Goal: Task Accomplishment & Management: Complete application form

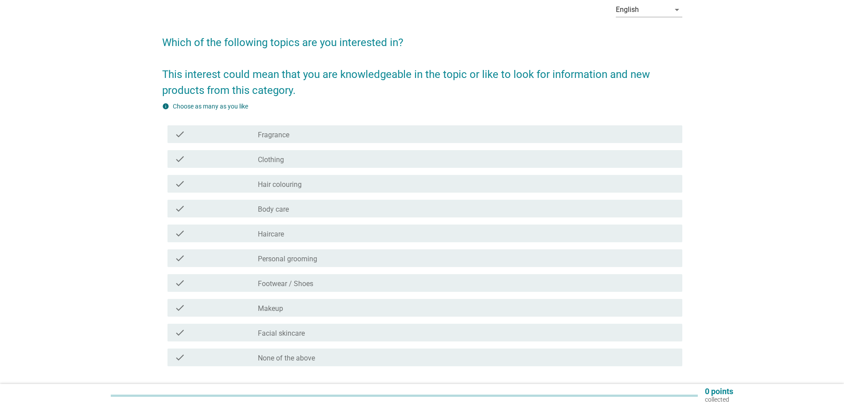
scroll to position [89, 0]
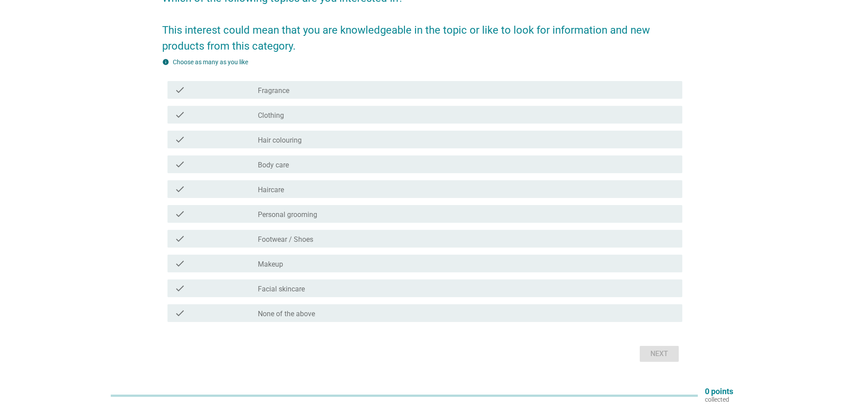
click at [308, 92] on div "check_box_outline_blank Fragrance" at bounding box center [466, 90] width 417 height 11
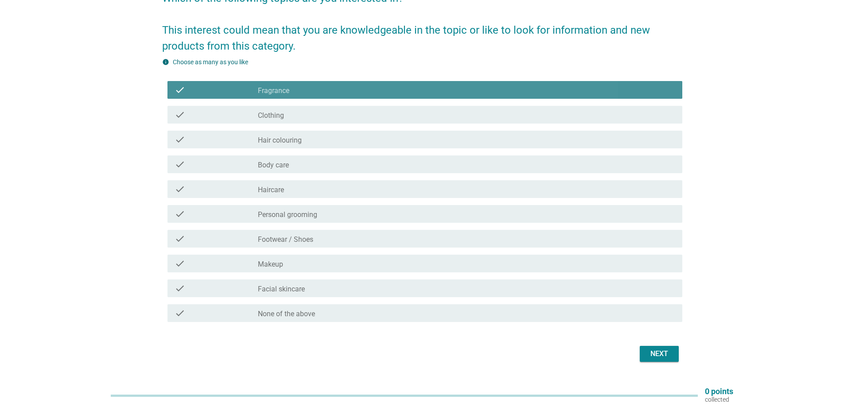
click at [299, 116] on div "check_box_outline_blank Clothing" at bounding box center [466, 114] width 417 height 11
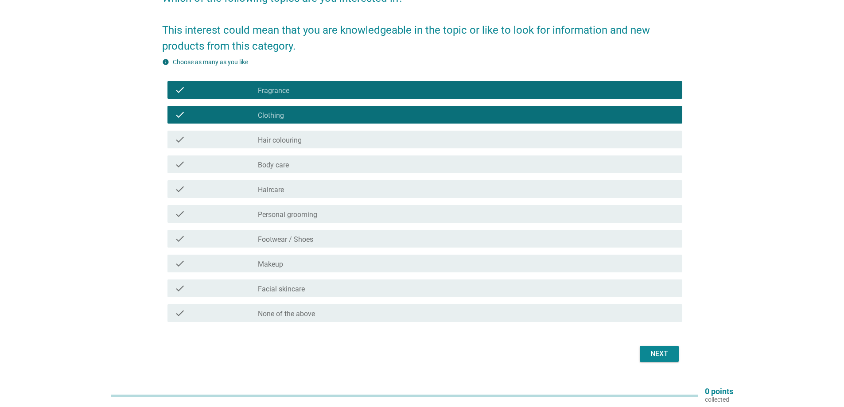
click at [292, 140] on label "Hair colouring" at bounding box center [280, 140] width 44 height 9
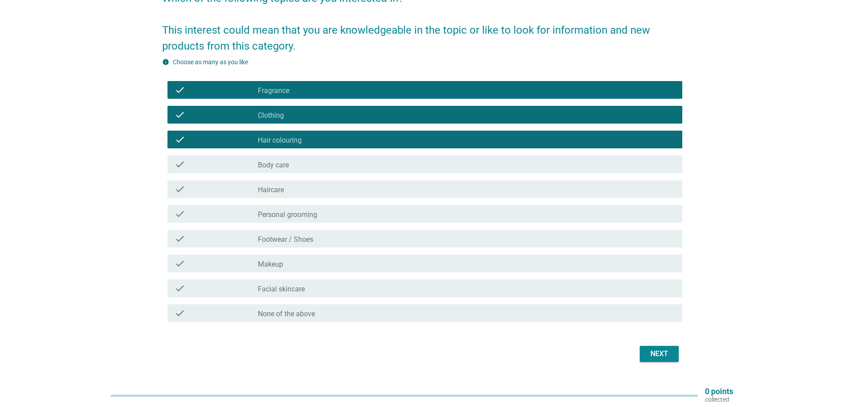
click at [297, 167] on div "check_box_outline_blank Body care" at bounding box center [466, 164] width 417 height 11
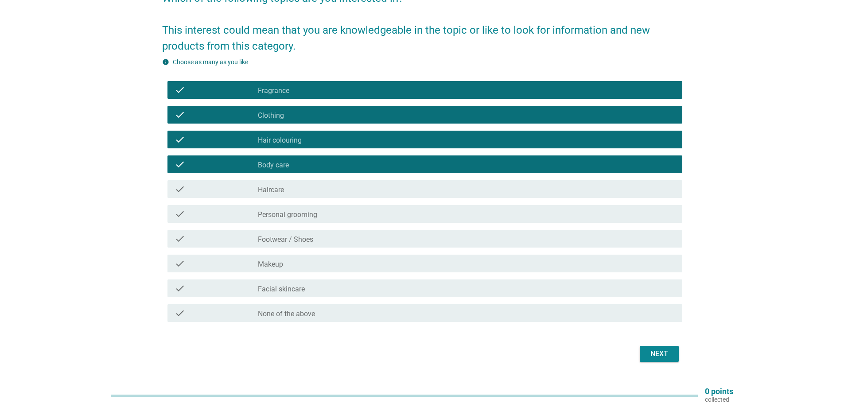
click at [284, 185] on div "check_box_outline_blank Haircare" at bounding box center [466, 189] width 417 height 11
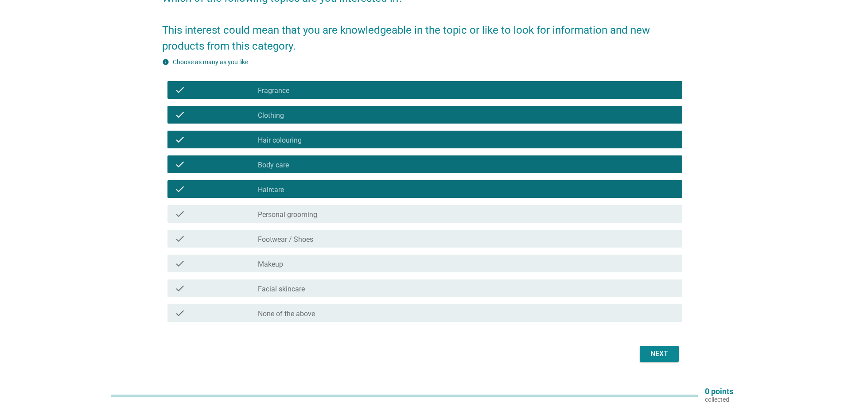
click at [326, 215] on div "check_box_outline_blank Personal grooming" at bounding box center [466, 214] width 417 height 11
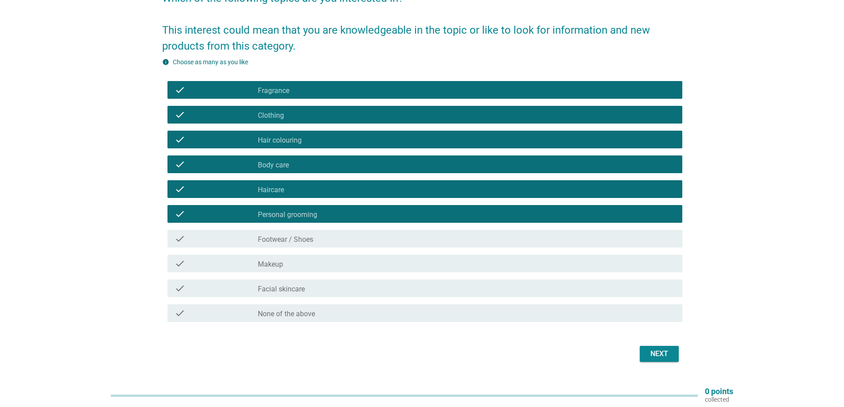
click at [312, 241] on label "Footwear / Shoes" at bounding box center [285, 239] width 55 height 9
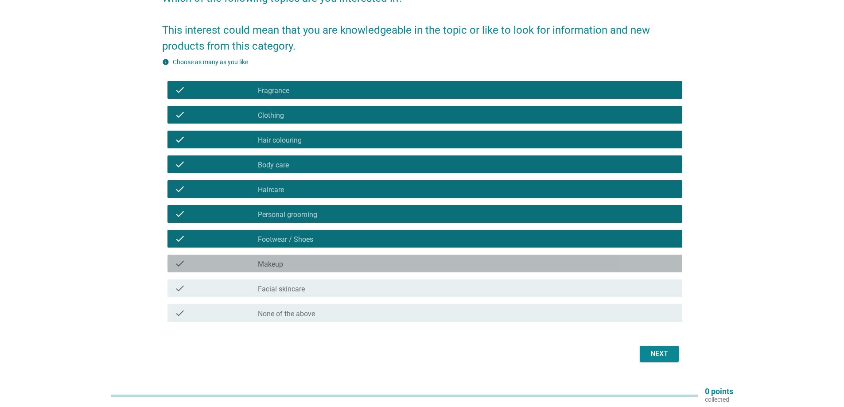
click at [309, 259] on div "check_box_outline_blank Makeup" at bounding box center [466, 263] width 417 height 11
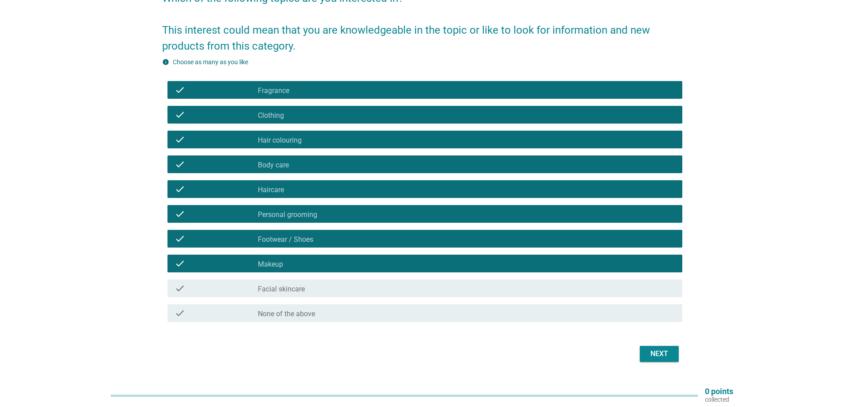
click at [303, 284] on div "check_box_outline_blank Facial skincare" at bounding box center [466, 288] width 417 height 11
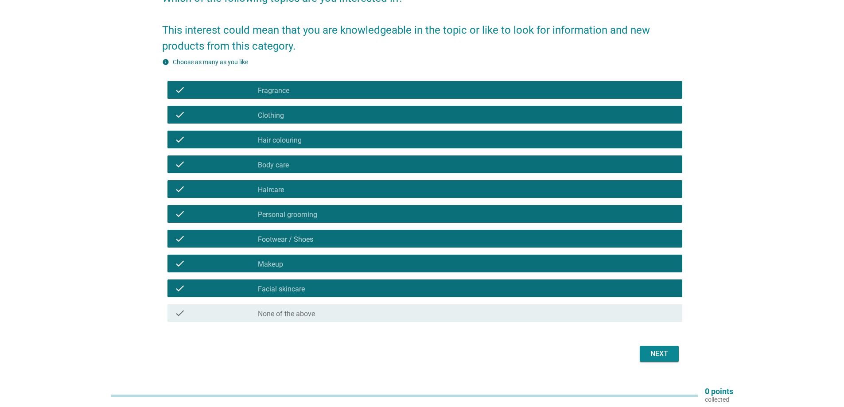
click at [660, 357] on div "Next" at bounding box center [659, 354] width 25 height 11
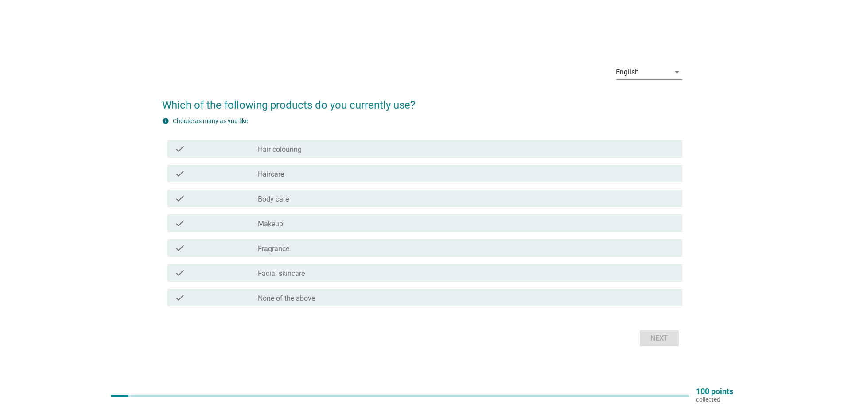
click at [291, 177] on div "check_box_outline_blank Haircare" at bounding box center [466, 173] width 417 height 11
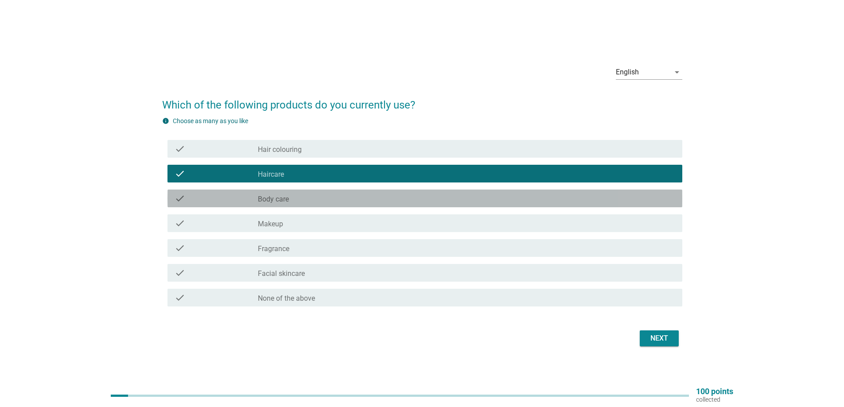
click at [285, 205] on div "check check_box_outline_blank Body care" at bounding box center [424, 199] width 515 height 18
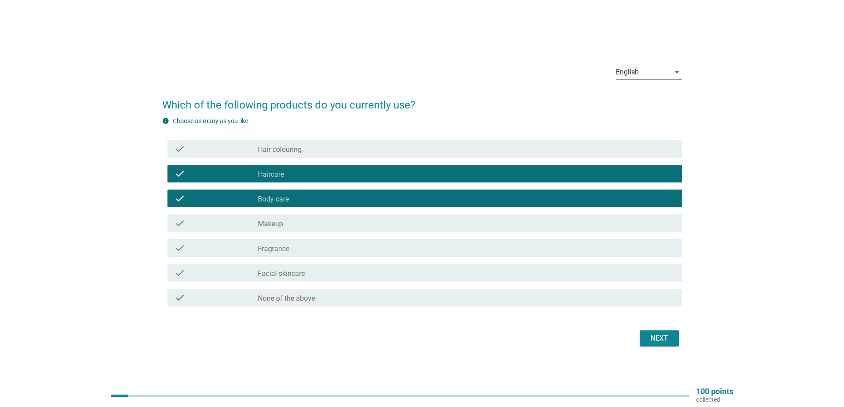
click at [282, 223] on label "Makeup" at bounding box center [270, 224] width 25 height 9
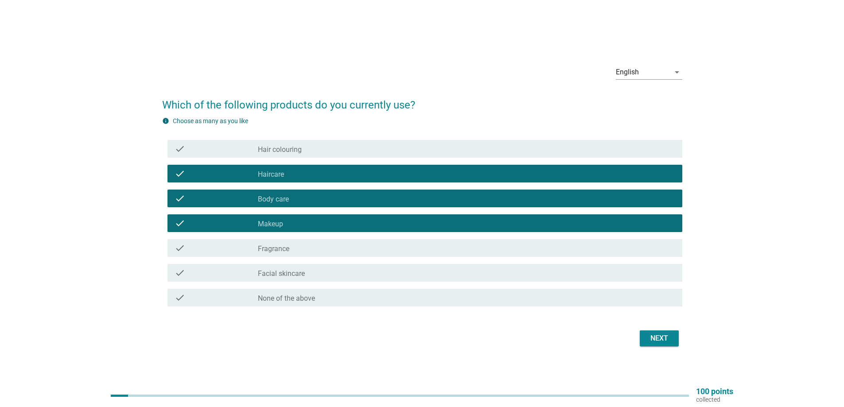
click at [294, 243] on div "check_box_outline_blank Fragrance" at bounding box center [466, 248] width 417 height 11
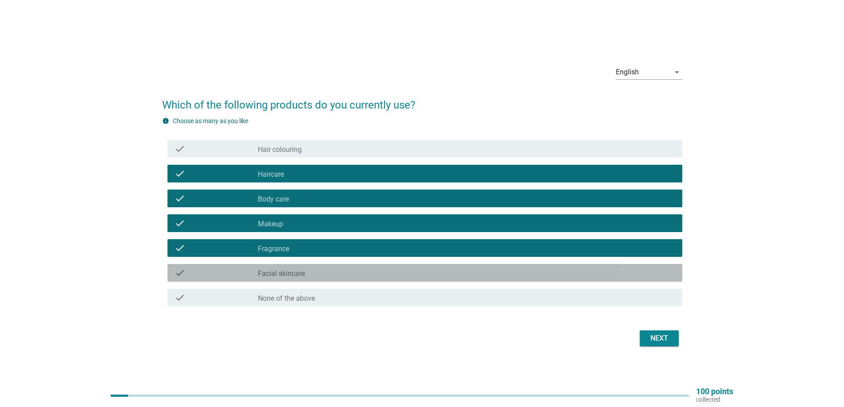
click at [295, 276] on label "Facial skincare" at bounding box center [281, 273] width 47 height 9
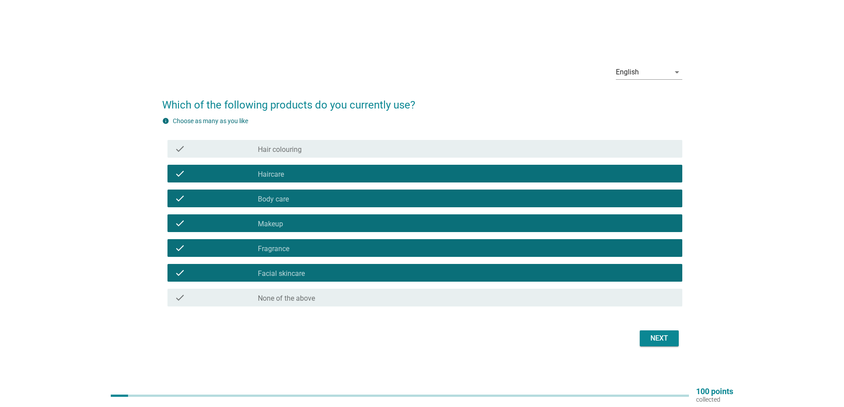
click at [647, 341] on div "Next" at bounding box center [659, 338] width 25 height 11
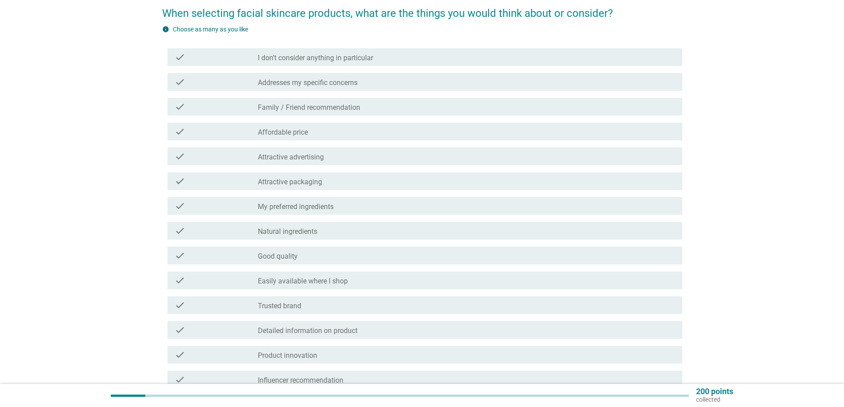
scroll to position [89, 0]
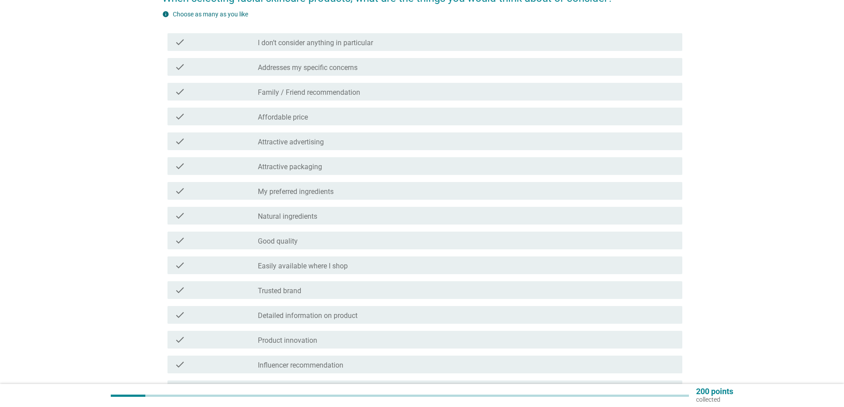
click at [310, 240] on div "check_box_outline_blank Good quality" at bounding box center [466, 240] width 417 height 11
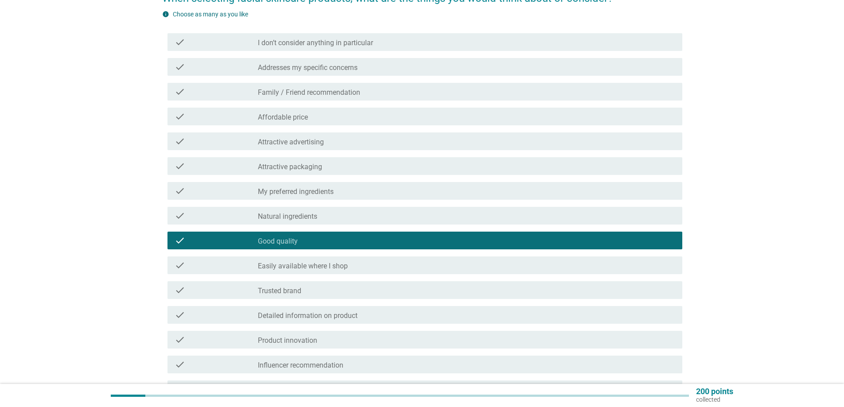
click at [316, 116] on div "check_box_outline_blank Affordable price" at bounding box center [466, 116] width 417 height 11
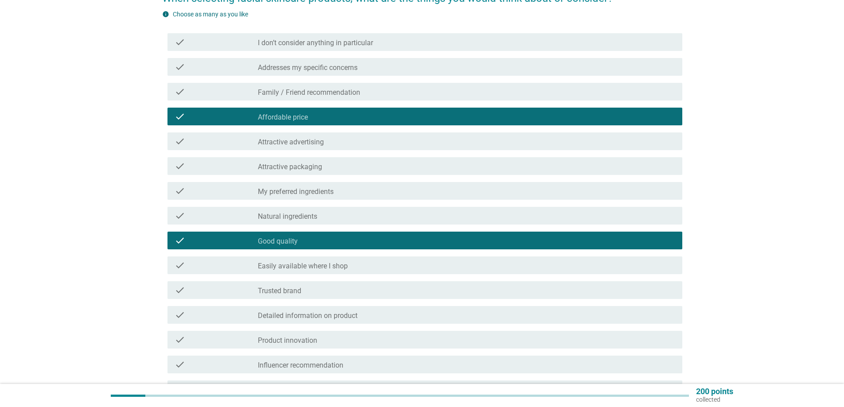
click at [320, 95] on label "Family / Friend recommendation" at bounding box center [309, 92] width 102 height 9
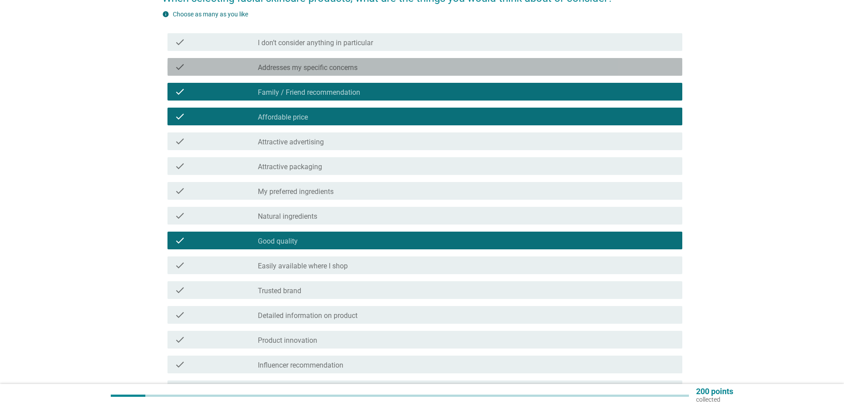
click at [328, 69] on label "Addresses my specific concerns" at bounding box center [308, 67] width 100 height 9
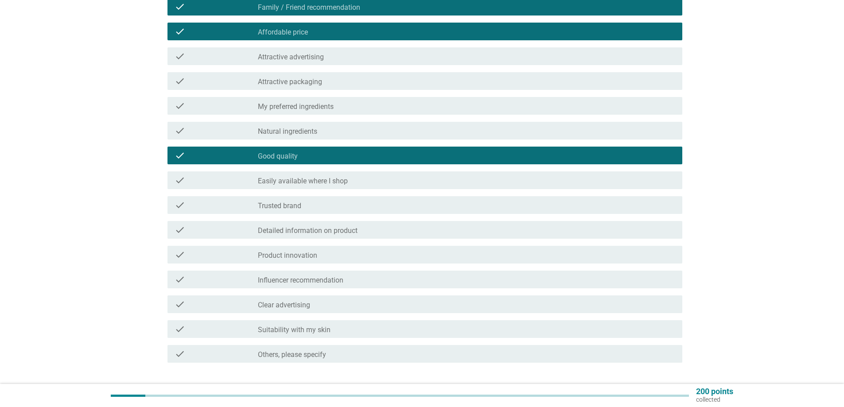
scroll to position [177, 0]
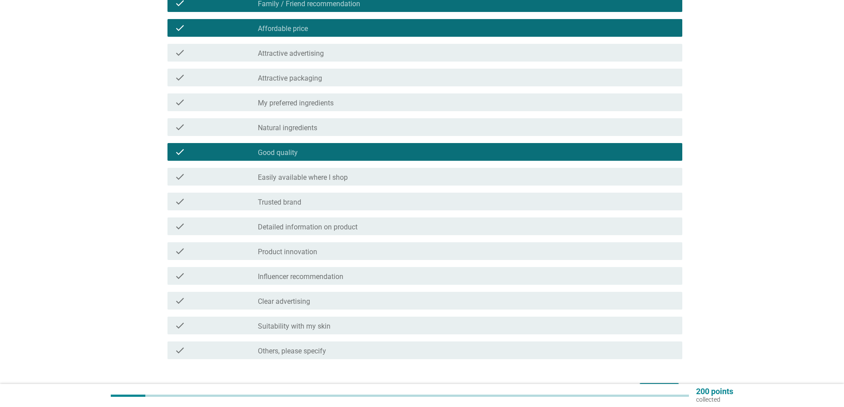
click at [288, 52] on label "Attractive advertising" at bounding box center [291, 53] width 66 height 9
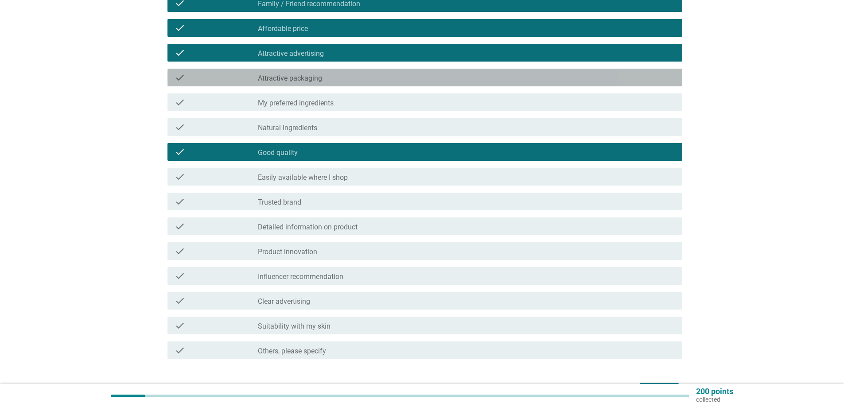
click at [290, 70] on div "check check_box_outline_blank Attractive packaging" at bounding box center [424, 78] width 515 height 18
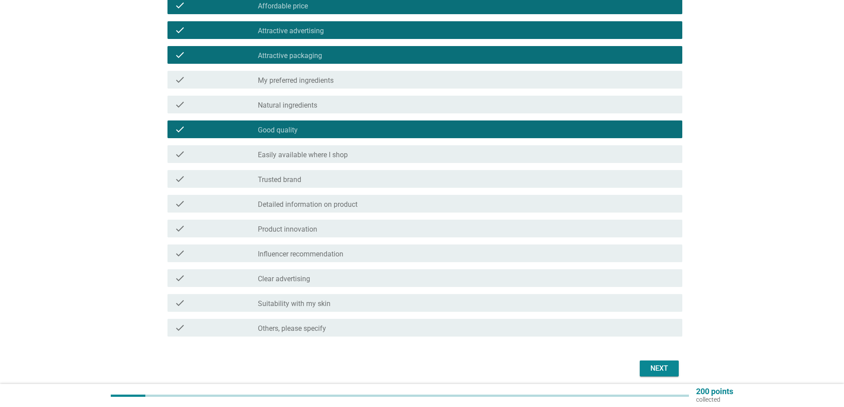
scroll to position [221, 0]
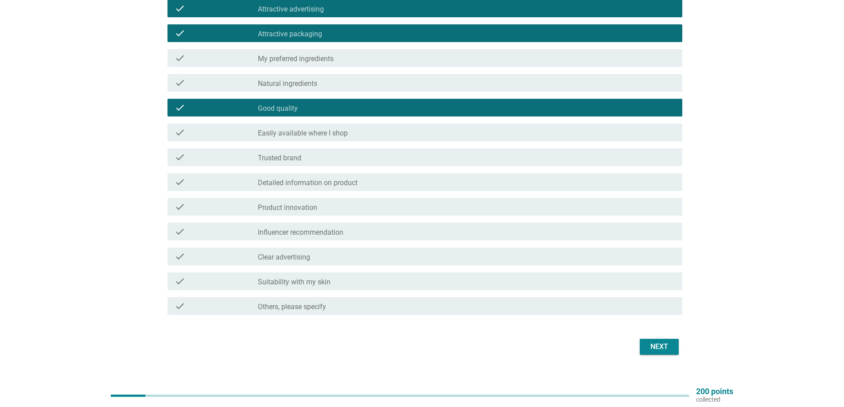
click at [323, 135] on label "Easily available where I shop" at bounding box center [303, 133] width 90 height 9
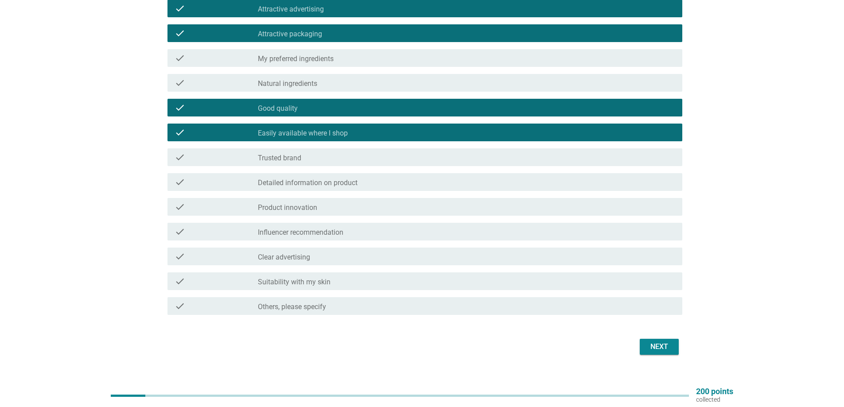
click at [321, 155] on div "check_box_outline_blank Trusted brand" at bounding box center [466, 157] width 417 height 11
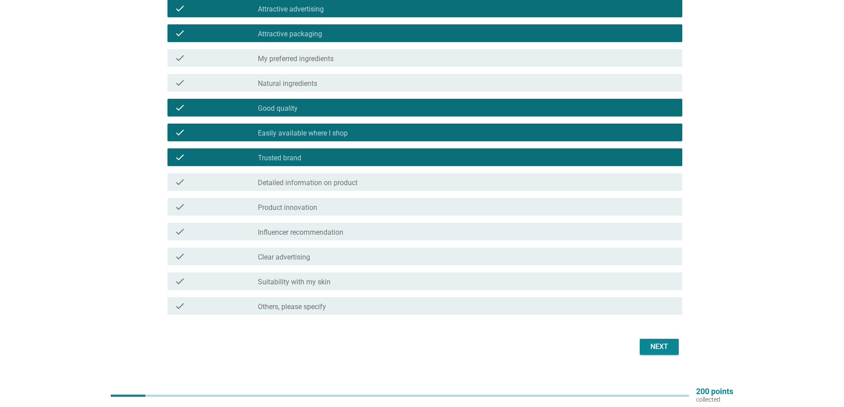
click at [333, 183] on label "Detailed information on product" at bounding box center [308, 183] width 100 height 9
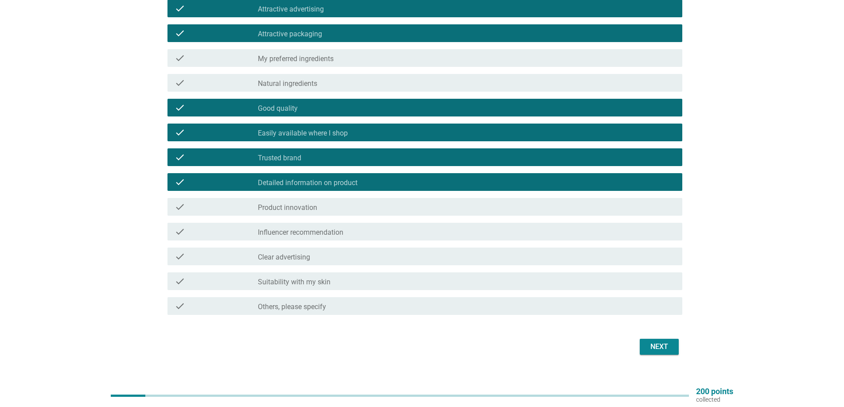
click at [351, 234] on div "check_box_outline_blank Influencer recommendation" at bounding box center [466, 231] width 417 height 11
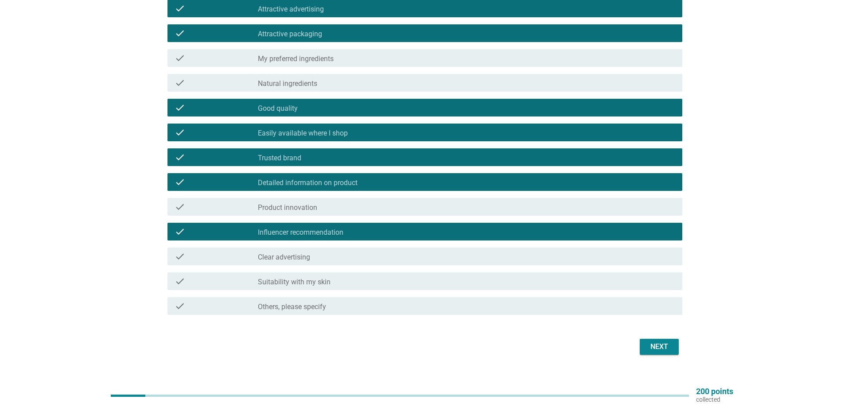
click at [337, 260] on div "check_box_outline_blank Clear advertising" at bounding box center [466, 256] width 417 height 11
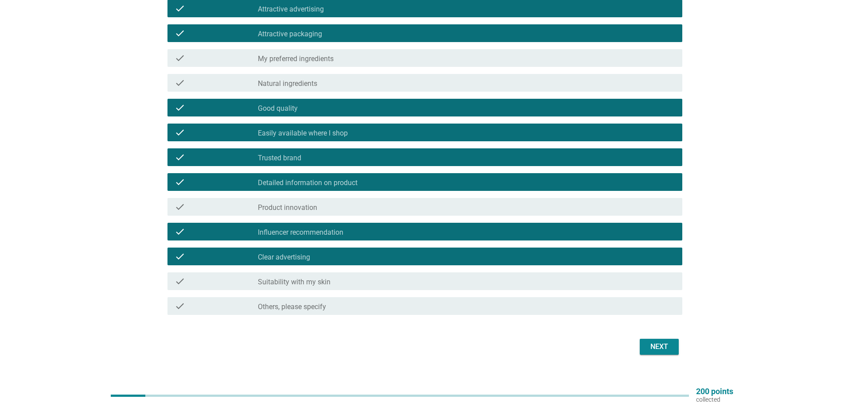
click at [331, 279] on div "check_box_outline_blank Suitability with my skin" at bounding box center [466, 281] width 417 height 11
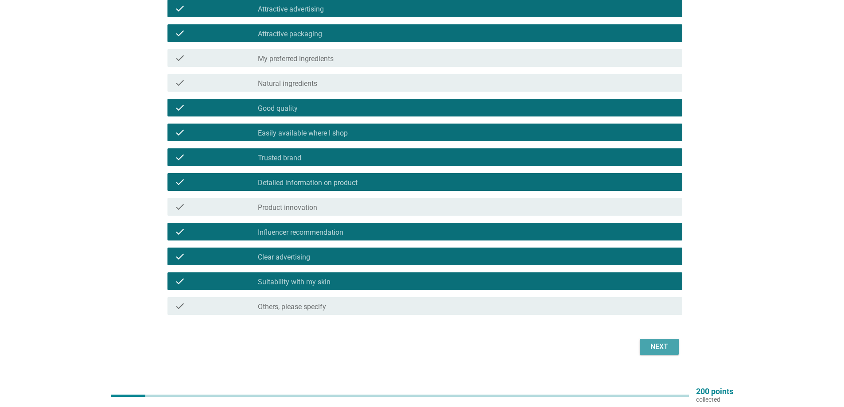
click at [656, 345] on div "Next" at bounding box center [659, 347] width 25 height 11
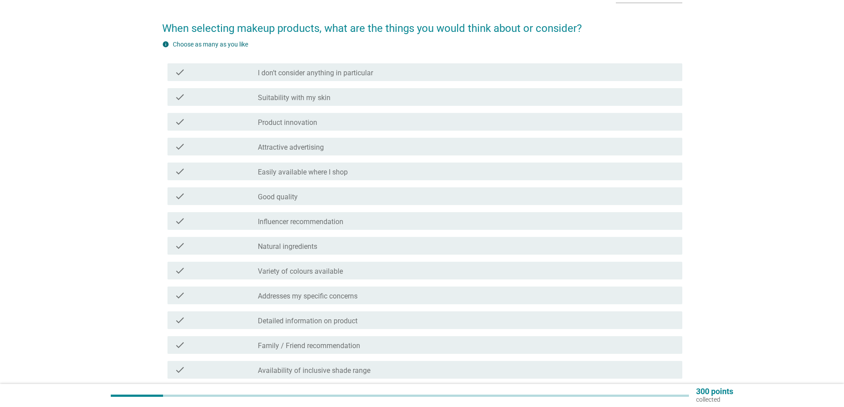
scroll to position [44, 0]
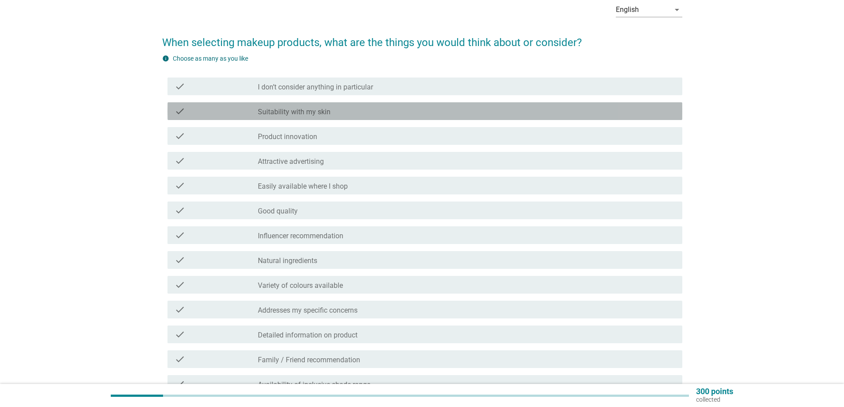
click at [296, 115] on label "Suitability with my skin" at bounding box center [294, 112] width 73 height 9
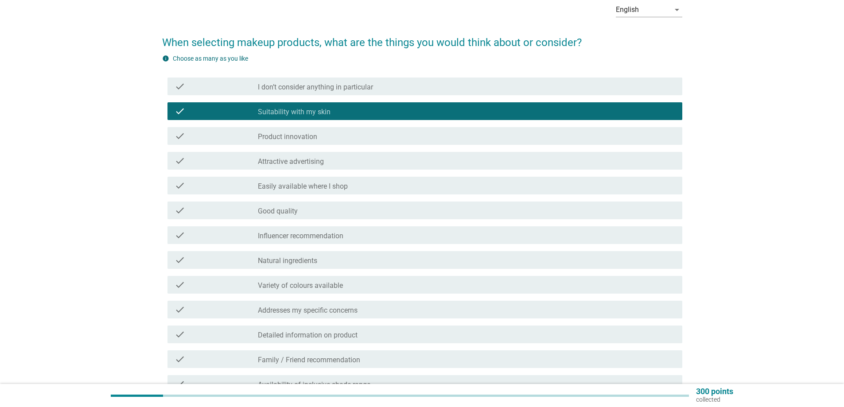
scroll to position [89, 0]
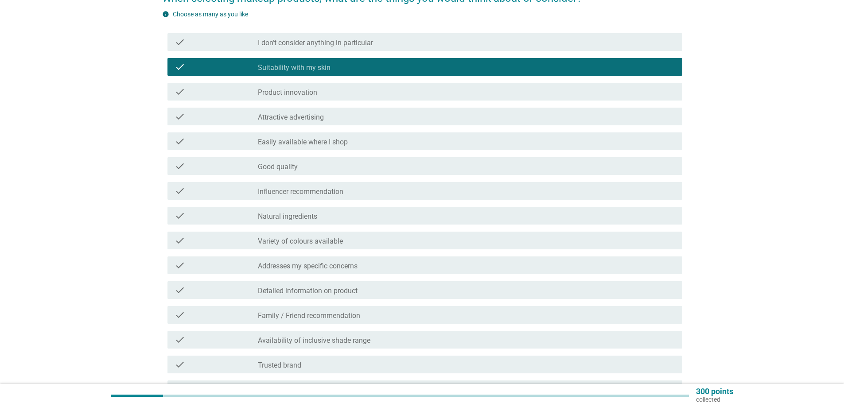
click at [317, 167] on div "check_box_outline_blank Good quality" at bounding box center [466, 166] width 417 height 11
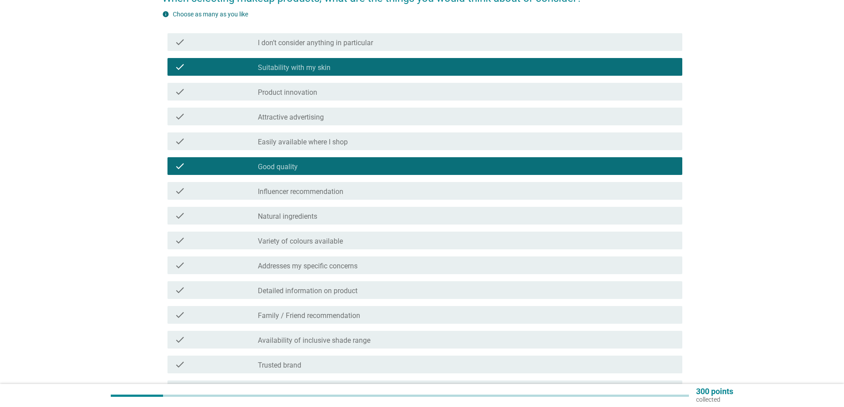
click at [322, 143] on label "Easily available where I shop" at bounding box center [303, 142] width 90 height 9
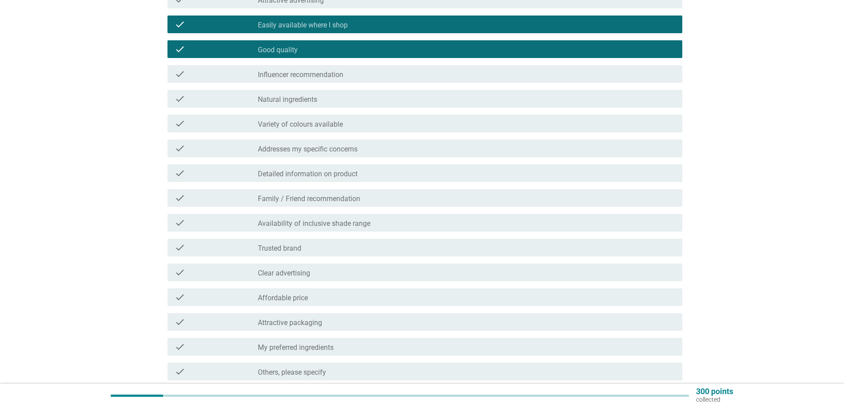
scroll to position [221, 0]
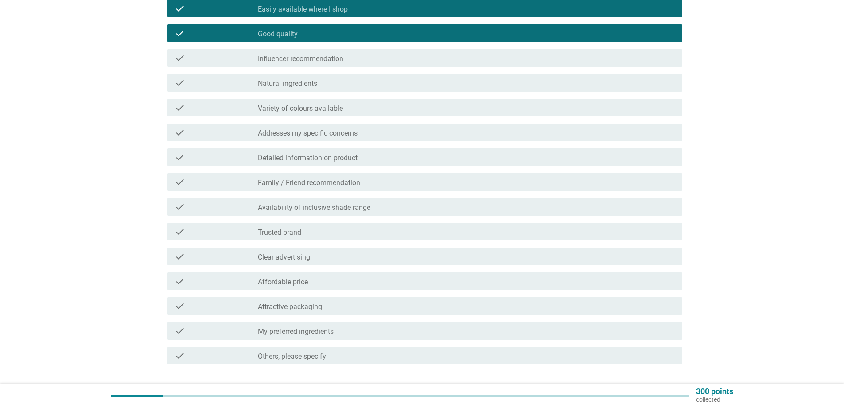
click at [324, 113] on div "check check_box_outline_blank Variety of colours available" at bounding box center [424, 108] width 515 height 18
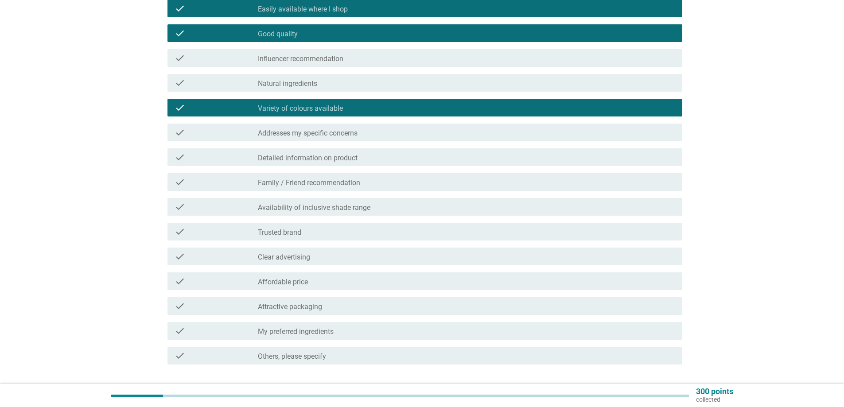
click at [312, 162] on label "Detailed information on product" at bounding box center [308, 158] width 100 height 9
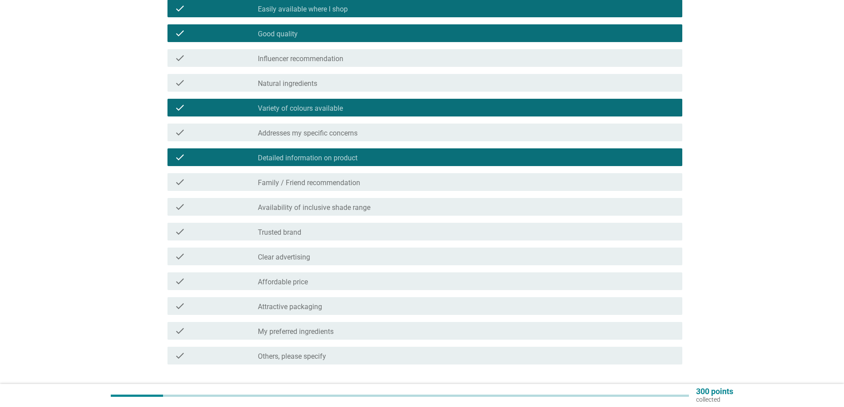
click at [330, 138] on div "check check_box_outline_blank Addresses my specific concerns" at bounding box center [424, 133] width 515 height 18
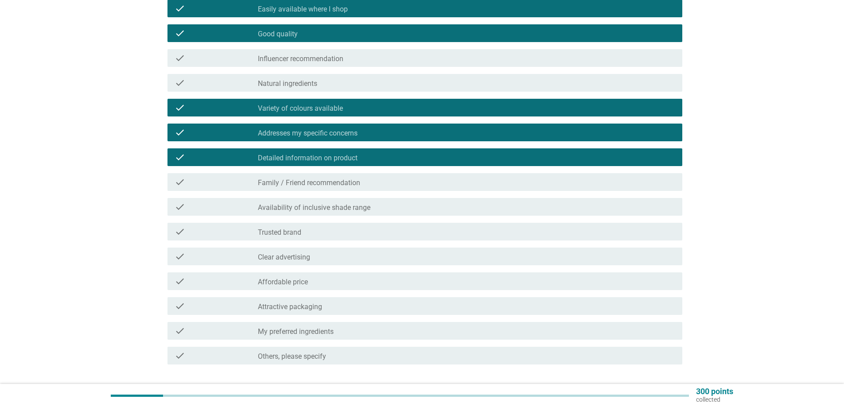
click at [322, 176] on div "check check_box_outline_blank Family / Friend recommendation" at bounding box center [424, 182] width 515 height 18
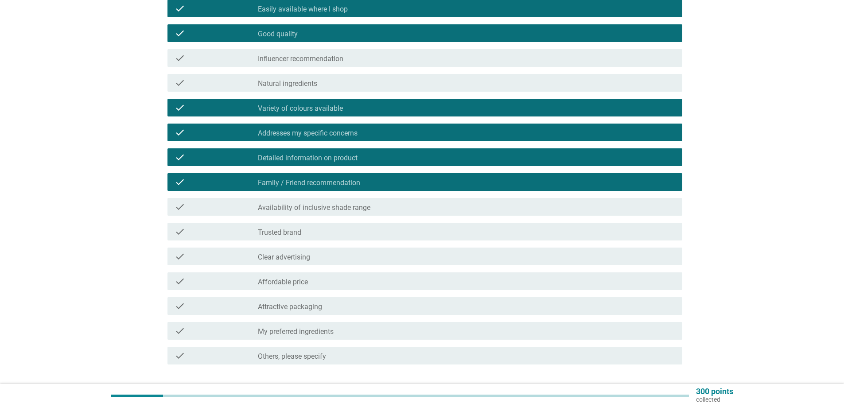
click at [322, 205] on label "Availability of inclusive shade range" at bounding box center [314, 207] width 113 height 9
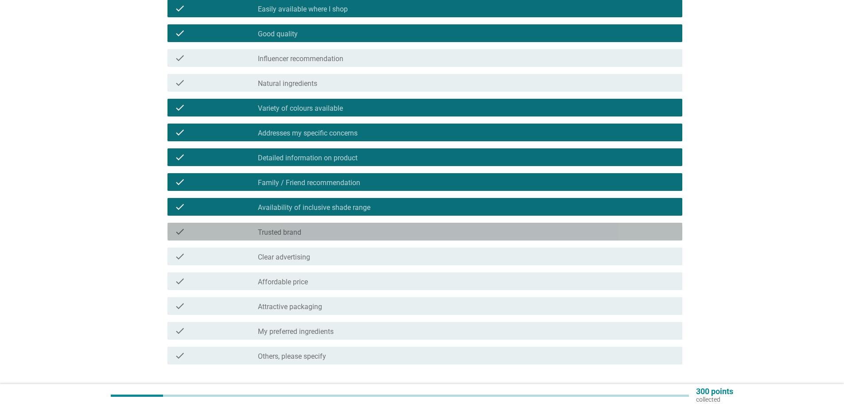
click at [320, 229] on div "check_box_outline_blank Trusted brand" at bounding box center [466, 231] width 417 height 11
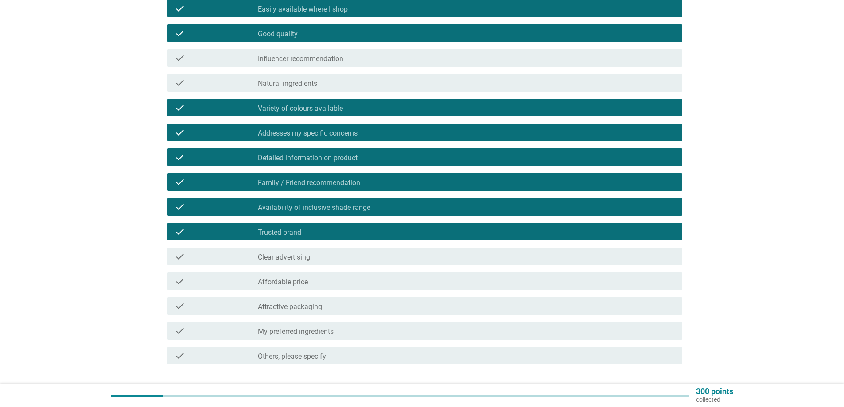
click at [308, 254] on label "Clear advertising" at bounding box center [284, 257] width 52 height 9
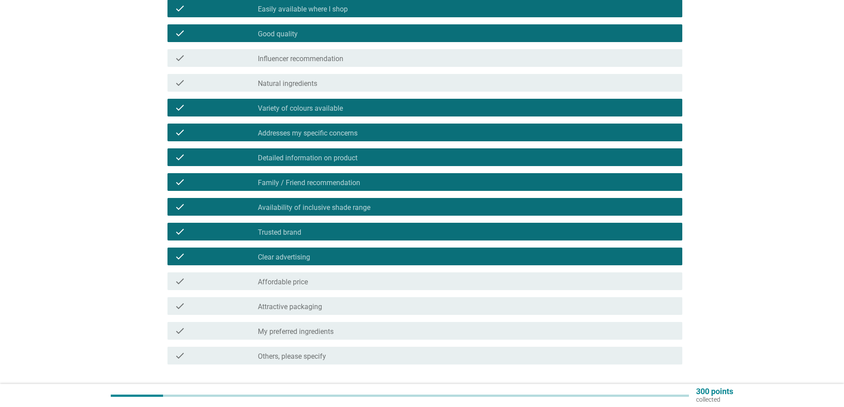
click at [306, 280] on label "Affordable price" at bounding box center [283, 282] width 50 height 9
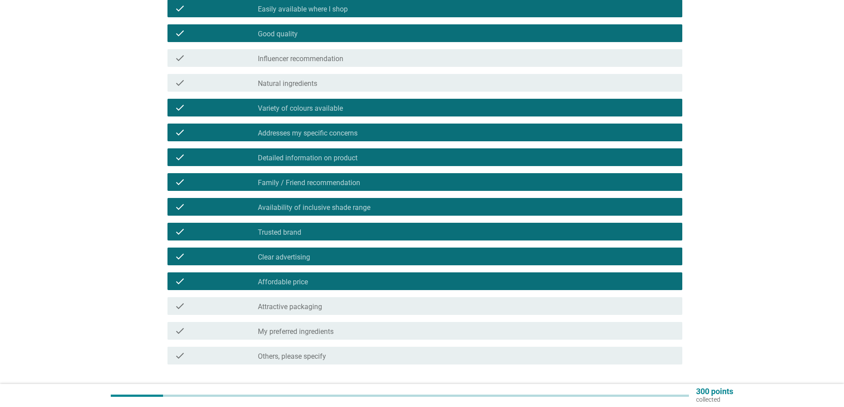
click at [295, 304] on label "Attractive packaging" at bounding box center [290, 307] width 64 height 9
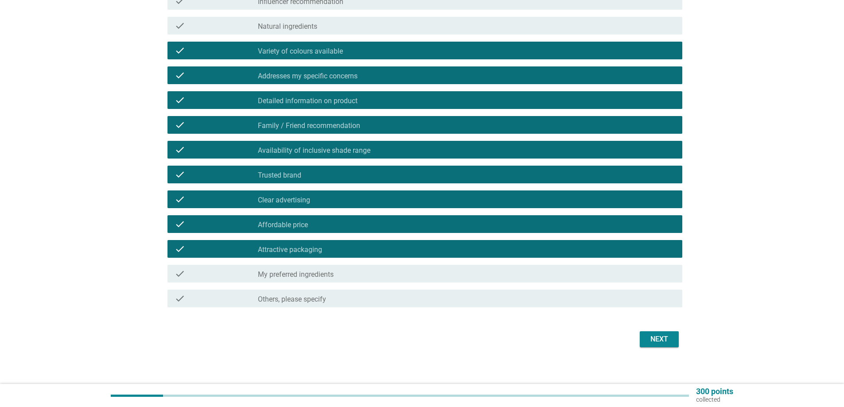
scroll to position [284, 0]
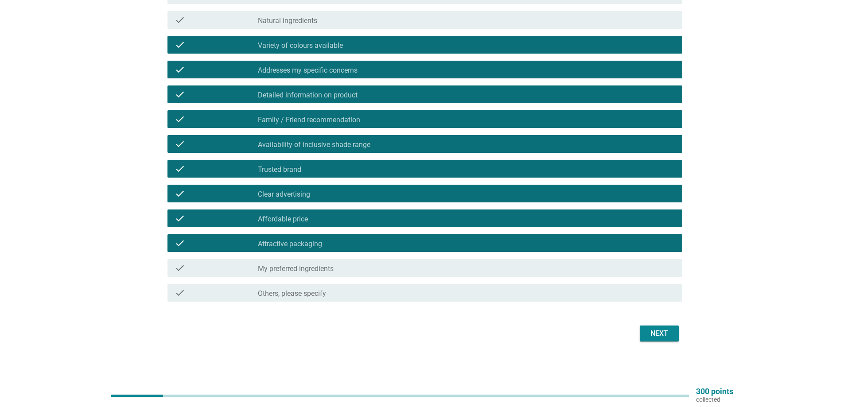
click at [664, 342] on div "Next" at bounding box center [422, 333] width 520 height 21
click at [663, 332] on div "Next" at bounding box center [659, 333] width 25 height 11
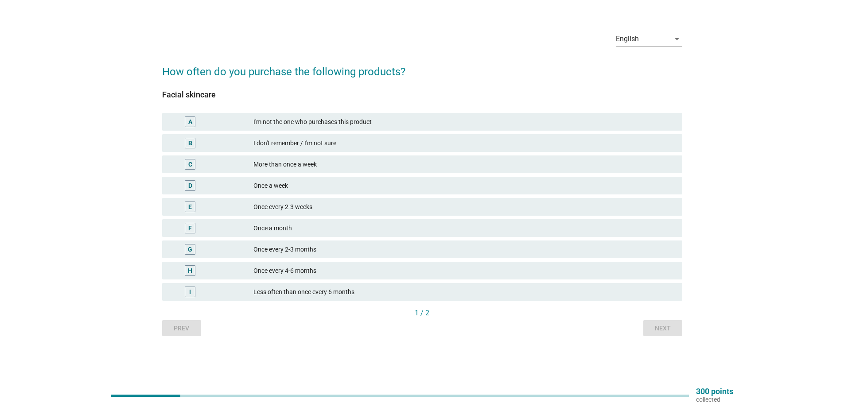
scroll to position [0, 0]
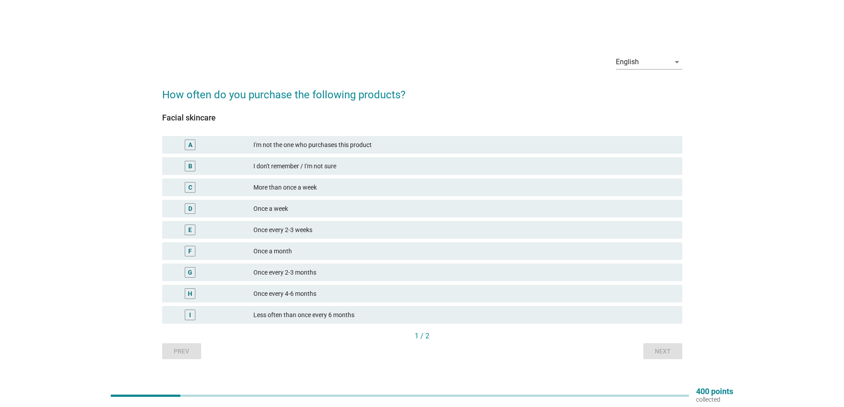
click at [314, 186] on div "More than once a week" at bounding box center [464, 187] width 422 height 11
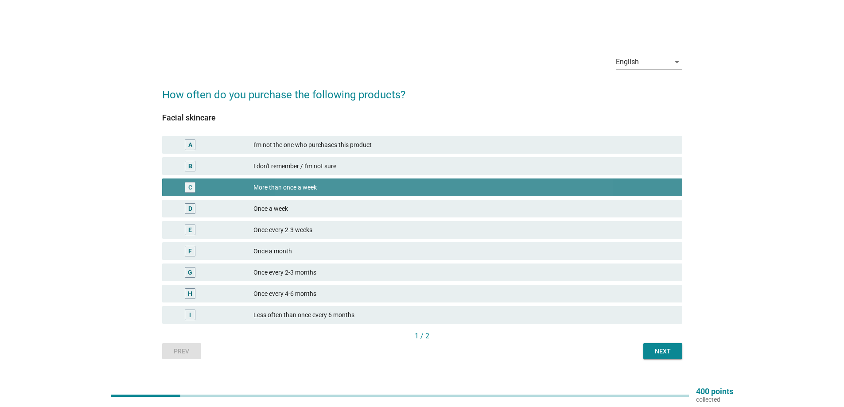
click at [314, 203] on div "D Once a week" at bounding box center [422, 209] width 520 height 18
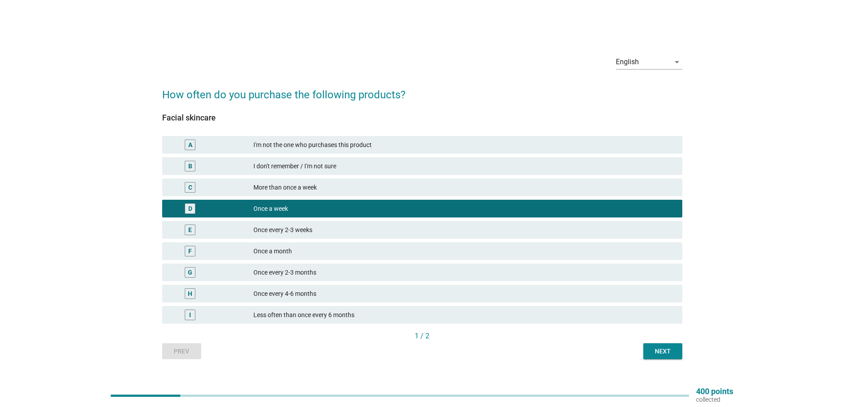
click at [658, 354] on div "Next" at bounding box center [662, 351] width 25 height 9
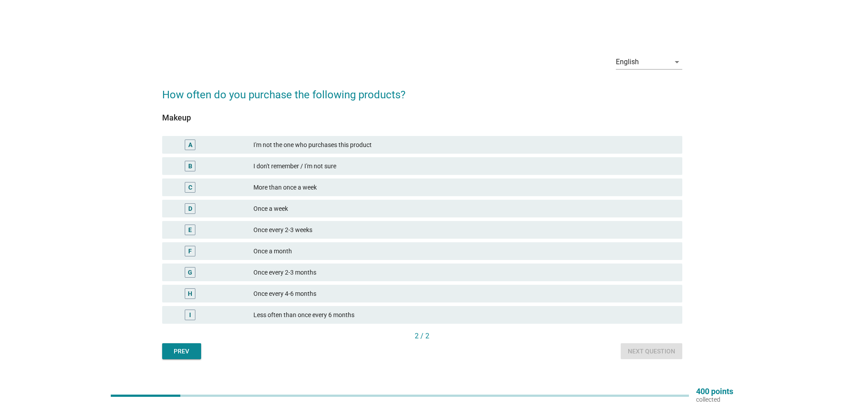
click at [299, 206] on div "Once a week" at bounding box center [464, 208] width 422 height 11
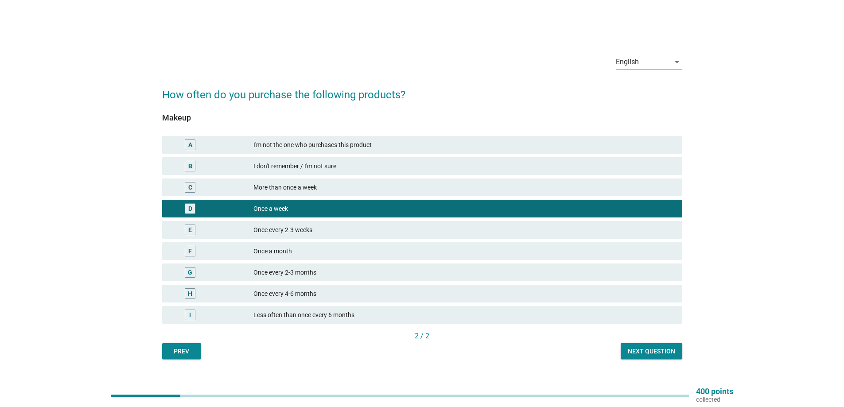
click at [283, 234] on div "Once every 2-3 weeks" at bounding box center [464, 230] width 422 height 11
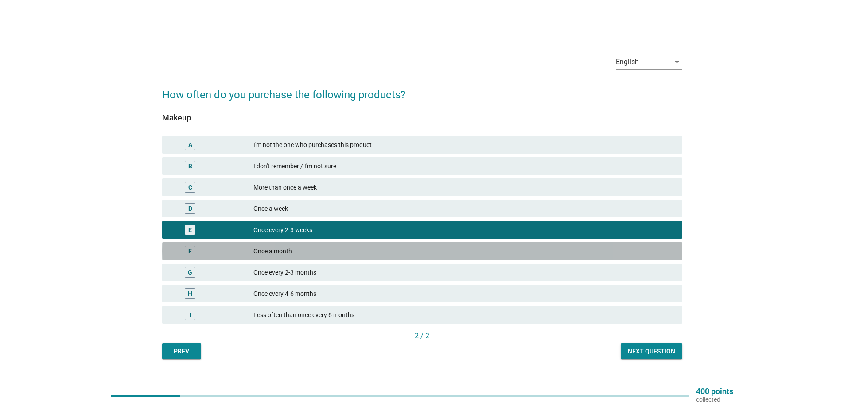
click at [373, 252] on div "Once a month" at bounding box center [464, 251] width 422 height 11
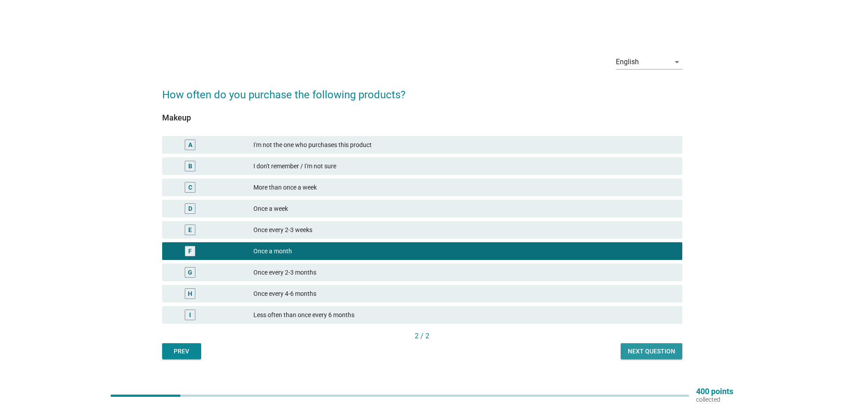
click at [663, 349] on div "Next question" at bounding box center [651, 351] width 47 height 9
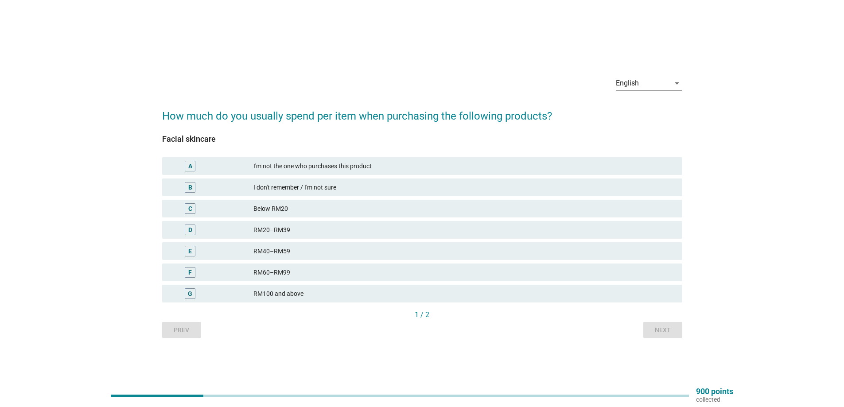
click at [314, 223] on div "D RM20–RM39" at bounding box center [422, 230] width 520 height 18
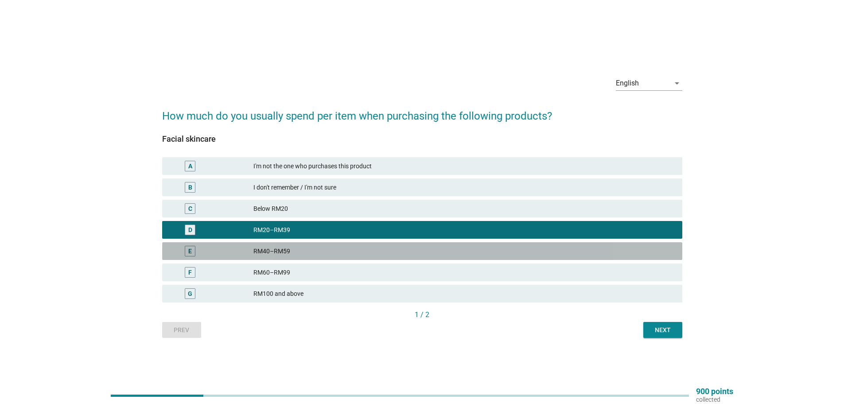
click at [374, 255] on div "RM40–RM59" at bounding box center [464, 251] width 422 height 11
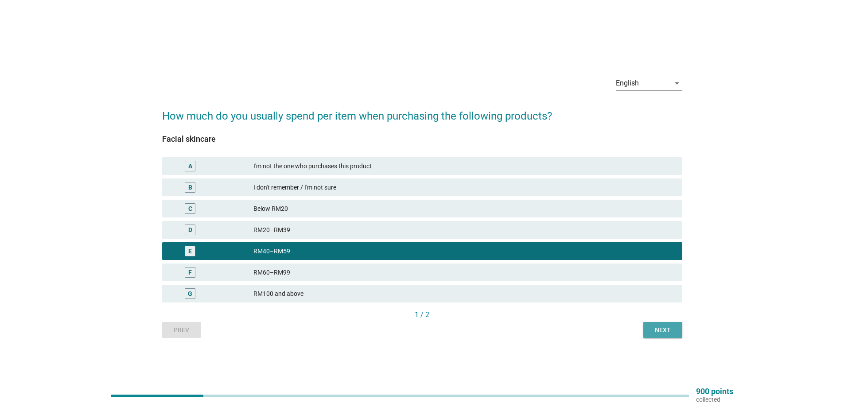
click at [671, 330] on div "Next" at bounding box center [662, 330] width 25 height 9
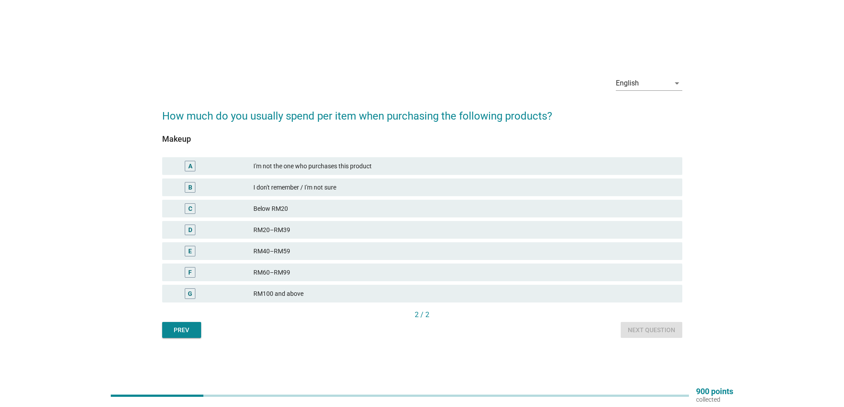
click at [324, 255] on div "RM40–RM59" at bounding box center [464, 251] width 422 height 11
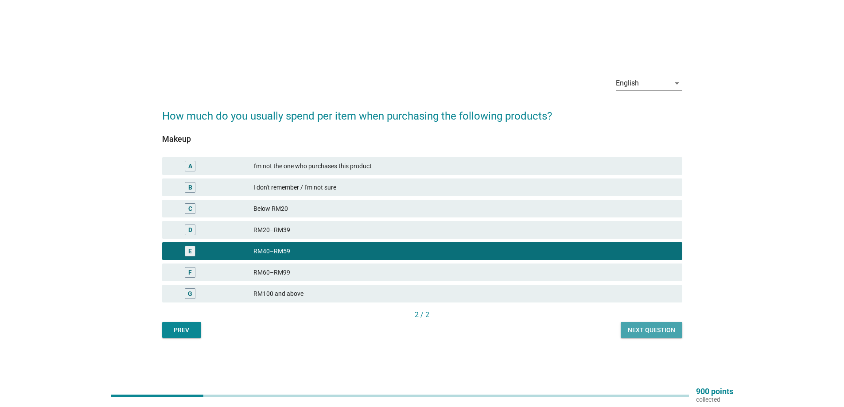
click at [629, 326] on div "Next question" at bounding box center [651, 330] width 47 height 9
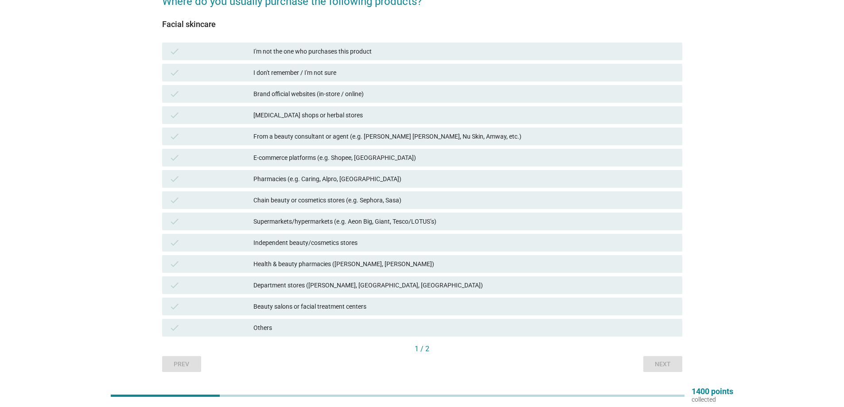
scroll to position [89, 0]
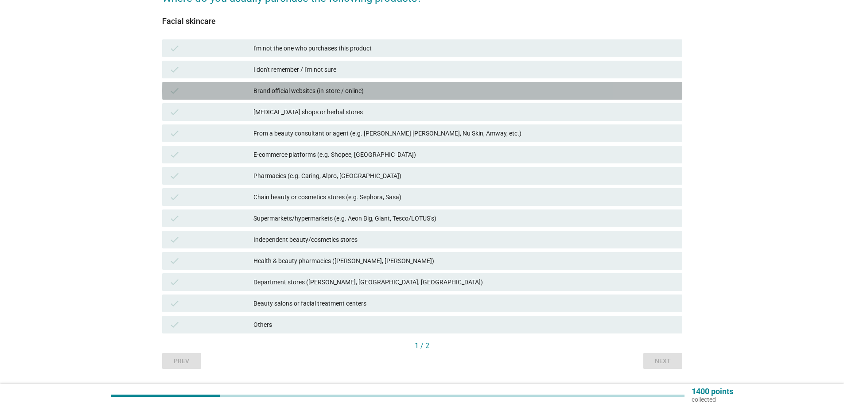
click at [293, 89] on div "Brand official websites (in-store / online)" at bounding box center [464, 90] width 422 height 11
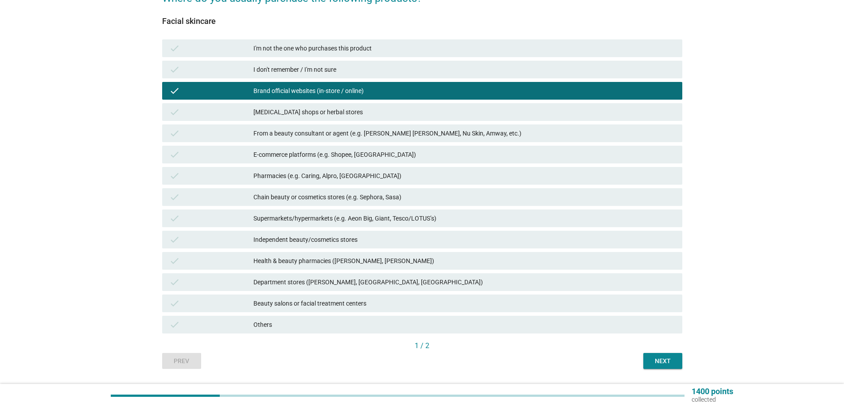
click at [299, 115] on div "[MEDICAL_DATA] shops or herbal stores" at bounding box center [464, 112] width 422 height 11
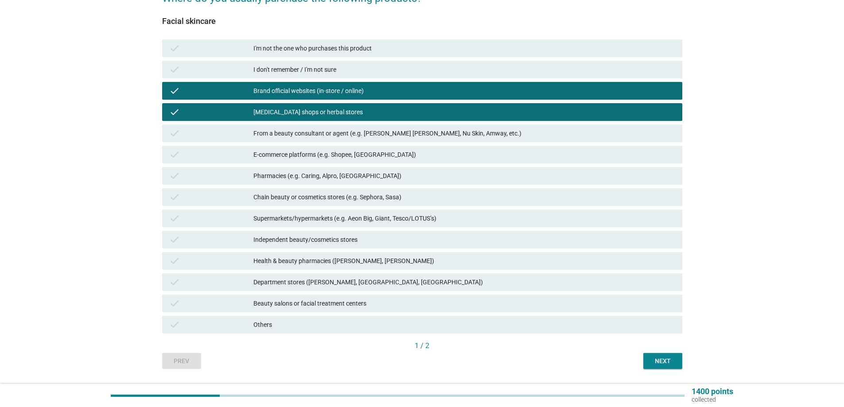
click at [321, 135] on div "From a beauty consultant or agent (e.g. [PERSON_NAME] [PERSON_NAME], Nu Skin, A…" at bounding box center [464, 133] width 422 height 11
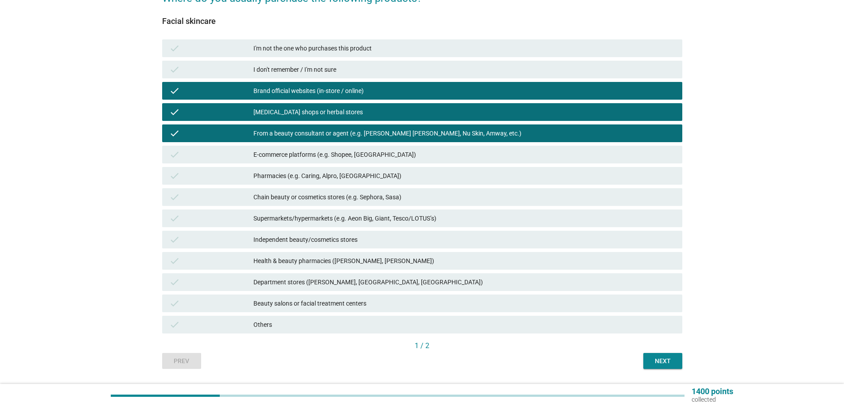
click at [404, 149] on div "E-commerce platforms (e.g. Shopee, [GEOGRAPHIC_DATA])" at bounding box center [464, 154] width 422 height 11
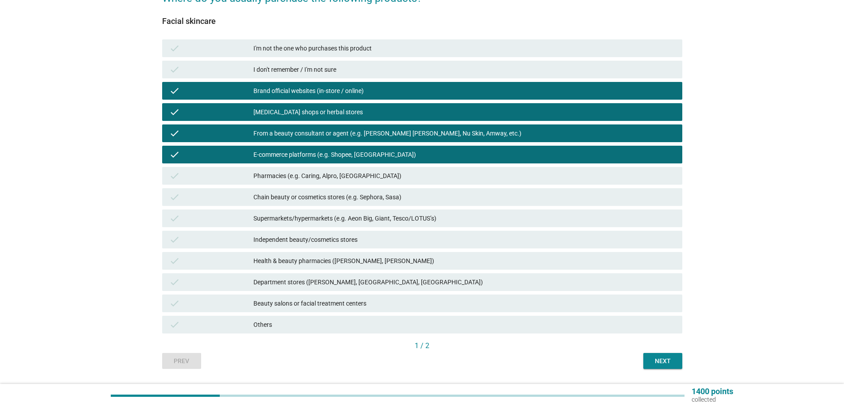
click at [392, 260] on div "Health & beauty pharmacies ([PERSON_NAME], [PERSON_NAME])" at bounding box center [464, 261] width 422 height 11
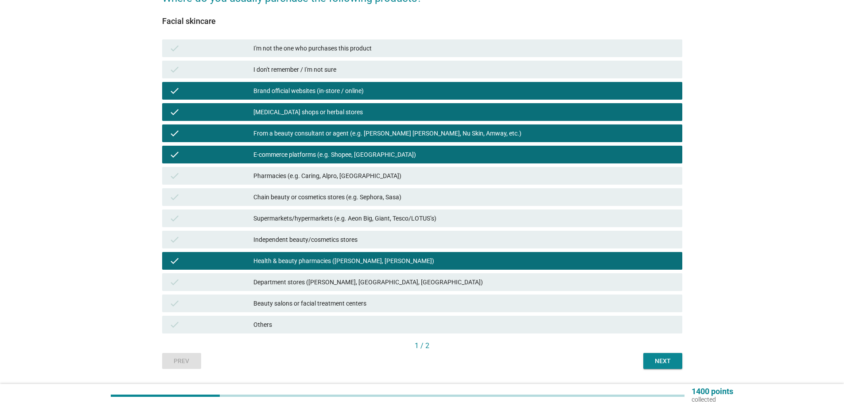
click at [661, 364] on div "Next" at bounding box center [662, 361] width 25 height 9
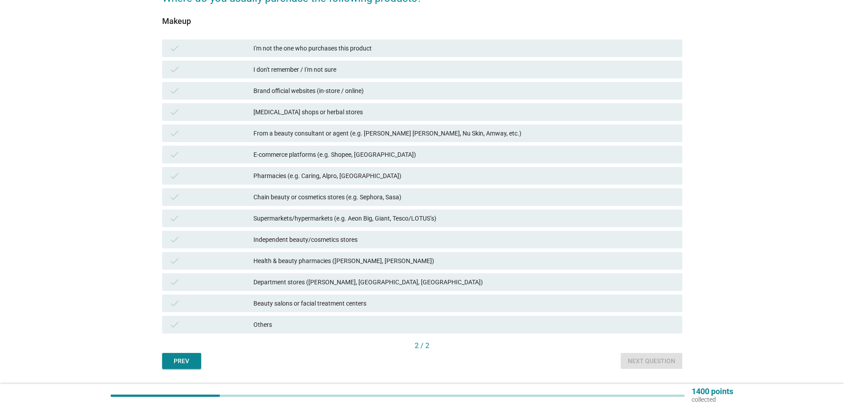
click at [355, 134] on div "From a beauty consultant or agent (e.g. [PERSON_NAME] [PERSON_NAME], Nu Skin, A…" at bounding box center [464, 133] width 422 height 11
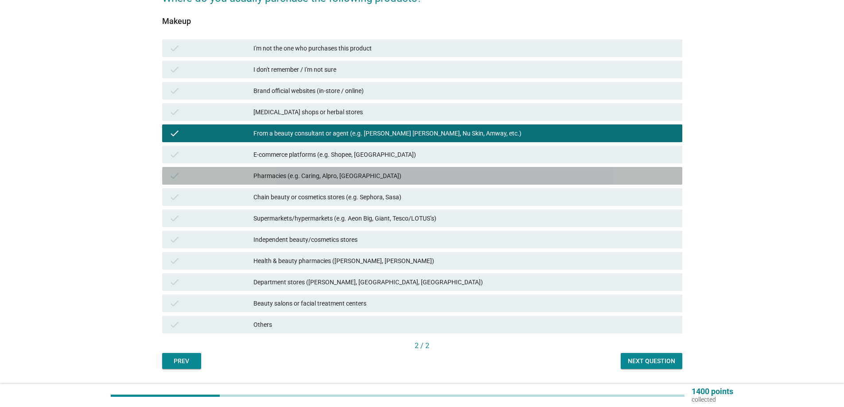
click at [323, 179] on div "Pharmacies (e.g. Caring, Alpro, [GEOGRAPHIC_DATA])" at bounding box center [464, 176] width 422 height 11
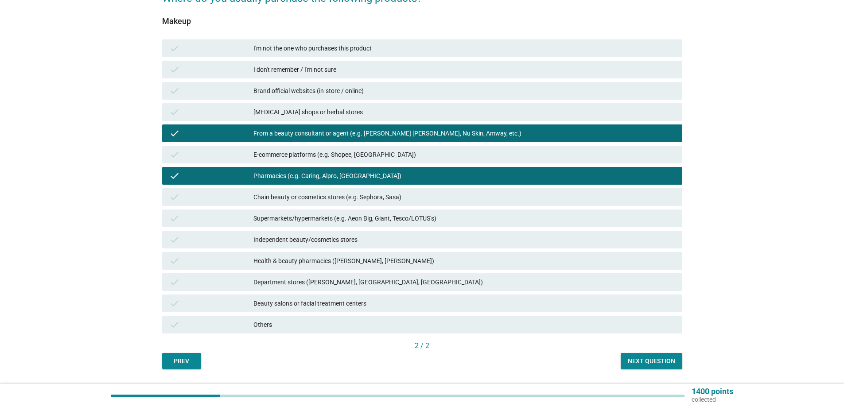
click at [341, 157] on div "E-commerce platforms (e.g. Shopee, [GEOGRAPHIC_DATA])" at bounding box center [464, 154] width 422 height 11
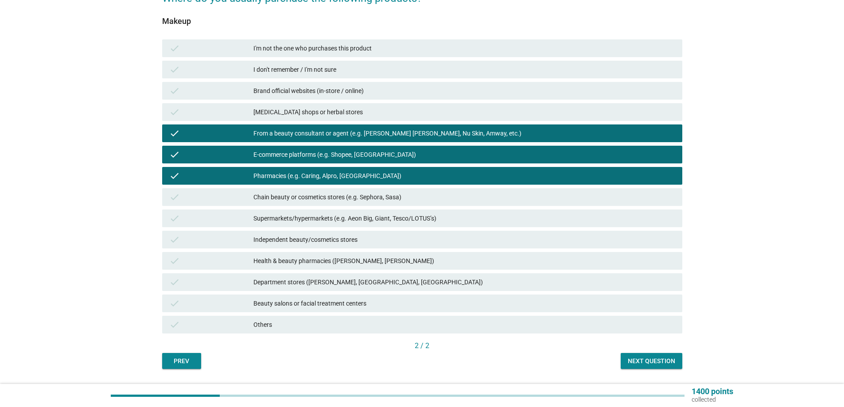
click at [333, 171] on div "Pharmacies (e.g. Caring, Alpro, [GEOGRAPHIC_DATA])" at bounding box center [464, 176] width 422 height 11
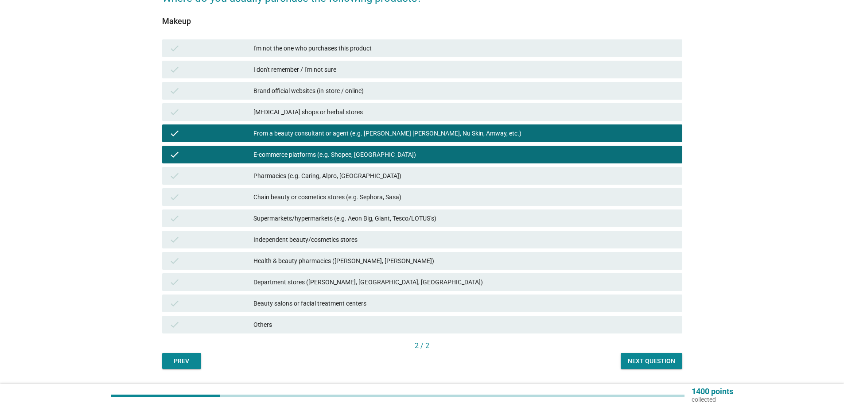
click at [345, 114] on div "[MEDICAL_DATA] shops or herbal stores" at bounding box center [464, 112] width 422 height 11
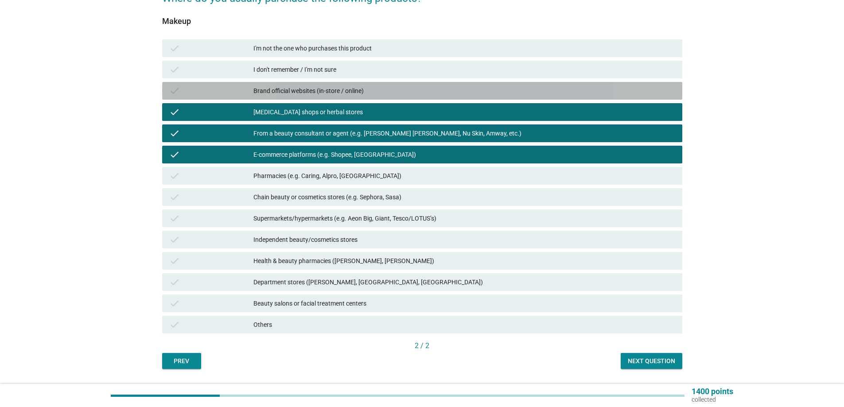
click at [348, 90] on div "Brand official websites (in-store / online)" at bounding box center [464, 90] width 422 height 11
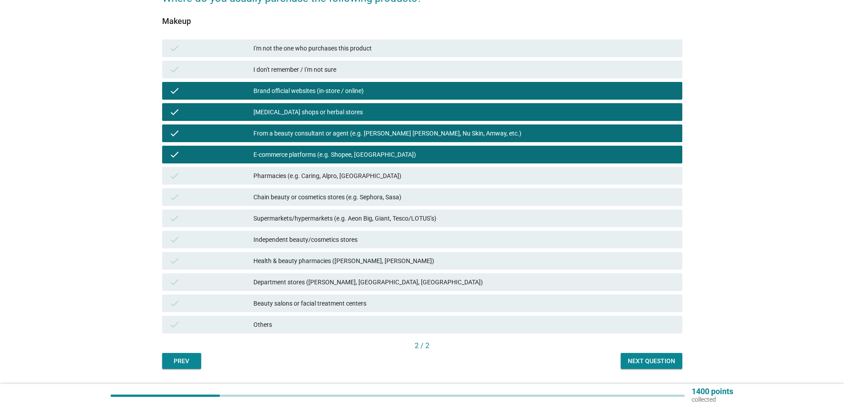
click at [332, 256] on div "Health & beauty pharmacies ([PERSON_NAME], [PERSON_NAME])" at bounding box center [464, 261] width 422 height 11
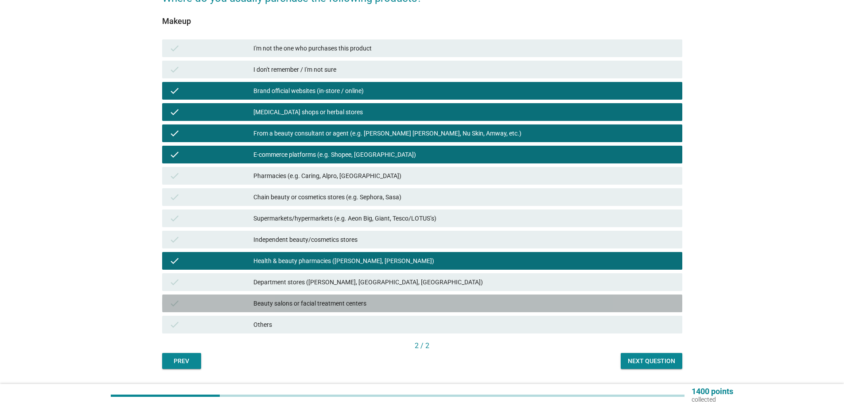
click at [313, 303] on div "Beauty salons or facial treatment centers" at bounding box center [464, 303] width 422 height 11
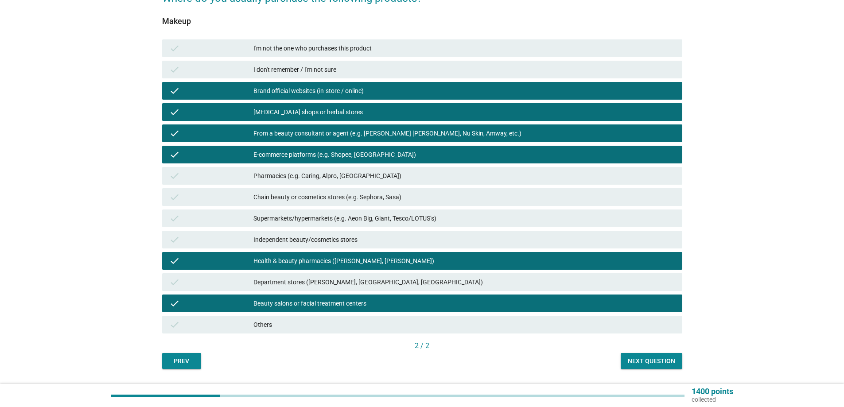
click at [620, 360] on div "Prev Next question" at bounding box center [422, 361] width 520 height 16
click at [631, 364] on div "Next question" at bounding box center [651, 361] width 47 height 9
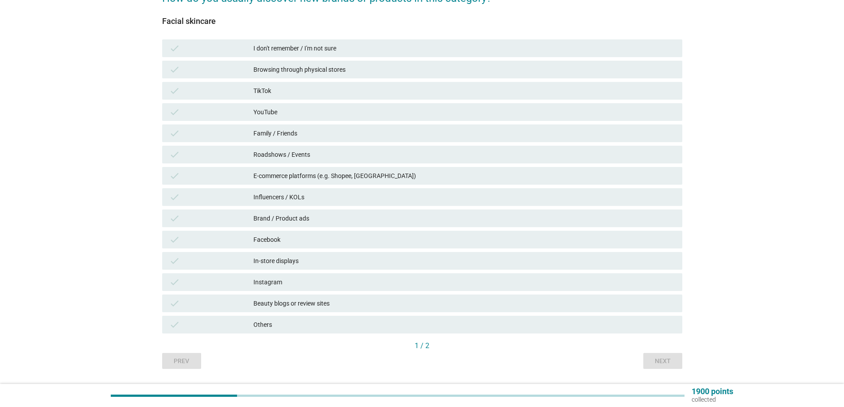
click at [303, 112] on div "YouTube" at bounding box center [464, 112] width 422 height 11
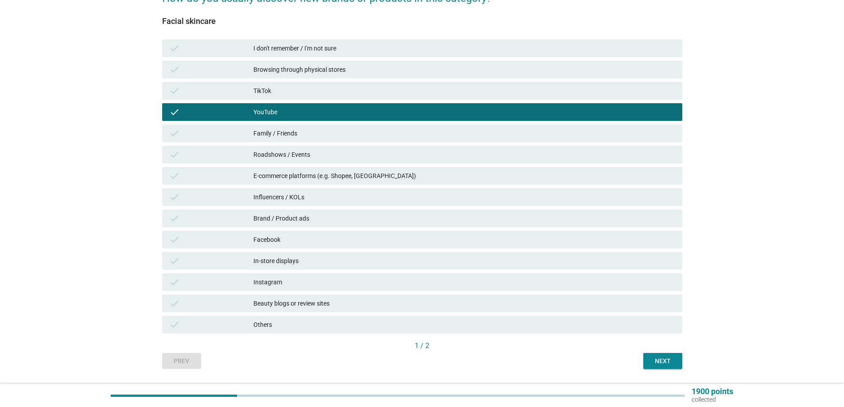
click at [310, 112] on div "YouTube" at bounding box center [464, 112] width 422 height 11
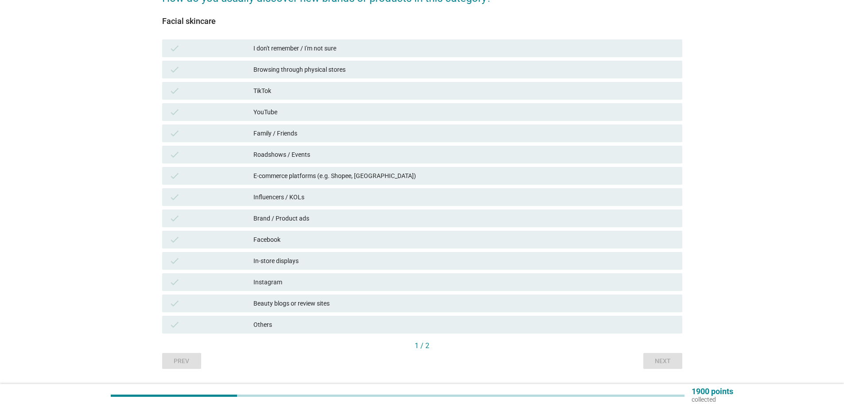
click at [320, 74] on div "Browsing through physical stores" at bounding box center [464, 69] width 422 height 11
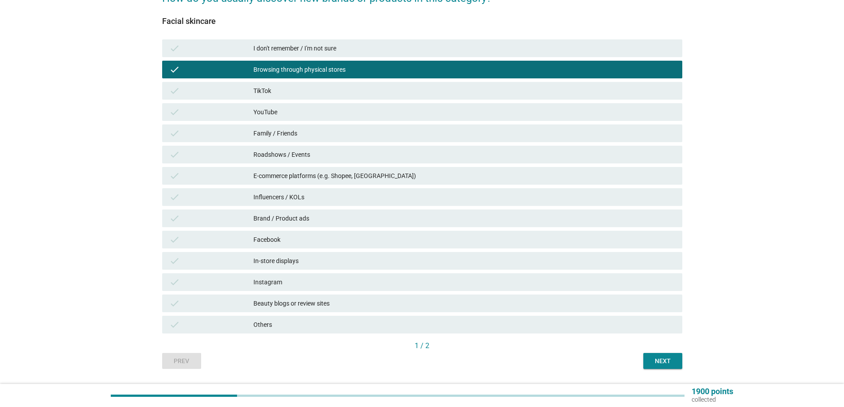
click at [333, 177] on div "E-commerce platforms (e.g. Shopee, [GEOGRAPHIC_DATA])" at bounding box center [464, 176] width 422 height 11
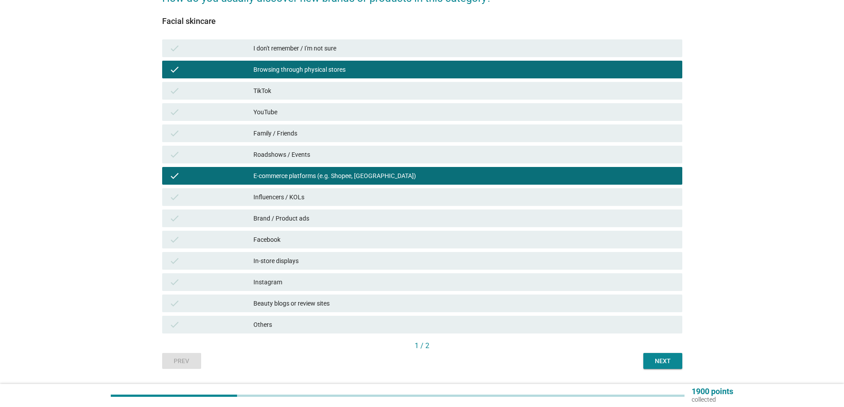
click at [329, 195] on div "Influencers / KOLs" at bounding box center [464, 197] width 422 height 11
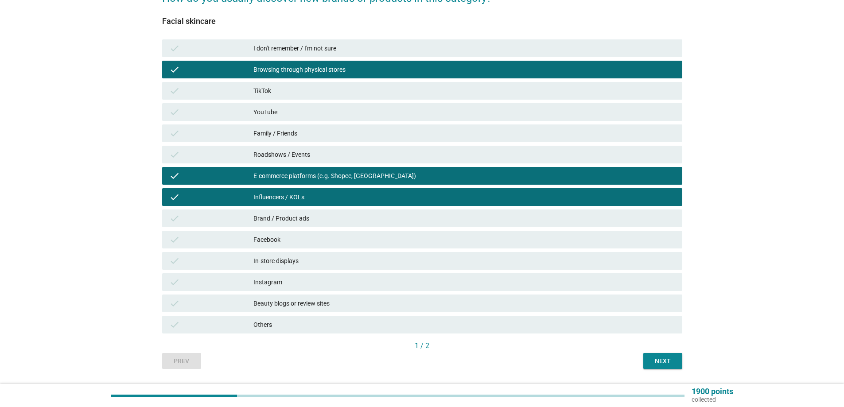
click at [319, 217] on div "Brand / Product ads" at bounding box center [464, 218] width 422 height 11
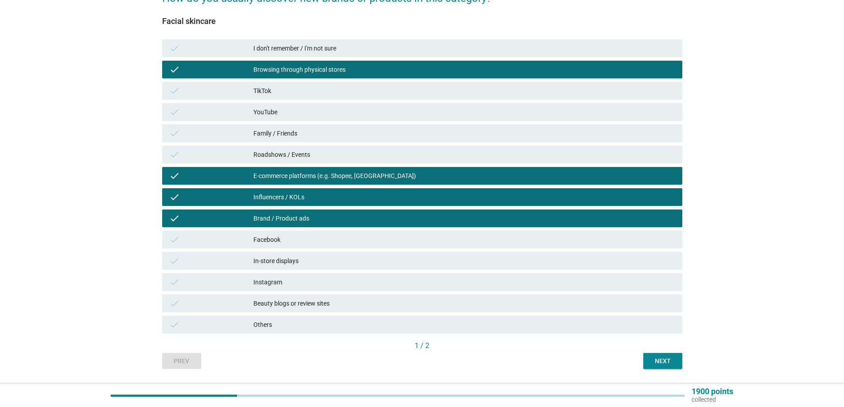
click at [314, 244] on div "Facebook" at bounding box center [464, 239] width 422 height 11
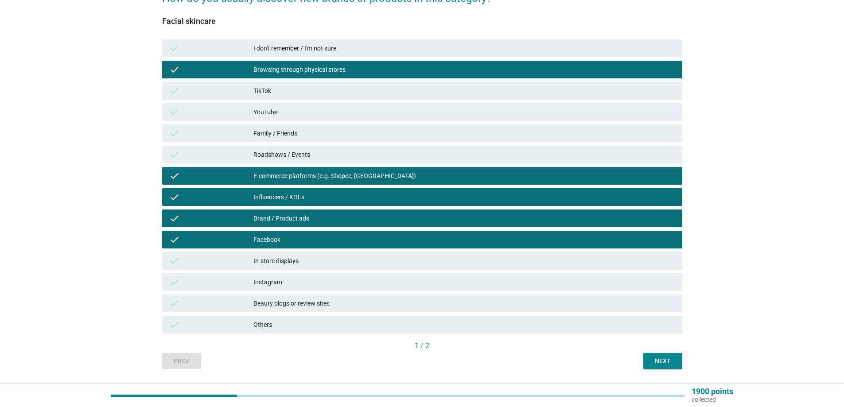
click at [317, 279] on div "Instagram" at bounding box center [464, 282] width 422 height 11
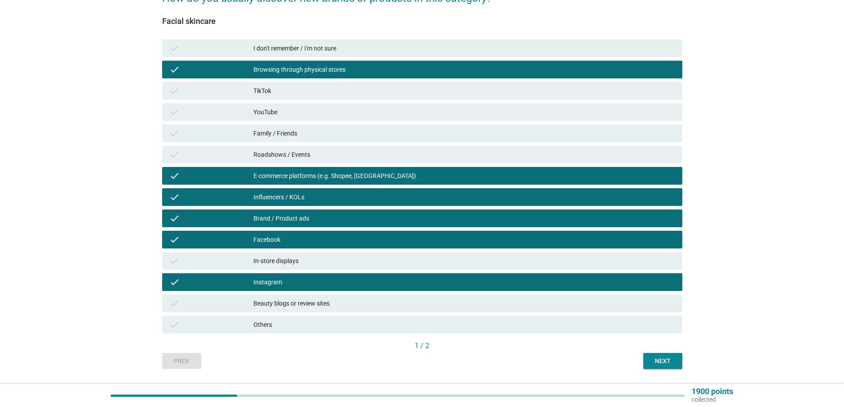
click at [320, 300] on div "Beauty blogs or review sites" at bounding box center [464, 303] width 422 height 11
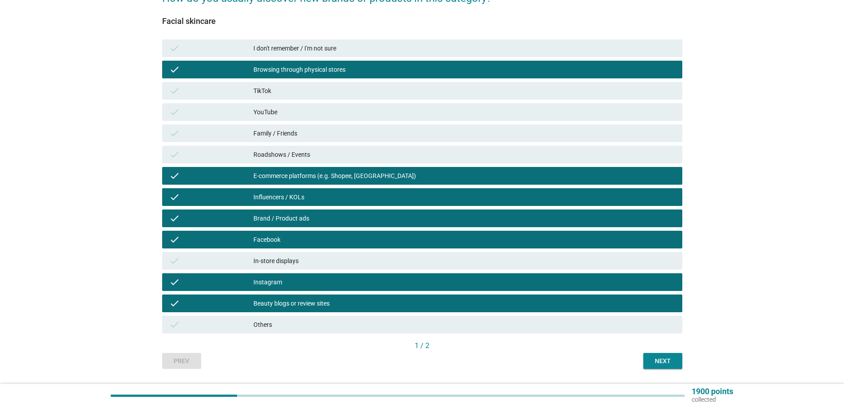
click at [375, 263] on div "In-store displays" at bounding box center [464, 261] width 422 height 11
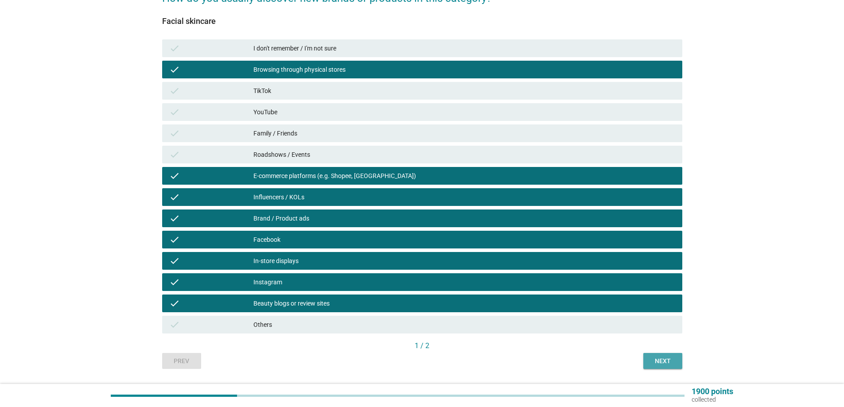
click at [677, 360] on button "Next" at bounding box center [662, 361] width 39 height 16
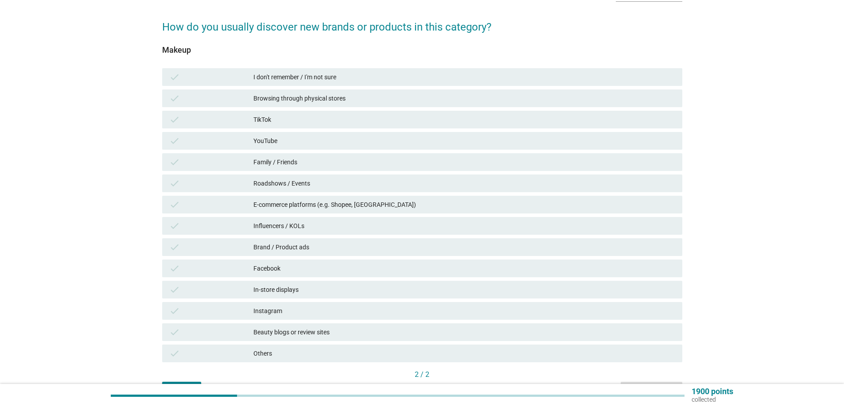
scroll to position [44, 0]
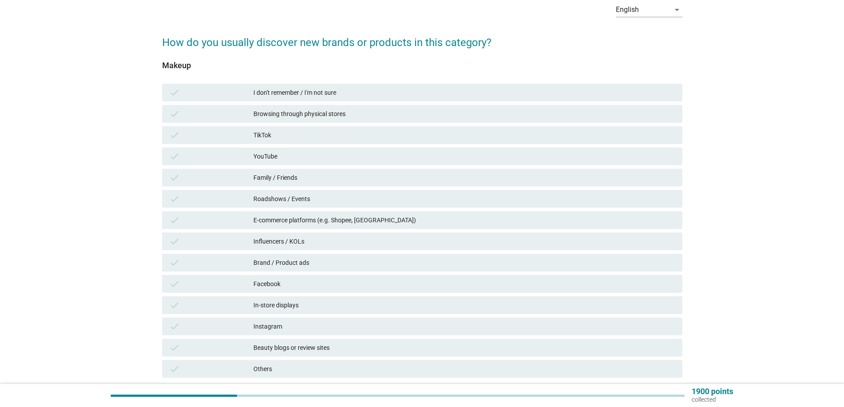
click at [297, 147] on div "check YouTube" at bounding box center [422, 156] width 524 height 21
click at [307, 179] on div "Family / Friends" at bounding box center [464, 177] width 422 height 11
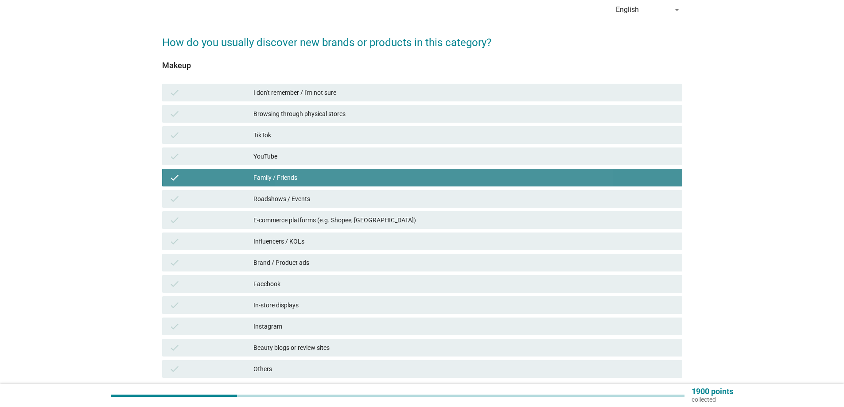
click at [320, 160] on div "YouTube" at bounding box center [464, 156] width 422 height 11
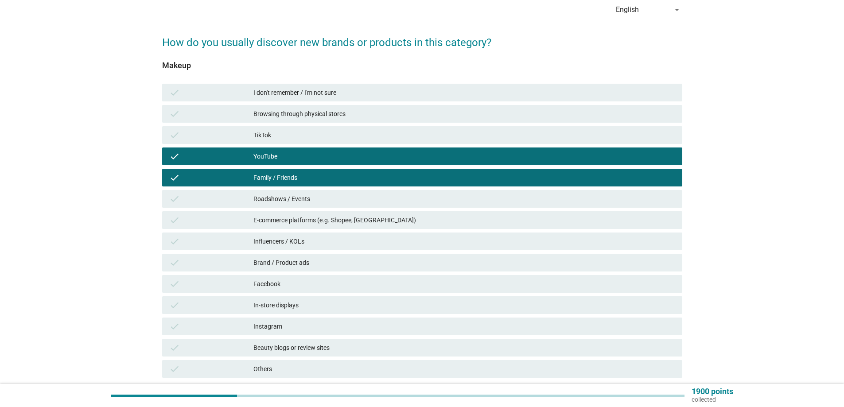
click at [320, 203] on div "Roadshows / Events" at bounding box center [464, 199] width 422 height 11
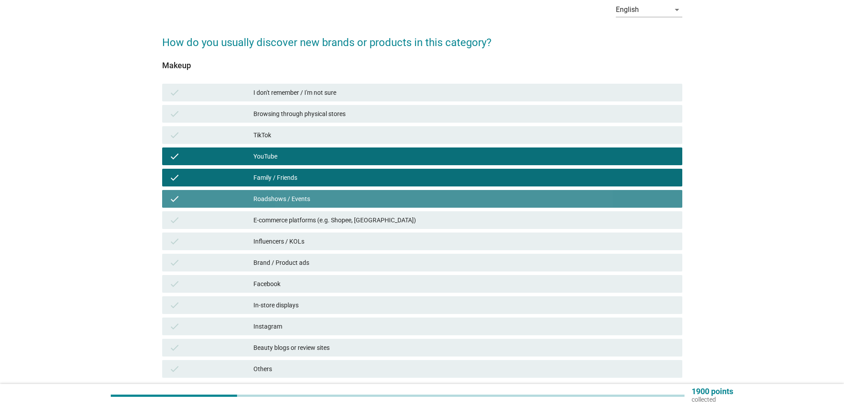
click at [321, 216] on div "E-commerce platforms (e.g. Shopee, [GEOGRAPHIC_DATA])" at bounding box center [464, 220] width 422 height 11
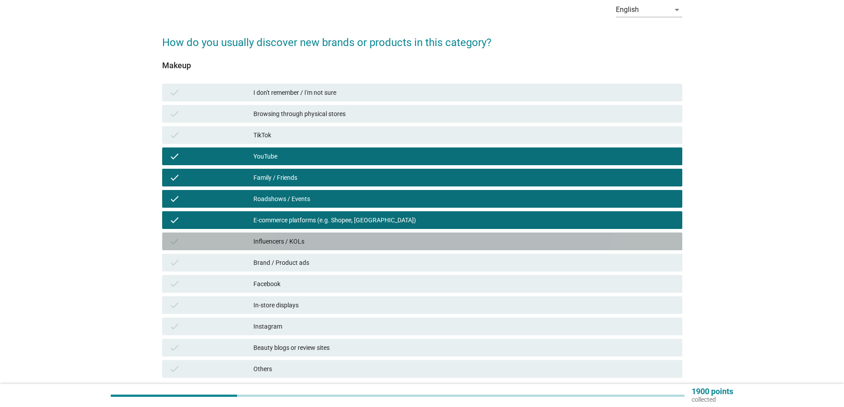
click at [322, 234] on div "check Influencers / KOLs" at bounding box center [422, 242] width 520 height 18
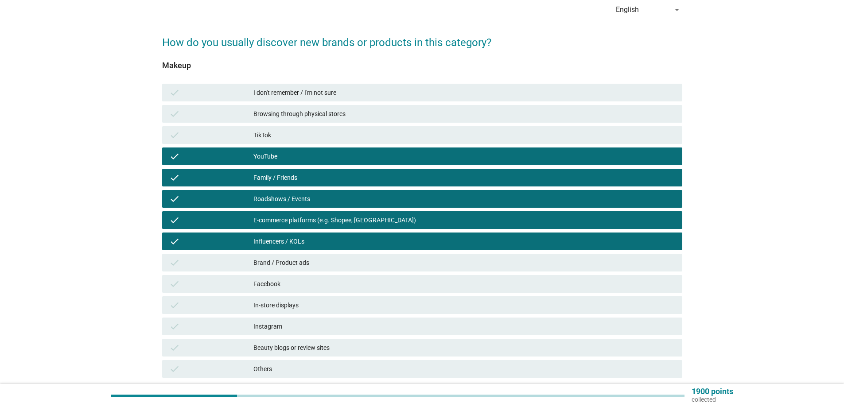
click at [315, 260] on div "Brand / Product ads" at bounding box center [464, 262] width 422 height 11
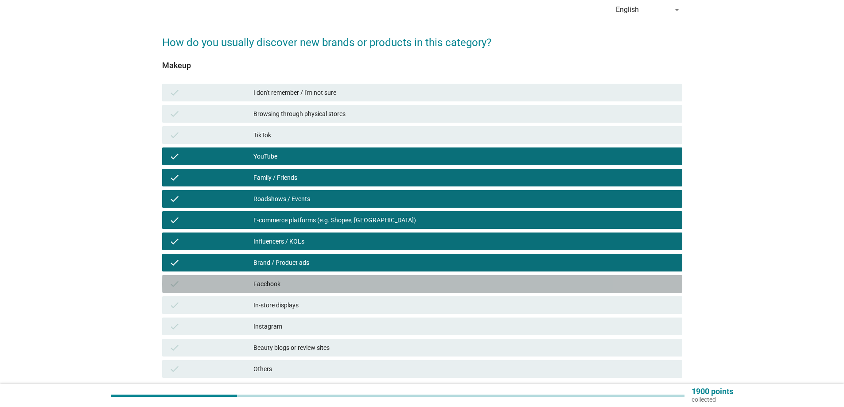
click at [316, 281] on div "Facebook" at bounding box center [464, 284] width 422 height 11
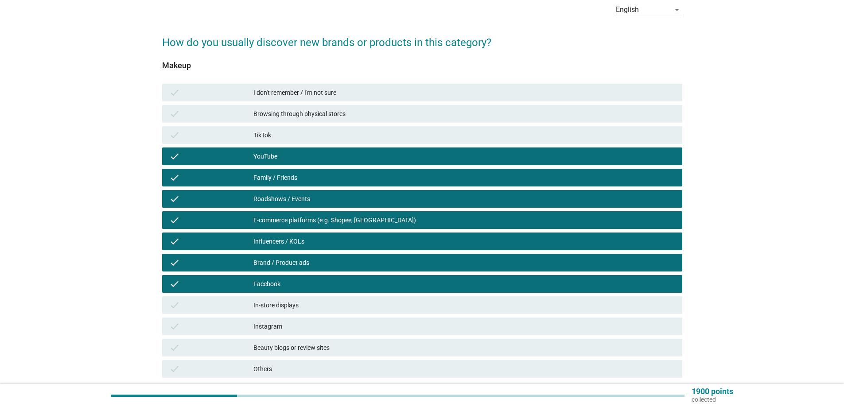
drag, startPoint x: 316, startPoint y: 297, endPoint x: 313, endPoint y: 312, distance: 15.7
click at [316, 297] on div "check In-store displays" at bounding box center [422, 305] width 520 height 18
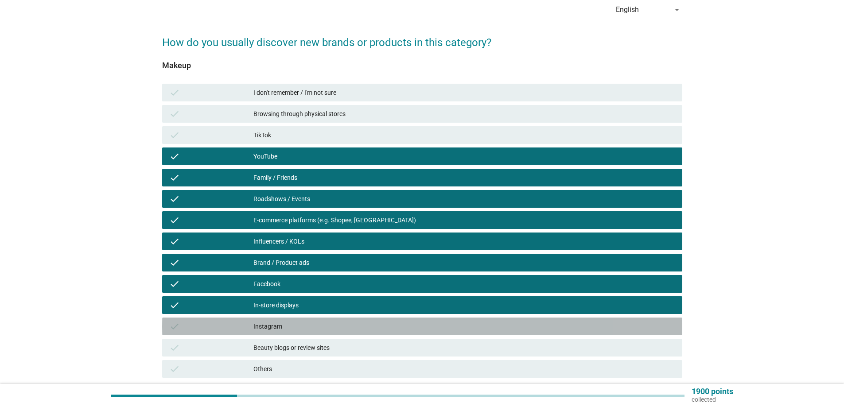
click at [310, 328] on div "Instagram" at bounding box center [464, 326] width 422 height 11
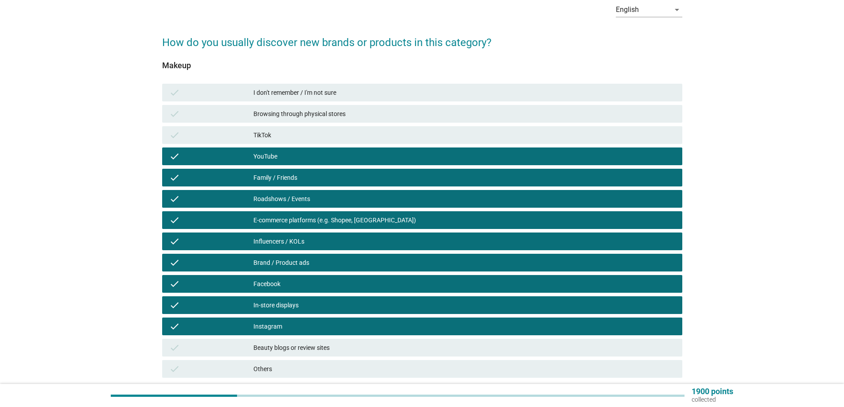
drag, startPoint x: 315, startPoint y: 347, endPoint x: 365, endPoint y: 323, distance: 55.1
click at [315, 347] on div "Beauty blogs or review sites" at bounding box center [464, 347] width 422 height 11
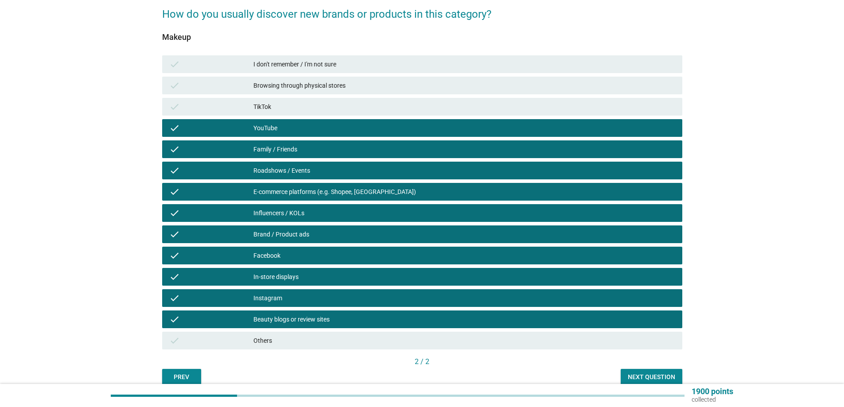
scroll to position [89, 0]
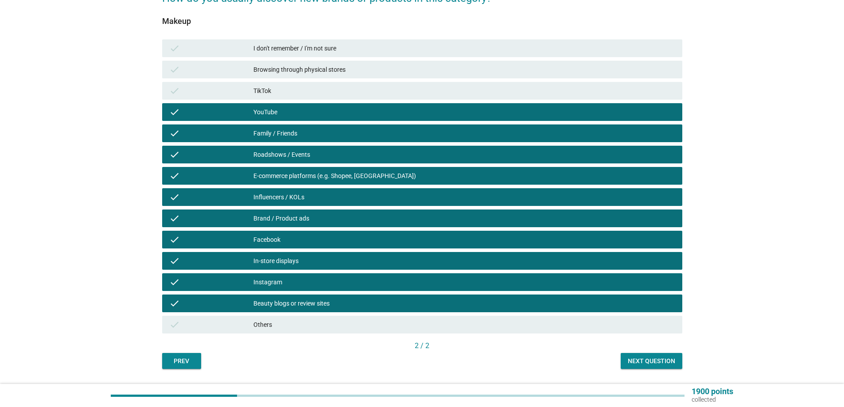
click at [660, 372] on div "English arrow_drop_down How do you usually discover new brands or products in t…" at bounding box center [422, 160] width 534 height 432
click at [662, 365] on div "Next question" at bounding box center [651, 361] width 47 height 9
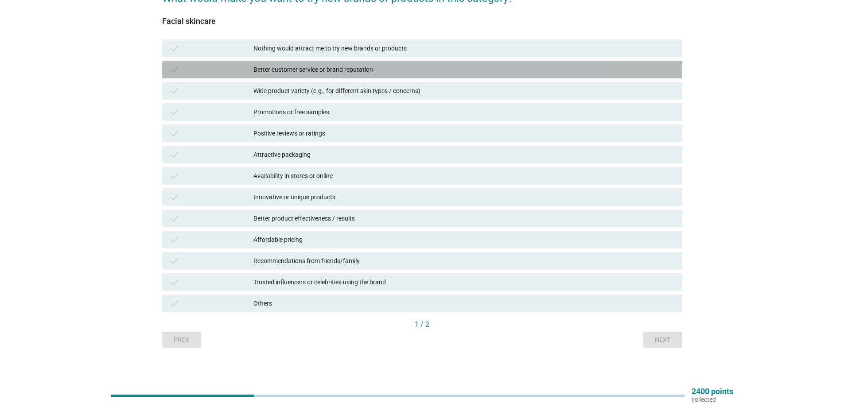
click at [250, 67] on div "check" at bounding box center [211, 69] width 84 height 11
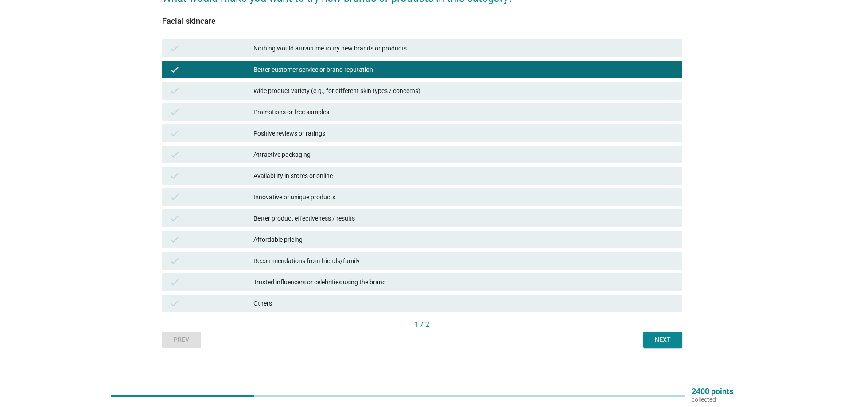
click at [294, 97] on div "check Wide product variety (e.g., for different skin types / concerns)" at bounding box center [422, 91] width 520 height 18
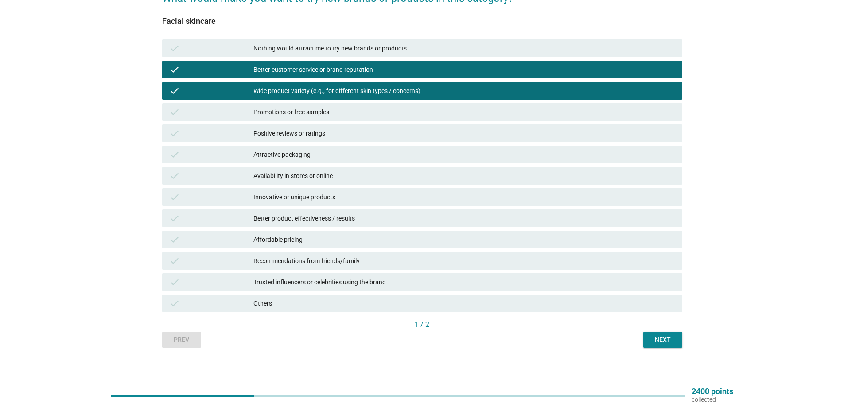
click at [292, 113] on div "Promotions or free samples" at bounding box center [464, 112] width 422 height 11
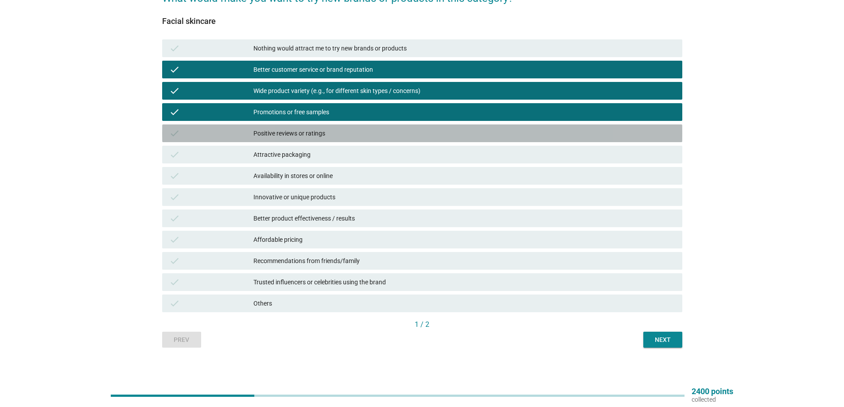
click at [298, 136] on div "Positive reviews or ratings" at bounding box center [464, 133] width 422 height 11
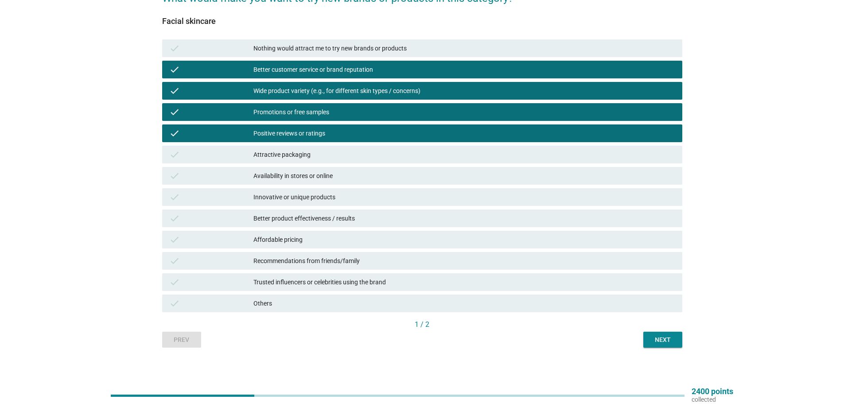
click at [290, 155] on div "Attractive packaging" at bounding box center [464, 154] width 422 height 11
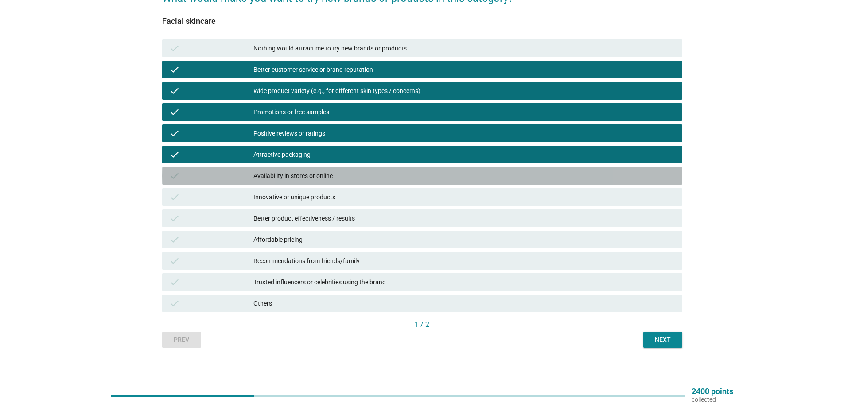
click at [337, 181] on div "check Availability in stores or online" at bounding box center [422, 176] width 520 height 18
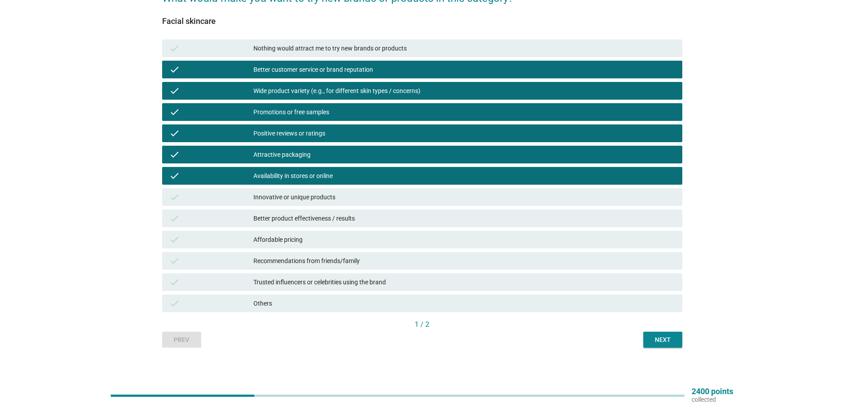
click at [358, 224] on div "check Better product effectiveness / results" at bounding box center [422, 219] width 520 height 18
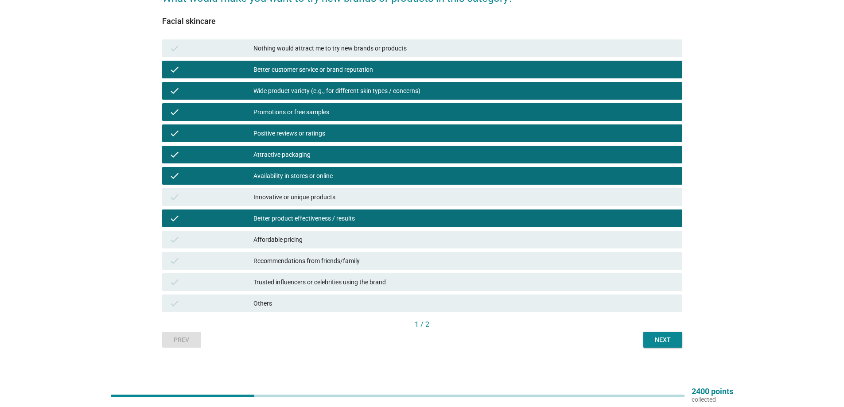
click at [281, 243] on div "Affordable pricing" at bounding box center [464, 239] width 422 height 11
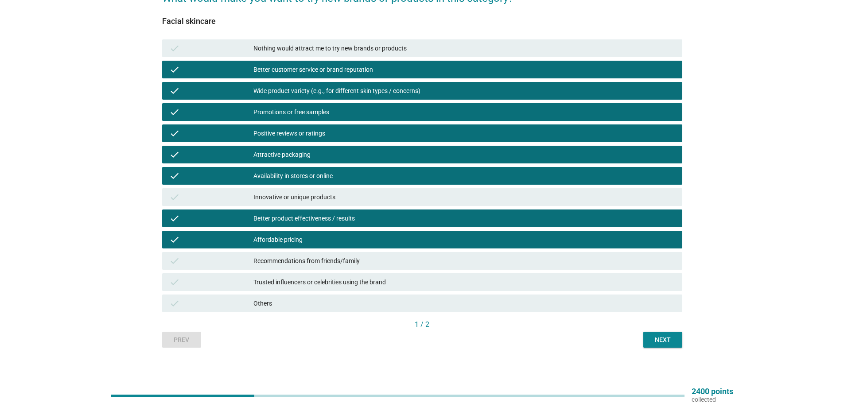
click at [350, 265] on div "Recommendations from friends/family" at bounding box center [464, 261] width 422 height 11
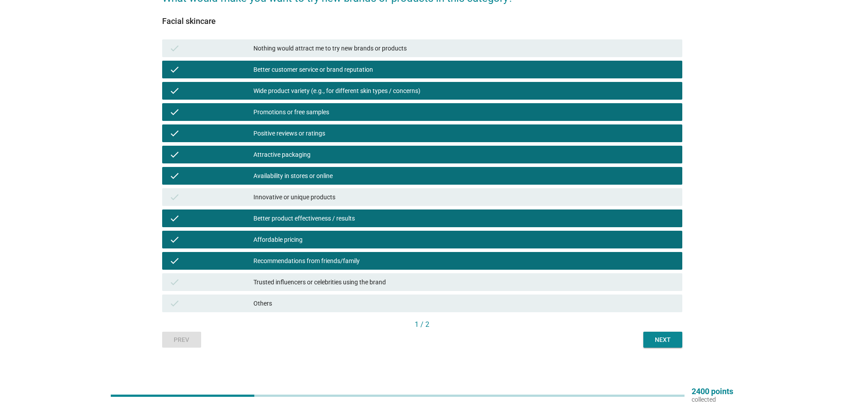
click at [335, 283] on div "Trusted influencers or celebrities using the brand" at bounding box center [464, 282] width 422 height 11
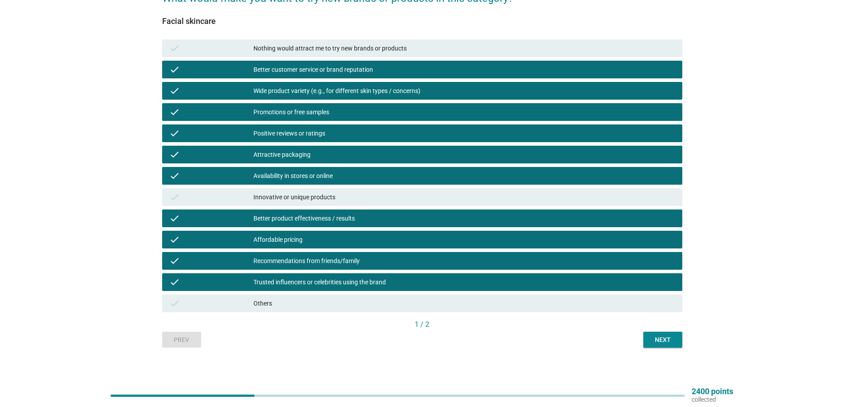
click at [666, 345] on button "Next" at bounding box center [662, 340] width 39 height 16
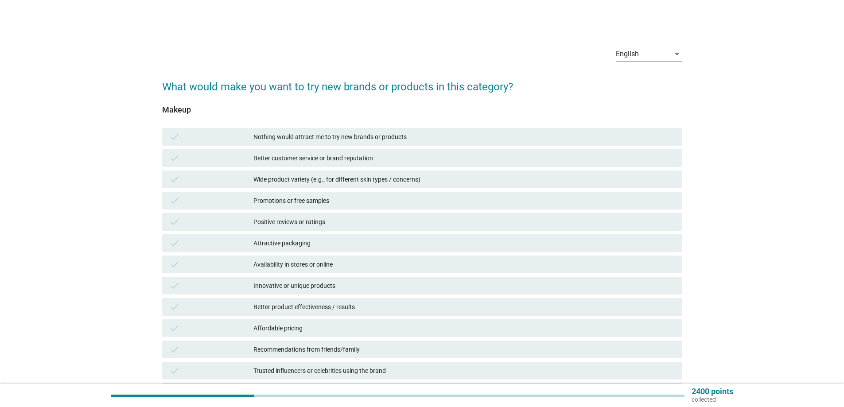
scroll to position [44, 0]
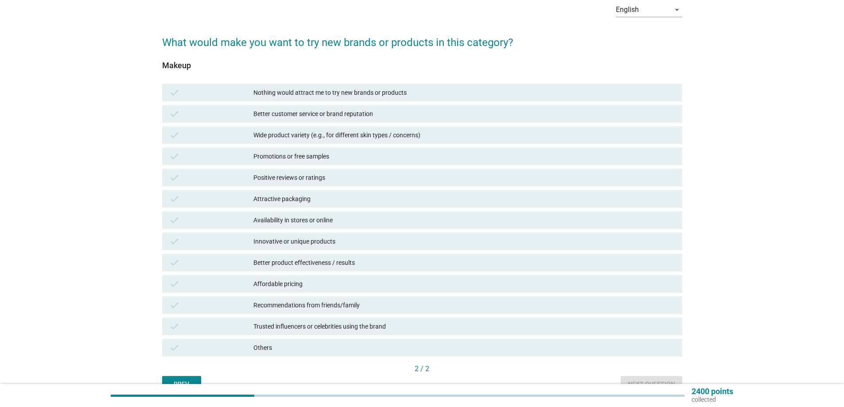
click at [311, 158] on div "Promotions or free samples" at bounding box center [464, 156] width 422 height 11
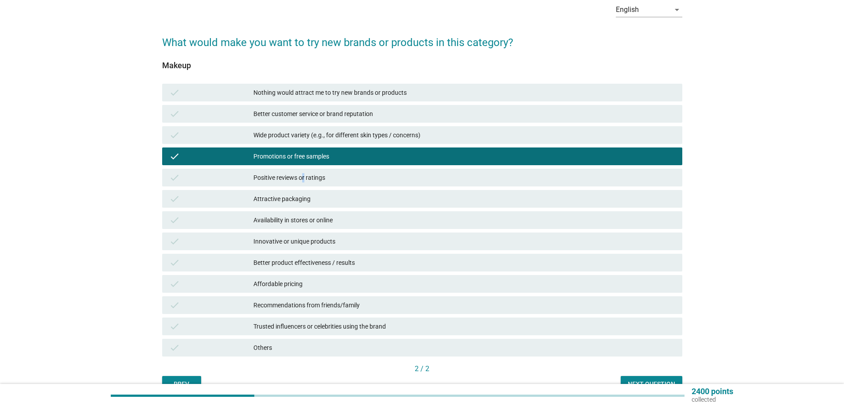
drag, startPoint x: 304, startPoint y: 177, endPoint x: 303, endPoint y: 169, distance: 8.0
click at [303, 178] on div "Positive reviews or ratings" at bounding box center [464, 177] width 422 height 11
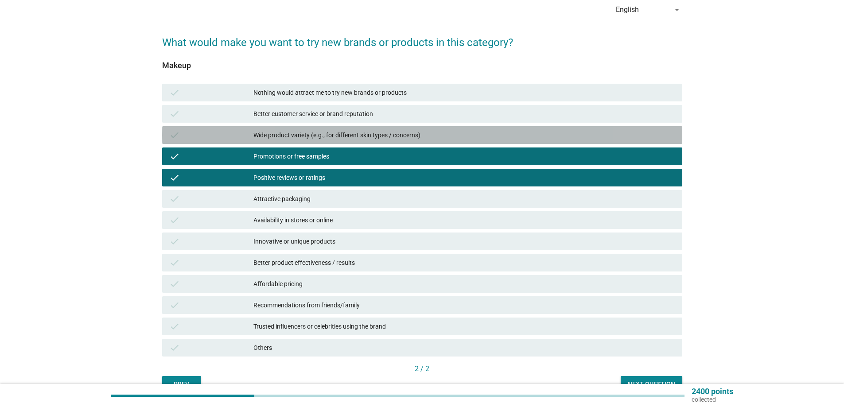
click at [314, 132] on div "Wide product variety (e.g., for different skin types / concerns)" at bounding box center [464, 135] width 422 height 11
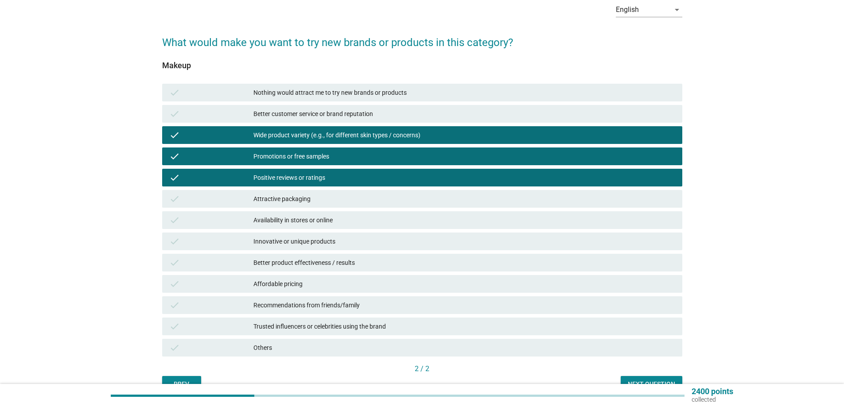
click at [319, 113] on div "Better customer service or brand reputation" at bounding box center [464, 114] width 422 height 11
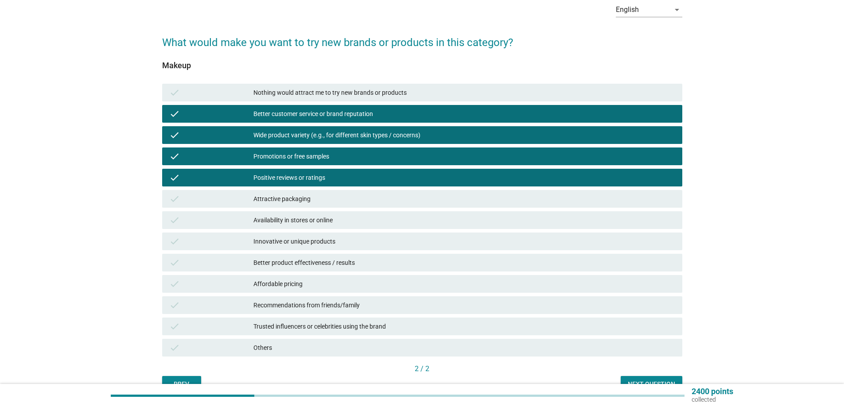
click at [307, 211] on div "check Availability in stores or online" at bounding box center [422, 220] width 520 height 18
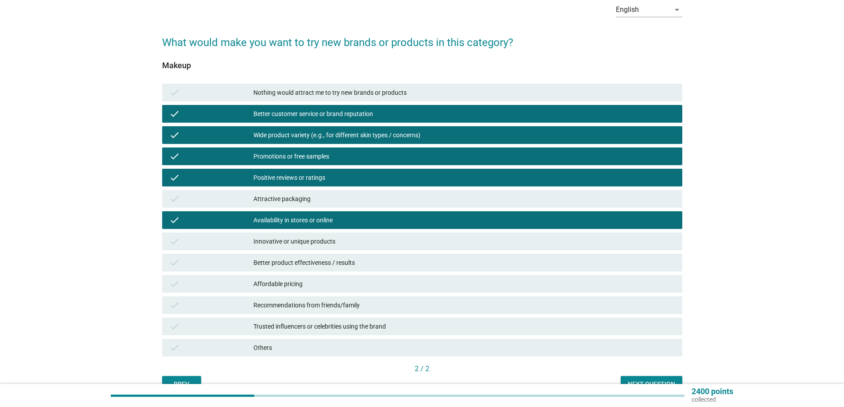
click at [322, 195] on div "Attractive packaging" at bounding box center [464, 199] width 422 height 11
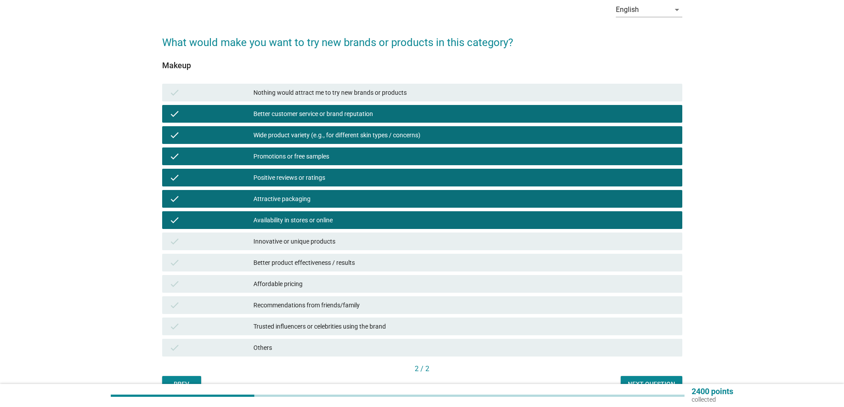
click at [314, 244] on div "Innovative or unique products" at bounding box center [464, 241] width 422 height 11
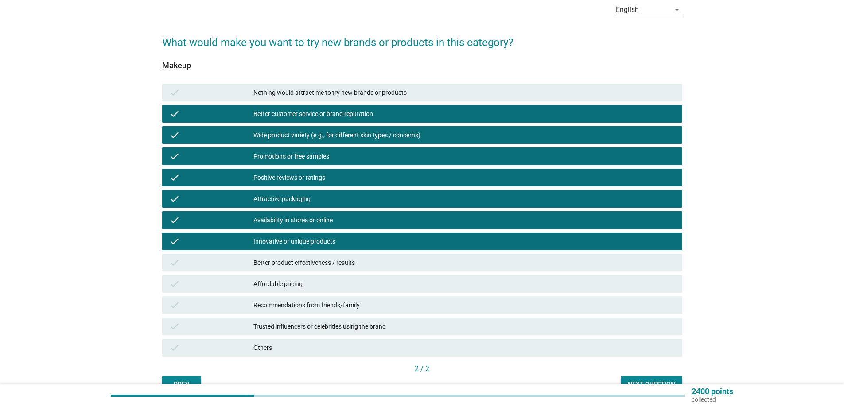
click at [316, 264] on div "Better product effectiveness / results" at bounding box center [464, 262] width 422 height 11
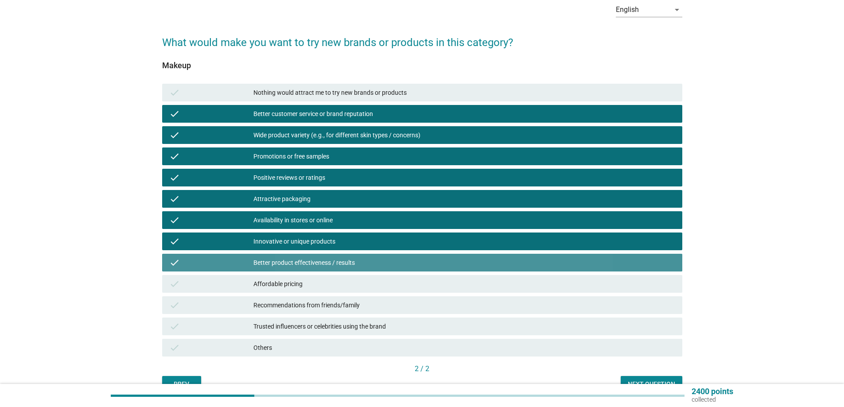
click at [314, 288] on div "Affordable pricing" at bounding box center [464, 284] width 422 height 11
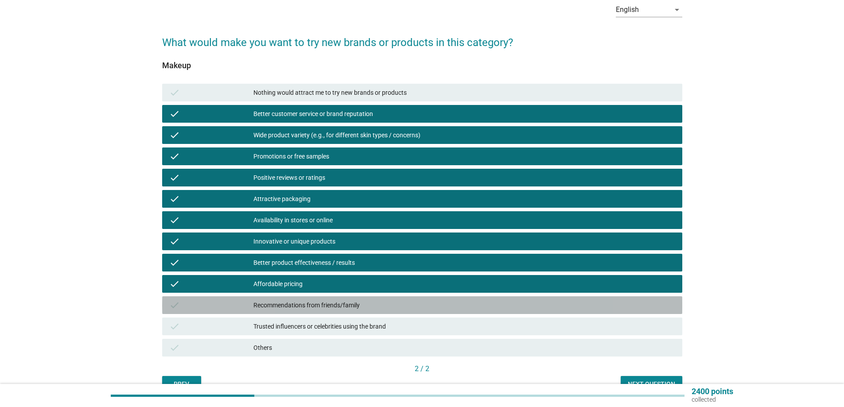
click at [317, 309] on div "Recommendations from friends/family" at bounding box center [464, 305] width 422 height 11
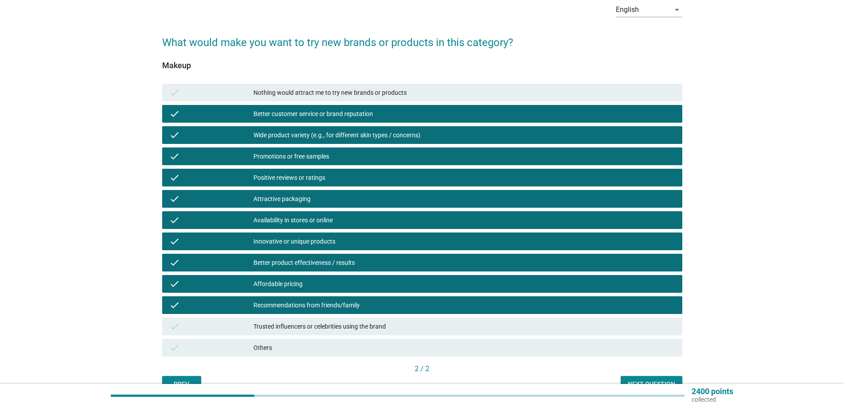
drag, startPoint x: 325, startPoint y: 319, endPoint x: 346, endPoint y: 324, distance: 21.4
click at [326, 321] on div "check Trusted influencers or celebrities using the brand" at bounding box center [422, 327] width 520 height 18
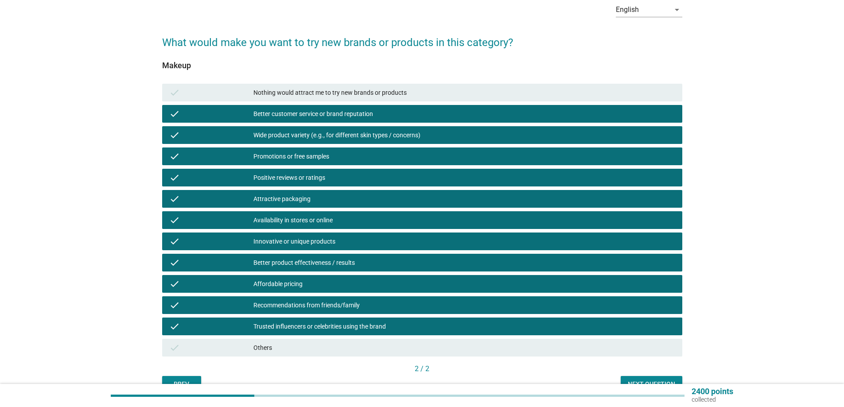
click at [625, 376] on button "Next question" at bounding box center [652, 384] width 62 height 16
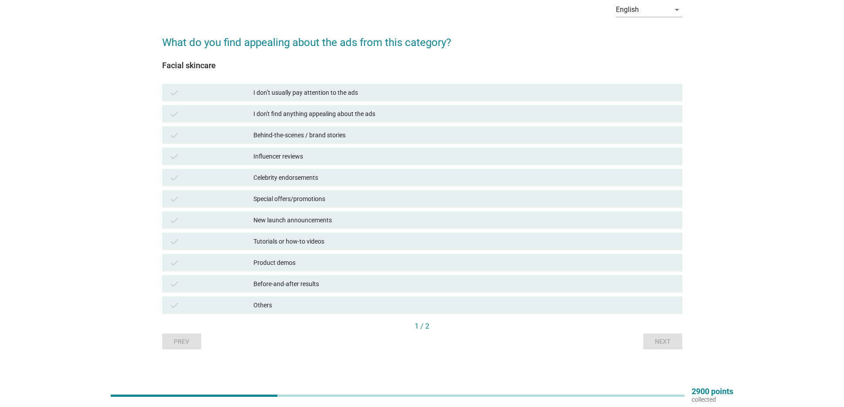
click at [291, 156] on div "Influencer reviews" at bounding box center [464, 156] width 422 height 11
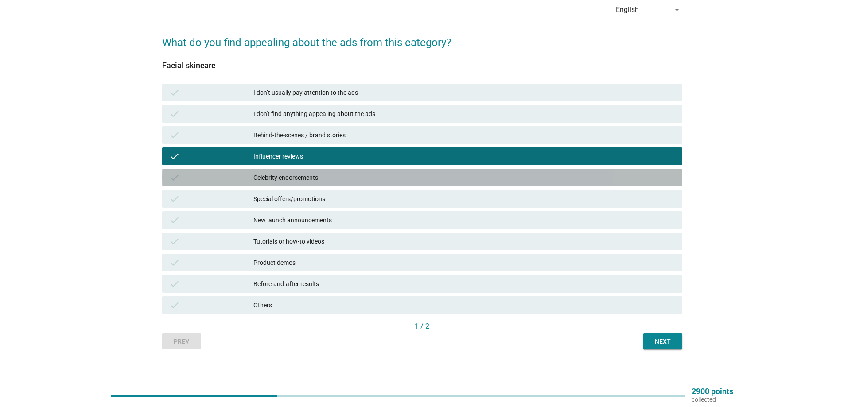
click at [299, 175] on div "Celebrity endorsements" at bounding box center [464, 177] width 422 height 11
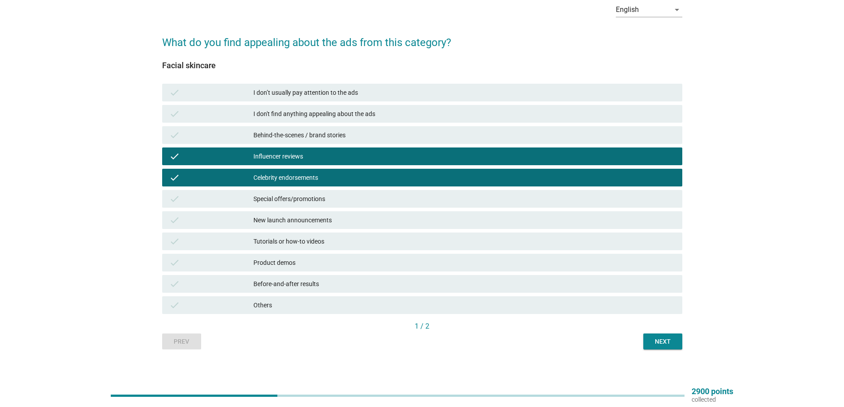
click at [297, 202] on div "Special offers/promotions" at bounding box center [464, 199] width 422 height 11
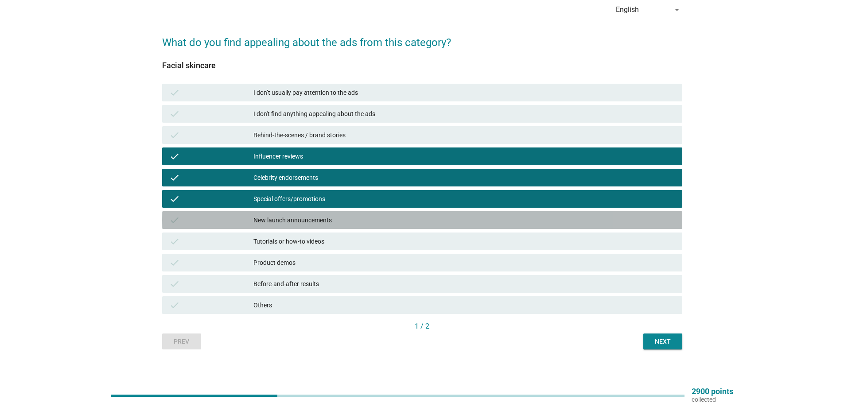
click at [301, 224] on div "New launch announcements" at bounding box center [464, 220] width 422 height 11
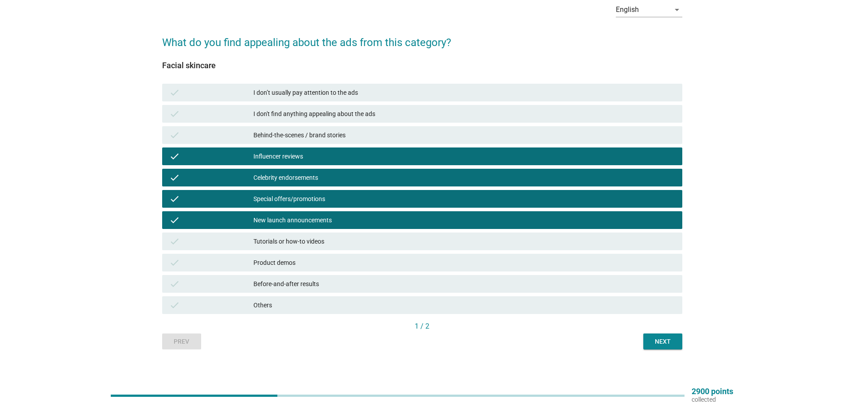
click at [324, 239] on div "Tutorials or how-to videos" at bounding box center [464, 241] width 422 height 11
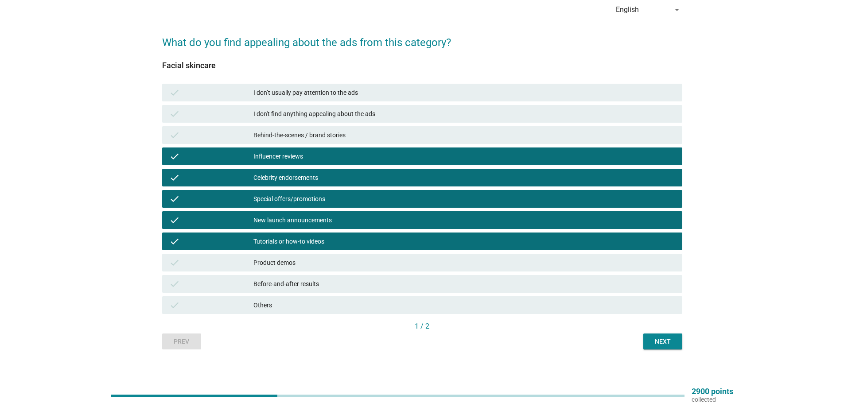
click at [318, 263] on div "Product demos" at bounding box center [464, 262] width 422 height 11
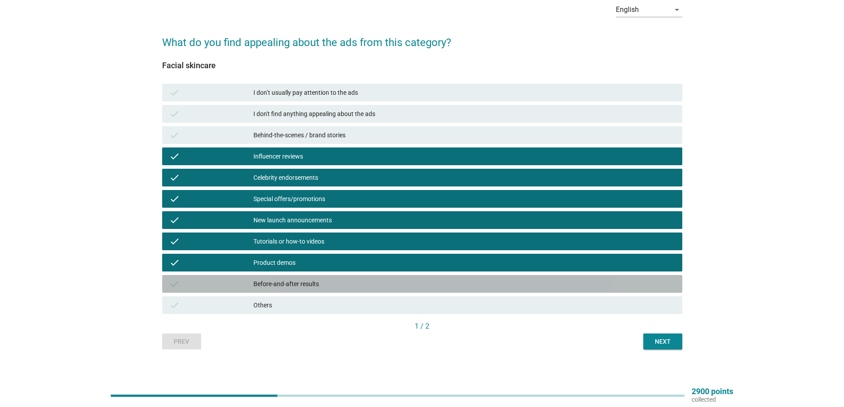
click at [314, 286] on div "Before-and-after results" at bounding box center [464, 284] width 422 height 11
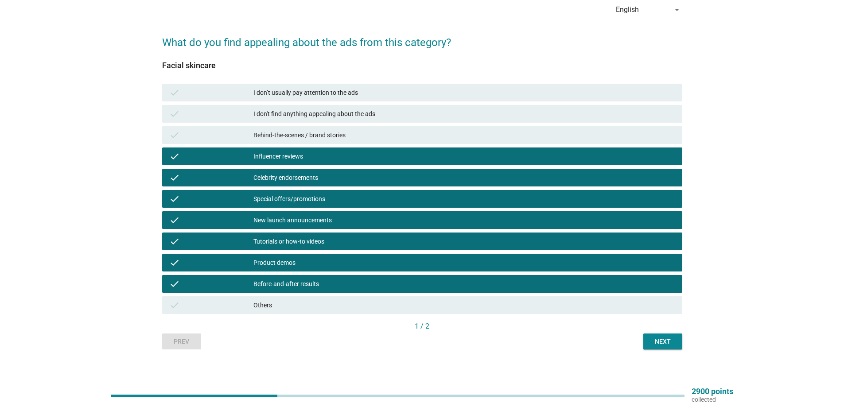
click at [282, 141] on div "check Behind-the-scenes / brand stories" at bounding box center [422, 135] width 520 height 18
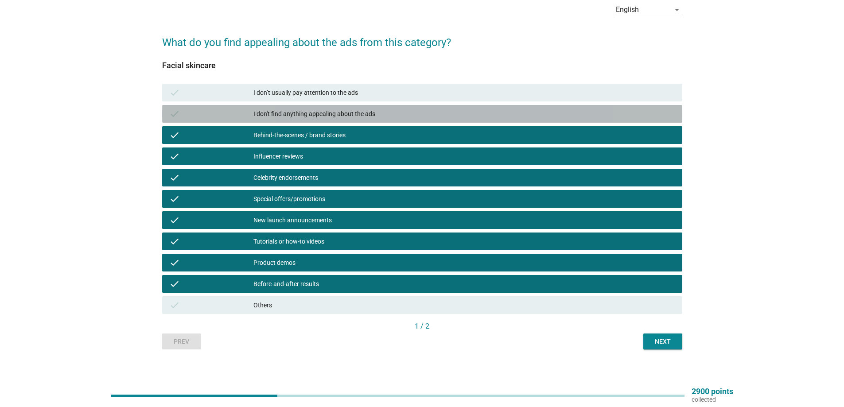
click at [314, 116] on div "I don't find anything appealing about the ads" at bounding box center [464, 114] width 422 height 11
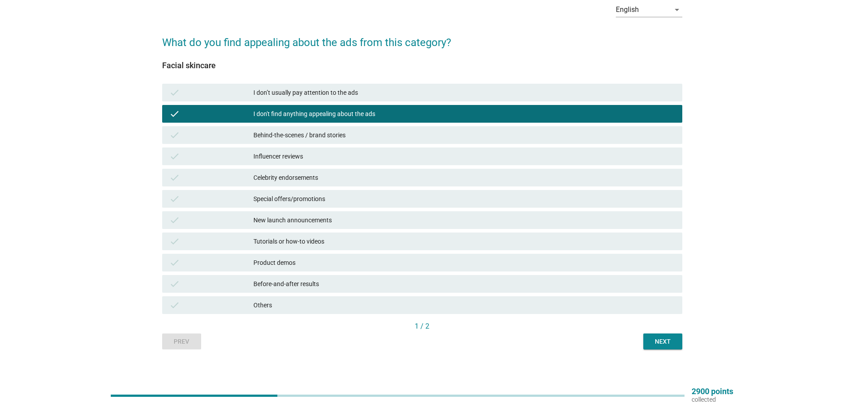
click at [365, 114] on div "I don't find anything appealing about the ads" at bounding box center [464, 114] width 422 height 11
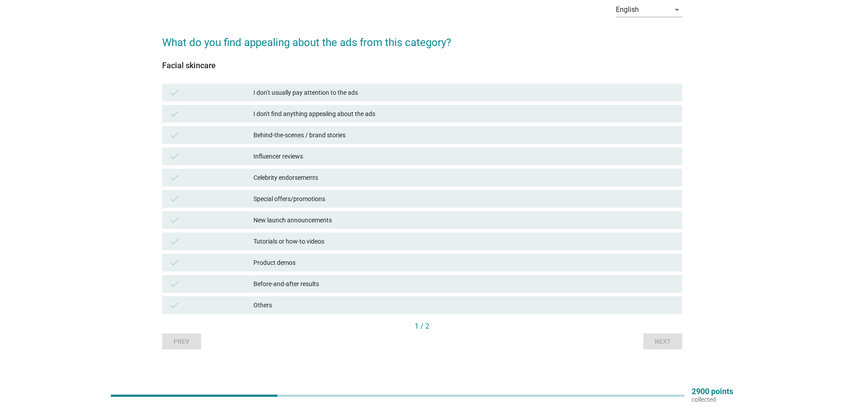
click at [356, 125] on div "check Behind-the-scenes / brand stories" at bounding box center [422, 134] width 524 height 21
click at [359, 134] on div "Behind-the-scenes / brand stories" at bounding box center [464, 135] width 422 height 11
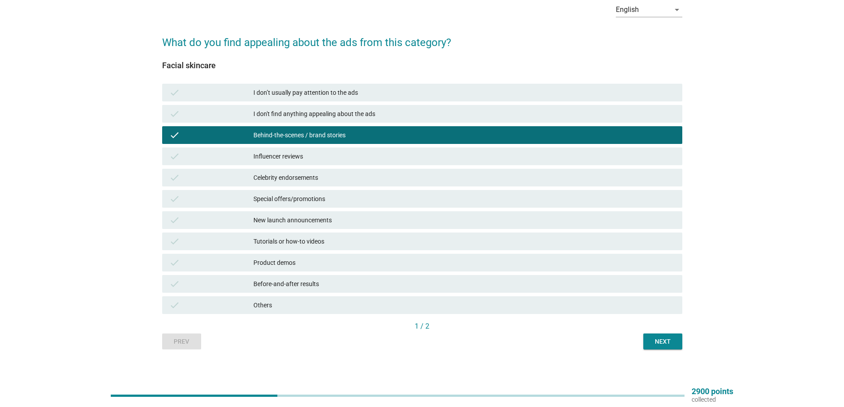
click at [357, 153] on div "Influencer reviews" at bounding box center [464, 156] width 422 height 11
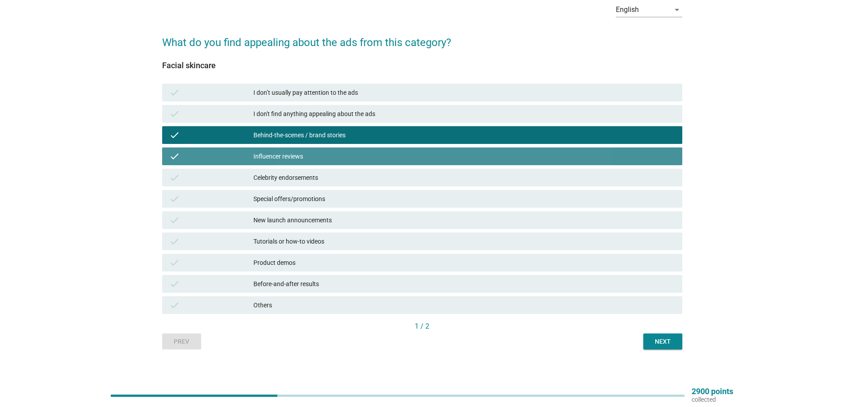
click at [350, 173] on div "Celebrity endorsements" at bounding box center [464, 177] width 422 height 11
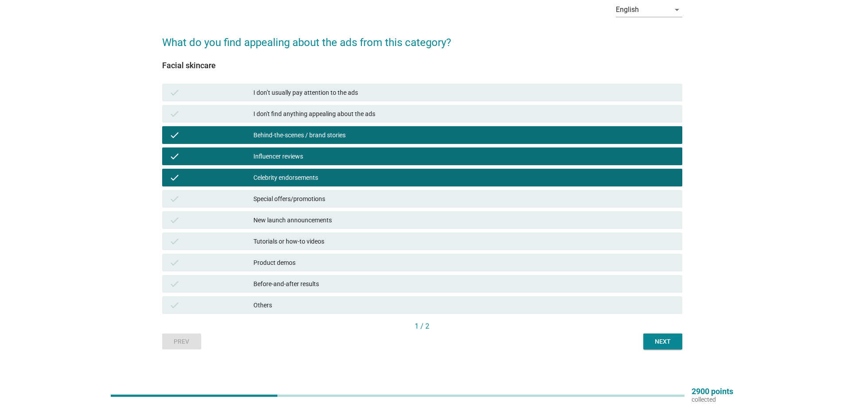
click at [349, 190] on div "check Special offers/promotions" at bounding box center [422, 199] width 520 height 18
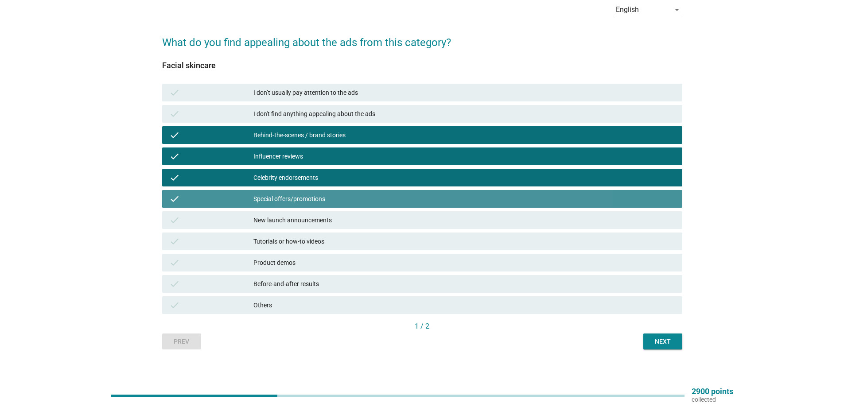
click at [345, 207] on div "check Special offers/promotions" at bounding box center [422, 199] width 520 height 18
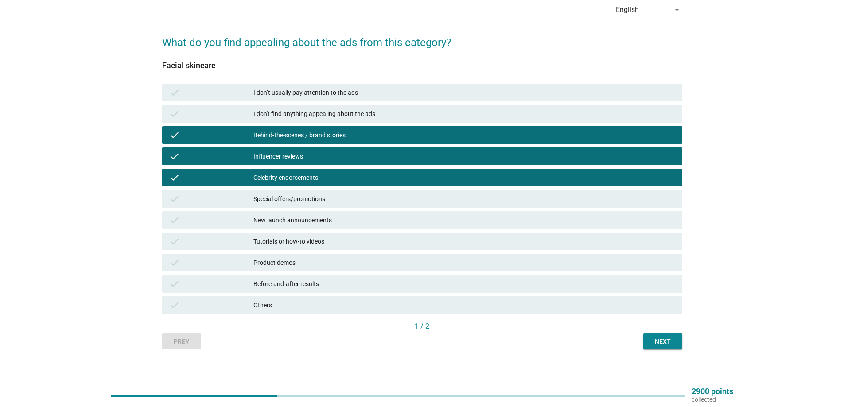
click at [345, 220] on div "New launch announcements" at bounding box center [464, 220] width 422 height 11
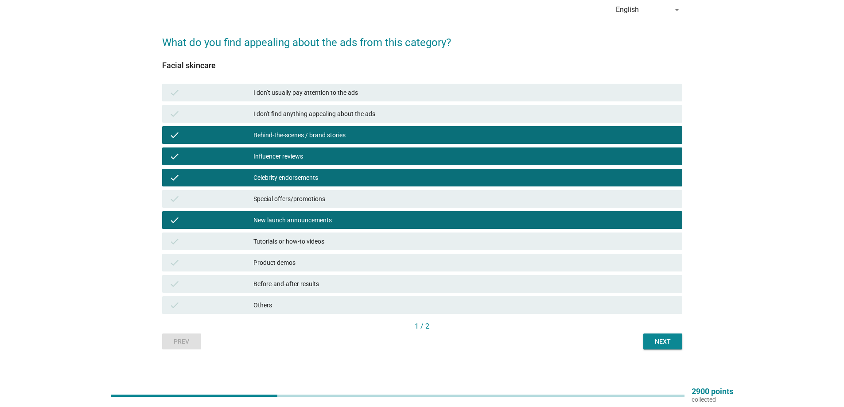
click at [362, 196] on div "Special offers/promotions" at bounding box center [464, 199] width 422 height 11
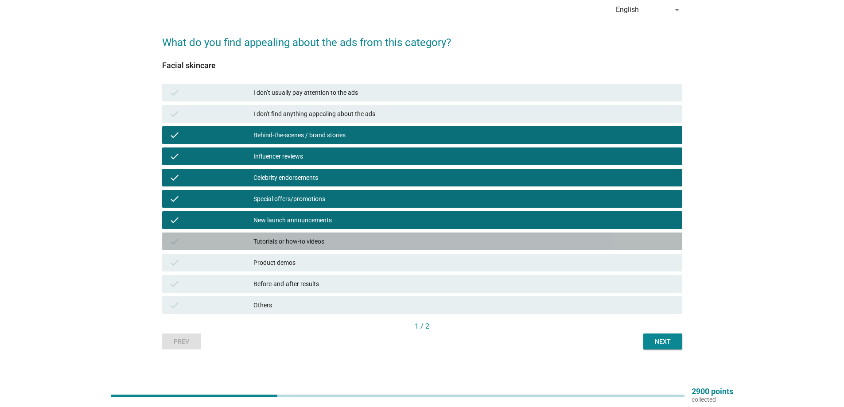
click at [350, 235] on div "check Tutorials or how-to videos" at bounding box center [422, 242] width 520 height 18
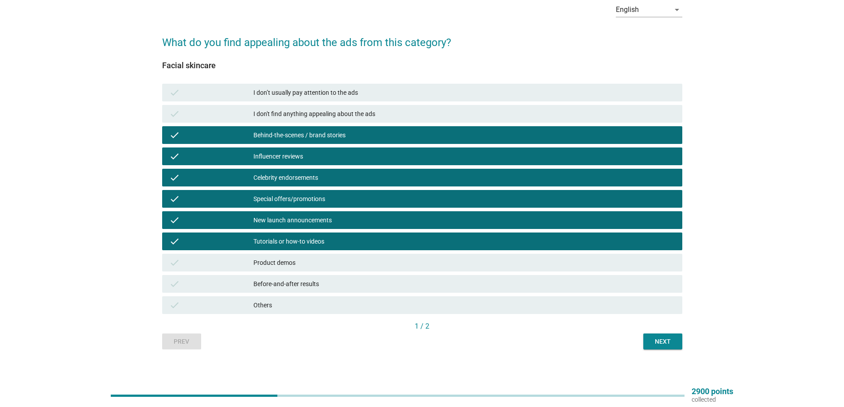
click at [342, 259] on div "Product demos" at bounding box center [464, 262] width 422 height 11
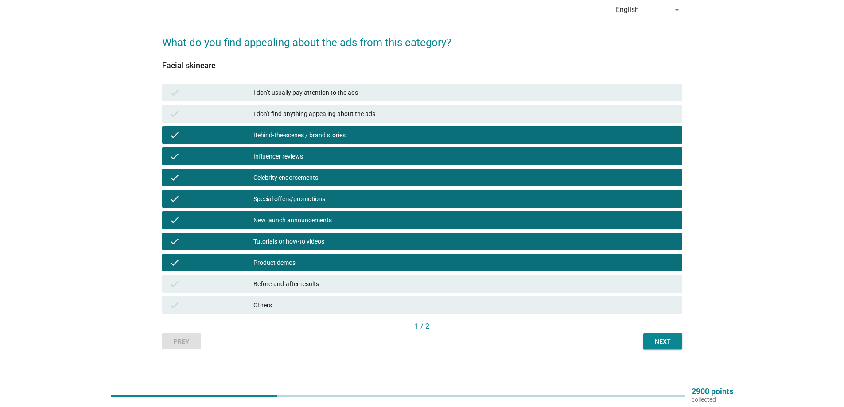
click at [347, 284] on div "Before-and-after results" at bounding box center [464, 284] width 422 height 11
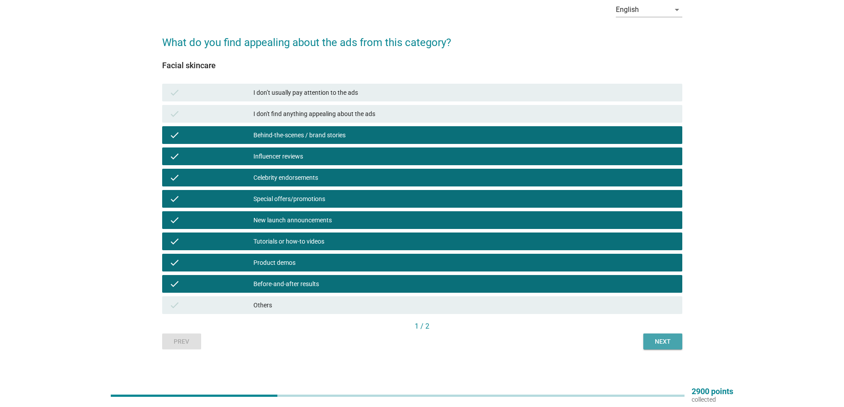
click at [650, 346] on div "Next" at bounding box center [662, 341] width 25 height 9
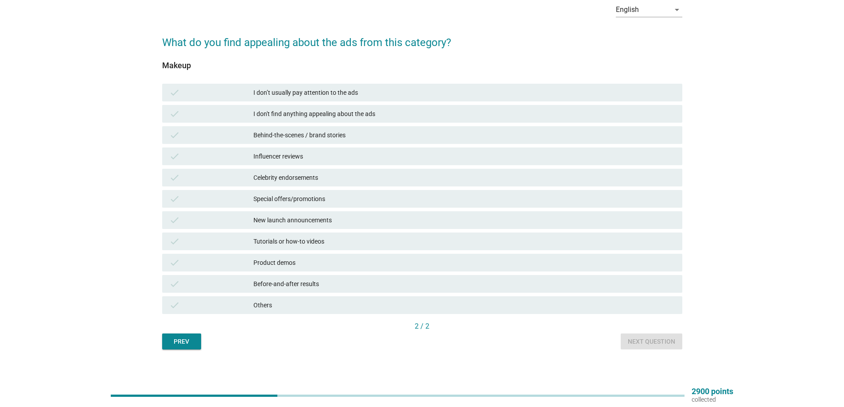
click at [321, 157] on div "Influencer reviews" at bounding box center [464, 156] width 422 height 11
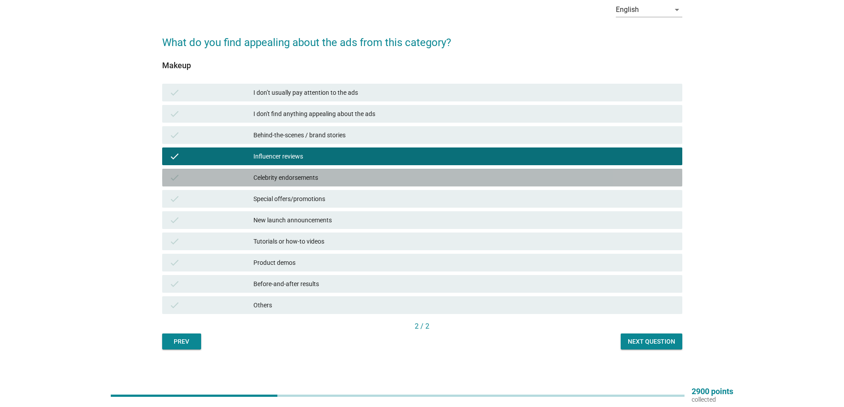
click at [326, 177] on div "Celebrity endorsements" at bounding box center [464, 177] width 422 height 11
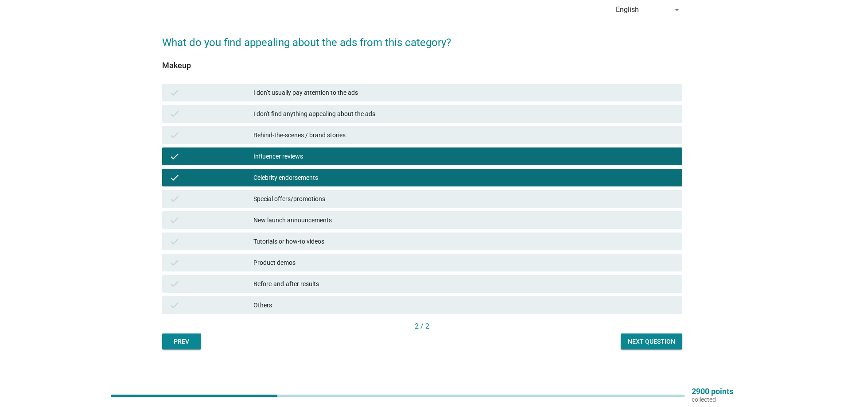
click at [320, 202] on div "Special offers/promotions" at bounding box center [464, 199] width 422 height 11
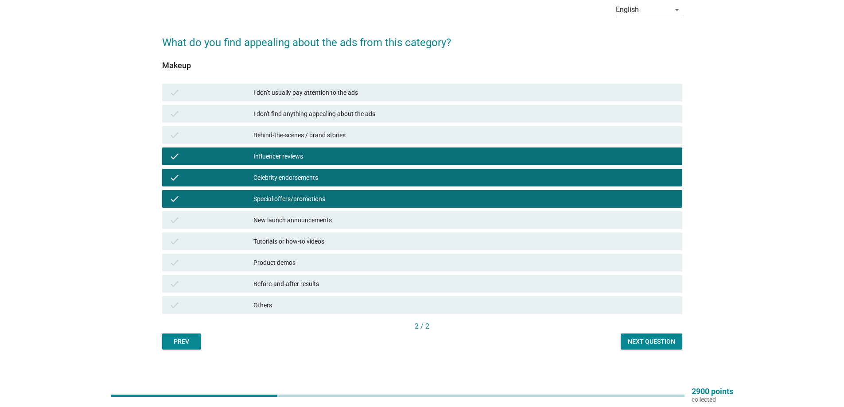
click at [338, 220] on div "New launch announcements" at bounding box center [464, 220] width 422 height 11
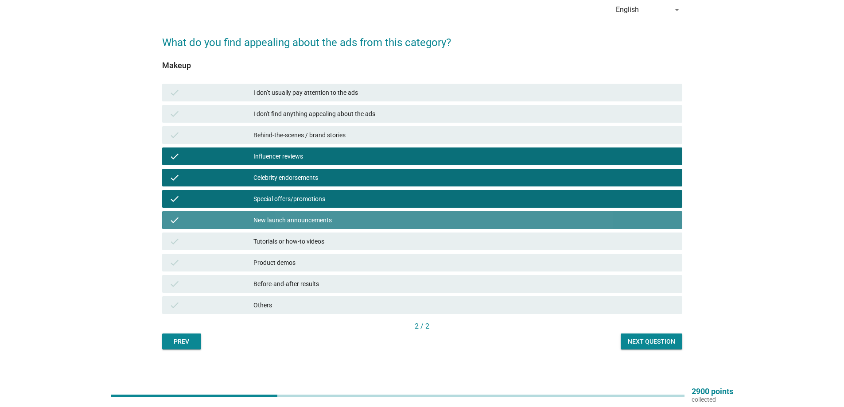
click at [337, 237] on div "Tutorials or how-to videos" at bounding box center [464, 241] width 422 height 11
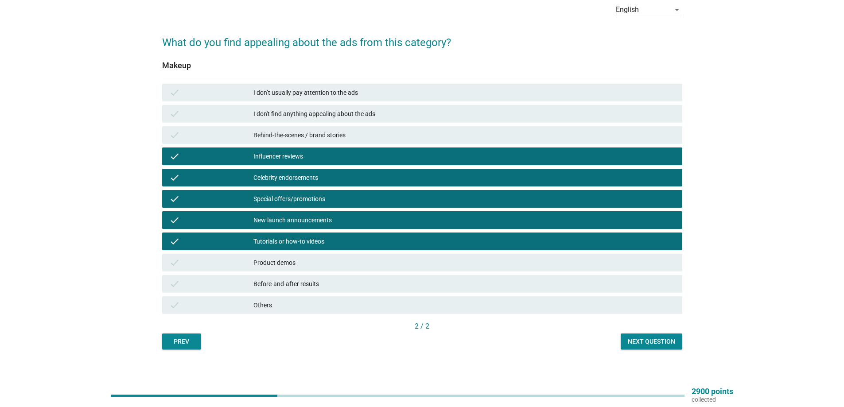
click at [336, 120] on div "check I don't find anything appealing about the ads" at bounding box center [422, 114] width 520 height 18
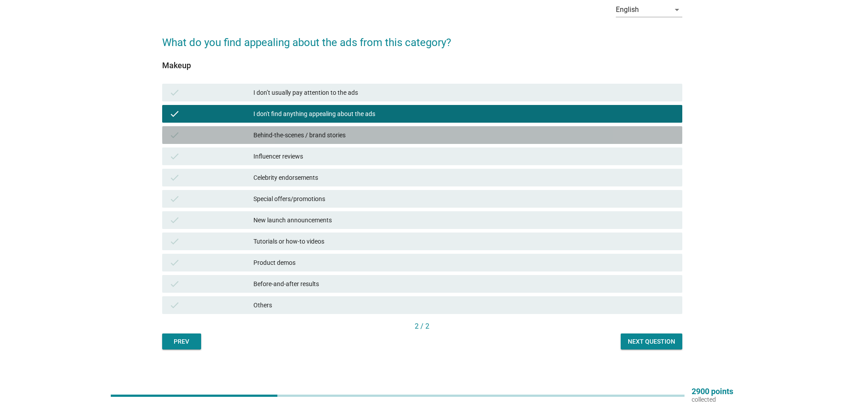
click at [341, 134] on div "Behind-the-scenes / brand stories" at bounding box center [464, 135] width 422 height 11
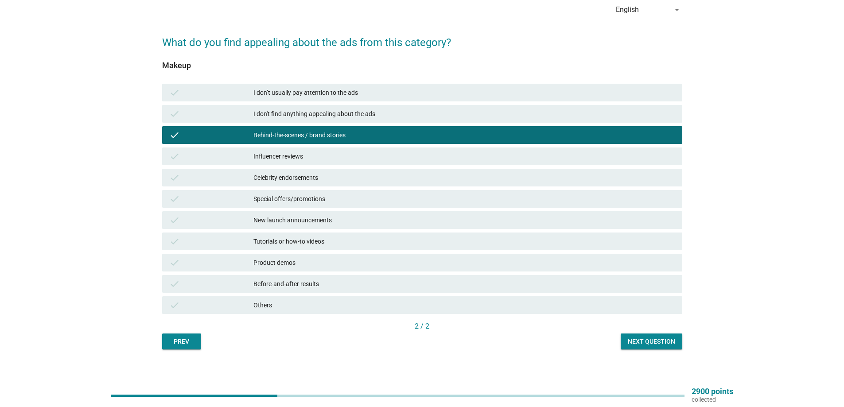
click at [347, 152] on div "Influencer reviews" at bounding box center [464, 156] width 422 height 11
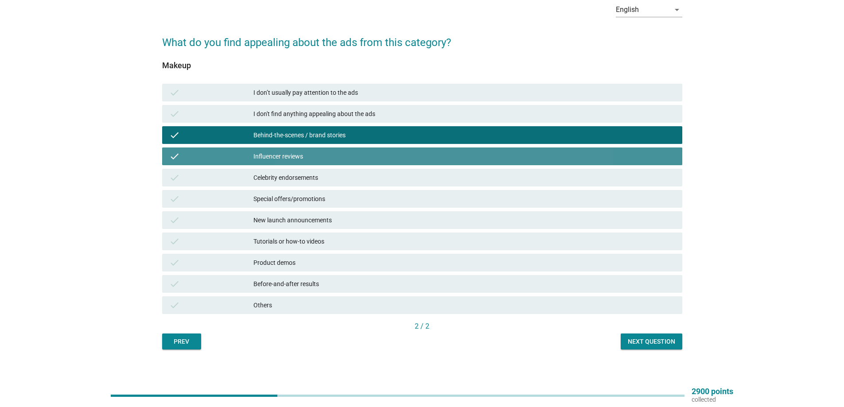
click at [347, 164] on div "check Influencer reviews" at bounding box center [422, 157] width 520 height 18
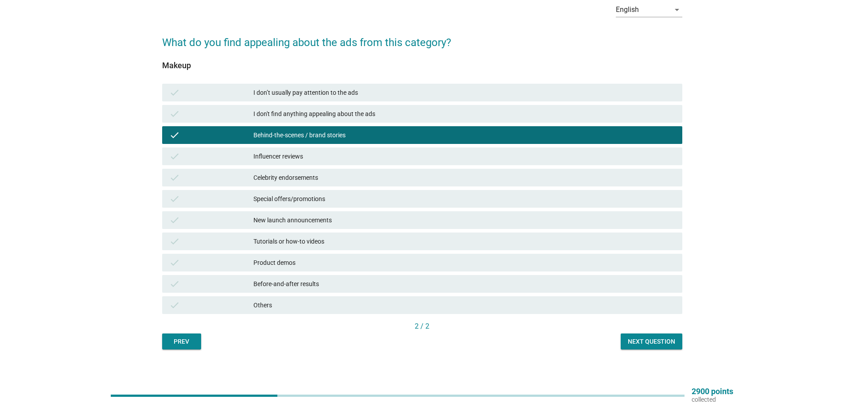
click at [347, 182] on div "Celebrity endorsements" at bounding box center [464, 177] width 422 height 11
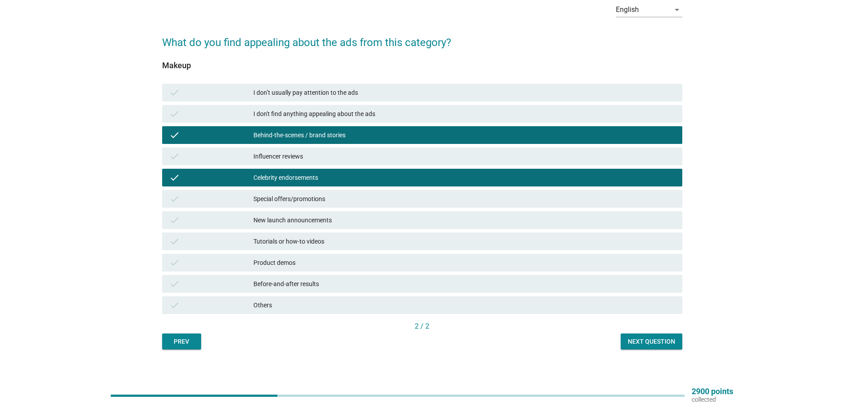
click at [361, 159] on div "Influencer reviews" at bounding box center [464, 156] width 422 height 11
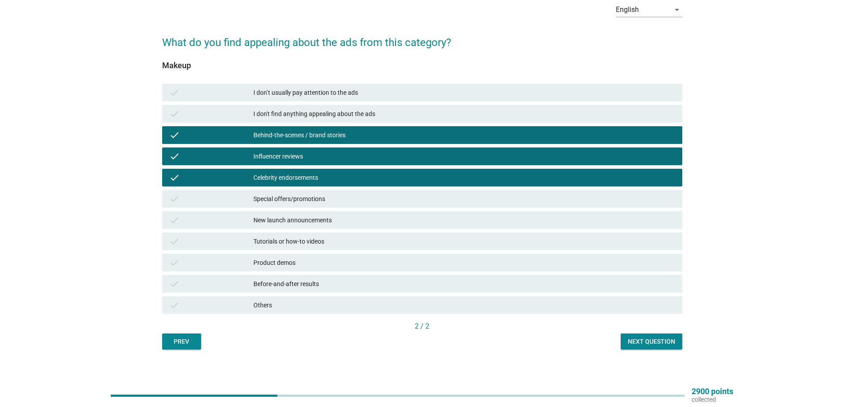
click at [337, 256] on div "check Product demos" at bounding box center [422, 263] width 520 height 18
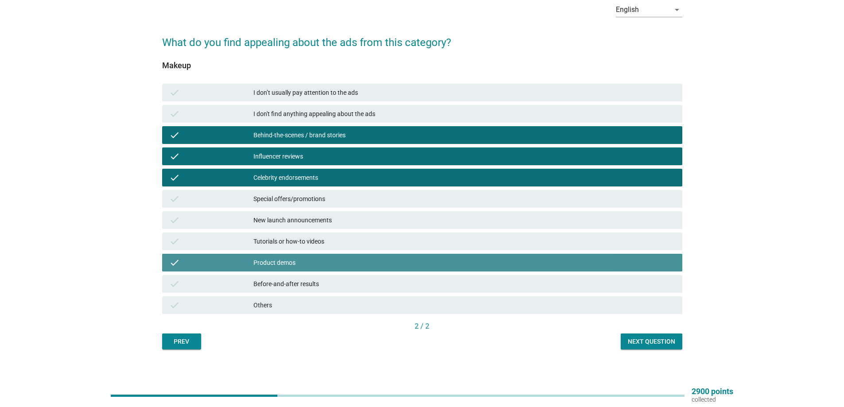
click at [349, 238] on div "Tutorials or how-to videos" at bounding box center [464, 241] width 422 height 11
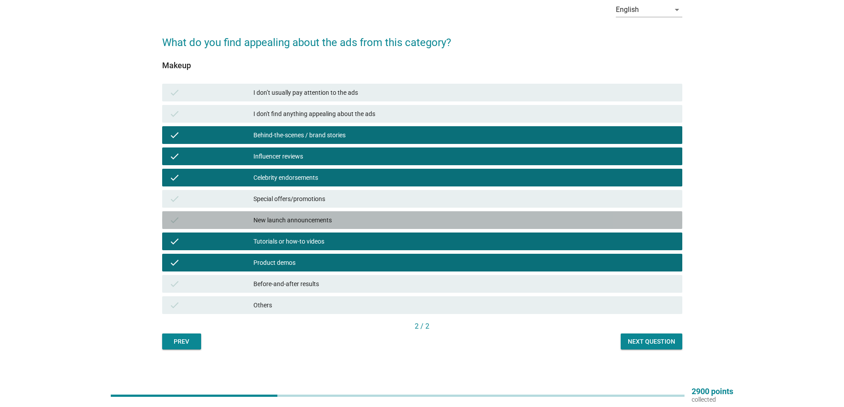
drag, startPoint x: 359, startPoint y: 222, endPoint x: 364, endPoint y: 202, distance: 20.1
click at [360, 221] on div "New launch announcements" at bounding box center [464, 220] width 422 height 11
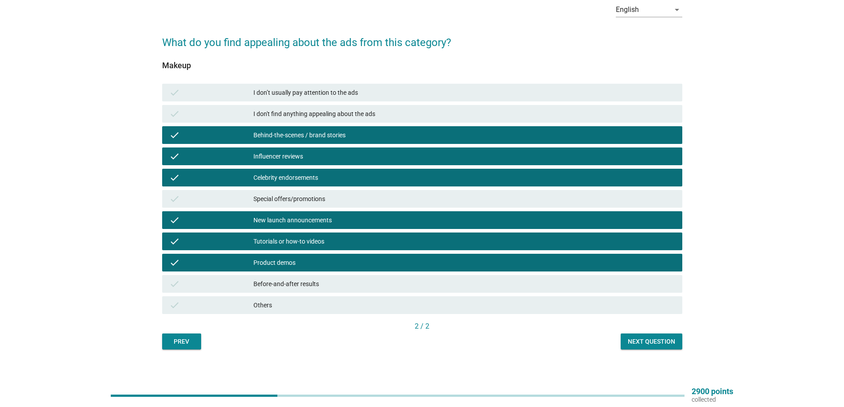
click at [364, 202] on div "Special offers/promotions" at bounding box center [464, 199] width 422 height 11
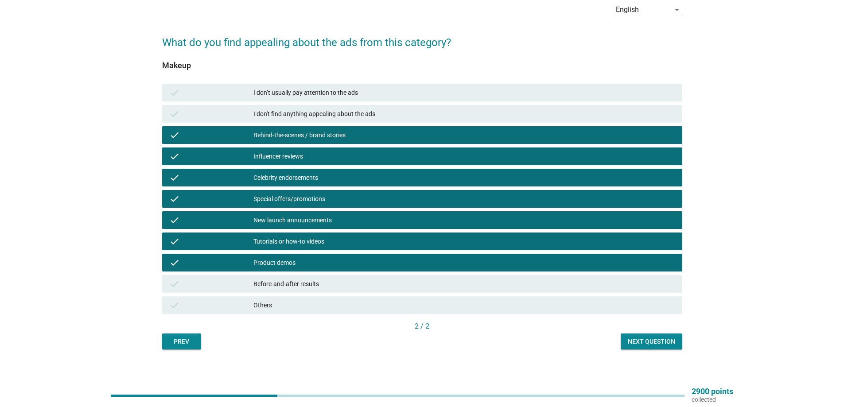
click at [352, 283] on div "Before-and-after results" at bounding box center [464, 284] width 422 height 11
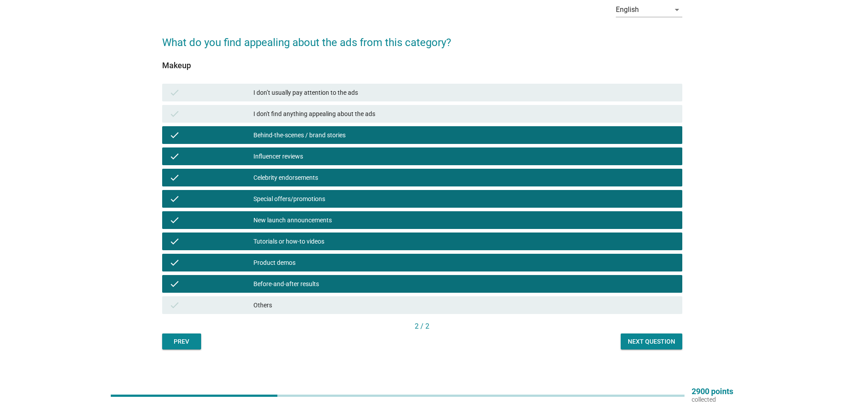
click at [648, 338] on div "Next question" at bounding box center [651, 341] width 47 height 9
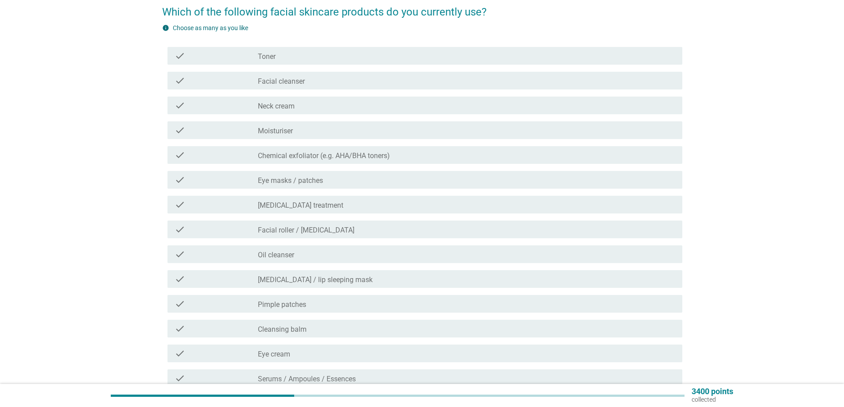
scroll to position [89, 0]
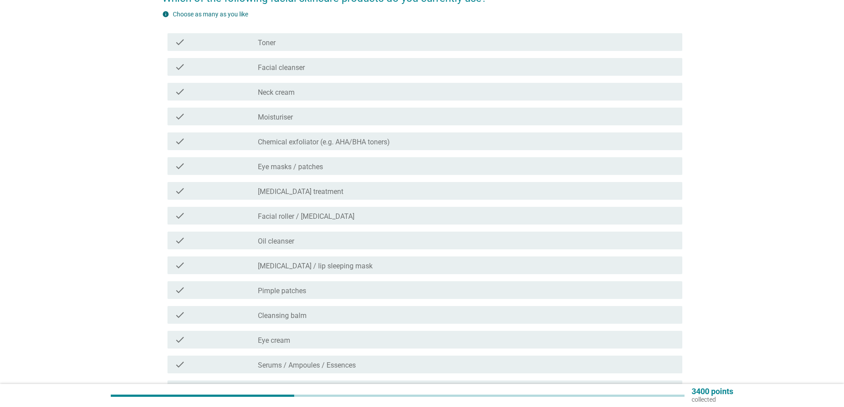
click at [263, 39] on label "Toner" at bounding box center [267, 43] width 18 height 9
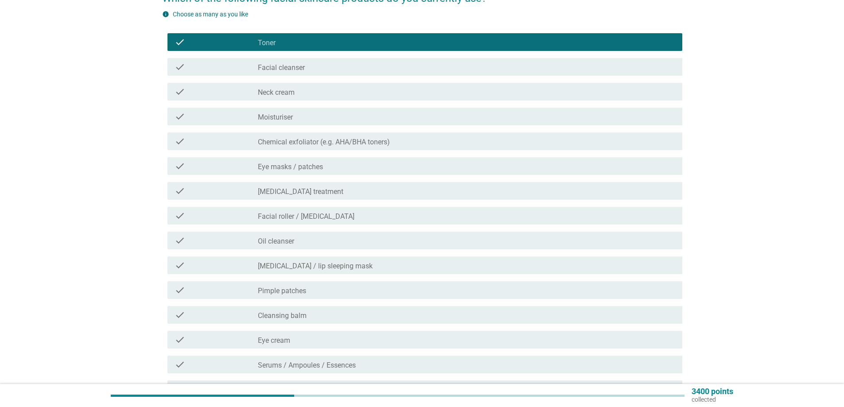
click at [311, 77] on div "check check_box_outline_blank Facial cleanser" at bounding box center [422, 66] width 520 height 25
click at [311, 69] on div "check_box_outline_blank Facial cleanser" at bounding box center [466, 67] width 417 height 11
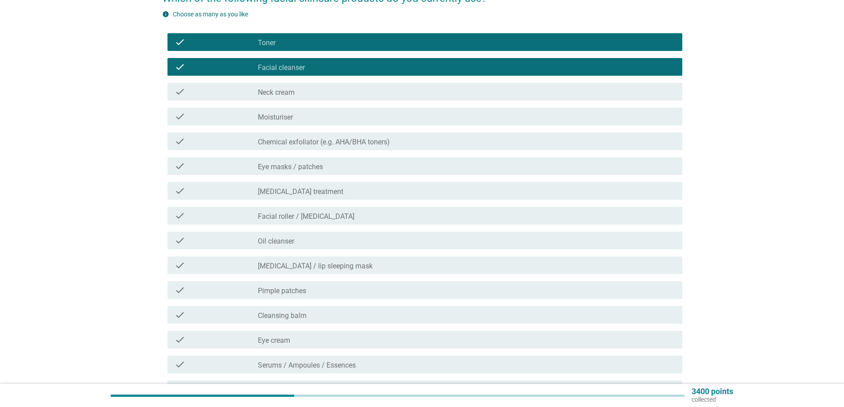
click at [292, 115] on label "Moisturiser" at bounding box center [275, 117] width 35 height 9
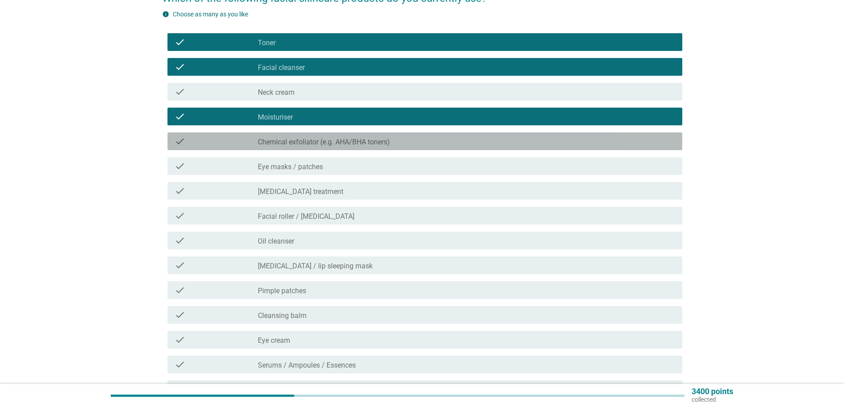
click at [295, 144] on label "Chemical exfoliator (e.g. AHA/BHA toners)" at bounding box center [324, 142] width 132 height 9
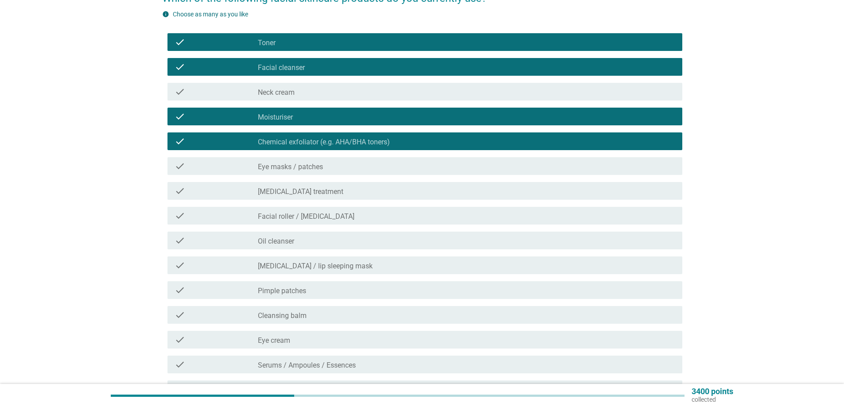
scroll to position [133, 0]
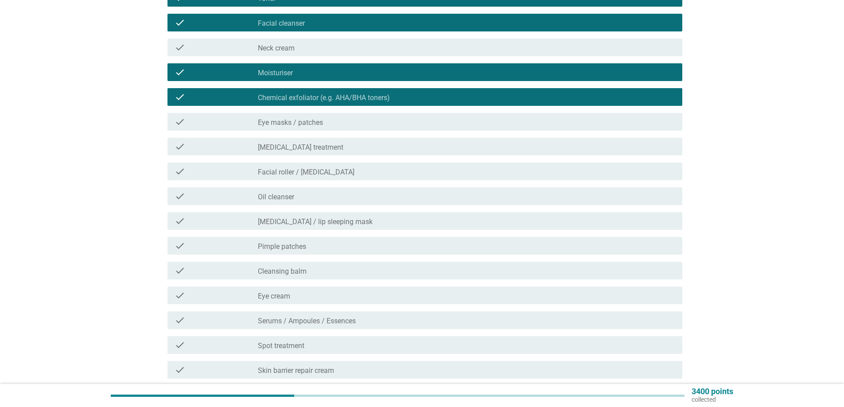
click at [333, 143] on div "check_box_outline_blank [MEDICAL_DATA] treatment" at bounding box center [466, 146] width 417 height 11
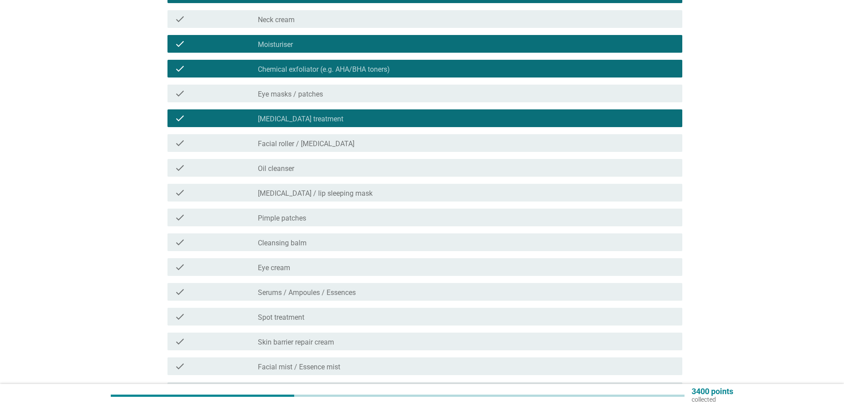
scroll to position [177, 0]
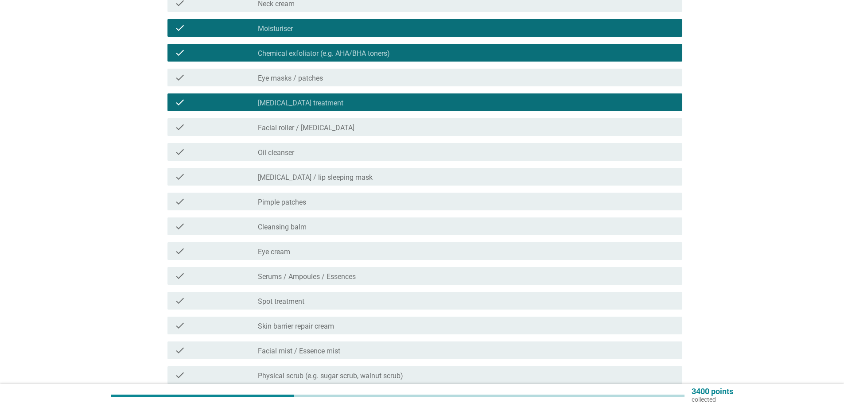
click at [322, 156] on div "check_box_outline_blank Oil cleanser" at bounding box center [466, 152] width 417 height 11
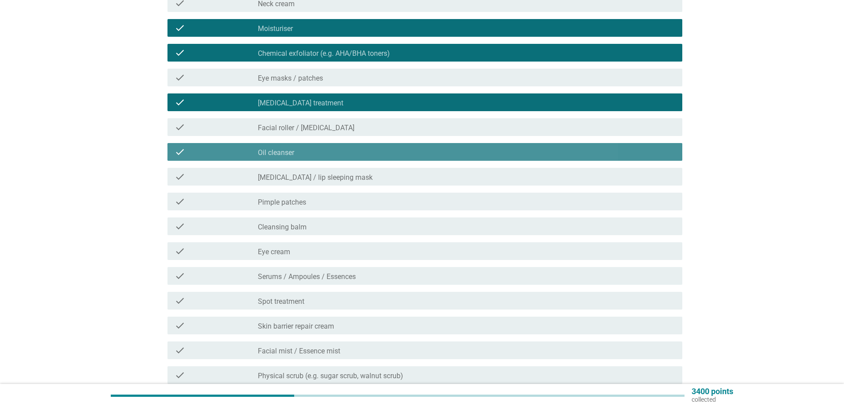
click at [317, 182] on div "check check_box_outline_blank [MEDICAL_DATA] / lip sleeping mask" at bounding box center [424, 177] width 515 height 18
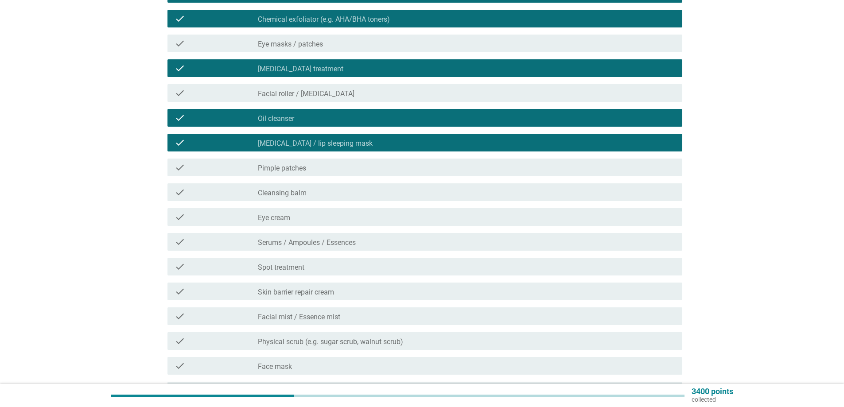
scroll to position [221, 0]
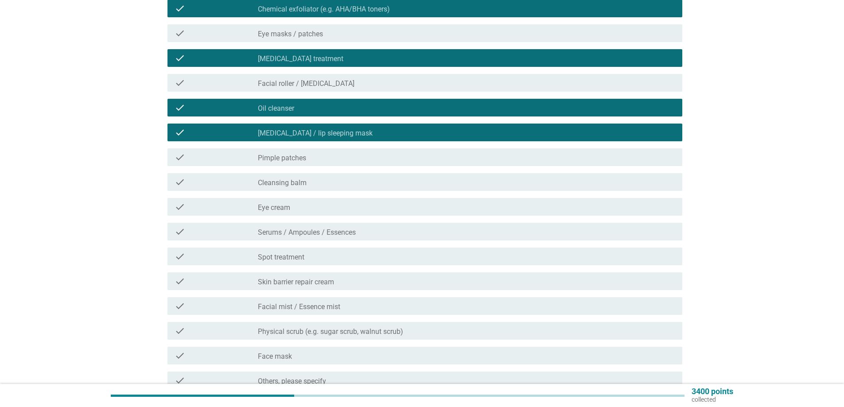
click at [330, 155] on div "check_box_outline_blank Pimple patches" at bounding box center [466, 157] width 417 height 11
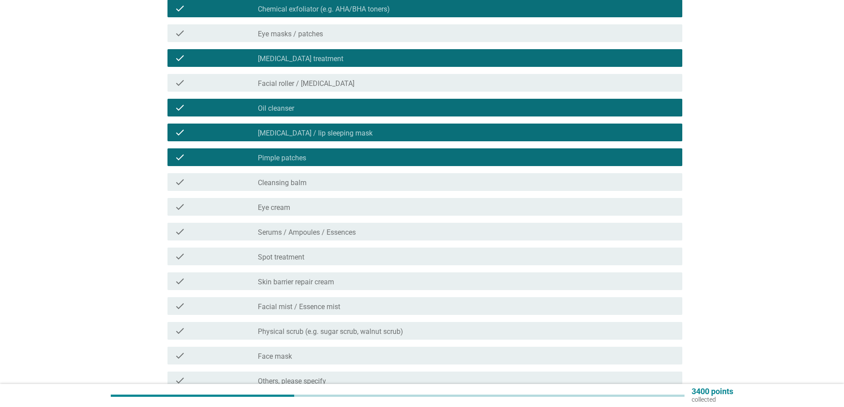
scroll to position [266, 0]
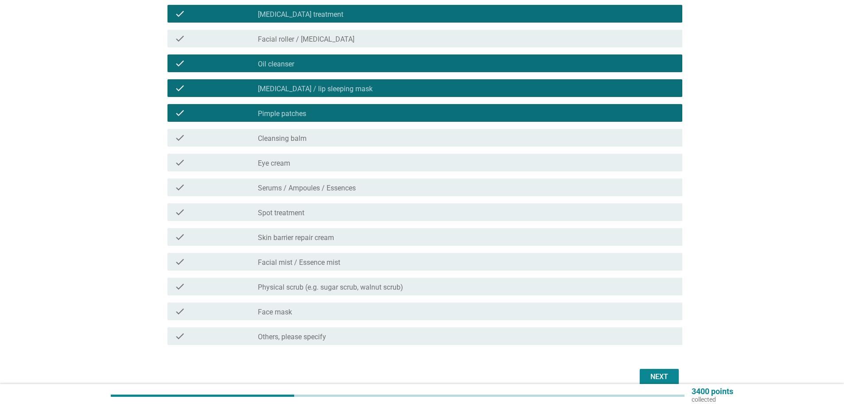
click at [360, 181] on div "check check_box_outline_blank Serums / Ampoules / Essences" at bounding box center [424, 188] width 515 height 18
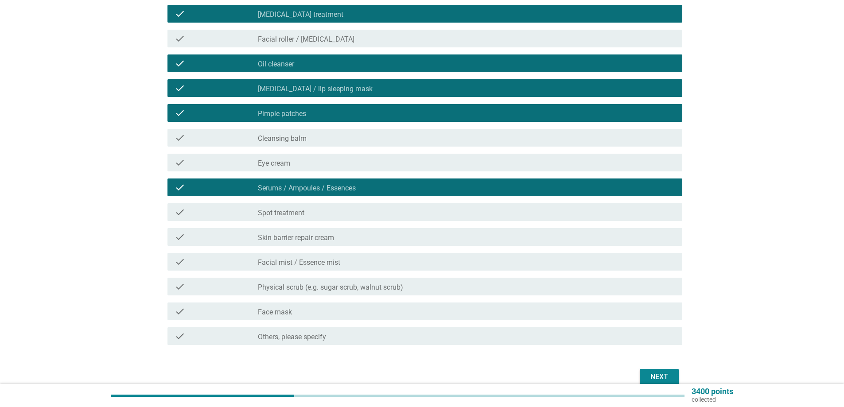
click at [341, 214] on div "check_box_outline_blank Spot treatment" at bounding box center [466, 212] width 417 height 11
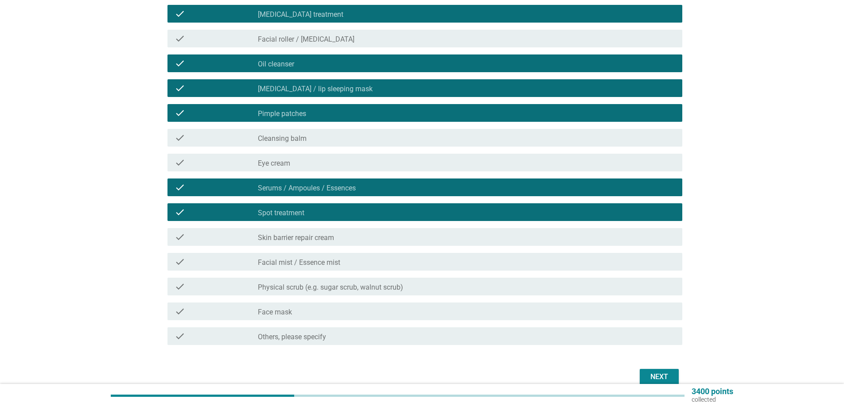
click at [322, 267] on label "Facial mist / Essence mist" at bounding box center [299, 262] width 82 height 9
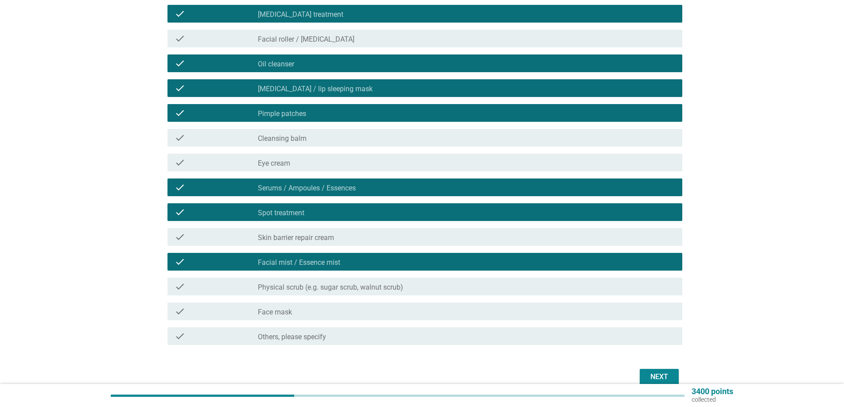
click at [414, 287] on div "check_box_outline_blank Physical scrub (e.g. sugar scrub, walnut scrub)" at bounding box center [466, 286] width 417 height 11
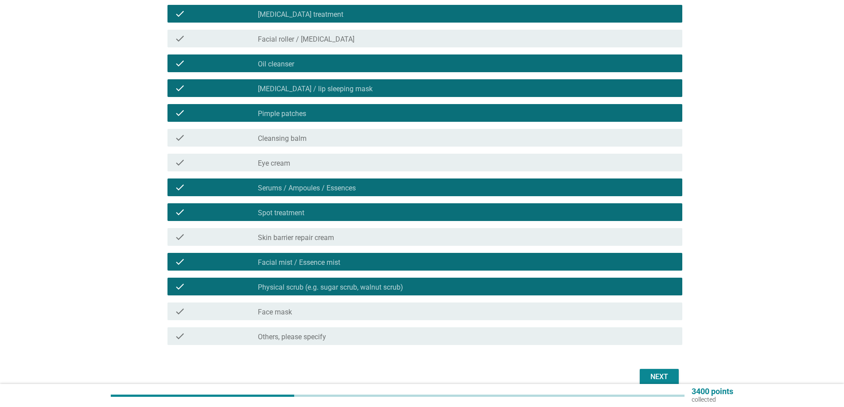
click at [328, 317] on div "check check_box_outline_blank Face mask" at bounding box center [424, 312] width 515 height 18
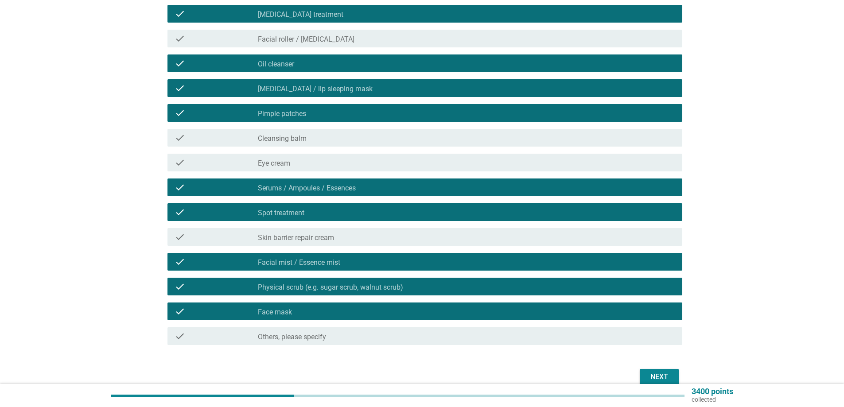
click at [656, 373] on div "Next" at bounding box center [659, 377] width 25 height 11
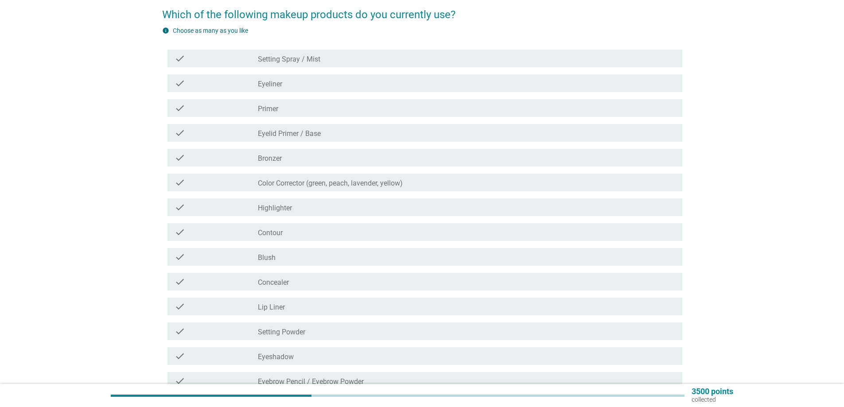
scroll to position [89, 0]
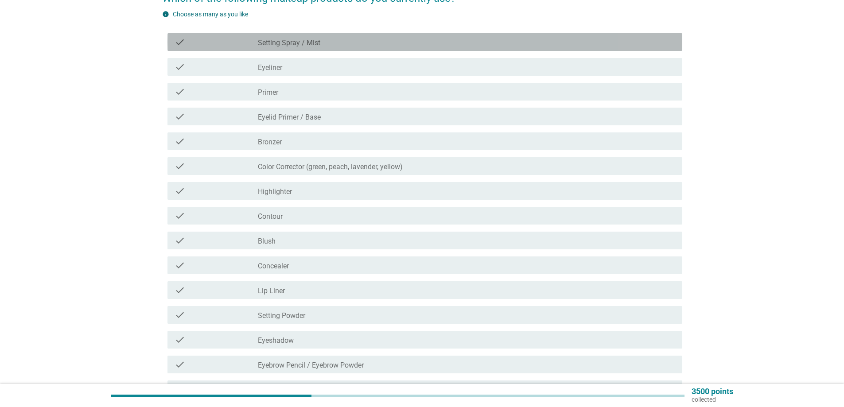
click at [317, 38] on div "check_box_outline_blank Setting Spray / Mist" at bounding box center [466, 42] width 417 height 11
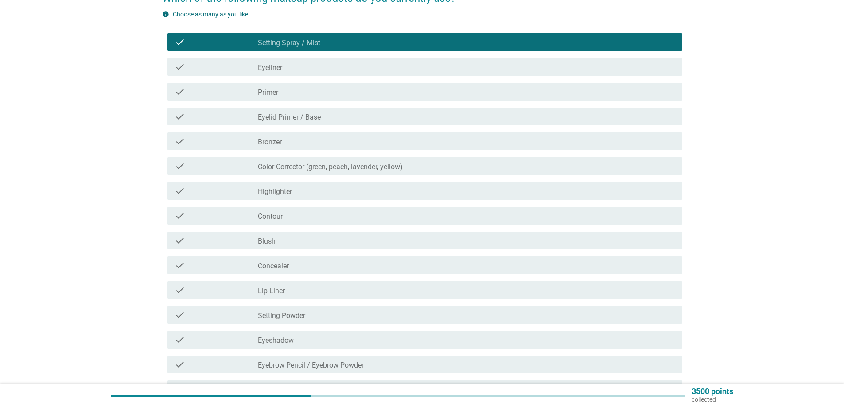
click at [306, 68] on div "check_box_outline_blank Eyeliner" at bounding box center [466, 67] width 417 height 11
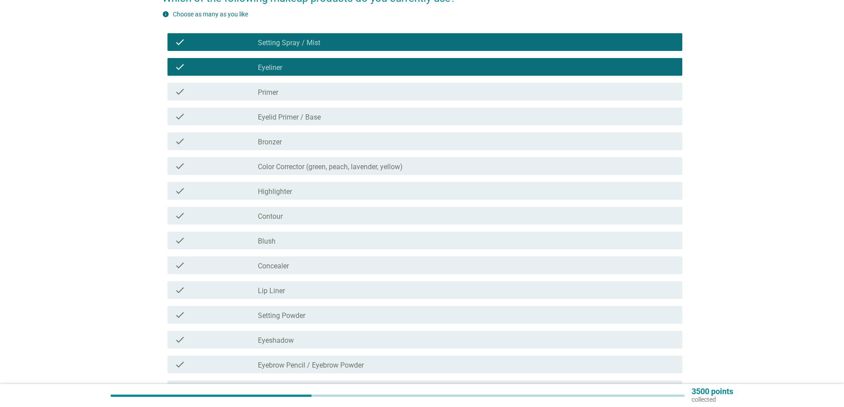
scroll to position [133, 0]
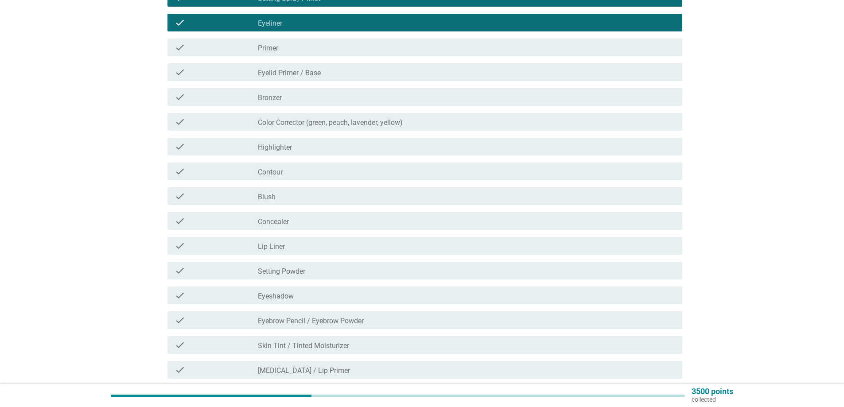
click at [310, 148] on div "check_box_outline_blank Highlighter" at bounding box center [466, 146] width 417 height 11
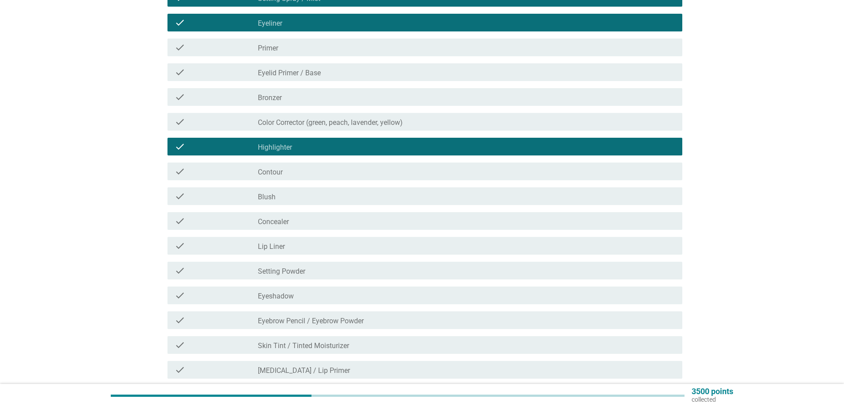
click at [305, 172] on div "check_box_outline_blank Contour" at bounding box center [466, 171] width 417 height 11
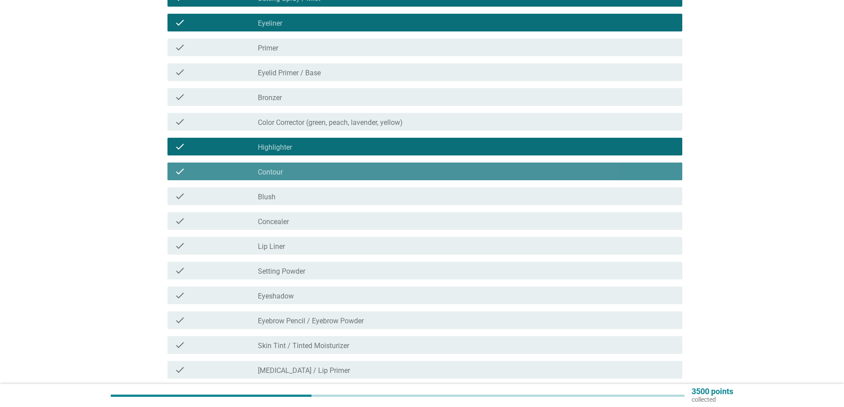
click at [304, 197] on div "check_box_outline_blank Blush" at bounding box center [466, 196] width 417 height 11
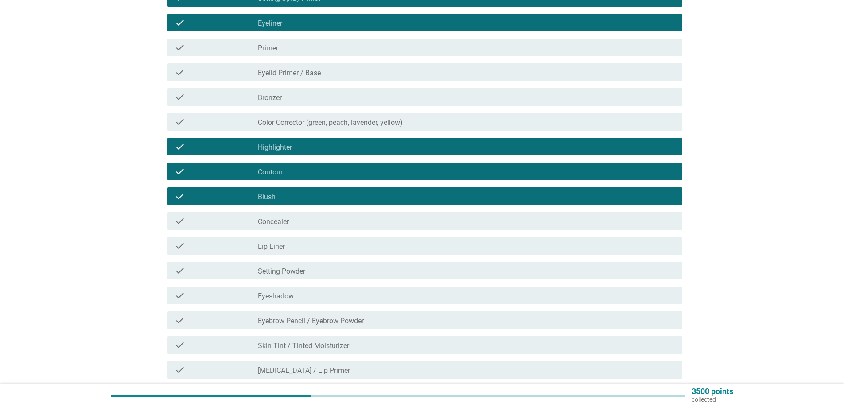
click at [303, 217] on div "check_box_outline_blank Concealer" at bounding box center [466, 221] width 417 height 11
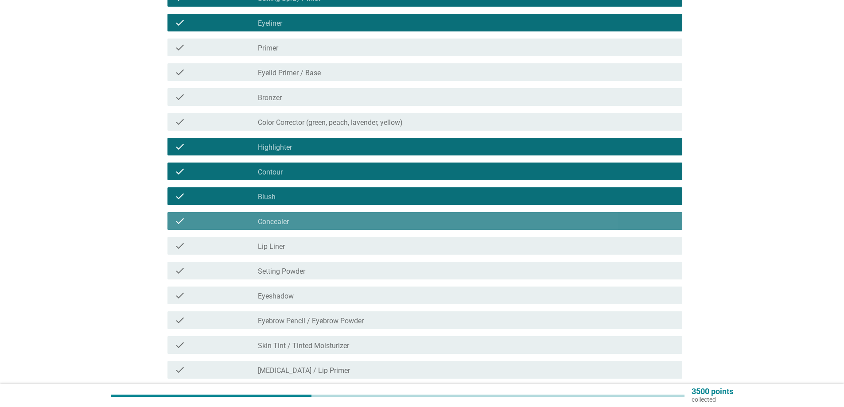
click at [312, 216] on div "check_box_outline_blank Concealer" at bounding box center [466, 221] width 417 height 11
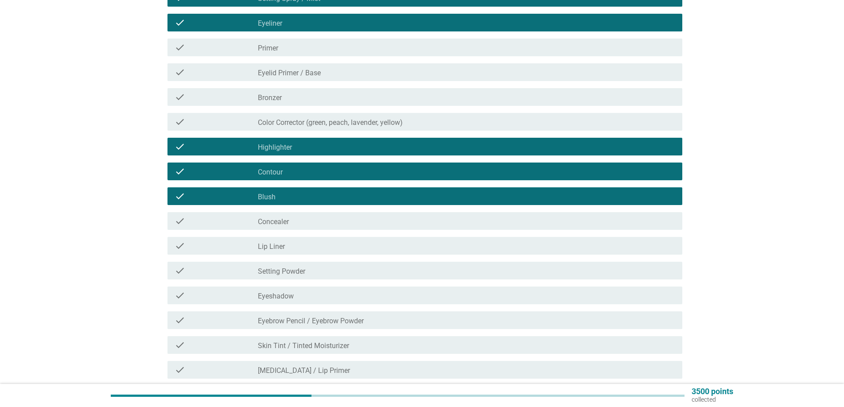
click at [299, 247] on div "check_box_outline_blank Lip Liner" at bounding box center [466, 246] width 417 height 11
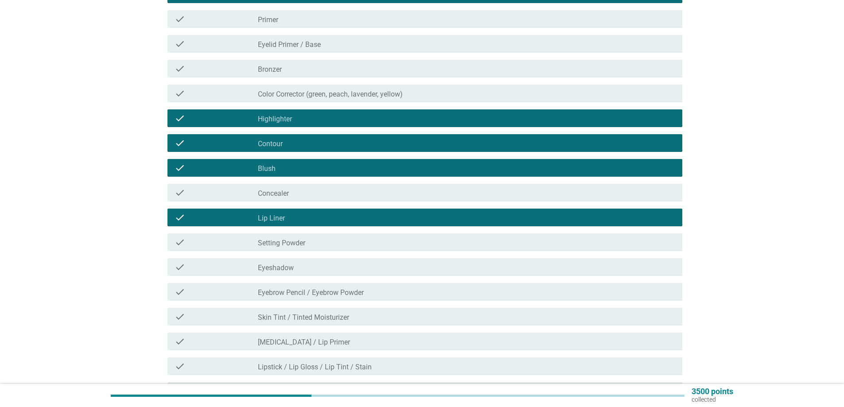
scroll to position [177, 0]
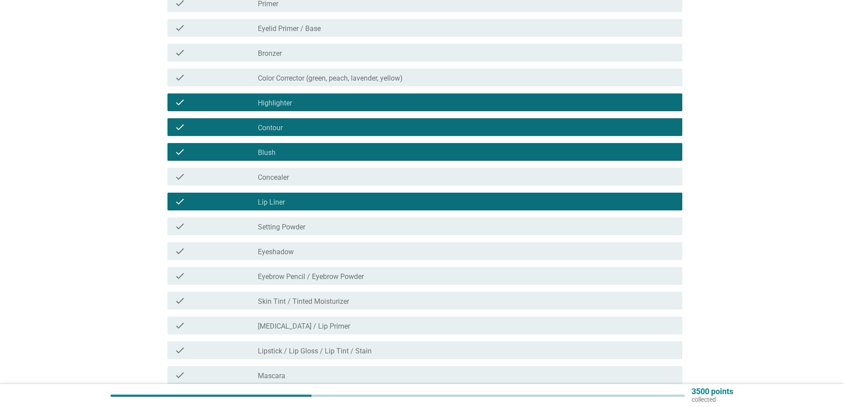
click at [313, 192] on div "check check_box_outline_blank Lip Liner" at bounding box center [422, 201] width 520 height 25
click at [313, 195] on div "check check_box_outline_blank Lip Liner" at bounding box center [424, 202] width 515 height 18
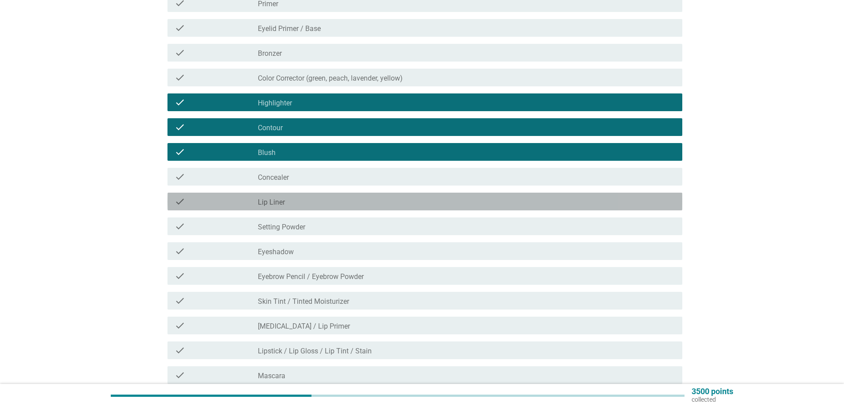
click at [308, 229] on div "check_box_outline_blank Setting Powder" at bounding box center [466, 226] width 417 height 11
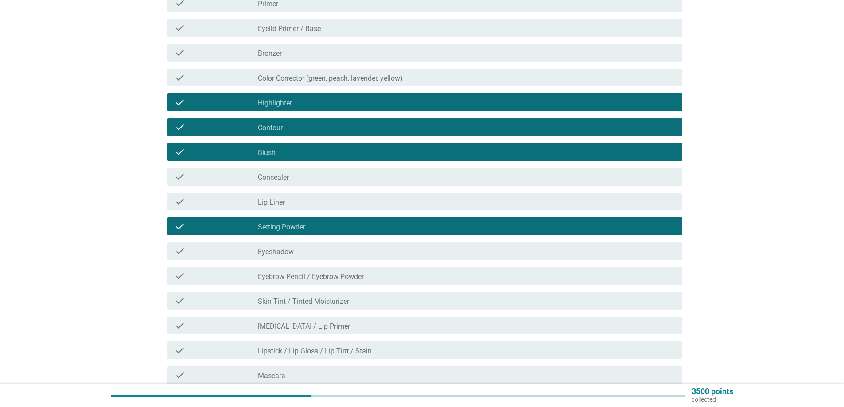
drag, startPoint x: 299, startPoint y: 255, endPoint x: 313, endPoint y: 192, distance: 64.4
click at [299, 255] on div "check_box_outline_blank Eyeshadow" at bounding box center [466, 251] width 417 height 11
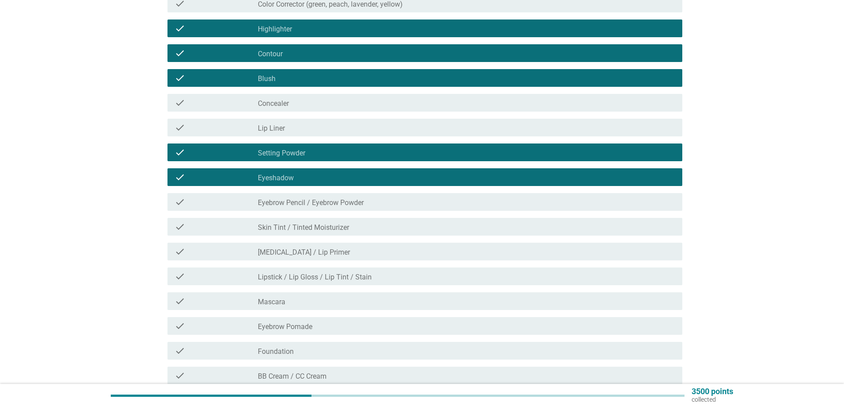
scroll to position [266, 0]
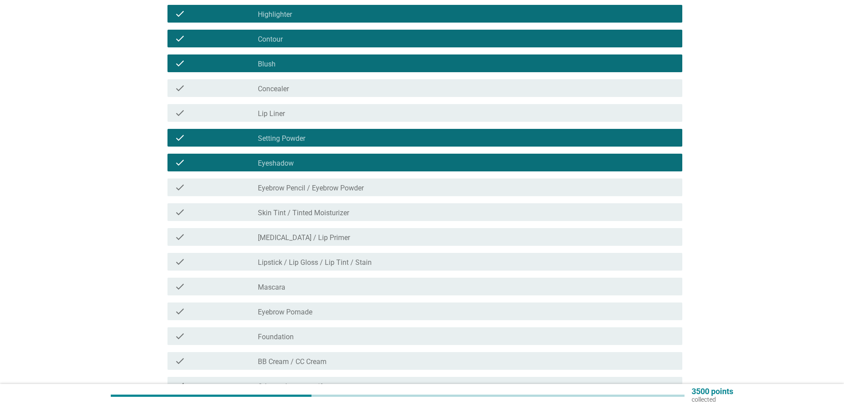
click at [314, 191] on label "Eyebrow Pencil / Eyebrow Powder" at bounding box center [311, 188] width 106 height 9
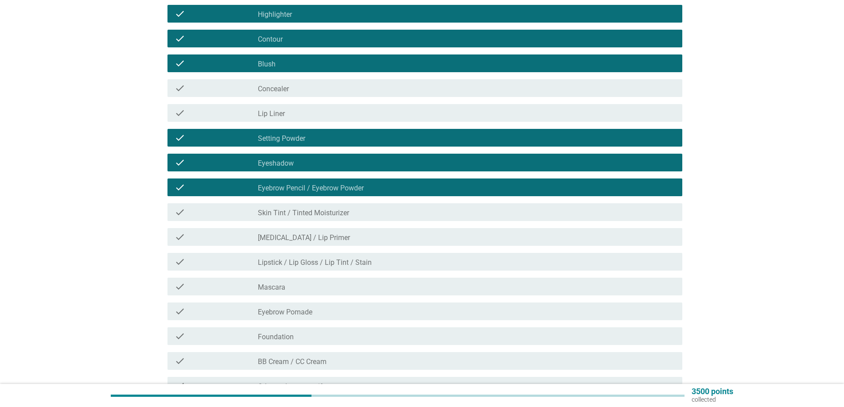
click at [311, 213] on label "Skin Tint / Tinted Moisturizer" at bounding box center [303, 213] width 91 height 9
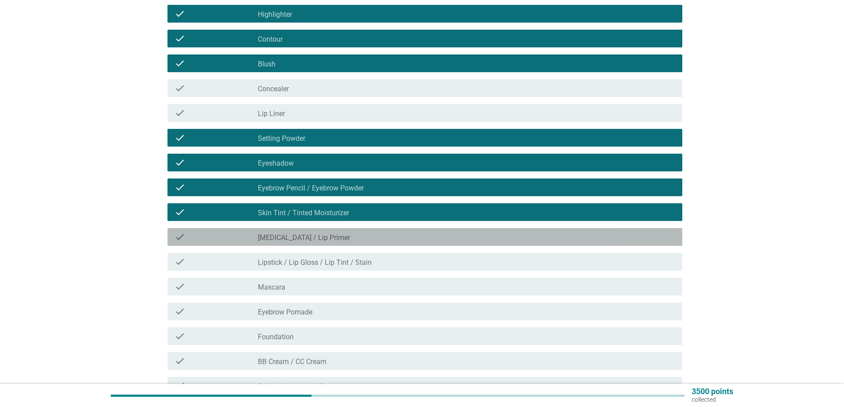
click at [306, 237] on label "[MEDICAL_DATA] / Lip Primer" at bounding box center [304, 237] width 92 height 9
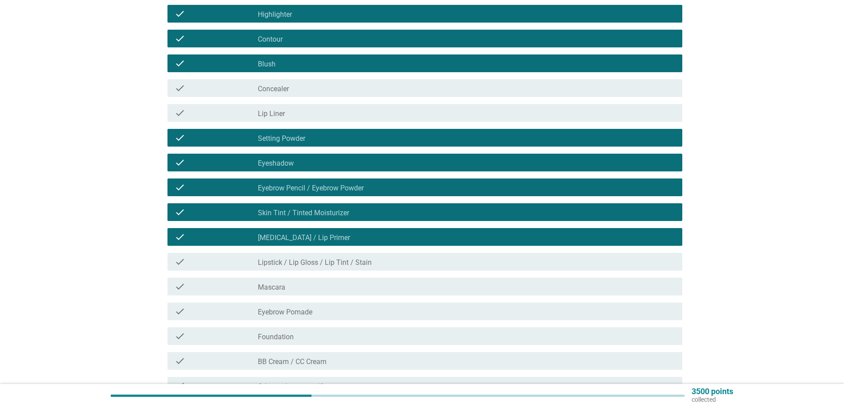
click at [304, 254] on div "check check_box_outline_blank Lipstick / Lip Gloss / Lip Tint / Stain" at bounding box center [424, 262] width 515 height 18
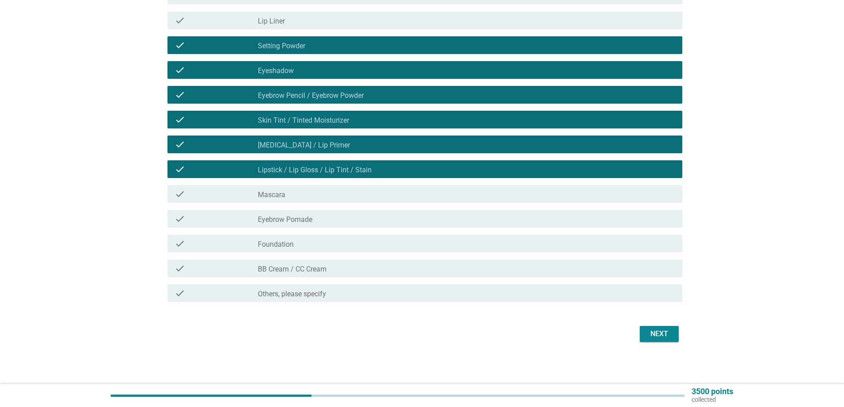
scroll to position [359, 0]
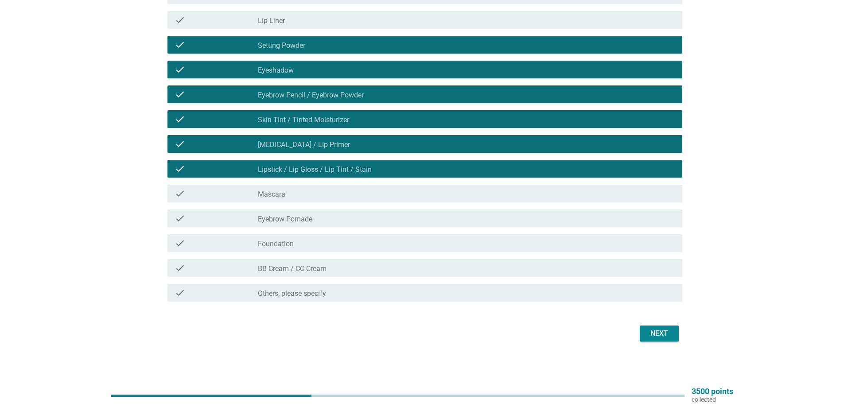
click at [288, 191] on div "check_box_outline_blank Mascara" at bounding box center [466, 193] width 417 height 11
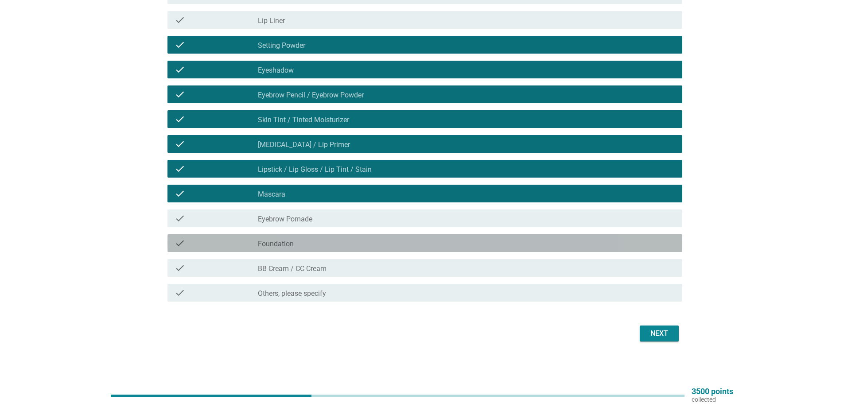
click at [300, 248] on div "check_box_outline_blank Foundation" at bounding box center [466, 243] width 417 height 11
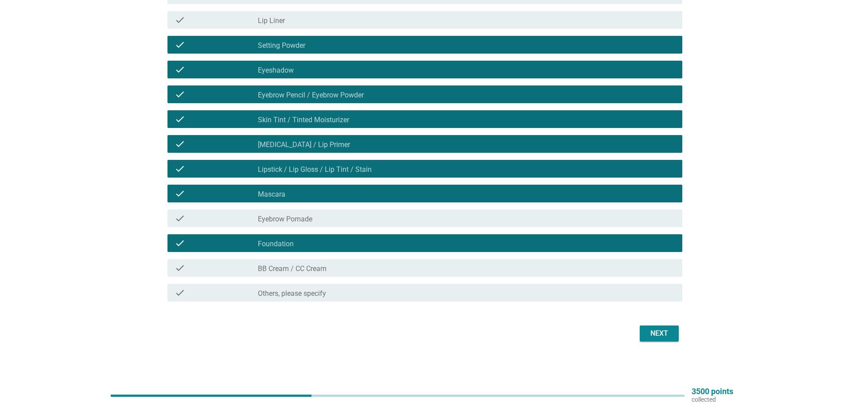
click at [348, 220] on div "check_box_outline_blank Eyebrow Pomade" at bounding box center [466, 218] width 417 height 11
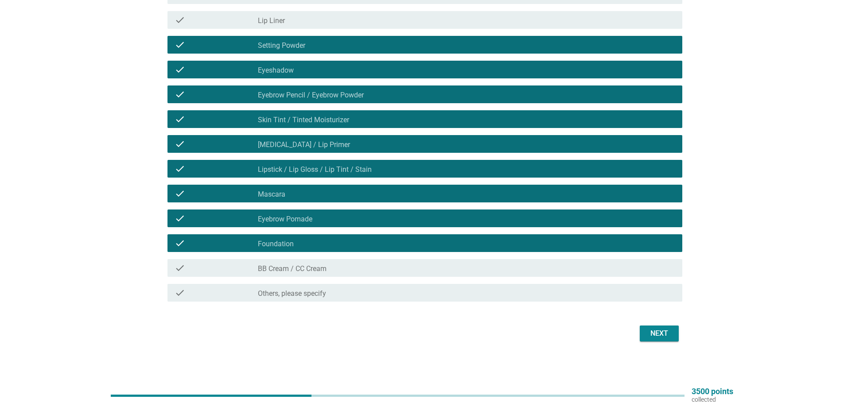
click at [666, 334] on div "Next" at bounding box center [659, 333] width 25 height 11
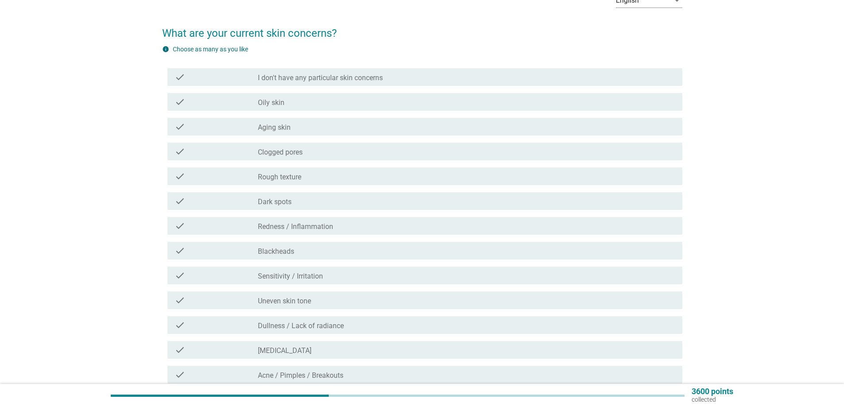
scroll to position [89, 0]
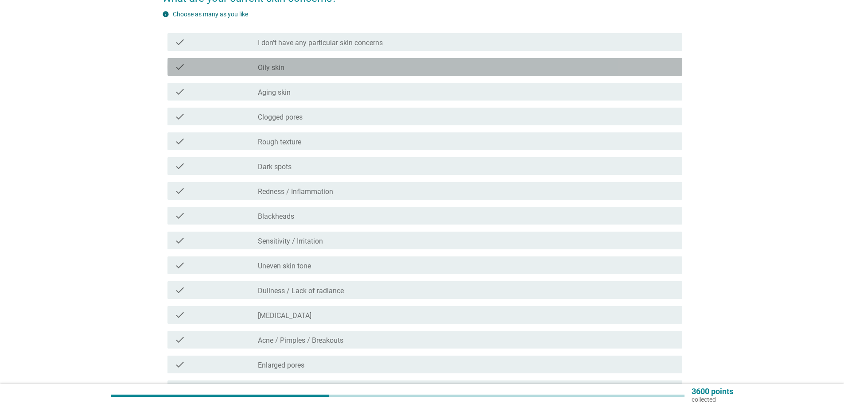
click at [326, 70] on div "check_box_outline_blank Oily skin" at bounding box center [466, 67] width 417 height 11
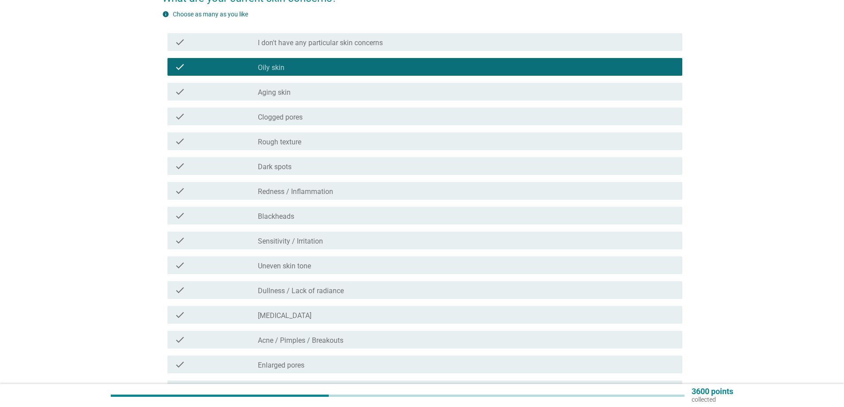
click at [315, 120] on div "check_box_outline_blank Clogged pores" at bounding box center [466, 116] width 417 height 11
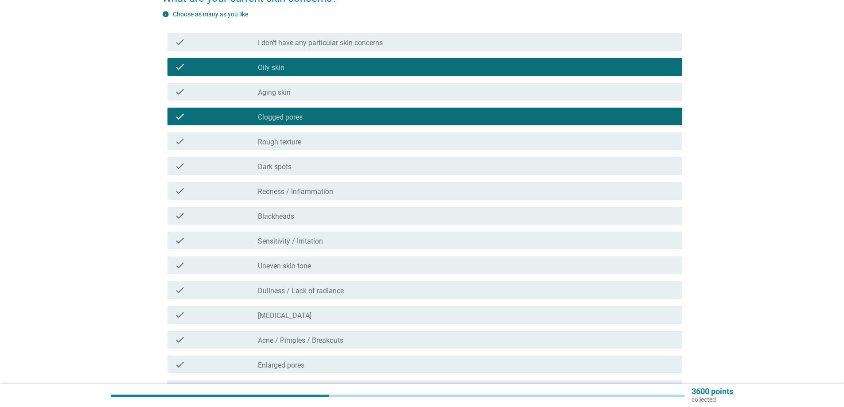
click at [304, 141] on div "check_box_outline_blank Rough texture" at bounding box center [466, 141] width 417 height 11
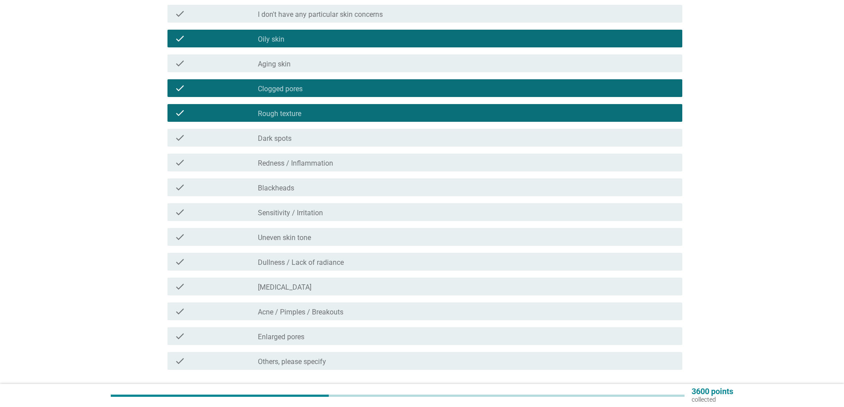
scroll to position [133, 0]
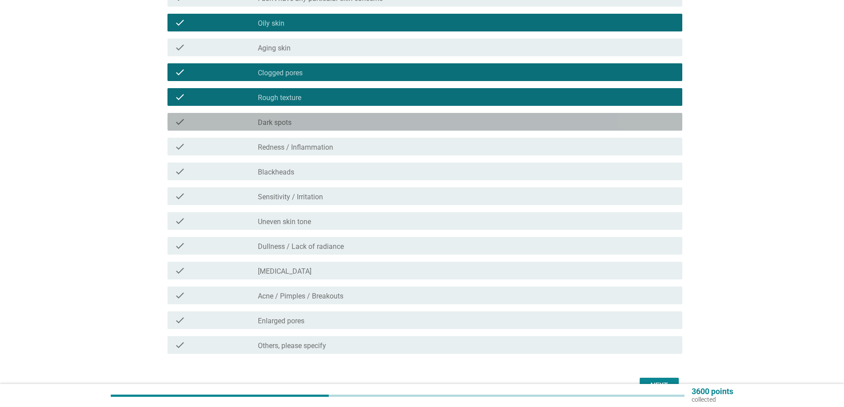
click at [330, 122] on div "check_box_outline_blank Dark spots" at bounding box center [466, 121] width 417 height 11
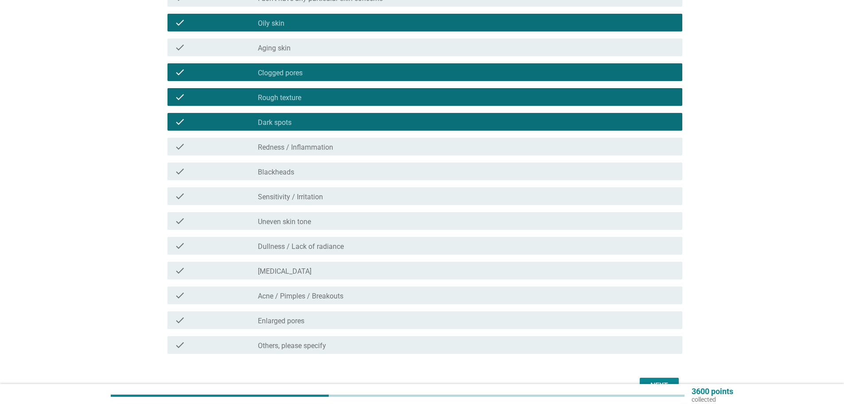
click at [324, 145] on label "Redness / Inflammation" at bounding box center [295, 147] width 75 height 9
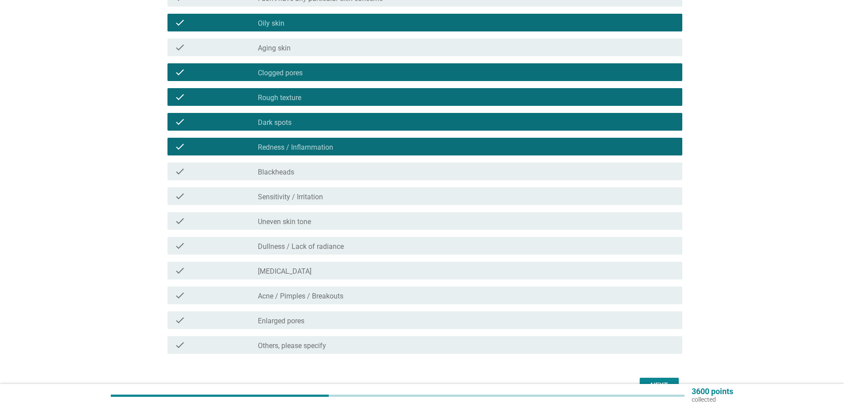
click at [319, 173] on div "check_box_outline_blank Blackheads" at bounding box center [466, 171] width 417 height 11
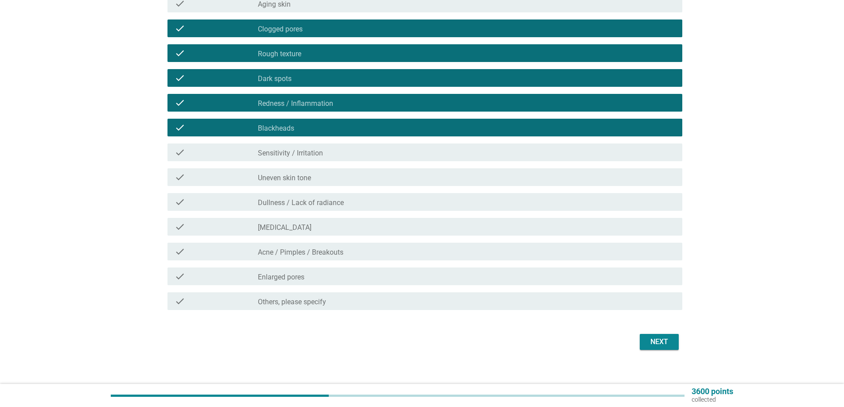
scroll to position [177, 0]
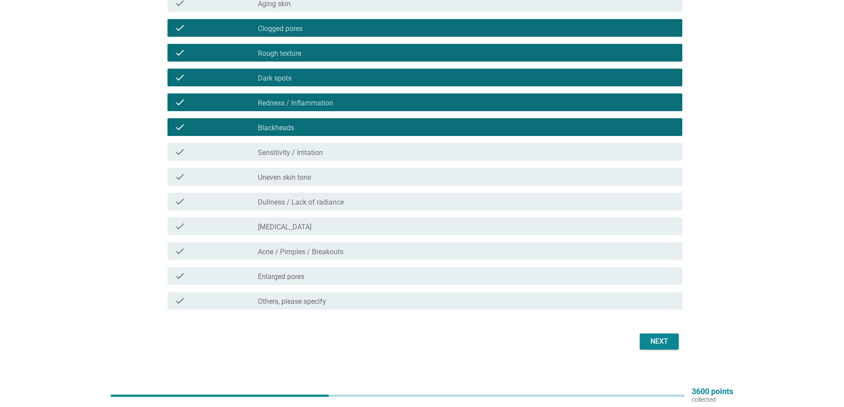
click at [345, 179] on div "check_box_outline_blank Uneven skin tone" at bounding box center [466, 176] width 417 height 11
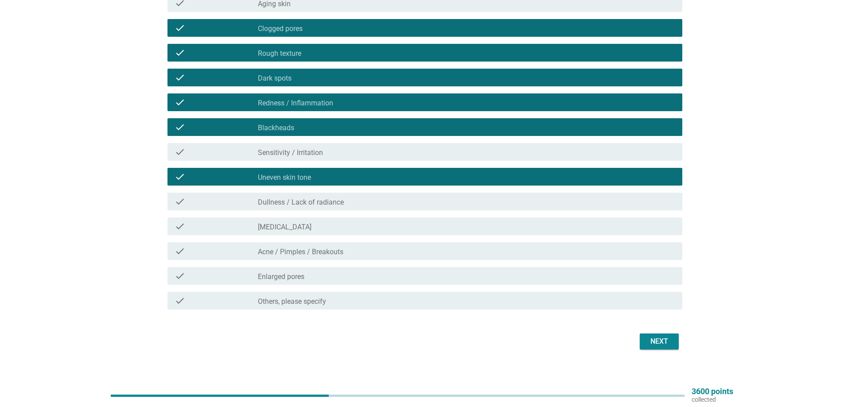
click at [348, 204] on div "check_box_outline_blank Dullness / Lack of radiance" at bounding box center [466, 201] width 417 height 11
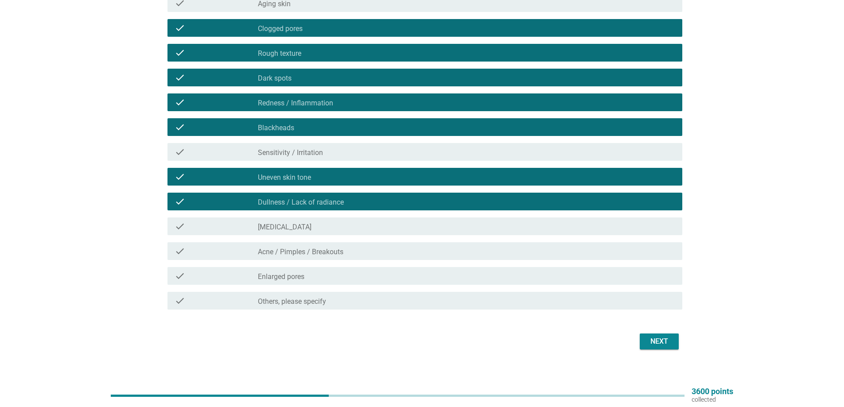
click at [364, 256] on div "check_box_outline_blank Acne / Pimples / Breakouts" at bounding box center [466, 251] width 417 height 11
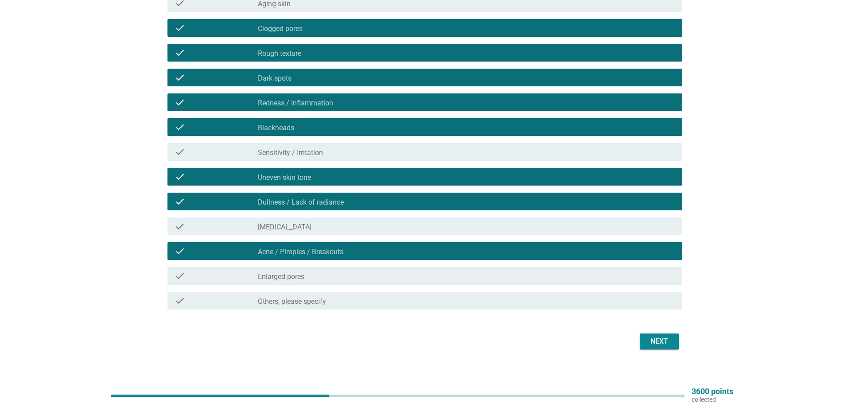
click at [359, 278] on div "check_box_outline_blank Enlarged pores" at bounding box center [466, 276] width 417 height 11
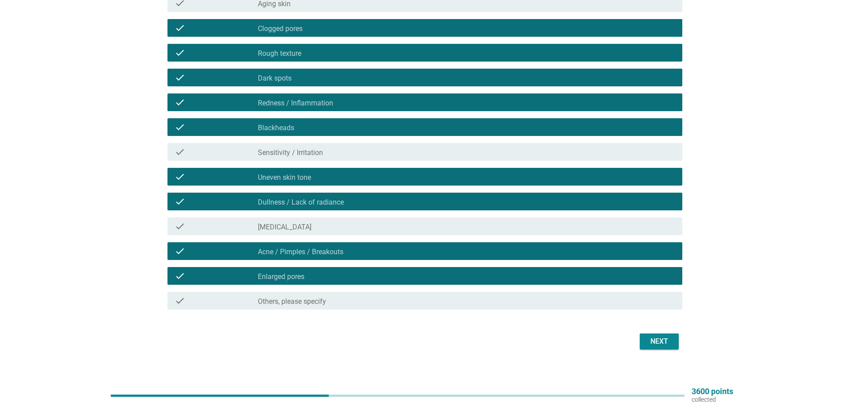
click at [670, 342] on div "Next" at bounding box center [659, 341] width 25 height 11
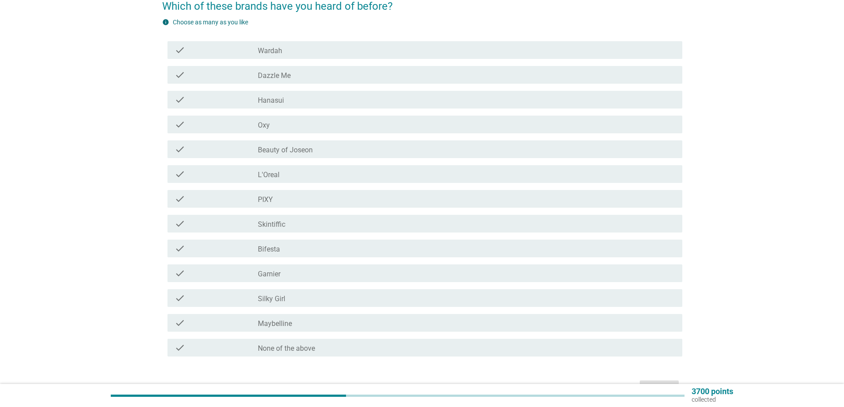
scroll to position [89, 0]
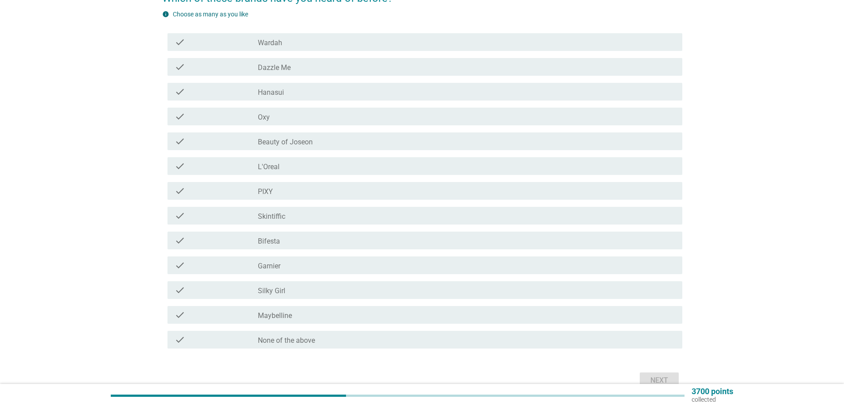
click at [284, 124] on div "check check_box_outline_blank Oxy" at bounding box center [424, 117] width 515 height 18
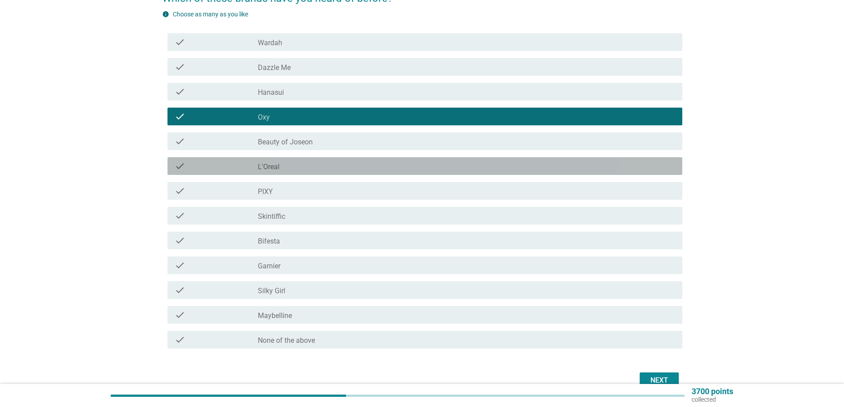
click at [280, 167] on div "check_box_outline_blank L'Oreal" at bounding box center [466, 166] width 417 height 11
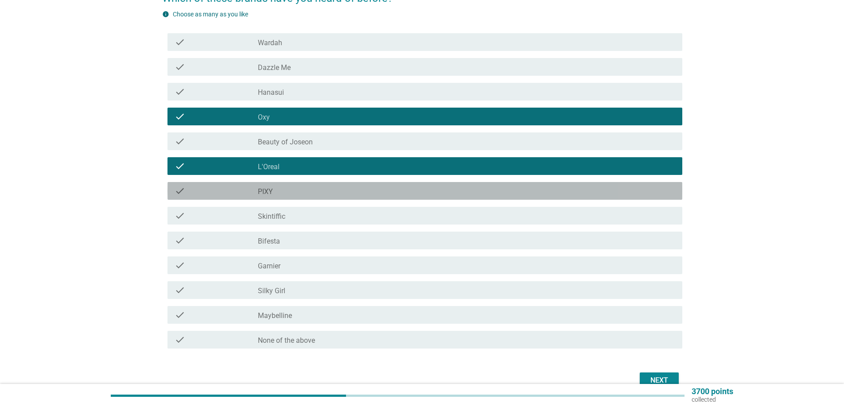
click at [279, 191] on div "check_box_outline_blank PIXY" at bounding box center [466, 191] width 417 height 11
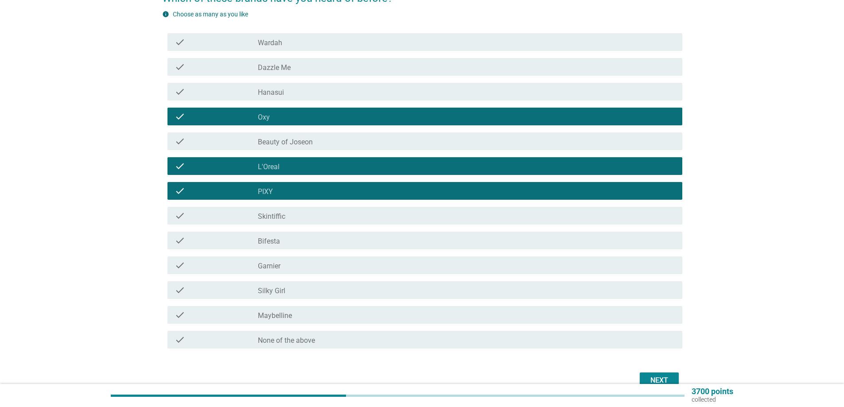
click at [281, 221] on div "check check_box_outline_blank Skintiffic" at bounding box center [424, 216] width 515 height 18
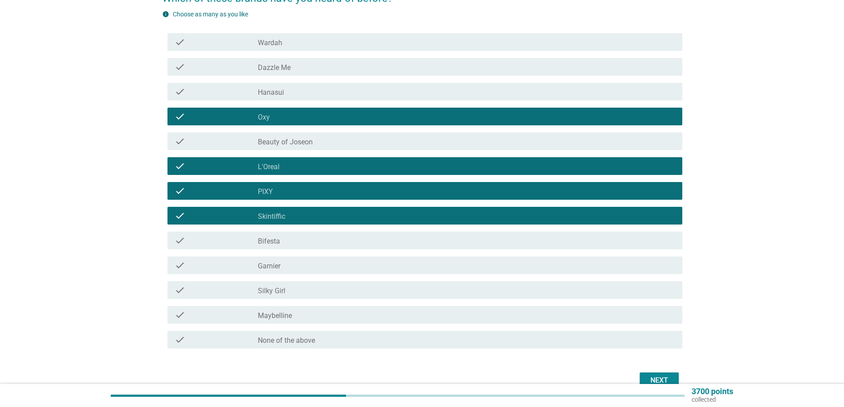
click at [301, 243] on div "check_box_outline_blank Bifesta" at bounding box center [466, 240] width 417 height 11
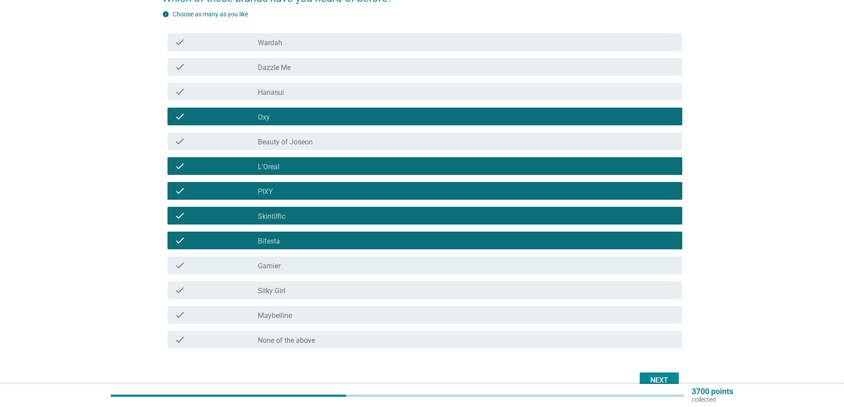
click at [296, 264] on div "check_box_outline_blank Garnier" at bounding box center [466, 265] width 417 height 11
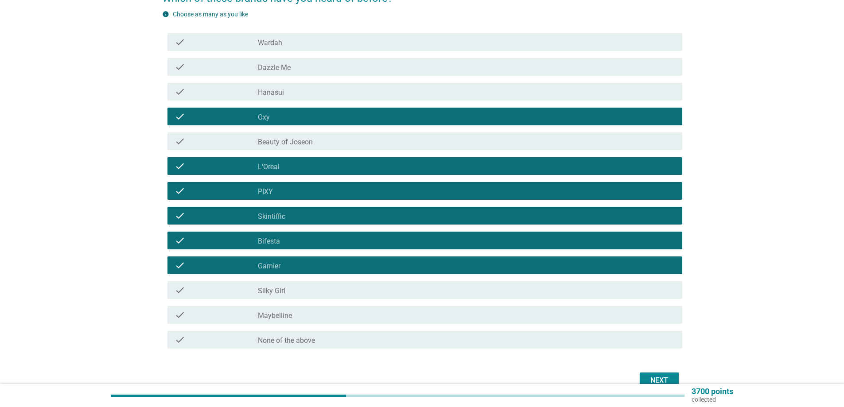
click at [295, 289] on div "check_box_outline_blank Silky Girl" at bounding box center [466, 290] width 417 height 11
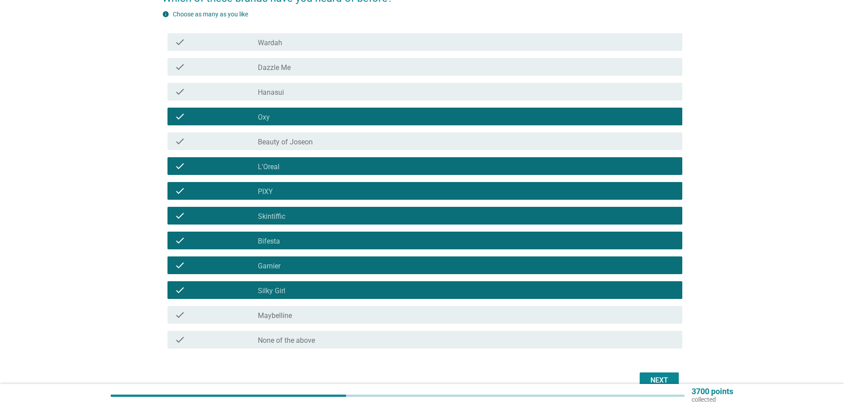
click at [302, 318] on div "check_box_outline_blank Maybelline" at bounding box center [466, 315] width 417 height 11
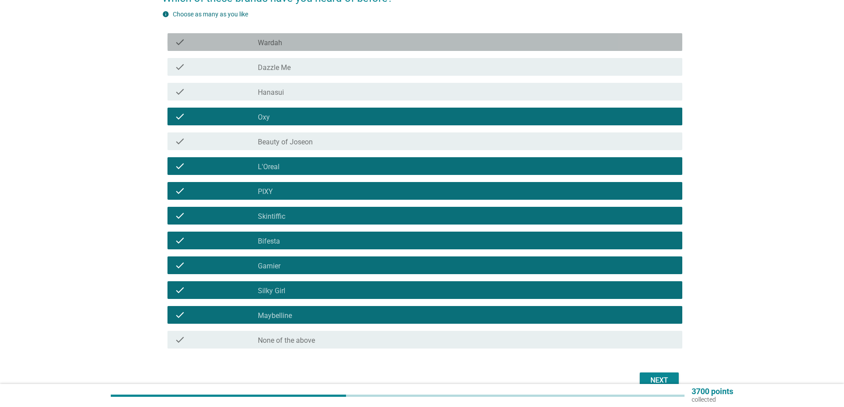
click at [323, 40] on div "check_box_outline_blank Wardah" at bounding box center [466, 42] width 417 height 11
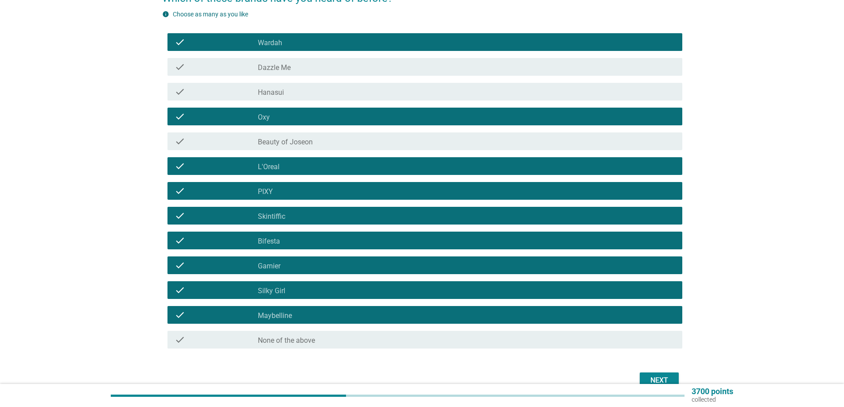
click at [342, 103] on div "check check_box_outline_blank Hanasui" at bounding box center [422, 91] width 520 height 25
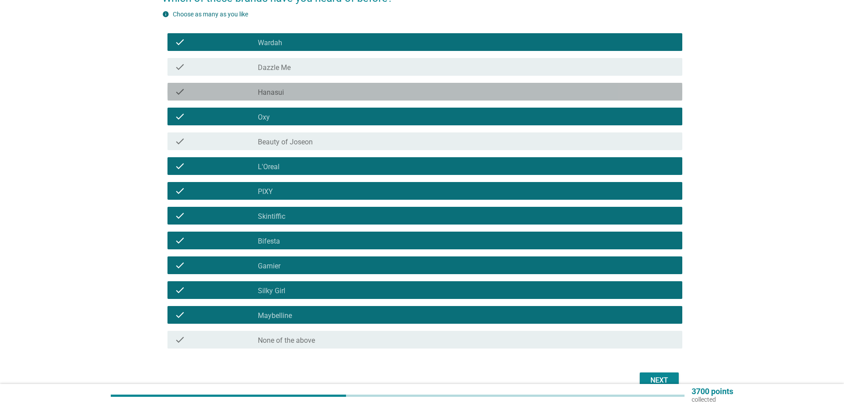
click at [347, 90] on div "check_box_outline_blank Hanasui" at bounding box center [466, 91] width 417 height 11
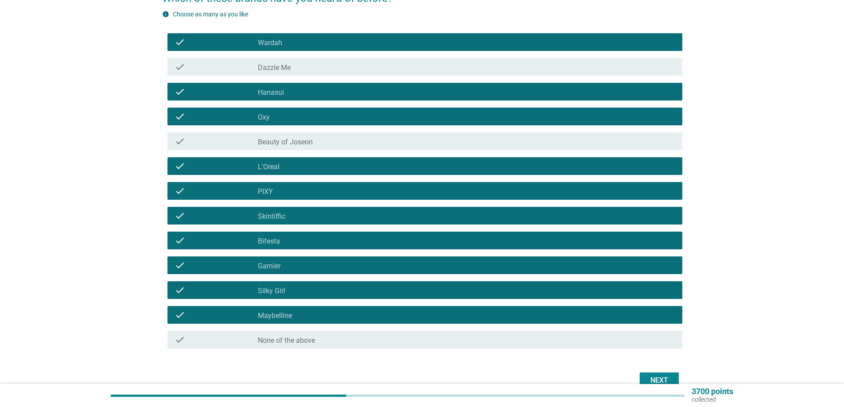
click at [353, 66] on div "check_box_outline_blank Dazzle Me" at bounding box center [466, 67] width 417 height 11
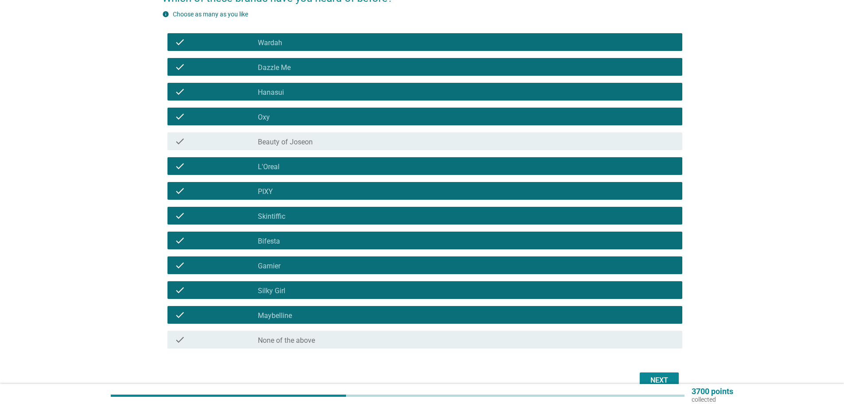
click at [661, 377] on div "Next" at bounding box center [659, 380] width 25 height 11
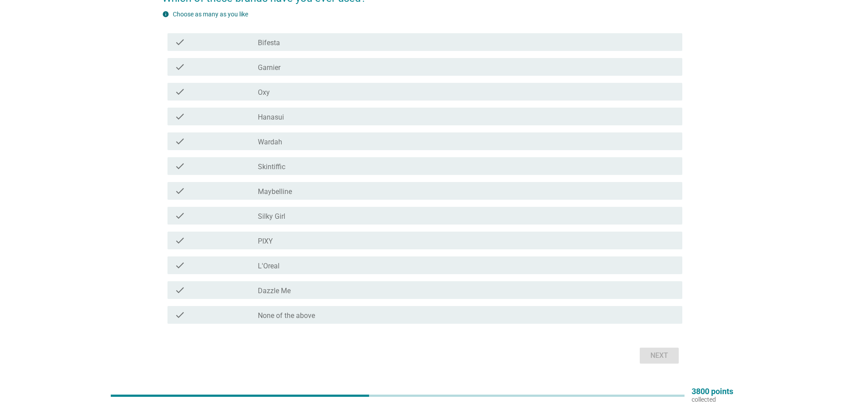
click at [272, 43] on label "Bifesta" at bounding box center [269, 43] width 22 height 9
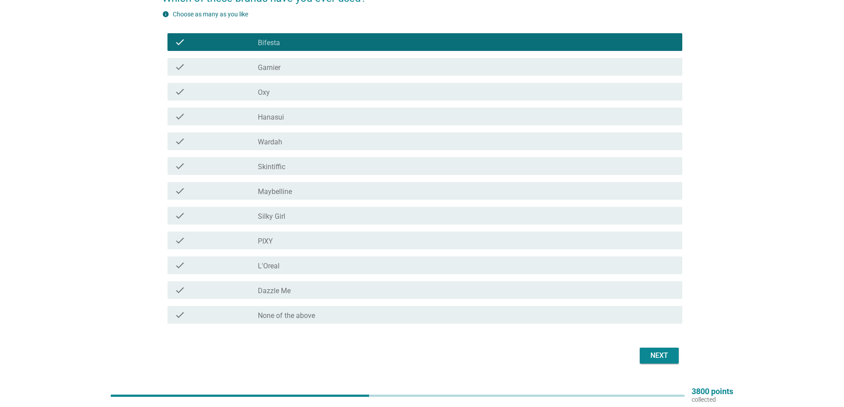
click at [284, 87] on div "check_box_outline_blank Oxy" at bounding box center [466, 91] width 417 height 11
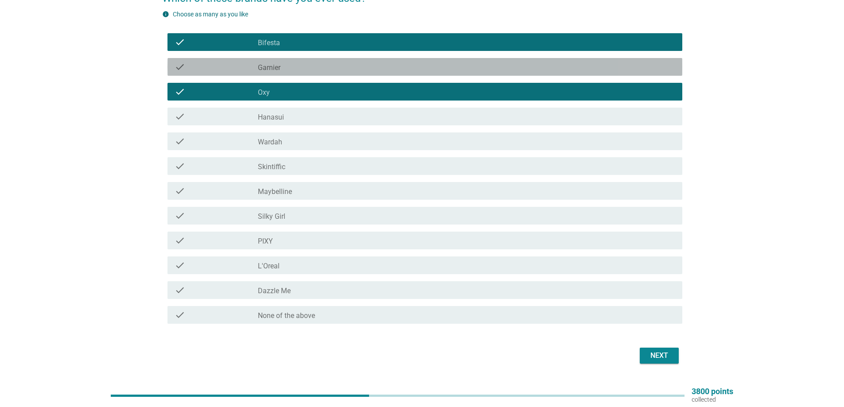
click at [292, 71] on div "check_box_outline_blank Garnier" at bounding box center [466, 67] width 417 height 11
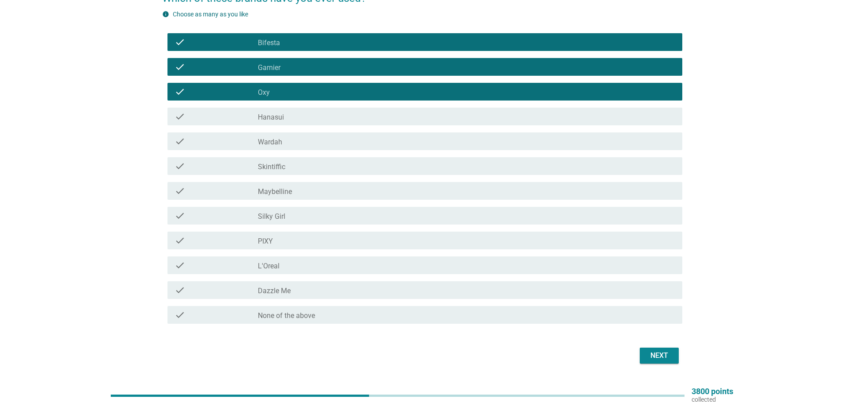
click at [284, 171] on label "Skintiffic" at bounding box center [271, 167] width 27 height 9
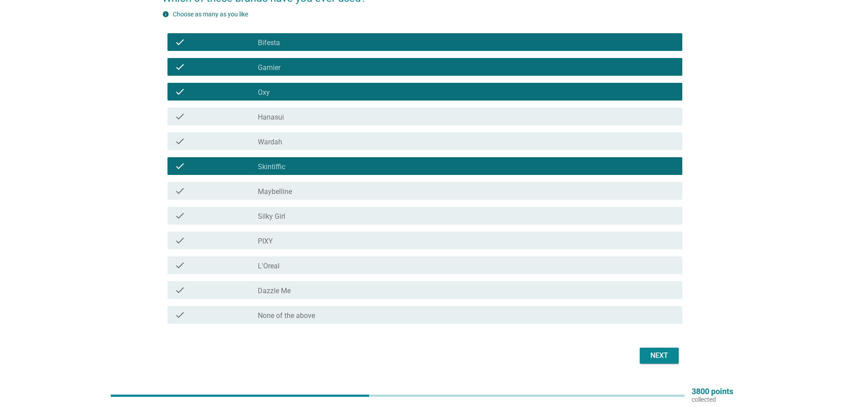
click at [284, 193] on label "Maybelline" at bounding box center [275, 191] width 34 height 9
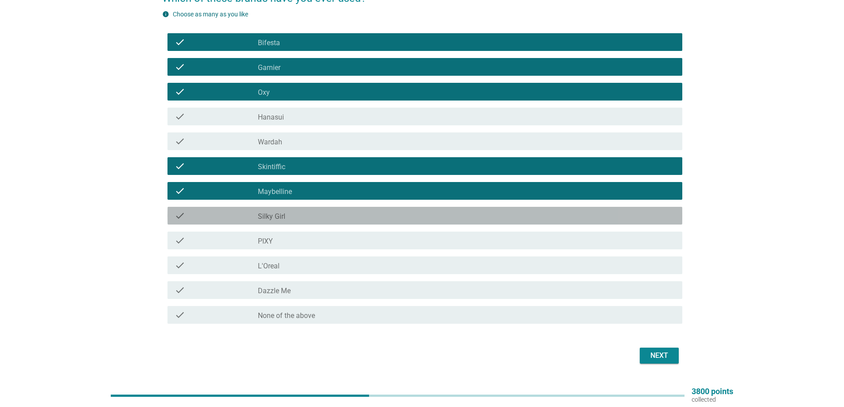
click at [294, 214] on div "check_box_outline_blank Silky Girl" at bounding box center [466, 215] width 417 height 11
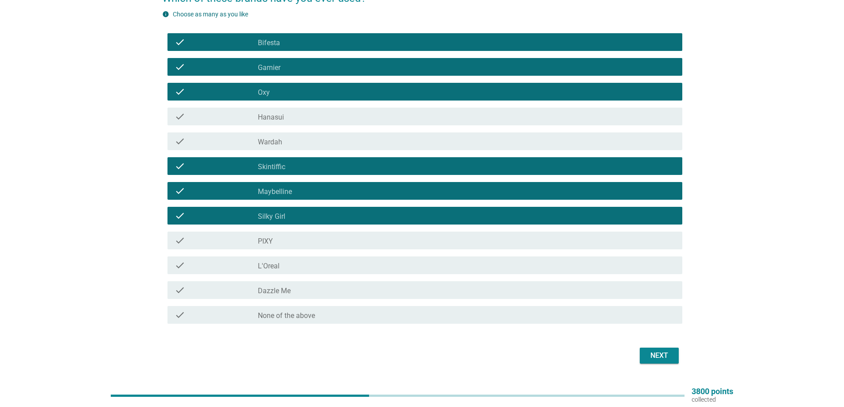
click at [294, 272] on div "check check_box_outline_blank L'Oreal" at bounding box center [424, 265] width 515 height 18
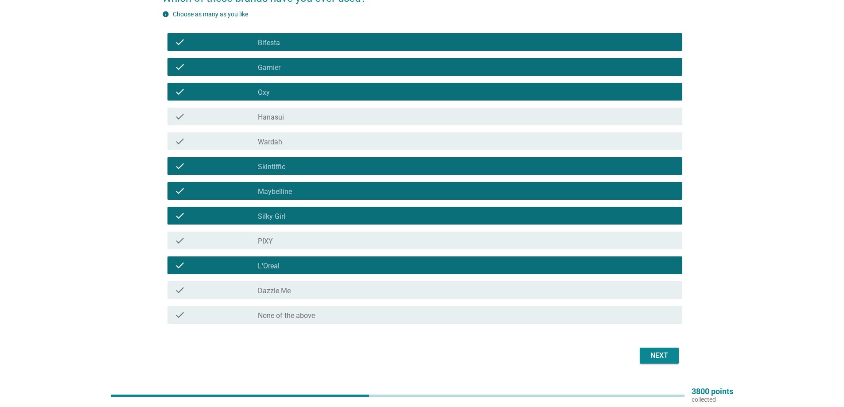
click at [660, 354] on div "Next" at bounding box center [659, 355] width 25 height 11
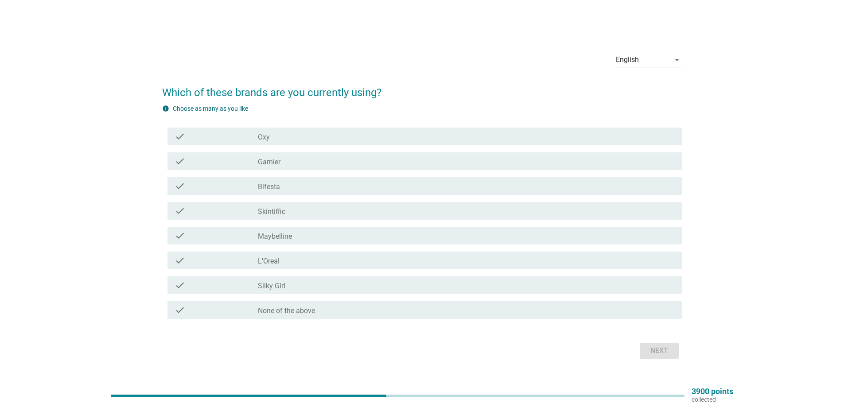
scroll to position [23, 0]
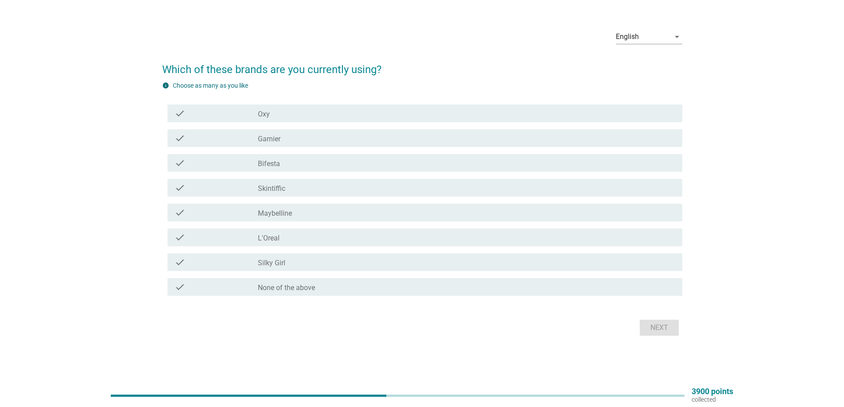
click at [275, 213] on label "Maybelline" at bounding box center [275, 213] width 34 height 9
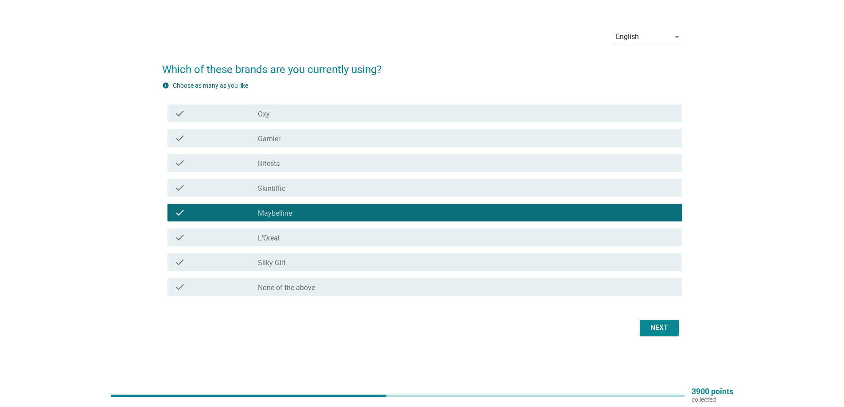
click at [285, 182] on div "check check_box Skintiffic" at bounding box center [424, 188] width 515 height 18
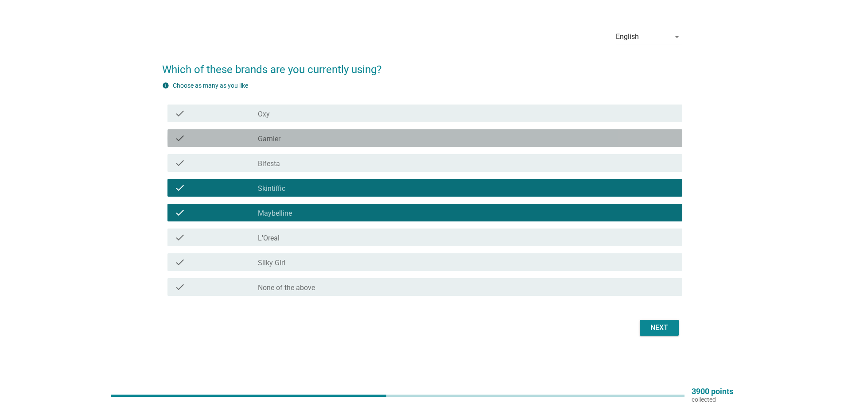
click at [287, 139] on div "check_box_outline_blank Garnier" at bounding box center [466, 138] width 417 height 11
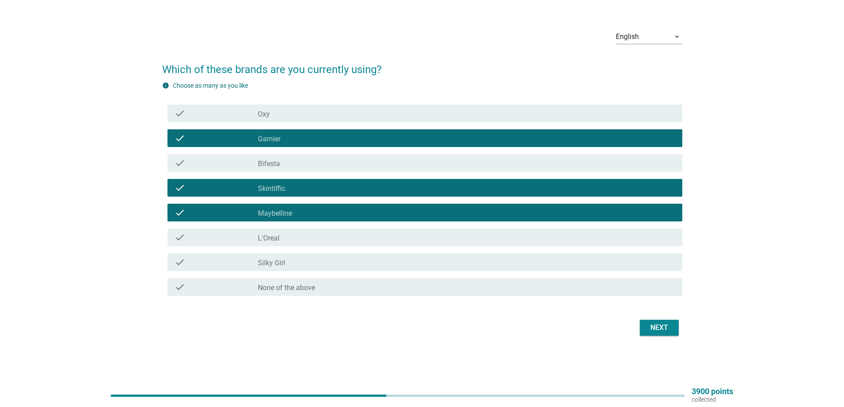
click at [284, 163] on div "check_box Bifesta" at bounding box center [466, 163] width 417 height 11
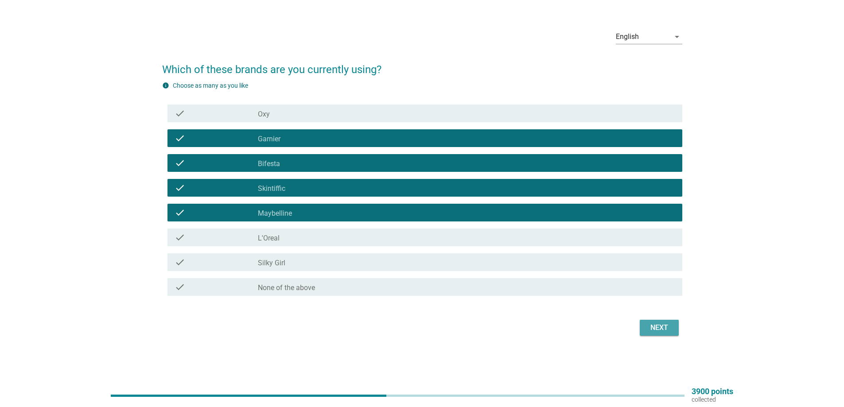
click at [649, 335] on button "Next" at bounding box center [659, 328] width 39 height 16
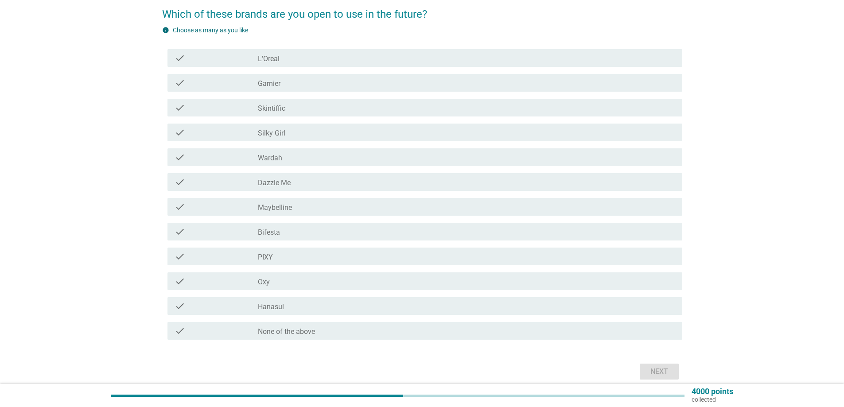
scroll to position [89, 0]
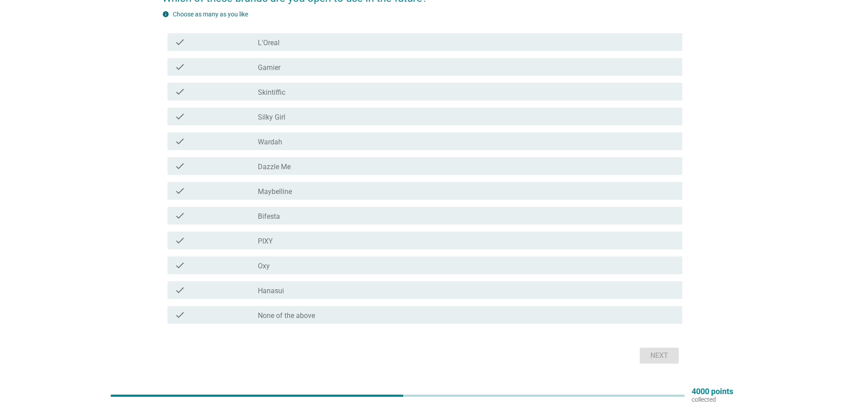
click at [281, 39] on div "check_box L'Oreal" at bounding box center [466, 42] width 417 height 11
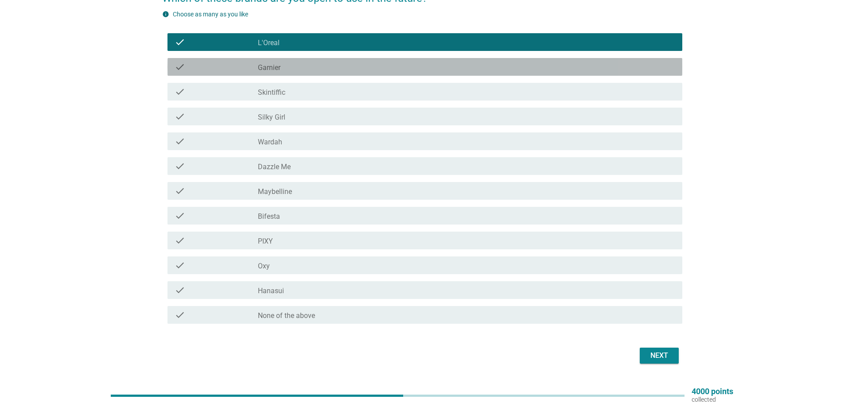
click at [274, 74] on div "check check_box_outline_blank Garnier" at bounding box center [424, 67] width 515 height 18
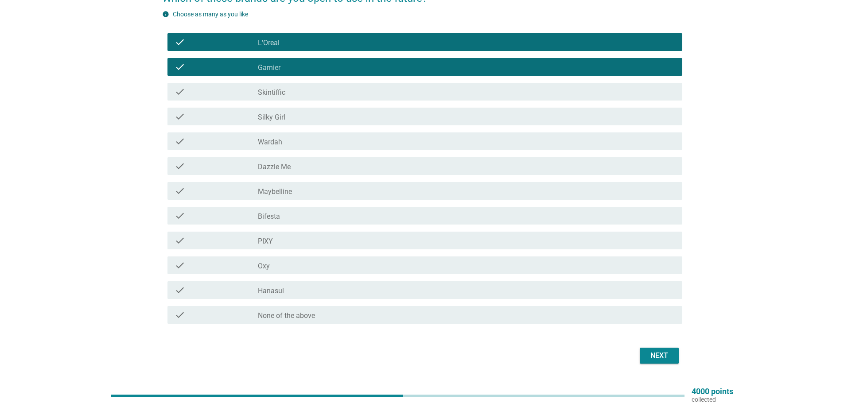
click at [274, 91] on label "Skintiffic" at bounding box center [271, 92] width 27 height 9
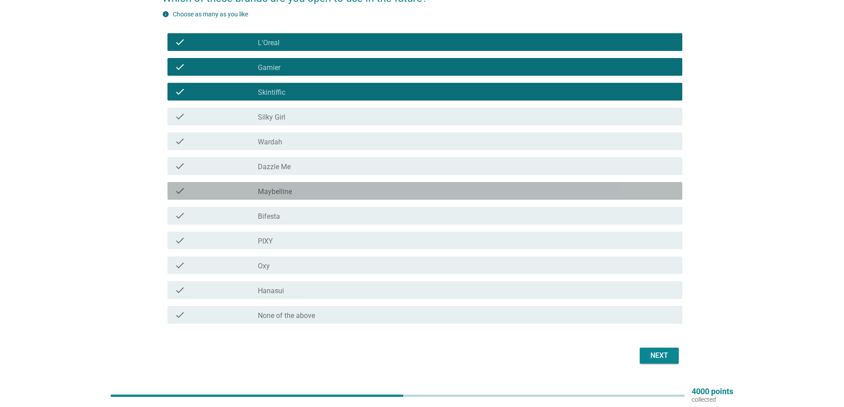
click at [288, 186] on div "check_box Maybelline" at bounding box center [466, 191] width 417 height 11
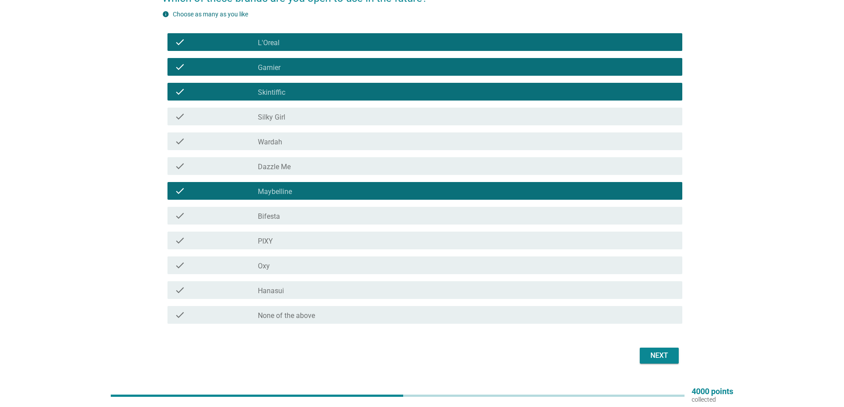
click at [290, 213] on div "check_box Bifesta" at bounding box center [466, 215] width 417 height 11
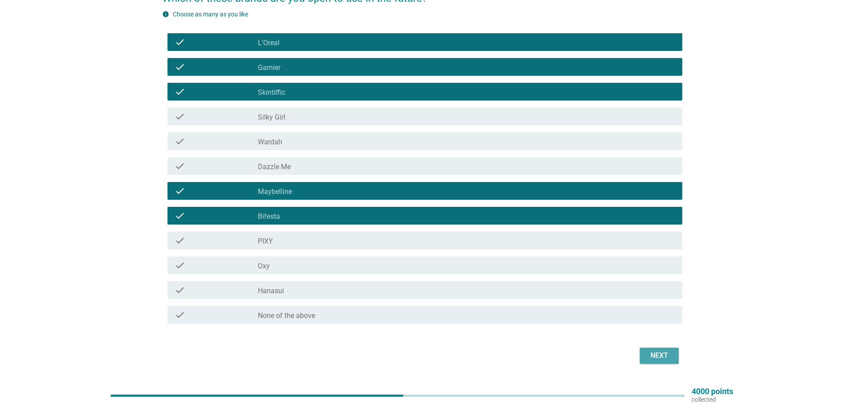
click at [662, 354] on div "Next" at bounding box center [659, 355] width 25 height 11
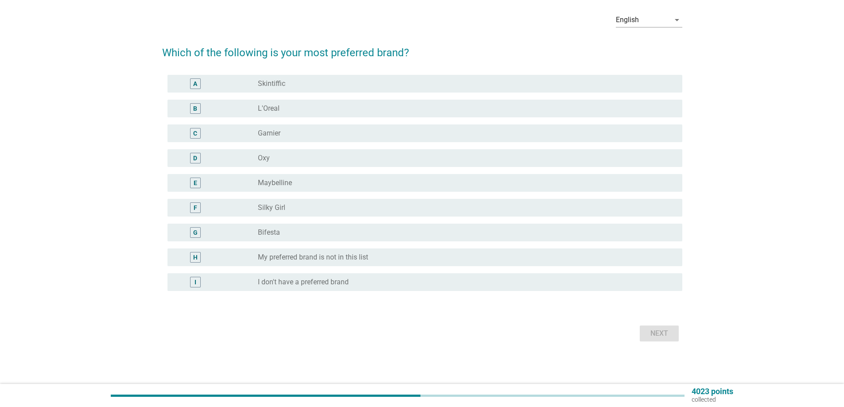
scroll to position [0, 0]
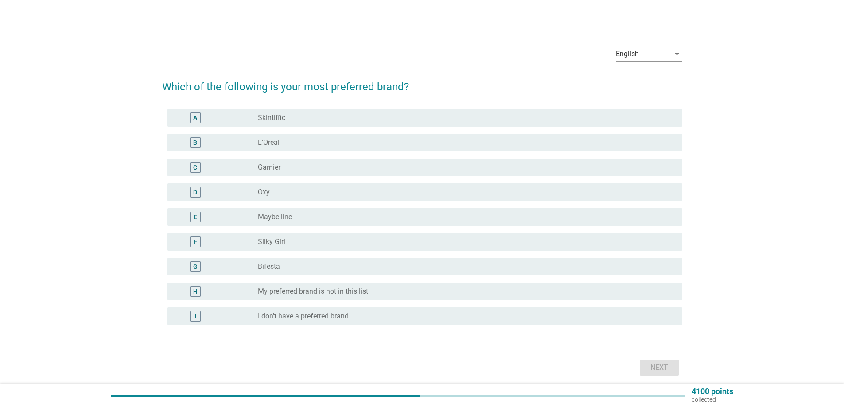
click at [305, 119] on div "radio_button_unchecked Skintiffic" at bounding box center [463, 117] width 410 height 9
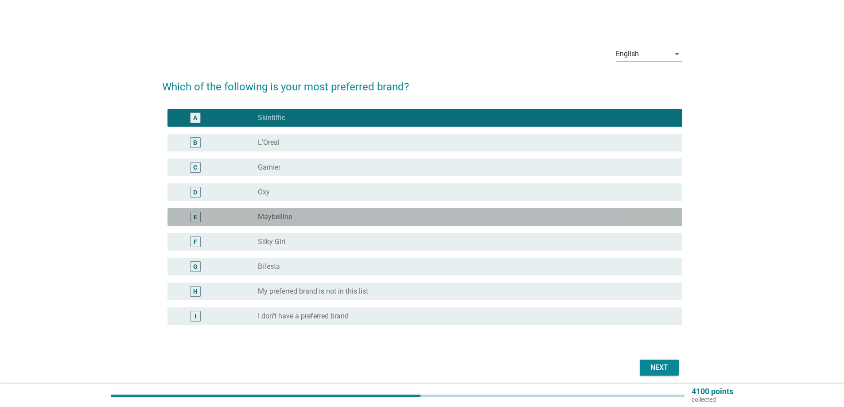
click at [295, 214] on div "radio_button_unchecked Maybelline" at bounding box center [463, 217] width 410 height 9
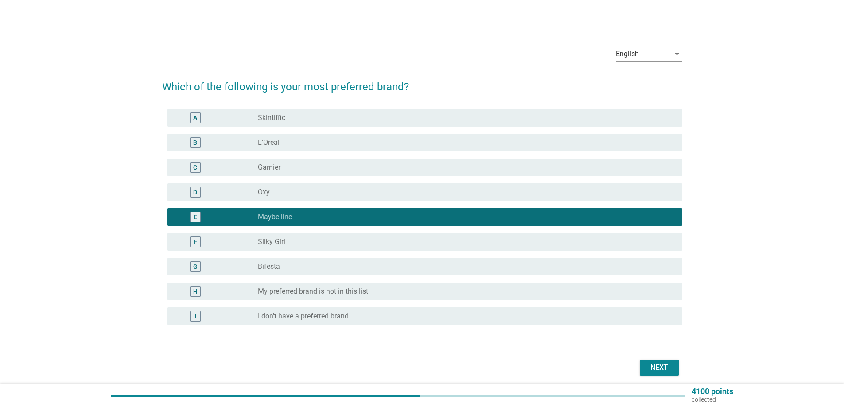
click at [656, 367] on div "Next" at bounding box center [659, 367] width 25 height 11
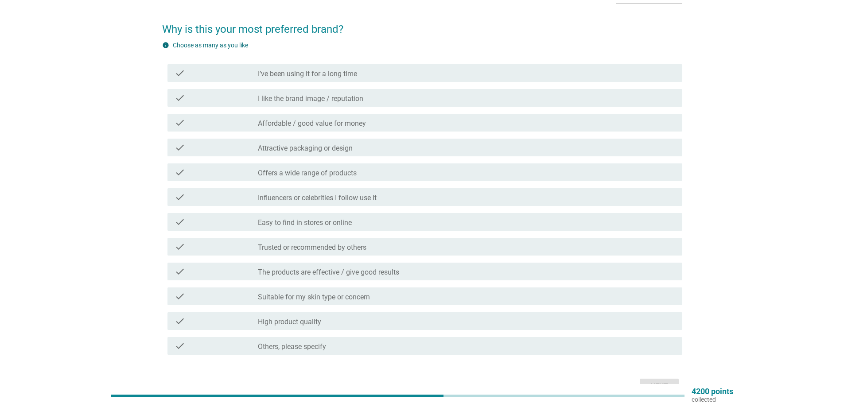
scroll to position [44, 0]
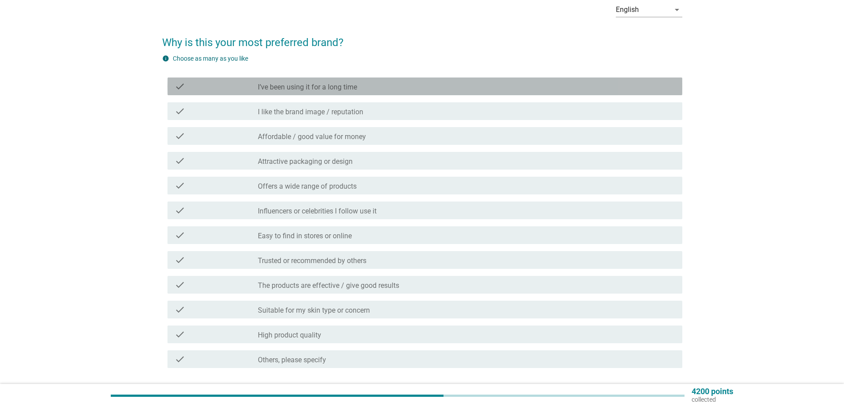
click at [317, 93] on div "check check_box_outline_blank I’ve been using it for a long time" at bounding box center [424, 87] width 515 height 18
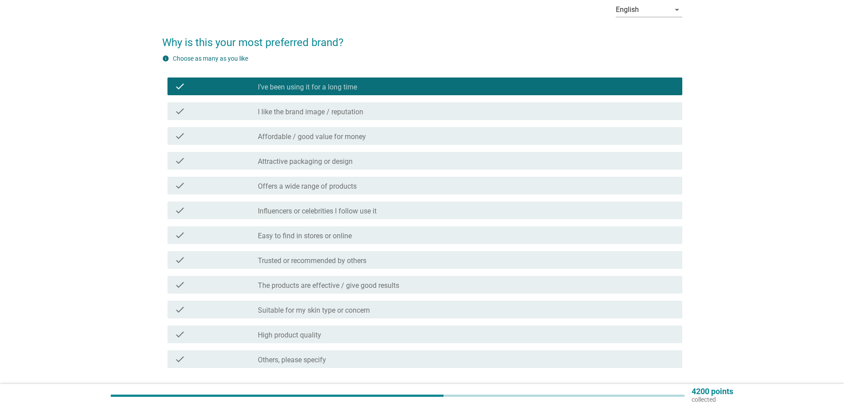
click at [317, 131] on div "check_box_outline_blank Affordable / good value for money" at bounding box center [466, 136] width 417 height 11
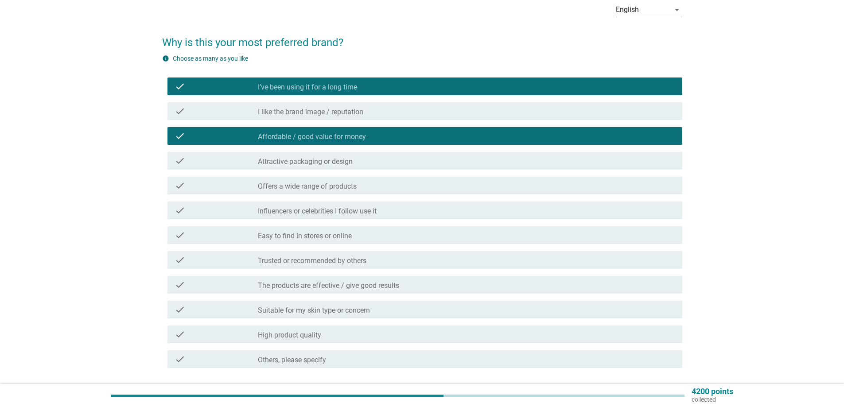
click at [318, 187] on label "Offers a wide range of products" at bounding box center [307, 186] width 99 height 9
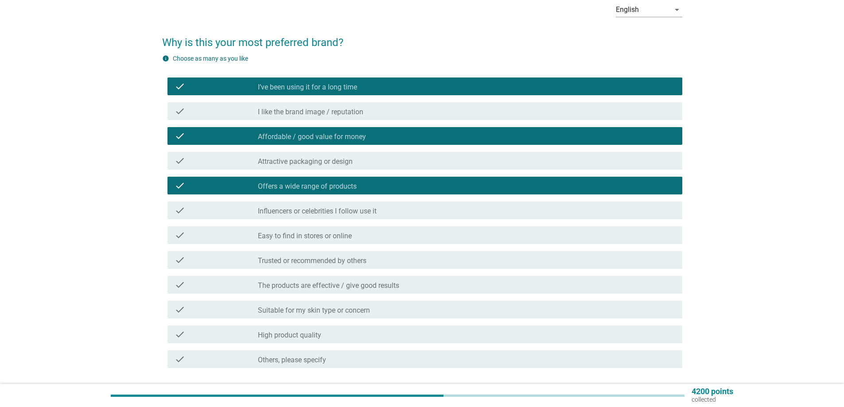
click at [353, 239] on div "check_box_outline_blank Easy to find in stores or online" at bounding box center [466, 235] width 417 height 11
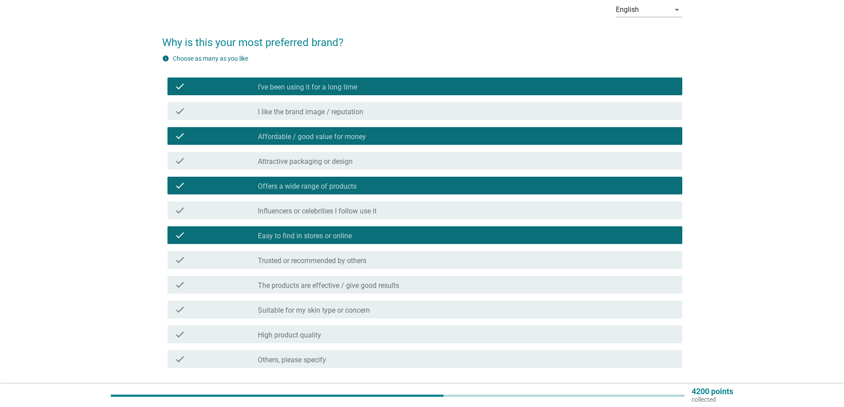
click at [353, 259] on label "Trusted or recommended by others" at bounding box center [312, 260] width 109 height 9
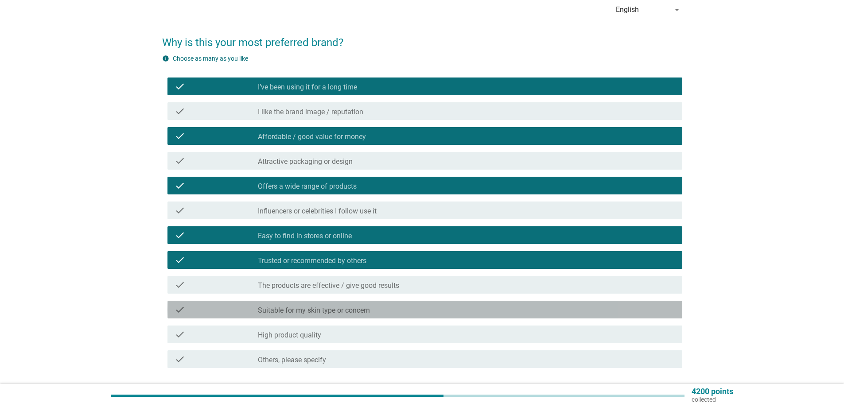
click at [351, 306] on div "check_box_outline_blank Suitable for my skin type or concern" at bounding box center [466, 309] width 417 height 11
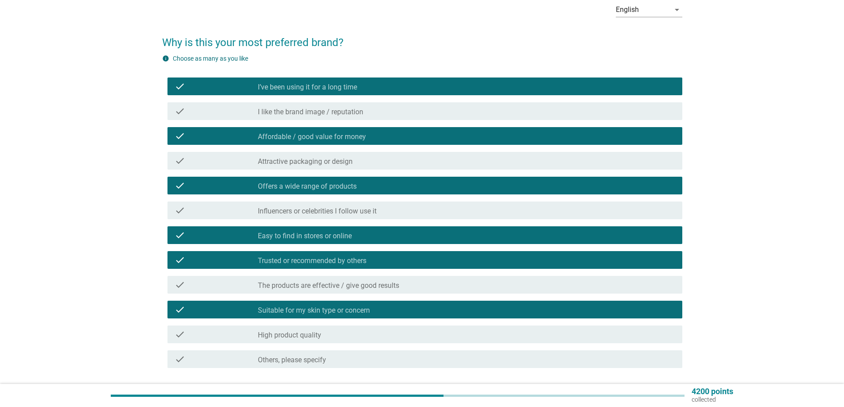
scroll to position [89, 0]
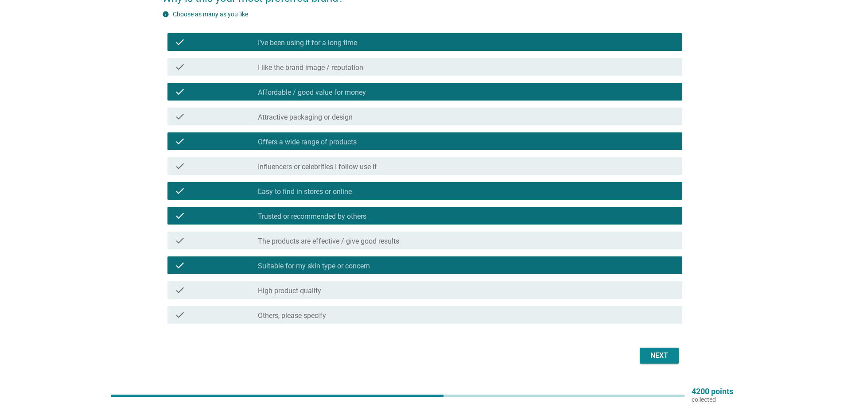
click at [494, 246] on div "check check_box_outline_blank The products are effective / give good results" at bounding box center [424, 241] width 515 height 18
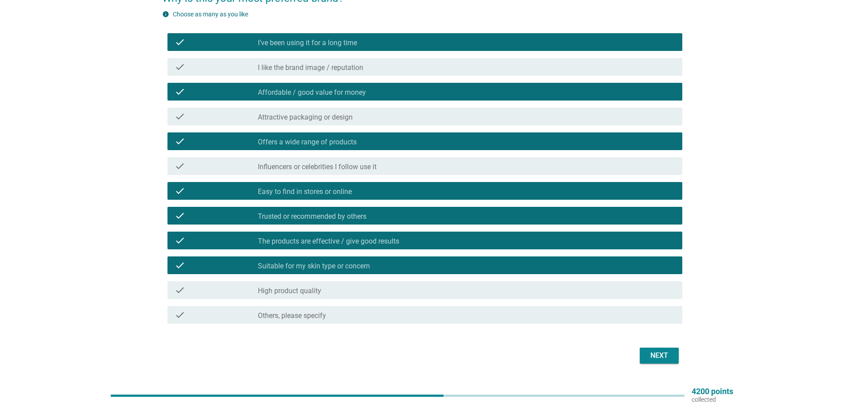
click at [650, 353] on div "Next" at bounding box center [659, 355] width 25 height 11
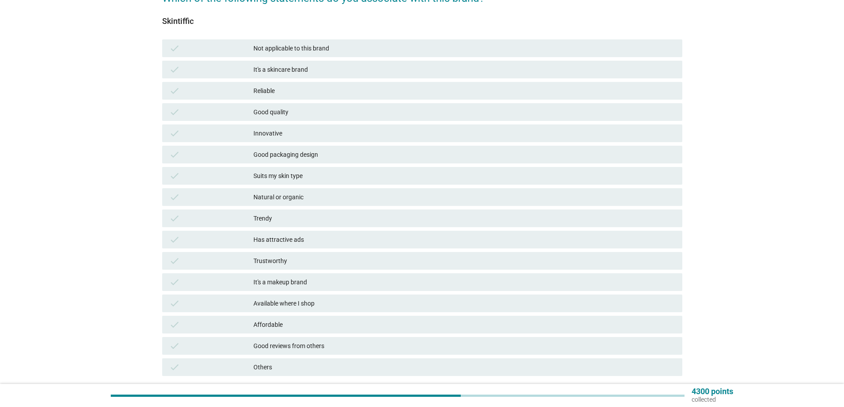
click at [292, 71] on div "It's a skincare brand" at bounding box center [464, 69] width 422 height 11
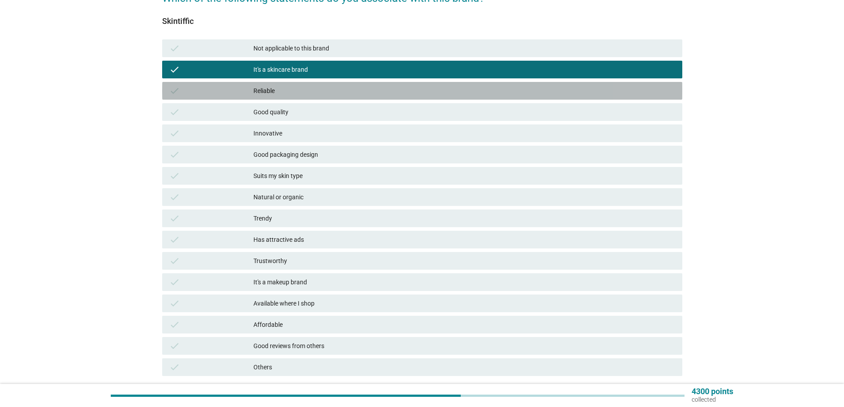
click at [300, 94] on div "Reliable" at bounding box center [464, 90] width 422 height 11
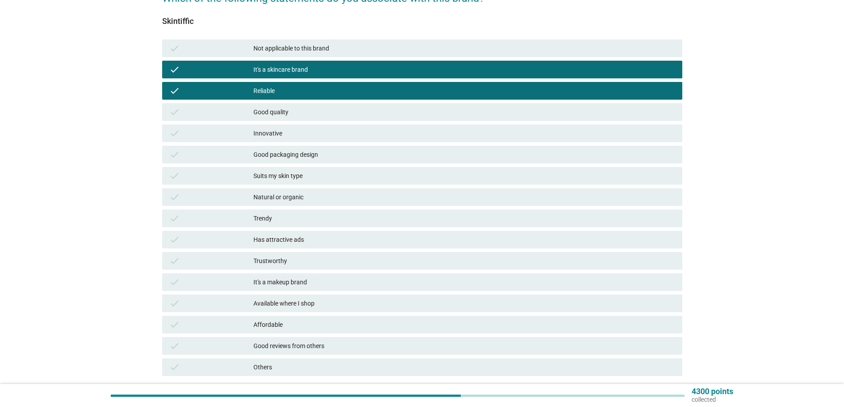
click at [300, 109] on div "Good quality" at bounding box center [464, 112] width 422 height 11
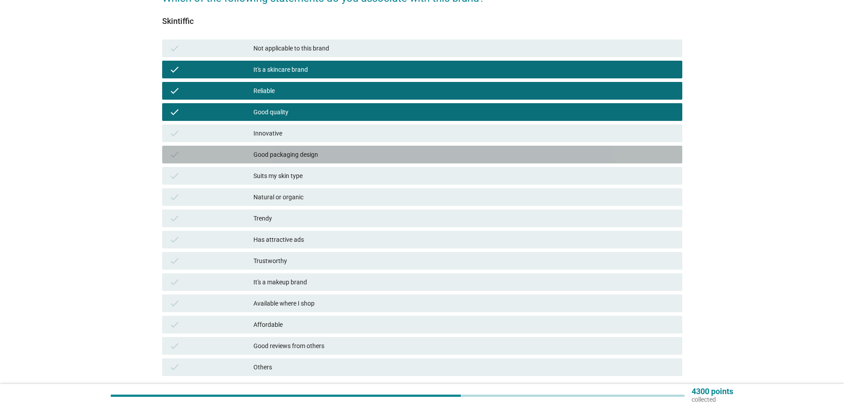
click at [298, 159] on div "Good packaging design" at bounding box center [464, 154] width 422 height 11
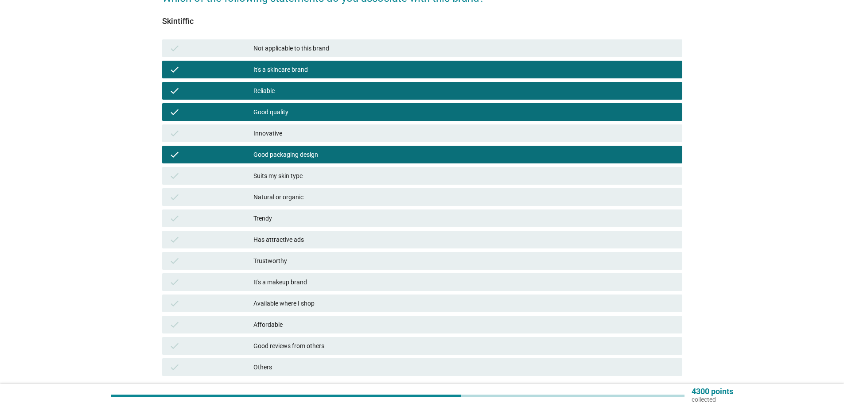
click at [298, 181] on div "Suits my skin type" at bounding box center [464, 176] width 422 height 11
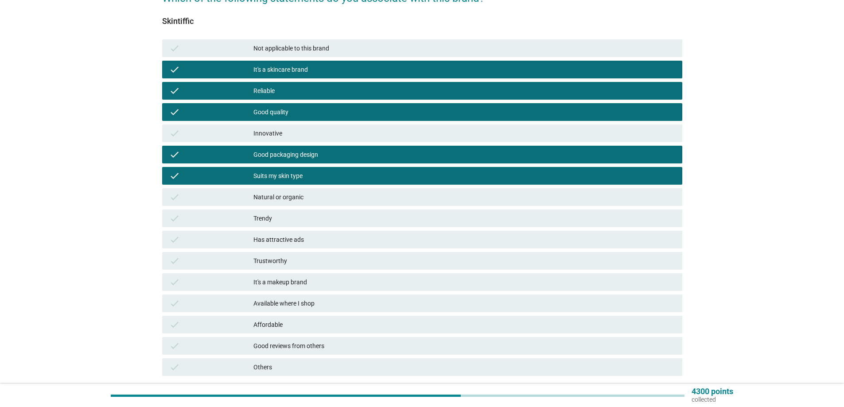
click at [293, 197] on div "Natural or organic" at bounding box center [464, 197] width 422 height 11
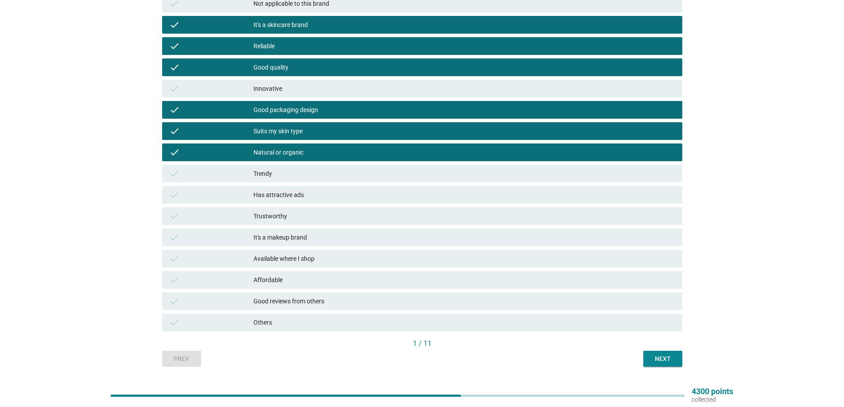
scroll to position [112, 0]
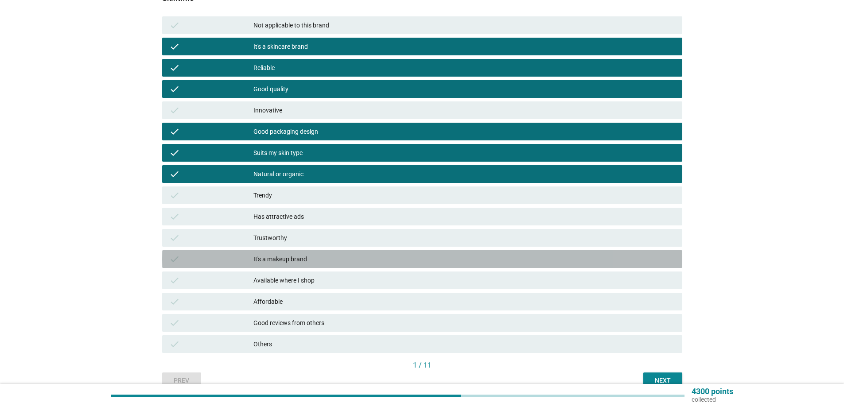
click at [383, 264] on div "It's a makeup brand" at bounding box center [464, 259] width 422 height 11
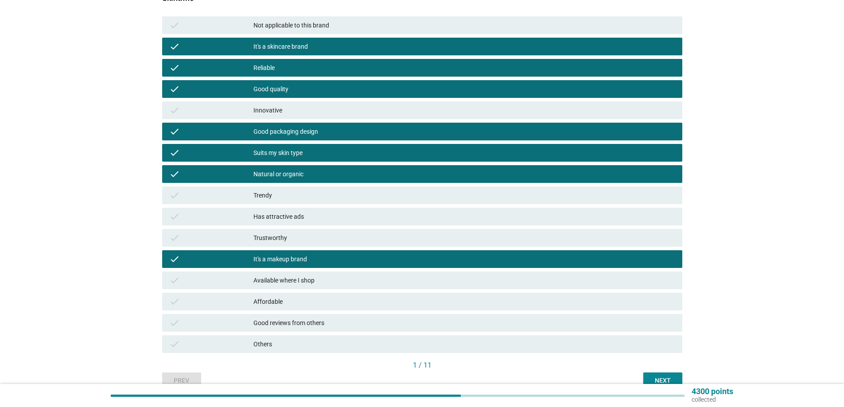
click at [335, 301] on div "Affordable" at bounding box center [464, 301] width 422 height 11
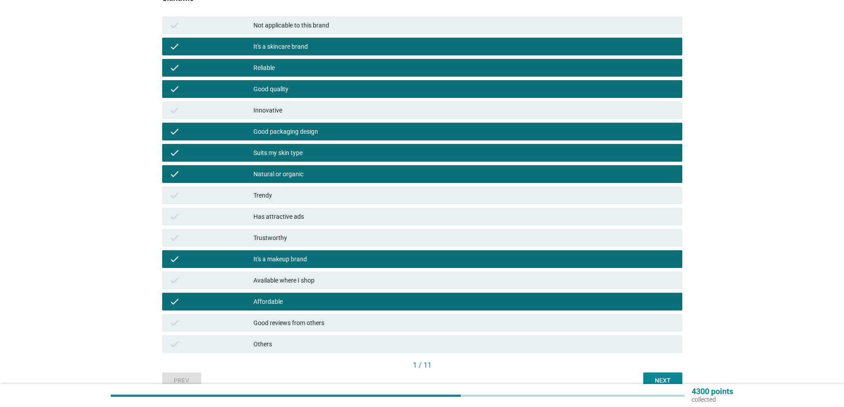
click at [666, 379] on div "Next" at bounding box center [662, 380] width 25 height 9
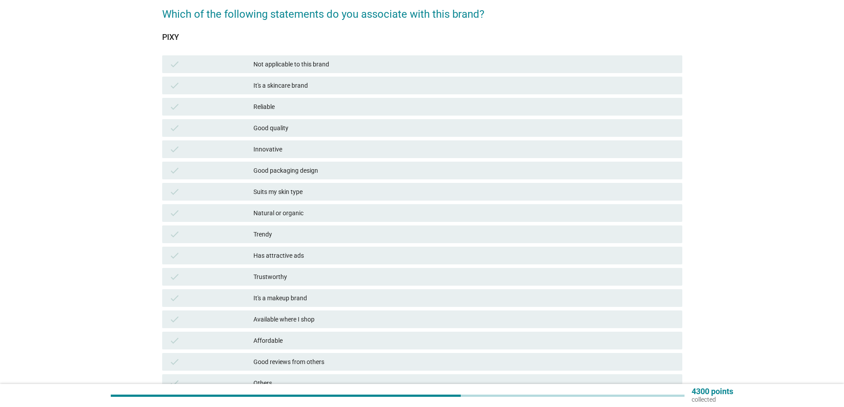
scroll to position [89, 0]
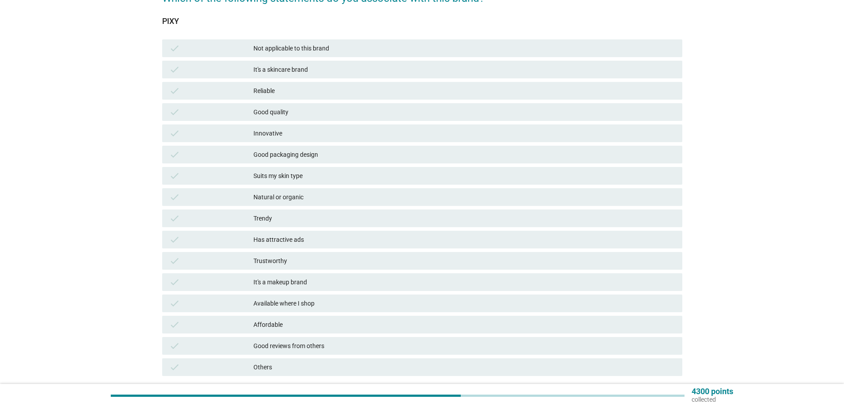
click at [295, 283] on div "It's a makeup brand" at bounding box center [464, 282] width 422 height 11
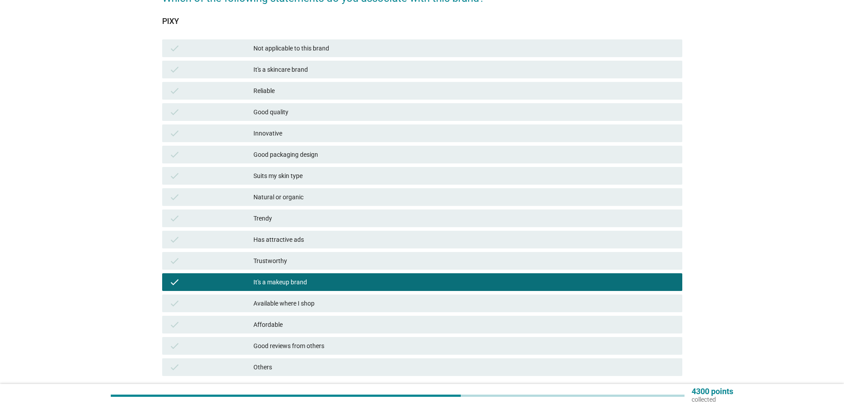
scroll to position [133, 0]
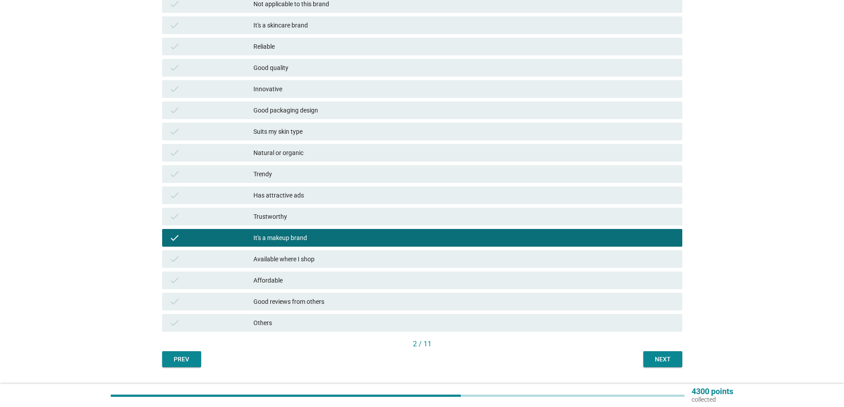
click at [301, 261] on div "Available where I shop" at bounding box center [464, 259] width 422 height 11
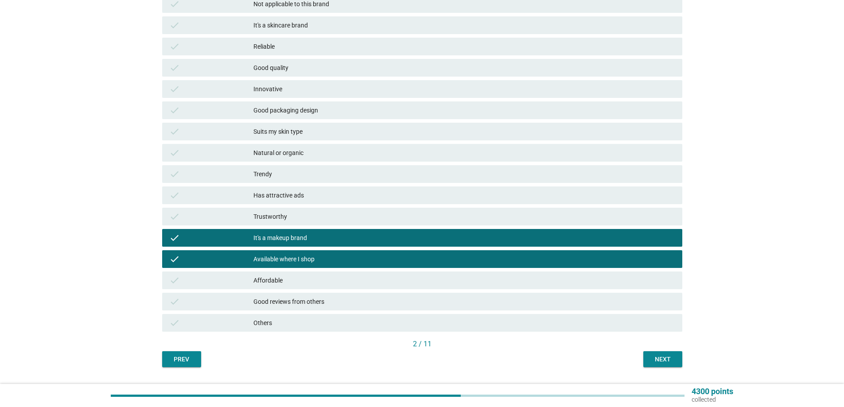
click at [317, 298] on div "Good reviews from others" at bounding box center [464, 301] width 422 height 11
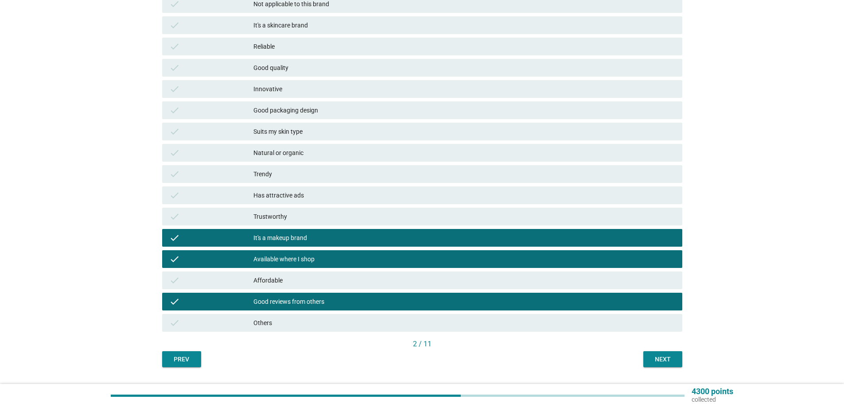
click at [653, 363] on div "Next" at bounding box center [662, 359] width 25 height 9
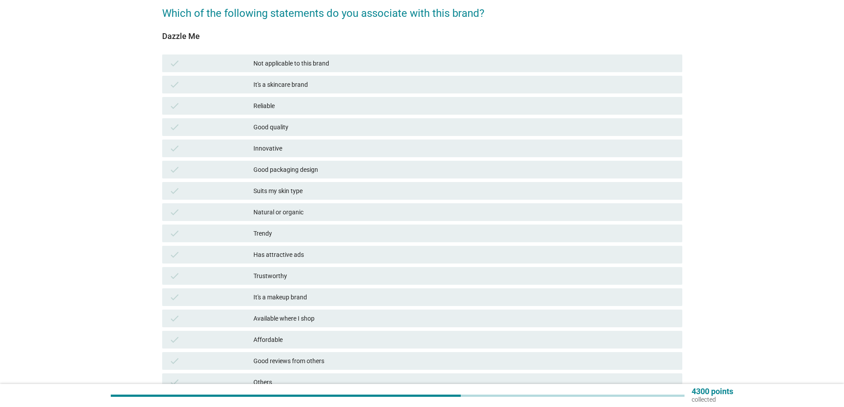
scroll to position [89, 0]
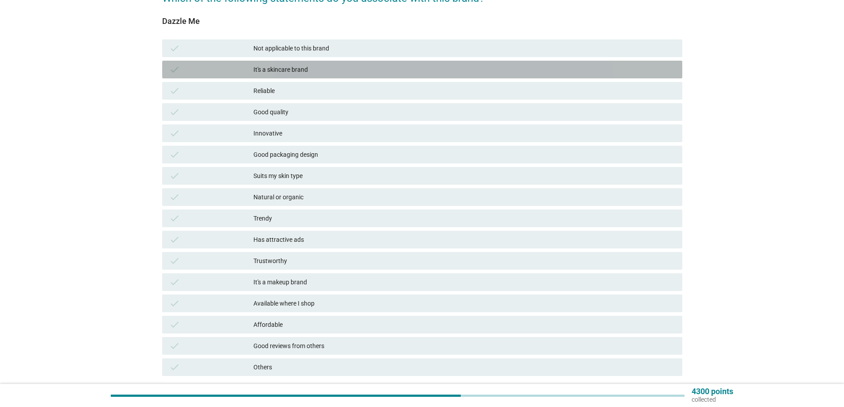
click at [282, 71] on div "It's a skincare brand" at bounding box center [464, 69] width 422 height 11
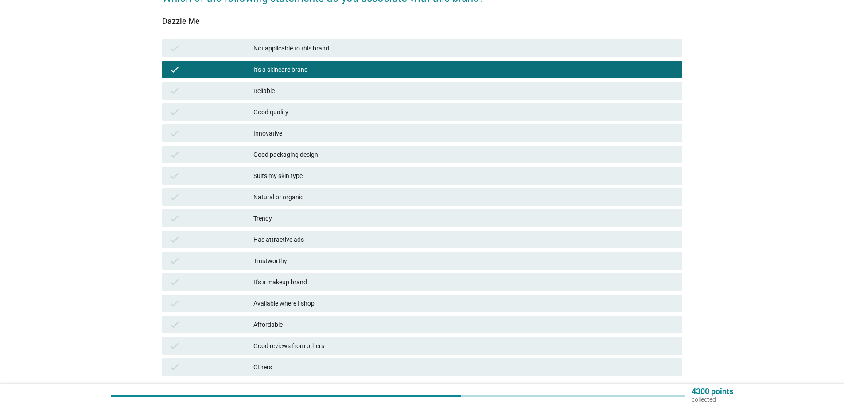
click at [302, 229] on div "check Has attractive ads" at bounding box center [422, 239] width 524 height 21
click at [309, 198] on div "Natural or organic" at bounding box center [464, 197] width 422 height 11
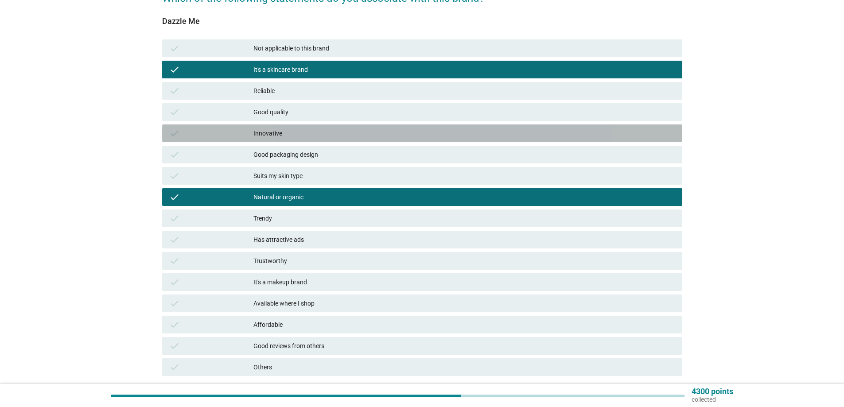
click at [314, 140] on div "check Innovative" at bounding box center [422, 133] width 520 height 18
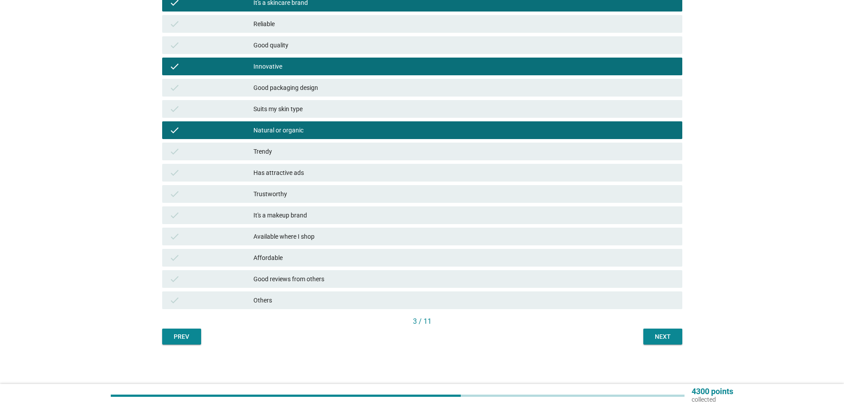
scroll to position [156, 0]
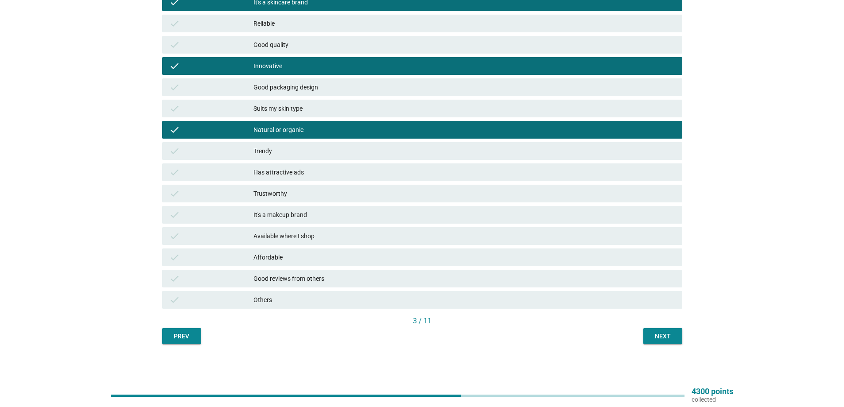
click at [675, 334] on button "Next" at bounding box center [662, 336] width 39 height 16
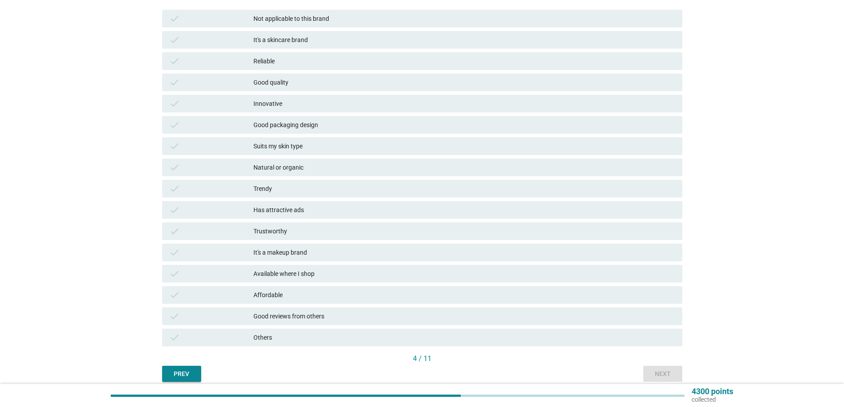
scroll to position [133, 0]
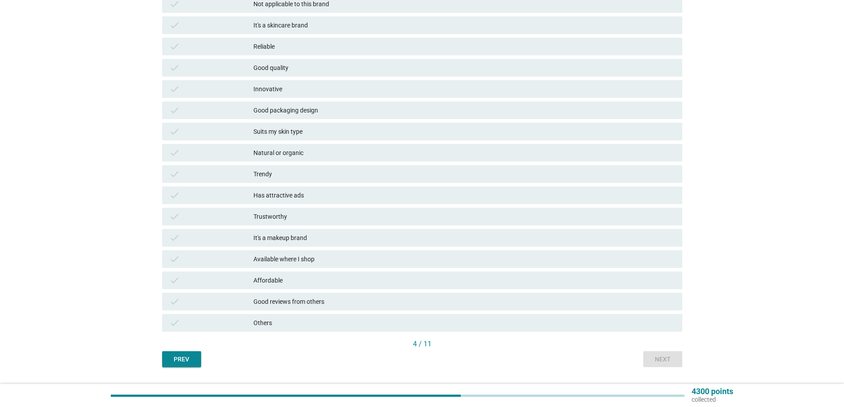
click at [292, 279] on div "Affordable" at bounding box center [464, 280] width 422 height 11
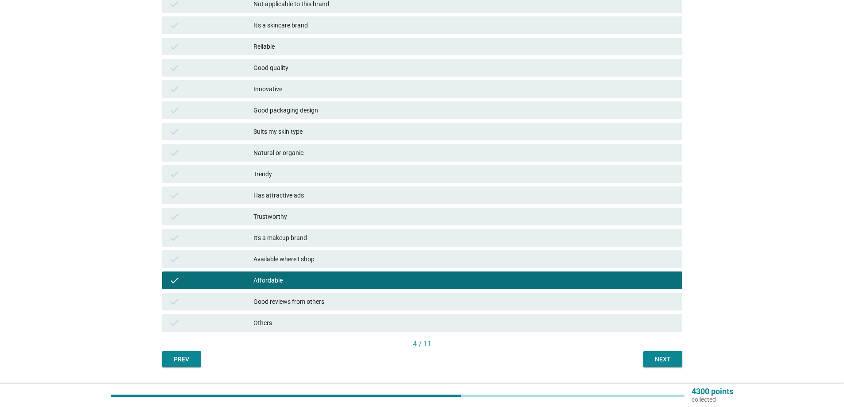
click at [303, 231] on div "check It's a makeup brand" at bounding box center [422, 238] width 520 height 18
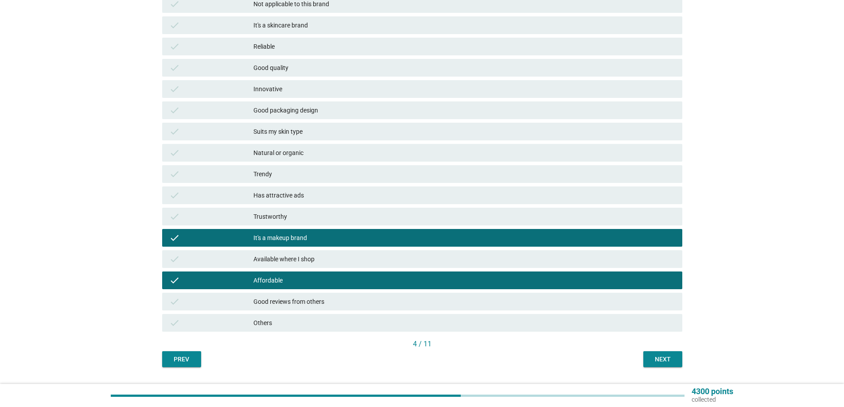
click at [300, 211] on div "check Trustworthy" at bounding box center [422, 217] width 520 height 18
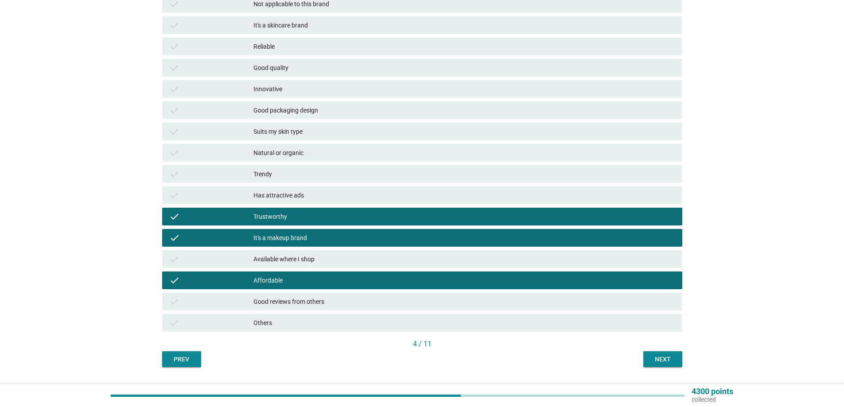
click at [299, 153] on div "Natural or organic" at bounding box center [464, 153] width 422 height 11
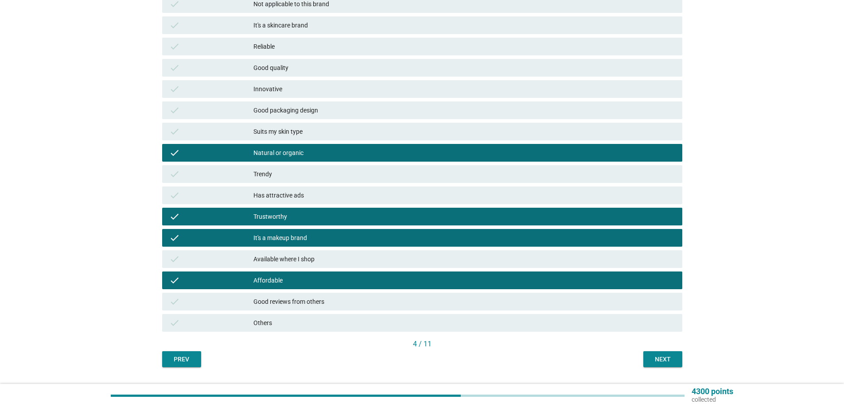
click at [298, 148] on div "Natural or organic" at bounding box center [464, 153] width 422 height 11
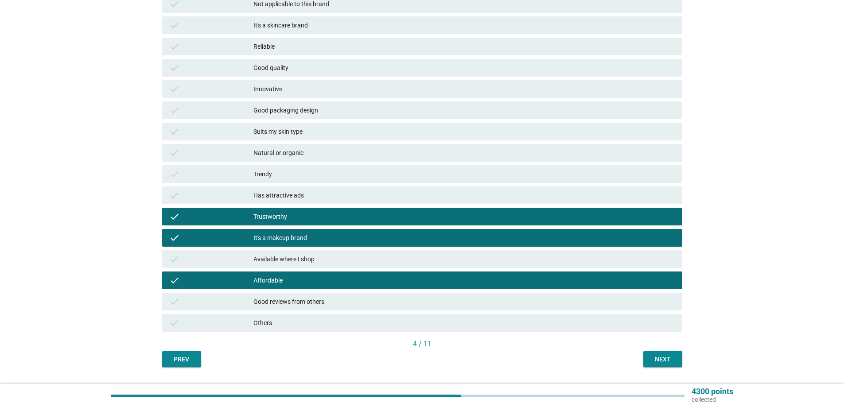
click at [301, 115] on div "Good packaging design" at bounding box center [464, 110] width 422 height 11
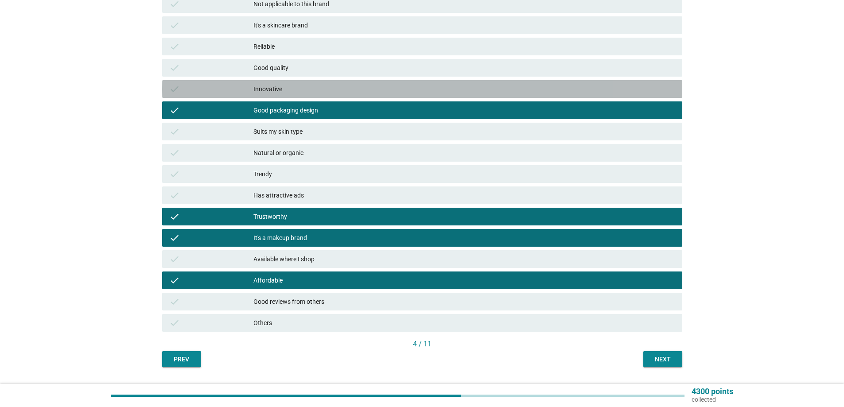
click at [302, 81] on div "check Innovative" at bounding box center [422, 89] width 520 height 18
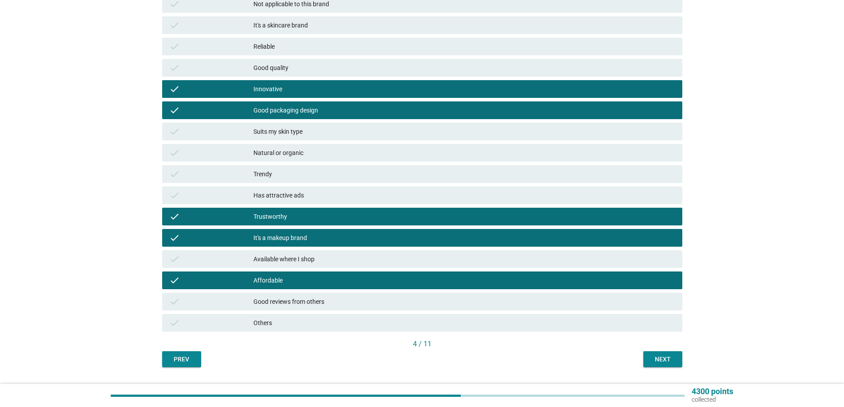
click at [304, 67] on div "Good quality" at bounding box center [464, 67] width 422 height 11
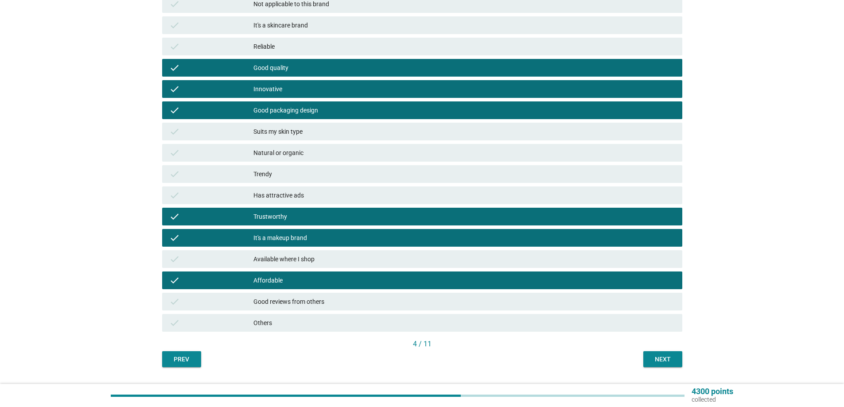
click at [309, 46] on div "Reliable" at bounding box center [464, 46] width 422 height 11
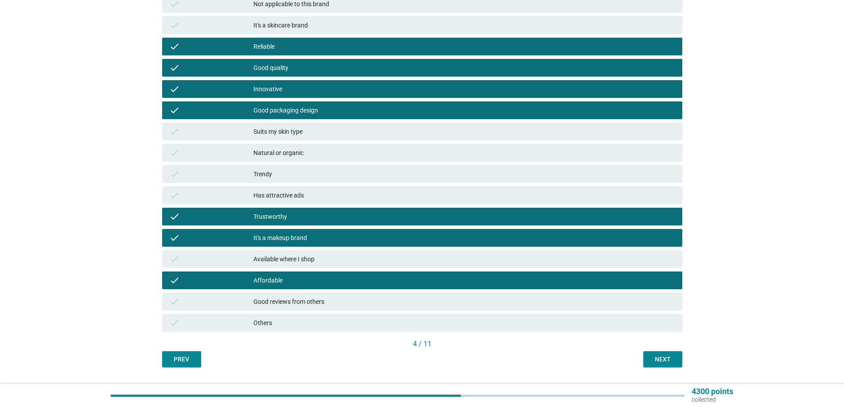
click at [661, 349] on div "4 / 11" at bounding box center [422, 344] width 520 height 11
click at [660, 356] on div "Next" at bounding box center [662, 359] width 25 height 9
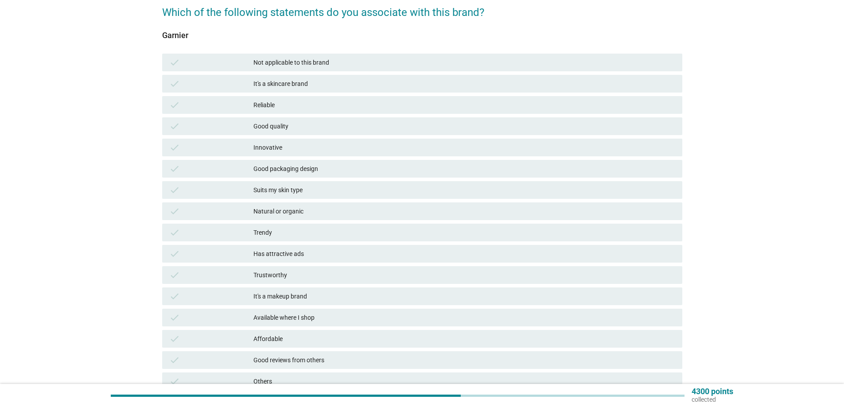
scroll to position [89, 0]
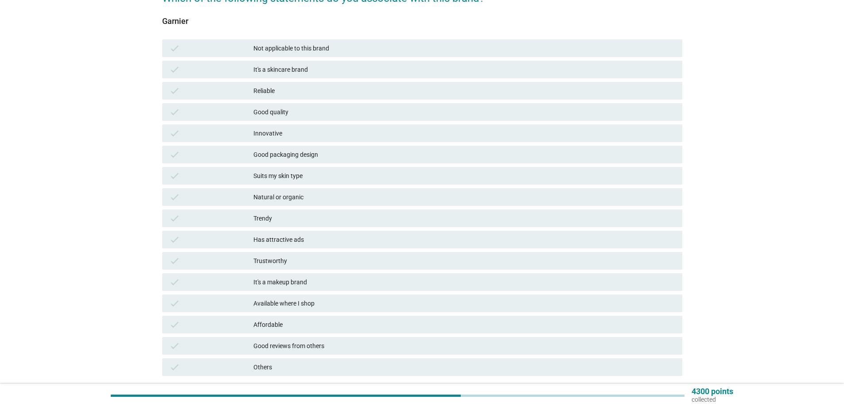
click at [283, 71] on div "It's a skincare brand" at bounding box center [464, 69] width 422 height 11
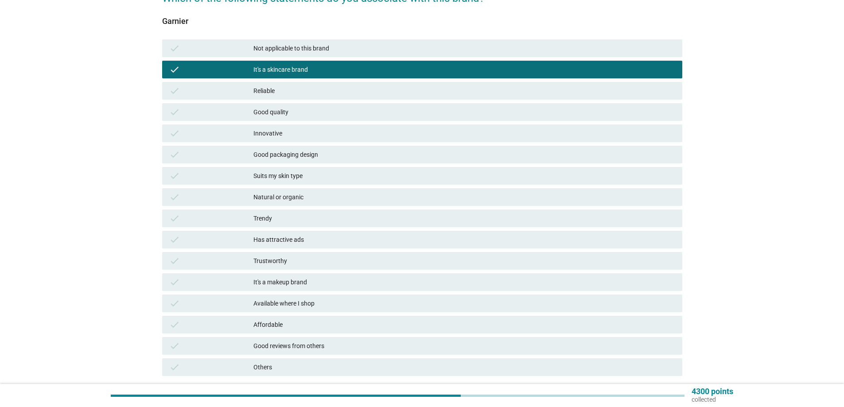
click at [283, 176] on div "Suits my skin type" at bounding box center [464, 176] width 422 height 11
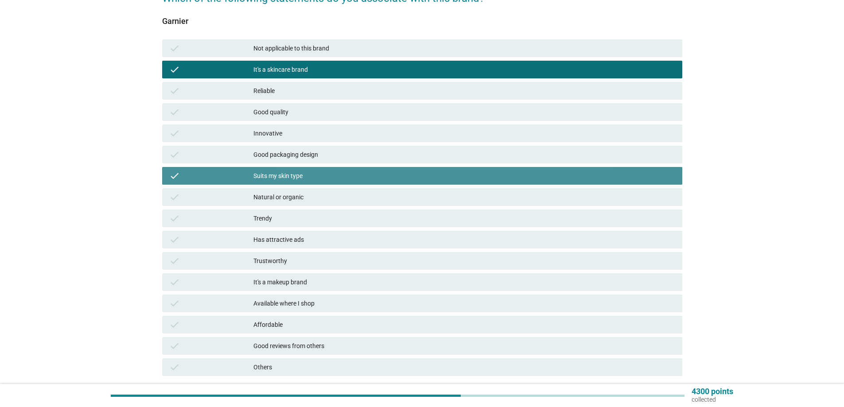
click at [291, 159] on div "Good packaging design" at bounding box center [464, 154] width 422 height 11
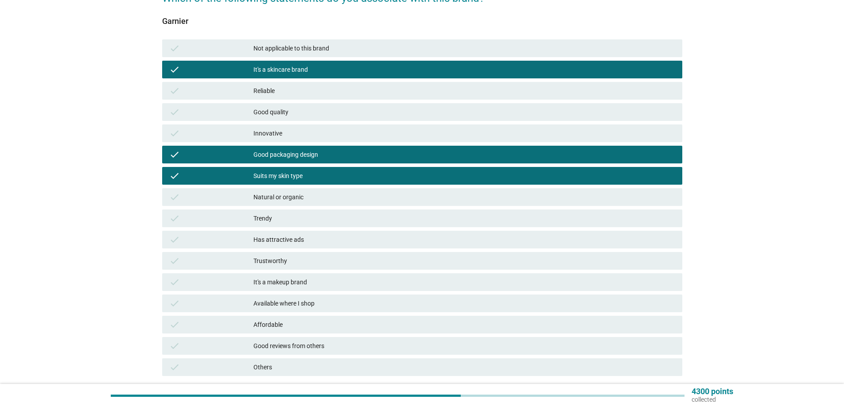
click at [299, 115] on div "Good quality" at bounding box center [464, 112] width 422 height 11
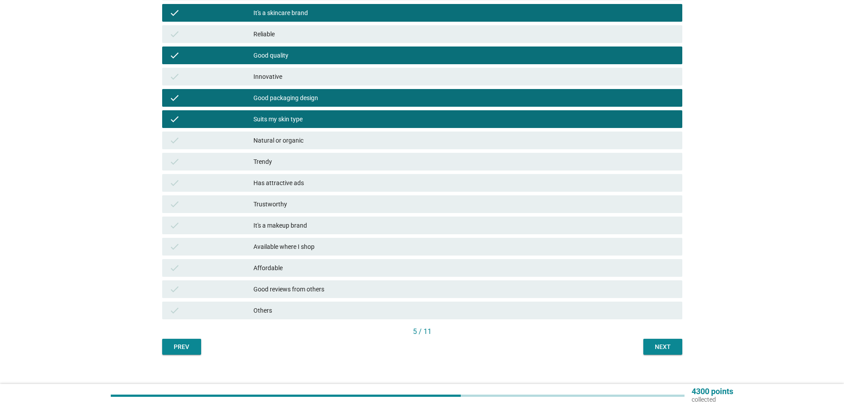
scroll to position [156, 0]
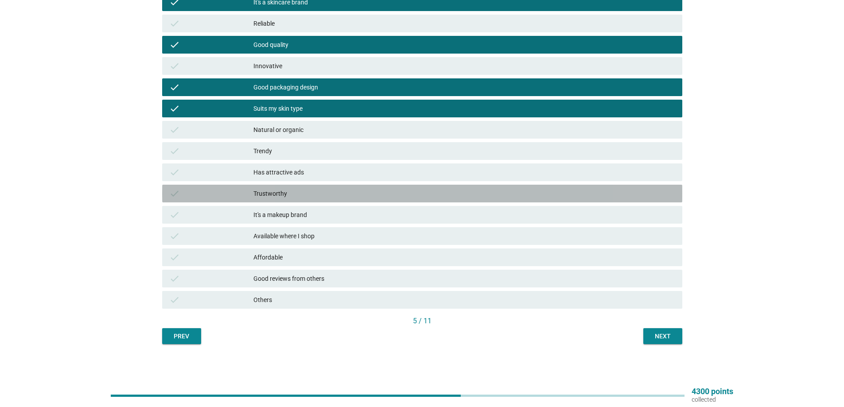
click at [311, 195] on div "Trustworthy" at bounding box center [464, 193] width 422 height 11
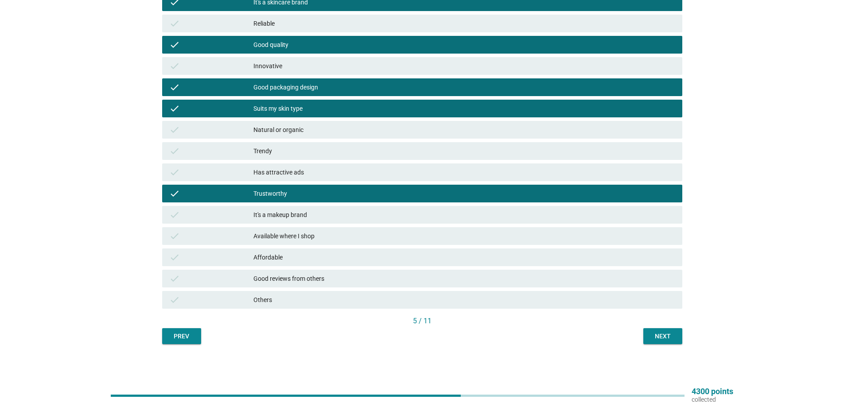
click at [313, 230] on div "check Available where I shop" at bounding box center [422, 236] width 520 height 18
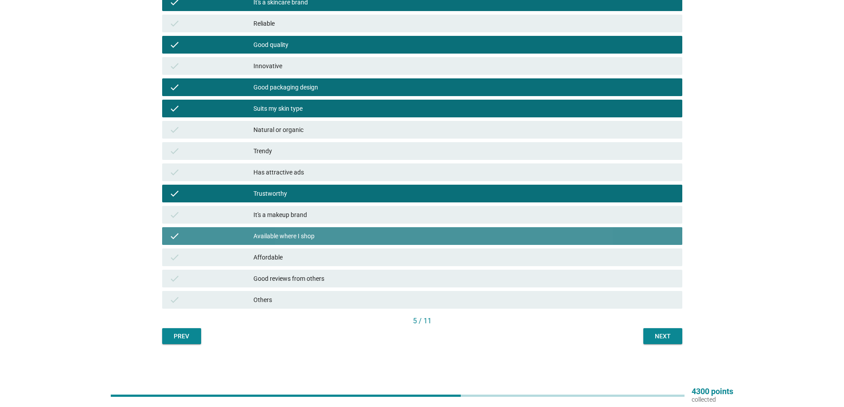
click at [313, 259] on div "Affordable" at bounding box center [464, 257] width 422 height 11
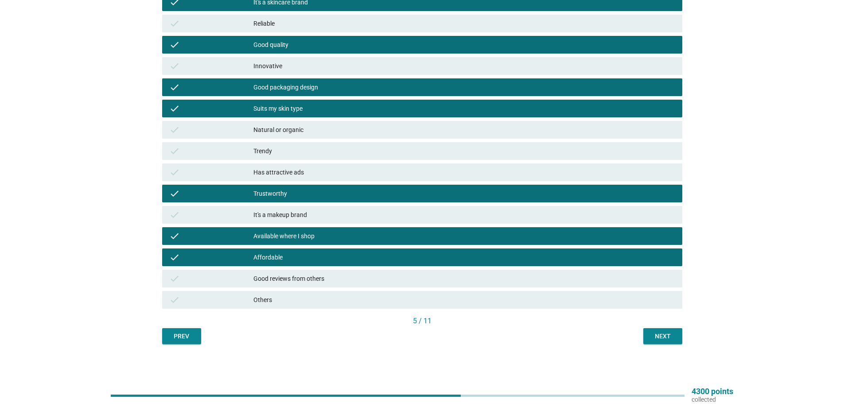
click at [340, 278] on div "Good reviews from others" at bounding box center [464, 278] width 422 height 11
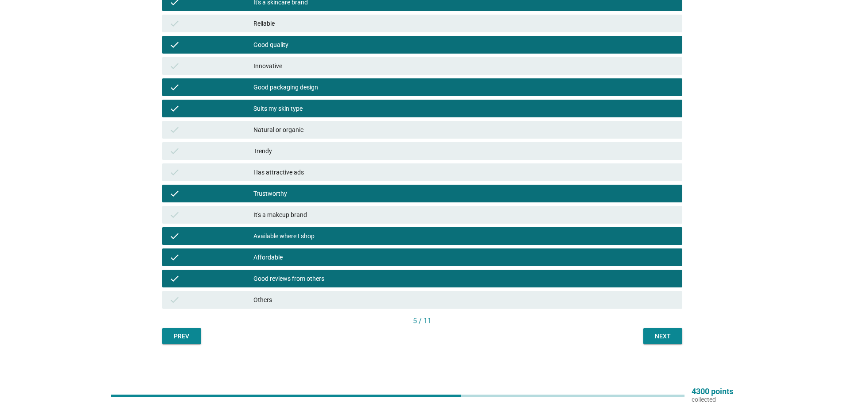
click at [661, 338] on div "Next" at bounding box center [662, 336] width 25 height 9
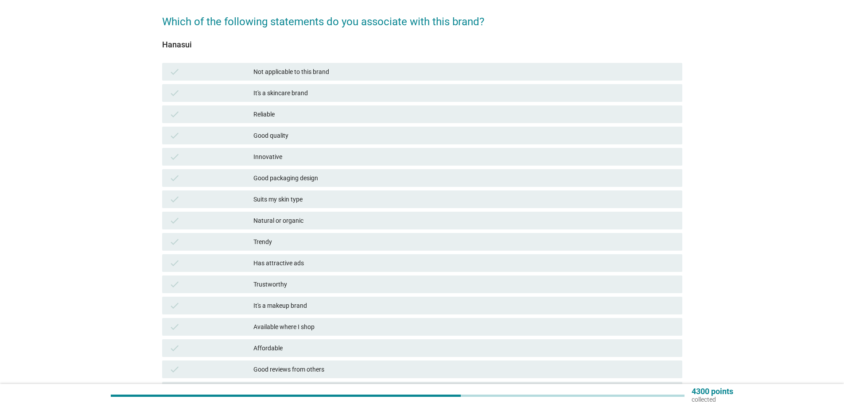
scroll to position [89, 0]
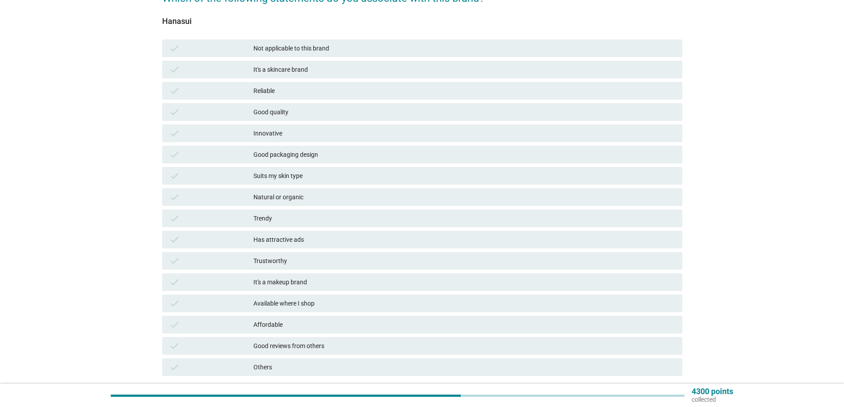
click at [261, 93] on div "Reliable" at bounding box center [464, 90] width 422 height 11
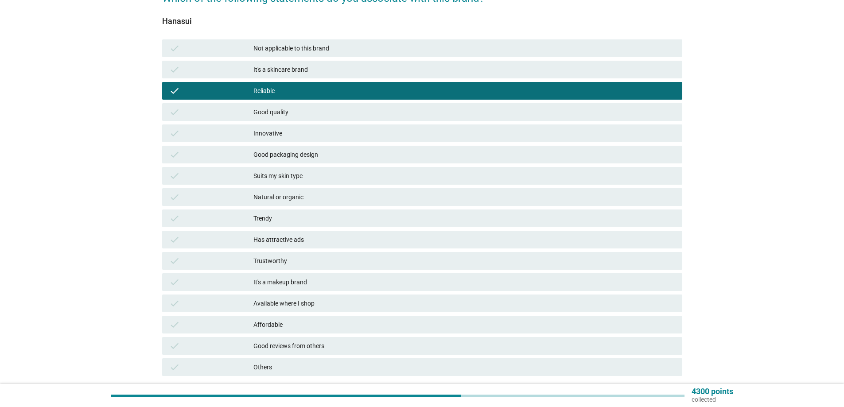
click at [308, 185] on div "check Suits my skin type" at bounding box center [422, 175] width 524 height 21
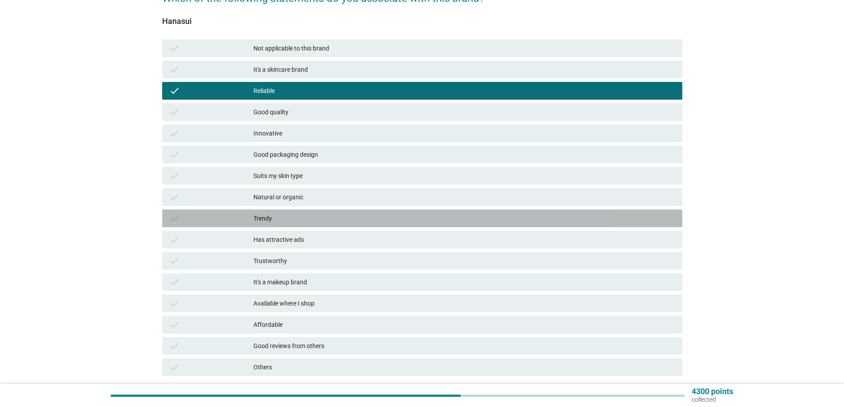
click at [307, 223] on div "Trendy" at bounding box center [464, 218] width 422 height 11
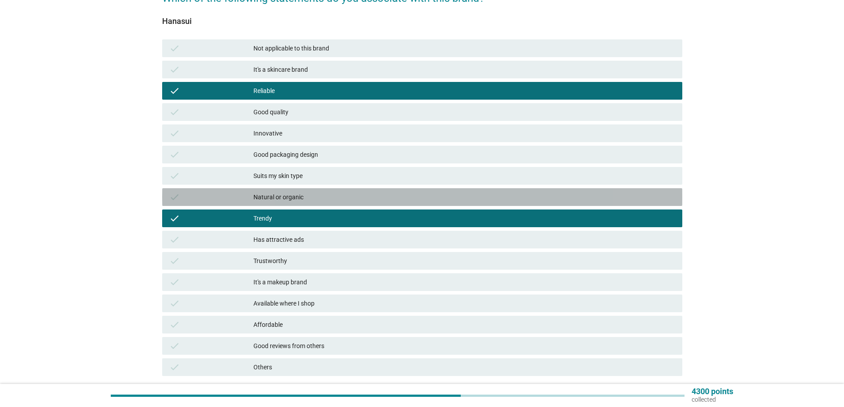
click at [318, 202] on div "Natural or organic" at bounding box center [464, 197] width 422 height 11
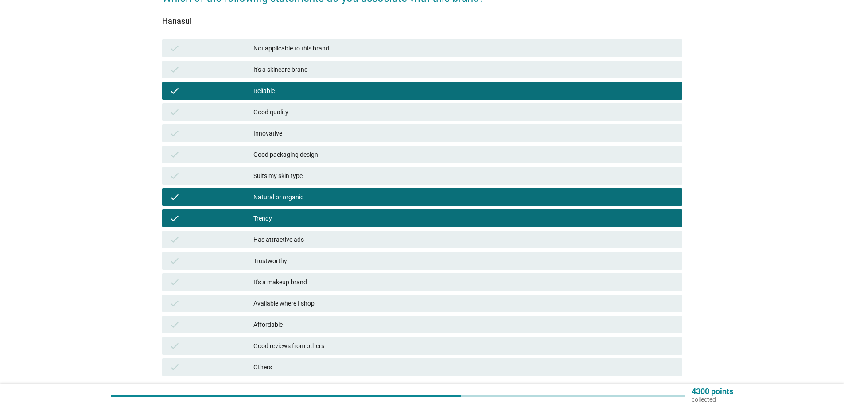
click at [305, 256] on div "Trustworthy" at bounding box center [464, 261] width 422 height 11
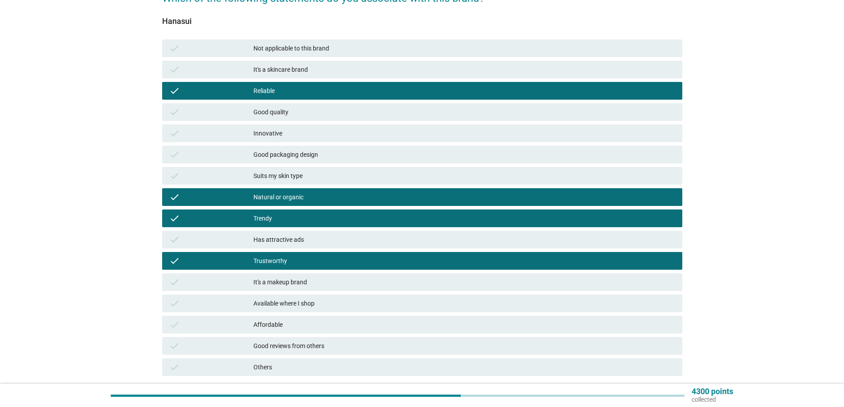
click at [306, 289] on div "check It's a makeup brand" at bounding box center [422, 282] width 520 height 18
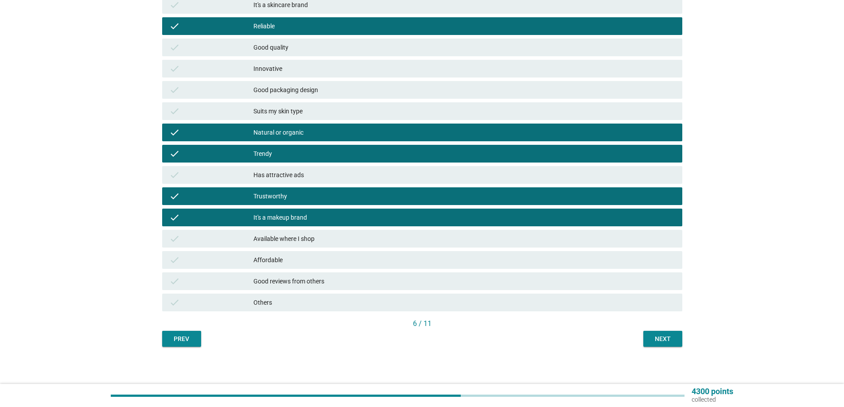
scroll to position [156, 0]
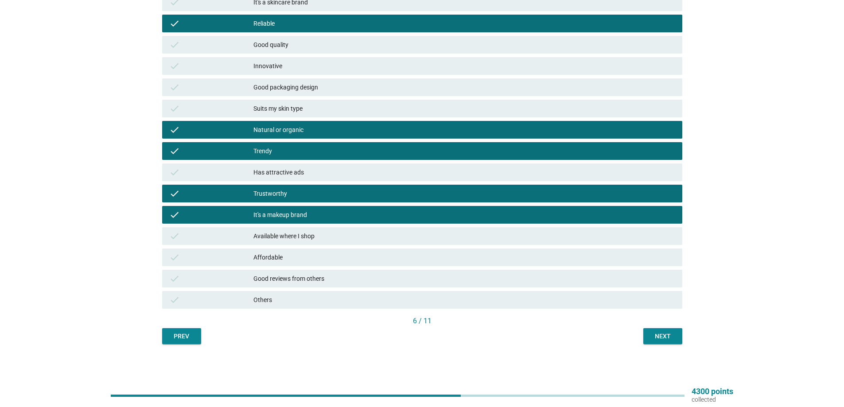
click at [320, 248] on div "check Affordable" at bounding box center [422, 257] width 524 height 21
click at [326, 254] on div "Affordable" at bounding box center [464, 257] width 422 height 11
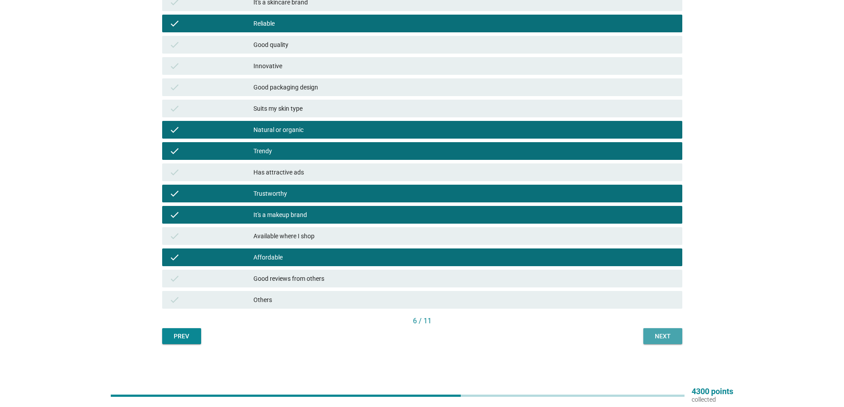
click at [670, 335] on div "Next" at bounding box center [662, 336] width 25 height 9
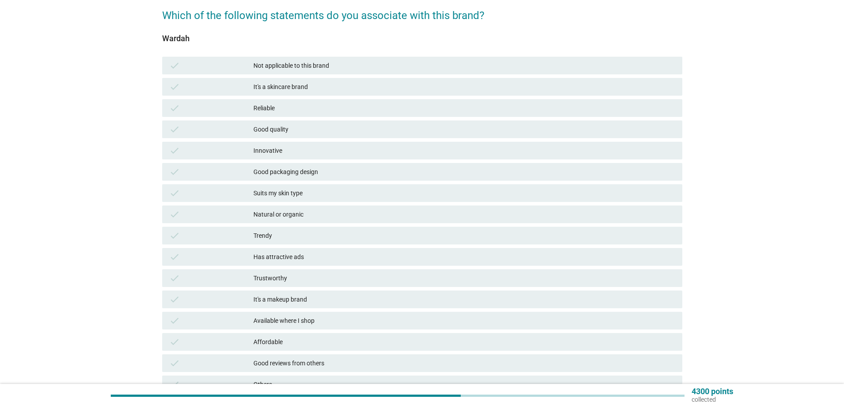
scroll to position [89, 0]
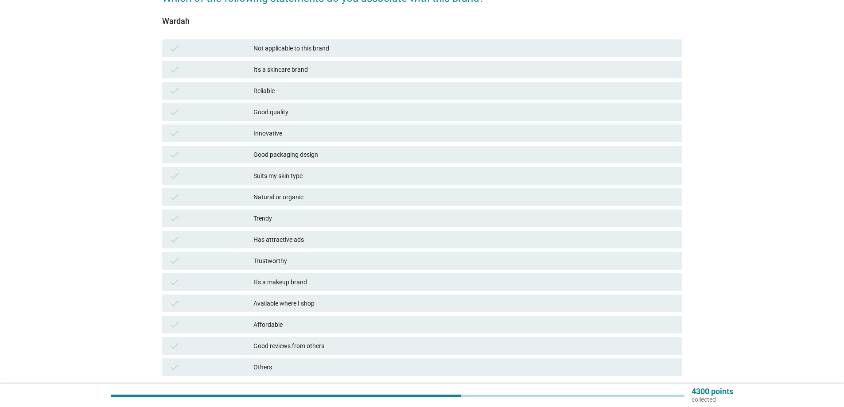
click at [286, 319] on div "Affordable" at bounding box center [464, 324] width 422 height 11
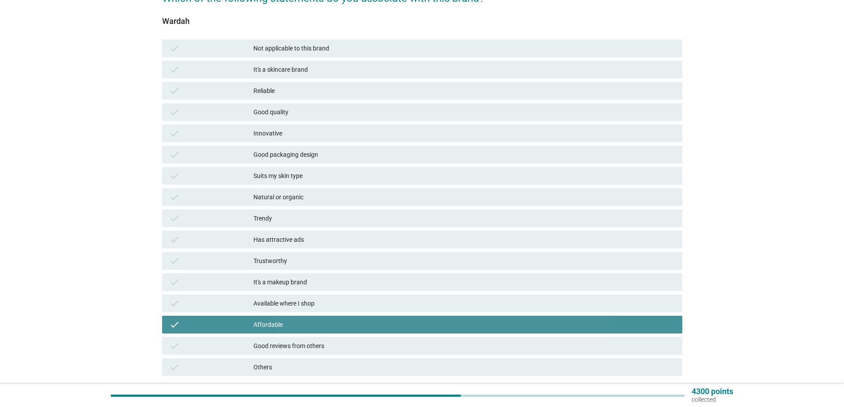
click at [294, 289] on div "check It's a makeup brand" at bounding box center [422, 282] width 520 height 18
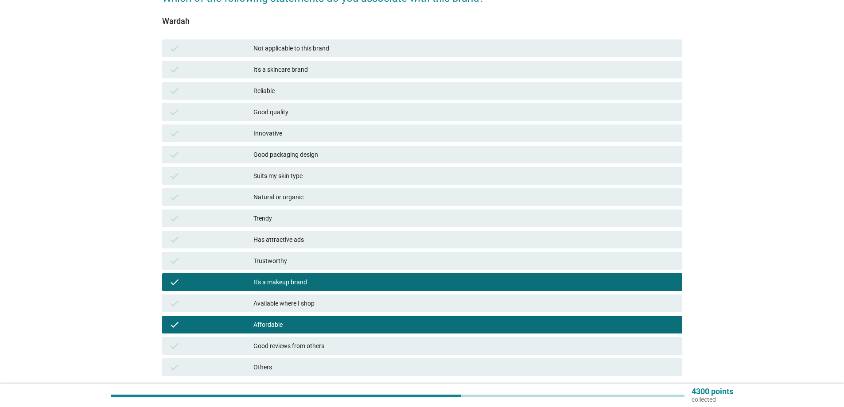
click at [297, 264] on div "Trustworthy" at bounding box center [464, 261] width 422 height 11
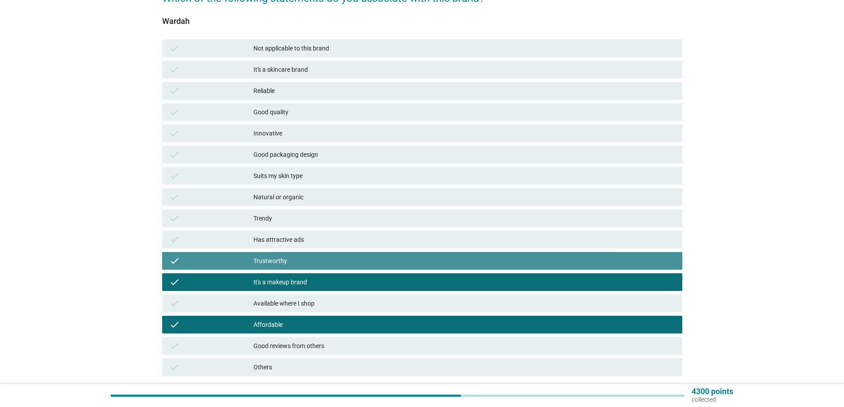
click at [301, 242] on div "Has attractive ads" at bounding box center [464, 239] width 422 height 11
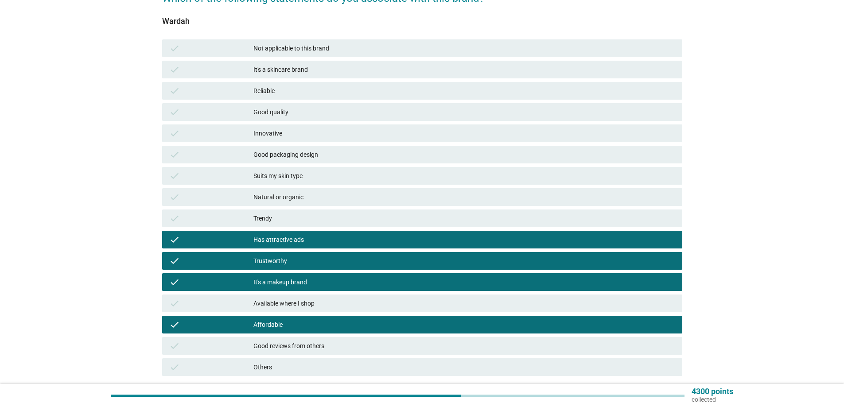
click at [304, 210] on div "check Trendy" at bounding box center [422, 219] width 520 height 18
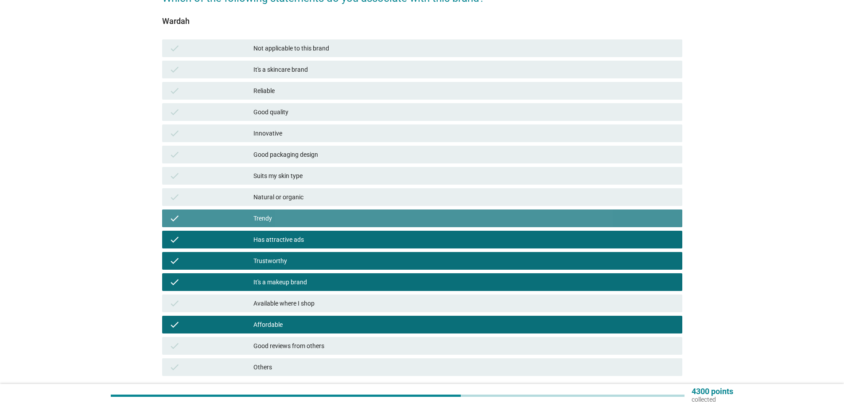
click at [308, 192] on div "Natural or organic" at bounding box center [464, 197] width 422 height 11
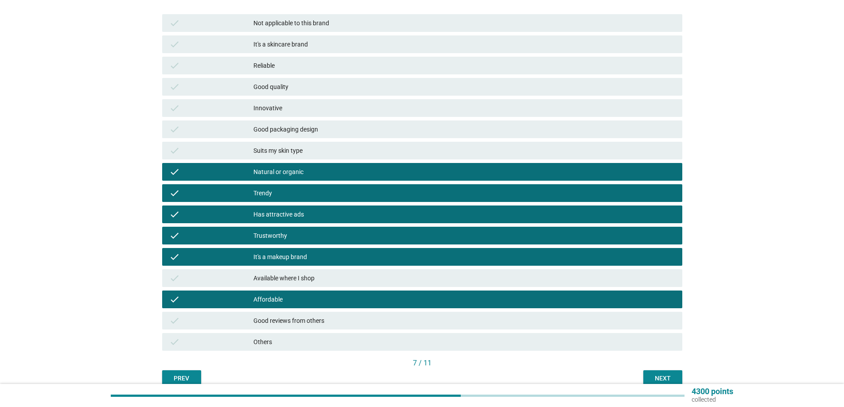
scroll to position [156, 0]
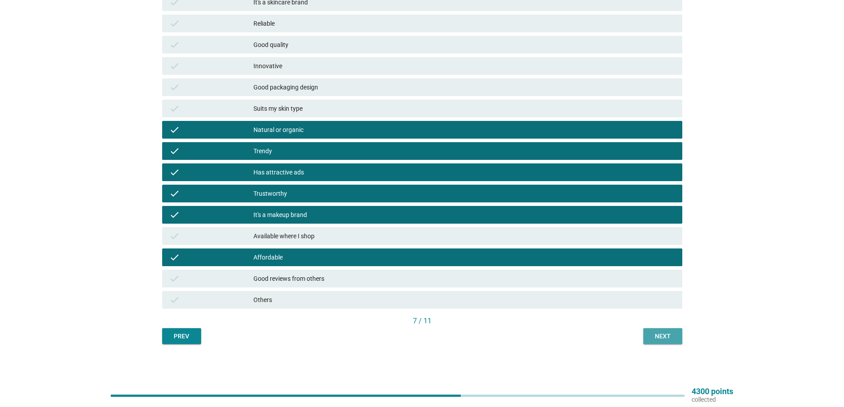
click at [668, 332] on div "Next" at bounding box center [662, 336] width 25 height 9
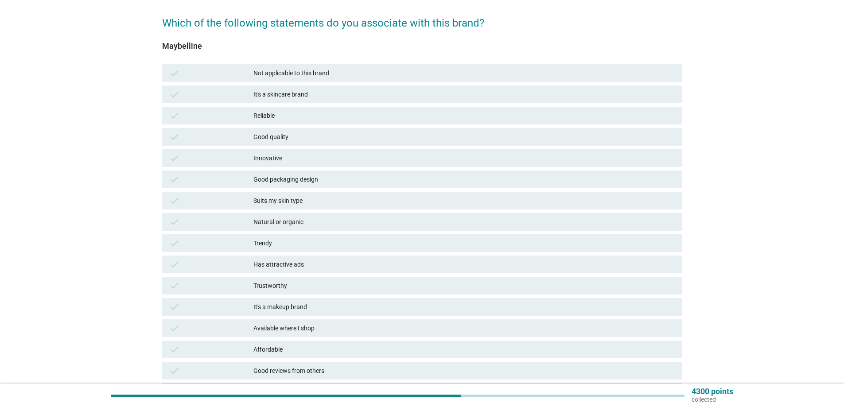
scroll to position [89, 0]
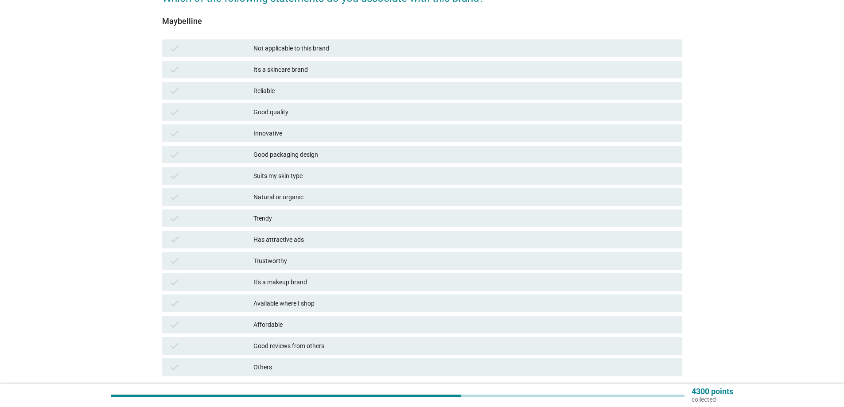
click at [310, 283] on div "It's a makeup brand" at bounding box center [464, 282] width 422 height 11
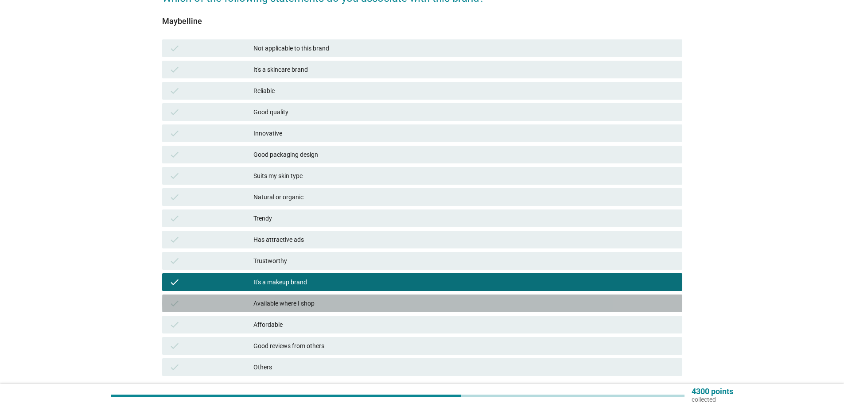
click at [310, 298] on div "Available where I shop" at bounding box center [464, 303] width 422 height 11
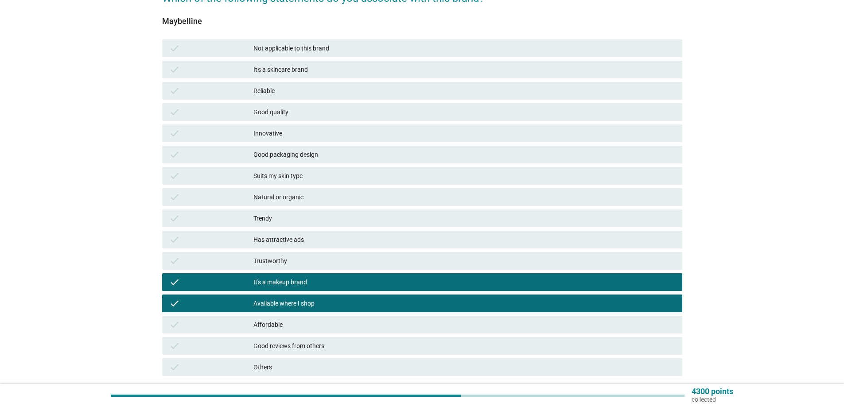
click at [310, 324] on div "Affordable" at bounding box center [464, 324] width 422 height 11
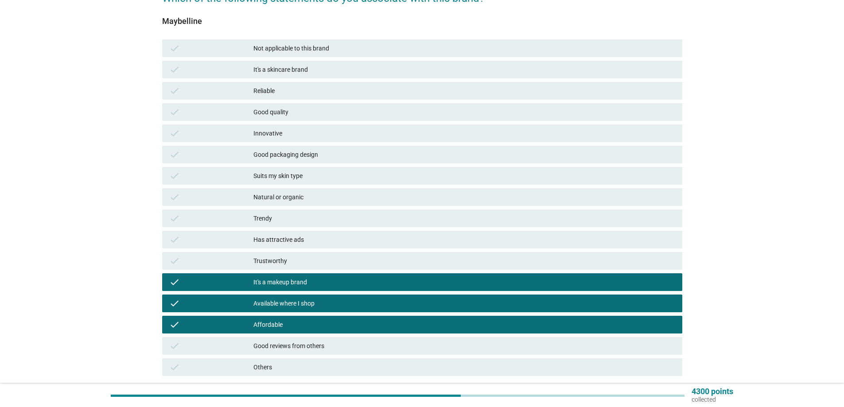
click at [307, 345] on div "Good reviews from others" at bounding box center [464, 346] width 422 height 11
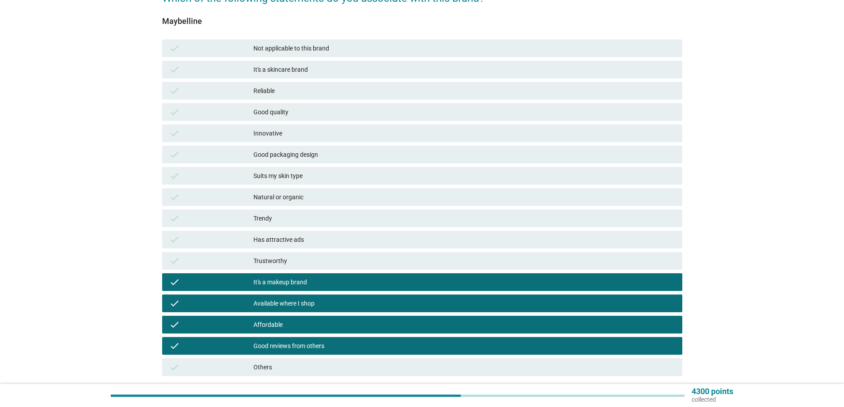
click at [315, 252] on div "check Trustworthy" at bounding box center [422, 260] width 524 height 21
click at [307, 255] on div "check Trustworthy" at bounding box center [422, 261] width 520 height 18
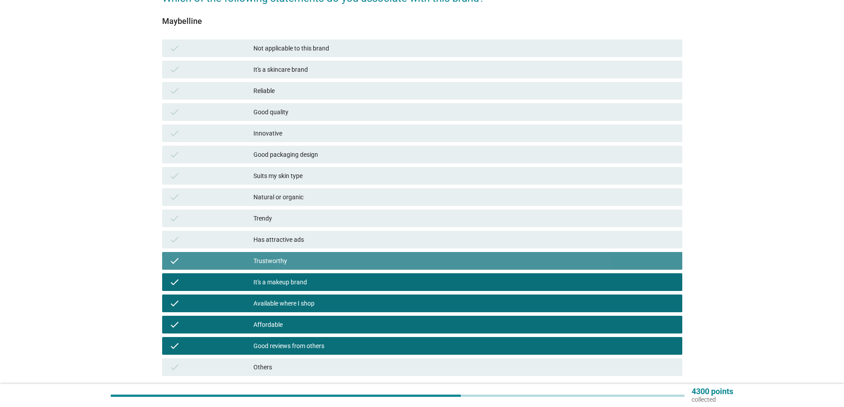
click at [315, 220] on div "Trendy" at bounding box center [464, 218] width 422 height 11
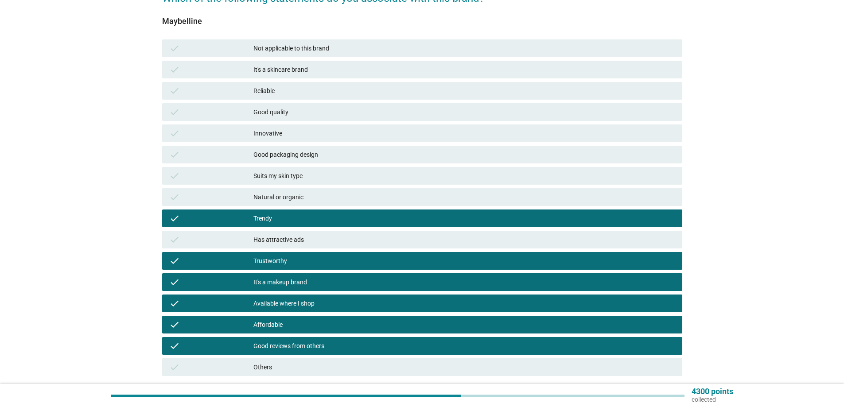
click at [311, 236] on div "Has attractive ads" at bounding box center [464, 239] width 422 height 11
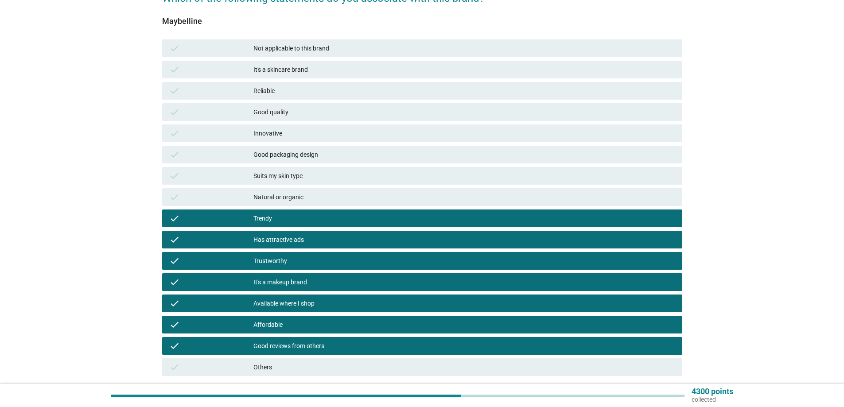
click at [321, 195] on div "Natural or organic" at bounding box center [464, 197] width 422 height 11
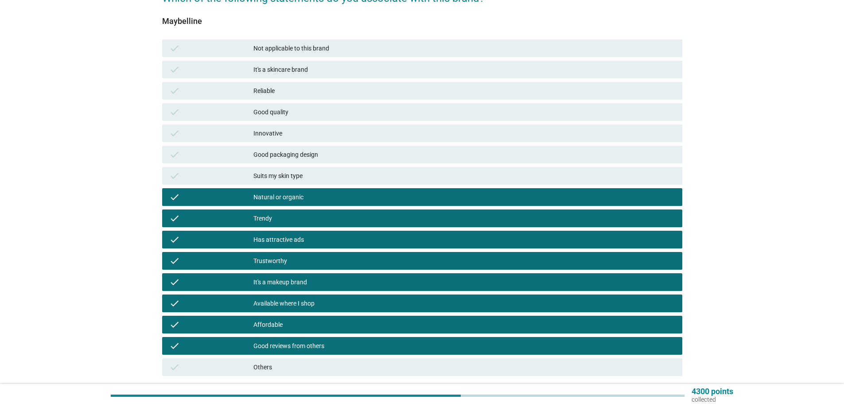
click at [330, 166] on div "check Suits my skin type" at bounding box center [422, 175] width 524 height 21
click at [331, 149] on div "Good packaging design" at bounding box center [464, 154] width 422 height 11
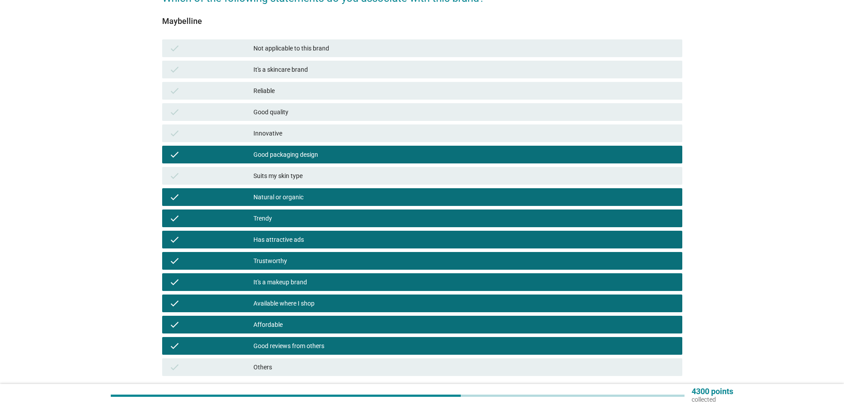
click at [331, 131] on div "Innovative" at bounding box center [464, 133] width 422 height 11
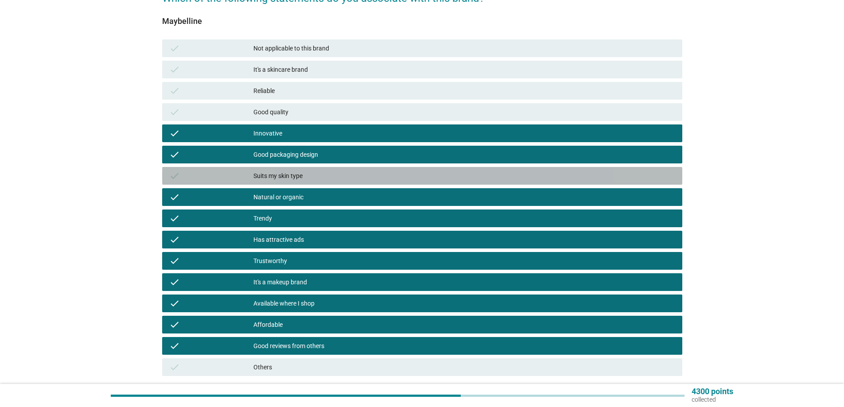
click at [252, 177] on div "check" at bounding box center [211, 176] width 84 height 11
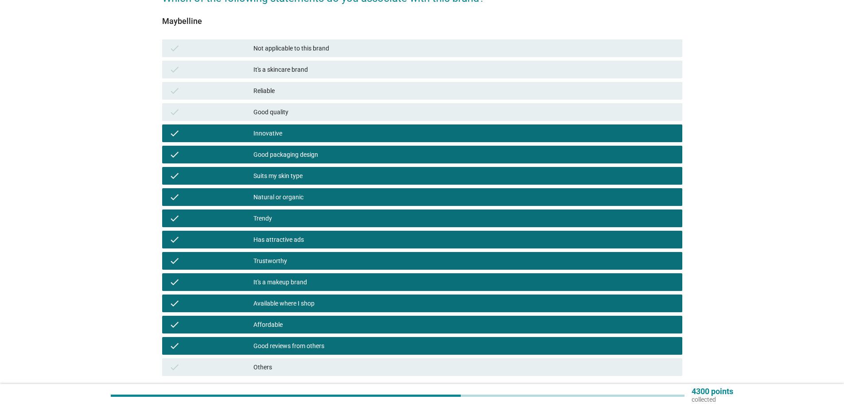
click at [289, 103] on div "check Good quality" at bounding box center [422, 112] width 520 height 18
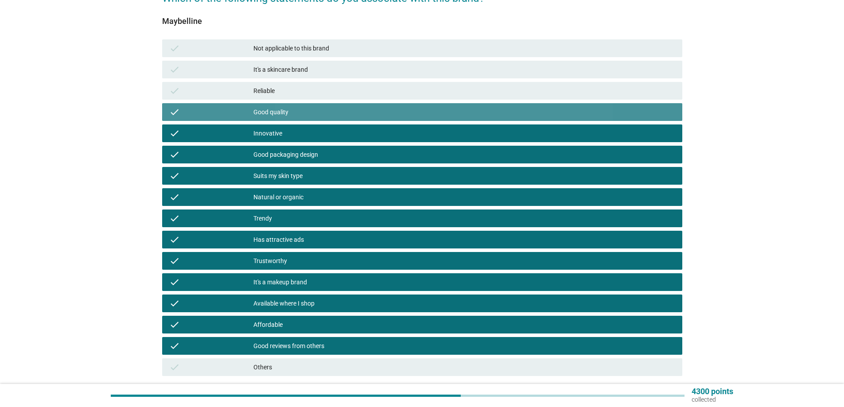
click at [288, 87] on div "Reliable" at bounding box center [464, 90] width 422 height 11
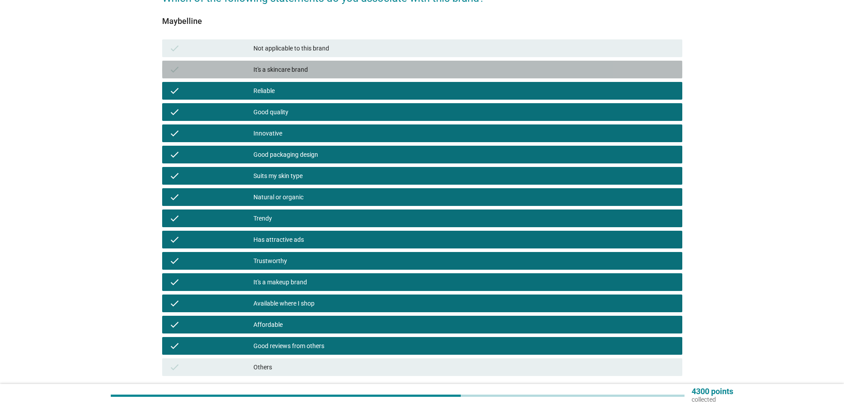
click at [290, 76] on div "check It's a skincare brand" at bounding box center [422, 70] width 520 height 18
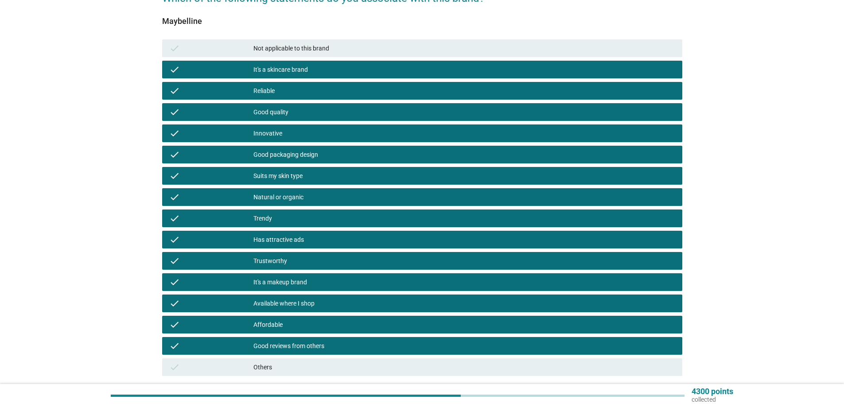
click at [291, 73] on div "It's a skincare brand" at bounding box center [464, 69] width 422 height 11
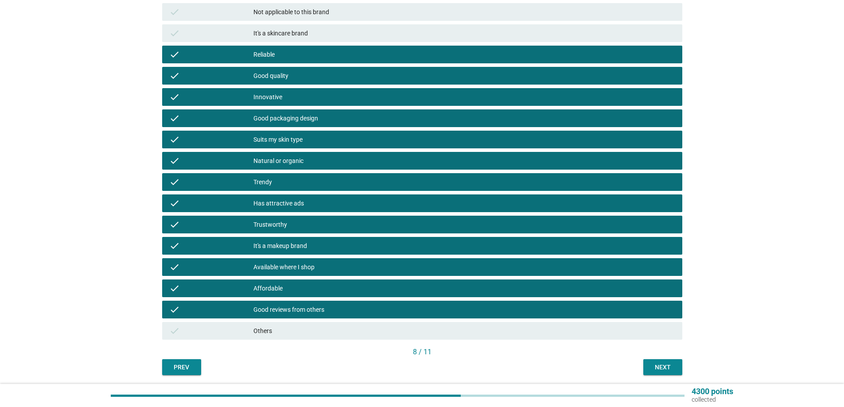
scroll to position [156, 0]
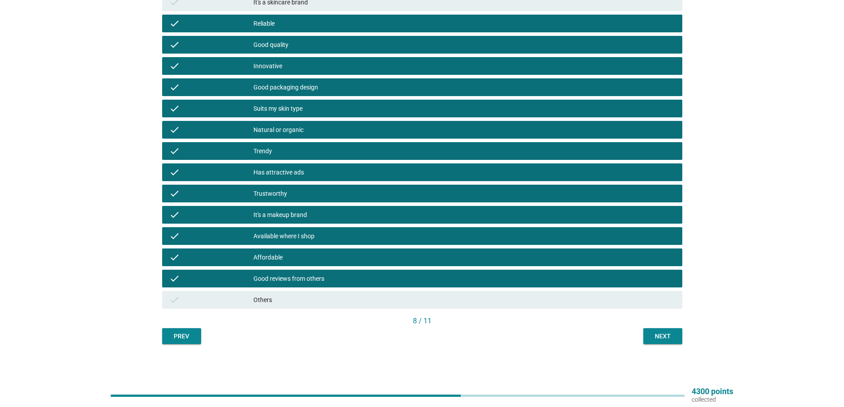
click at [658, 334] on div "Next" at bounding box center [662, 336] width 25 height 9
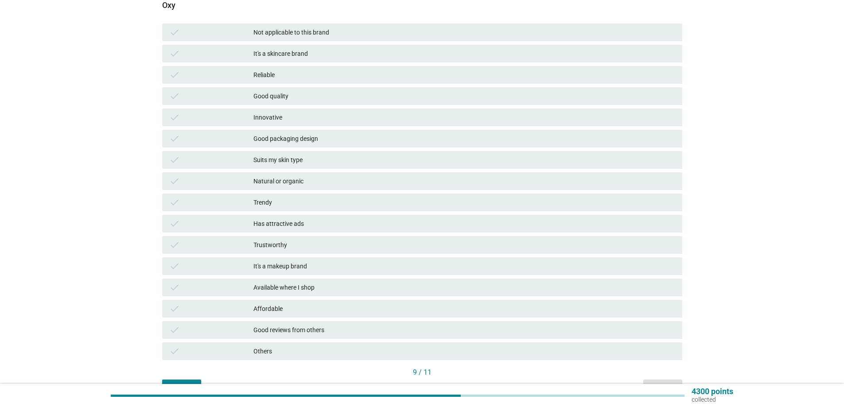
scroll to position [89, 0]
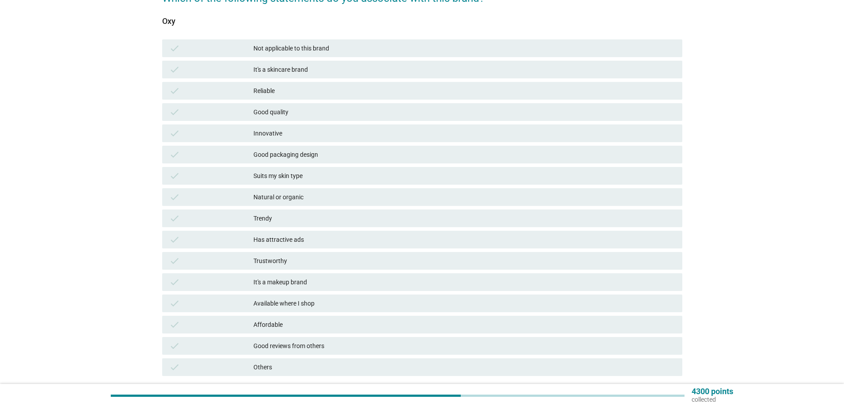
click at [294, 75] on div "check It's a skincare brand" at bounding box center [422, 70] width 520 height 18
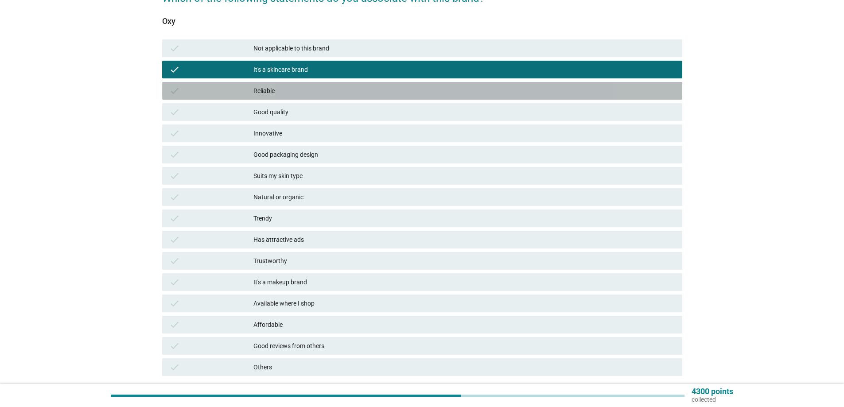
click at [314, 95] on div "Reliable" at bounding box center [464, 90] width 422 height 11
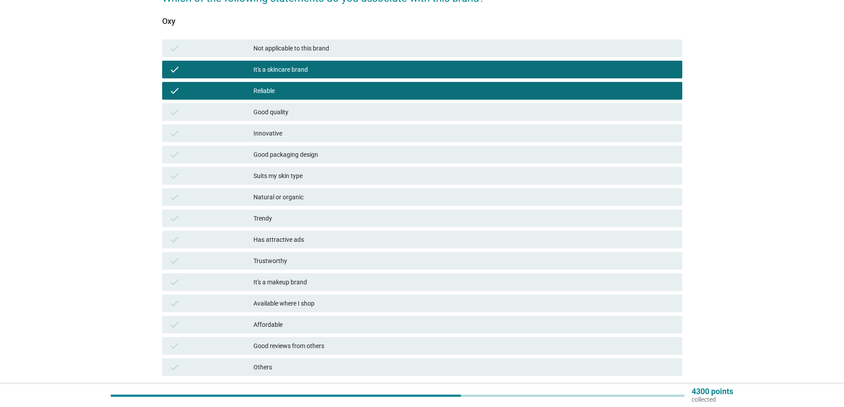
click at [324, 258] on div "Trustworthy" at bounding box center [464, 261] width 422 height 11
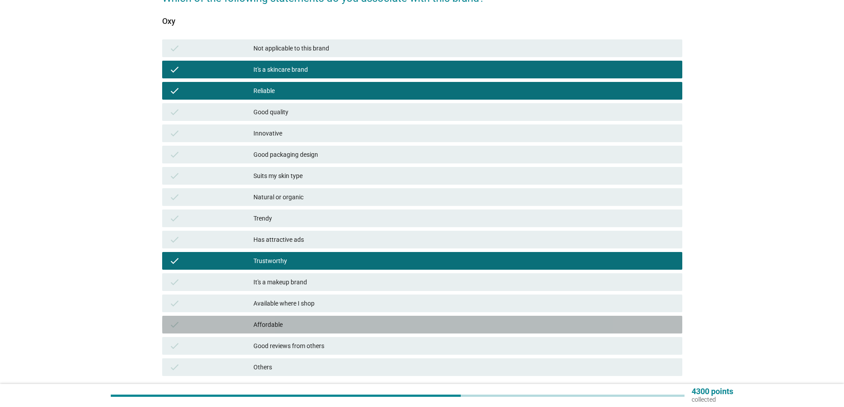
click at [308, 321] on div "Affordable" at bounding box center [464, 324] width 422 height 11
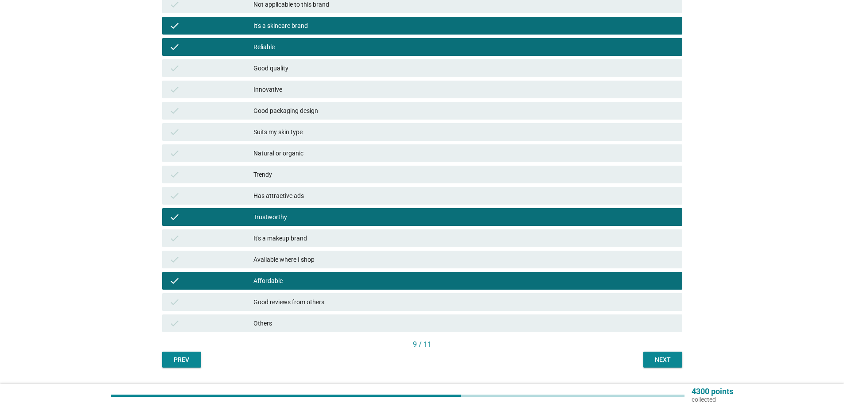
scroll to position [133, 0]
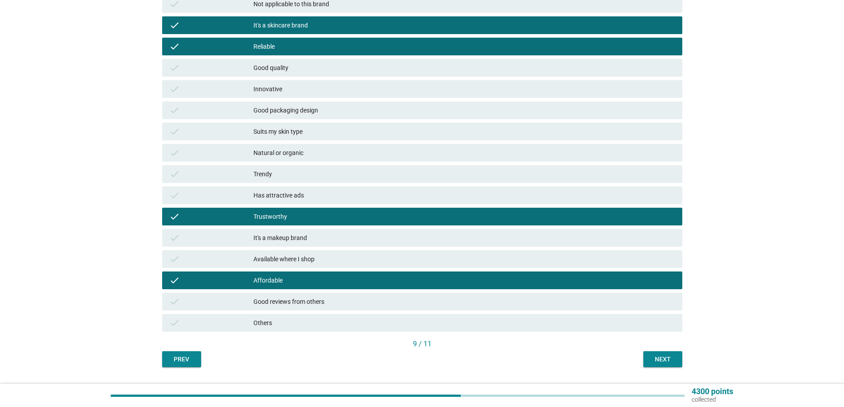
click at [676, 364] on button "Next" at bounding box center [662, 359] width 39 height 16
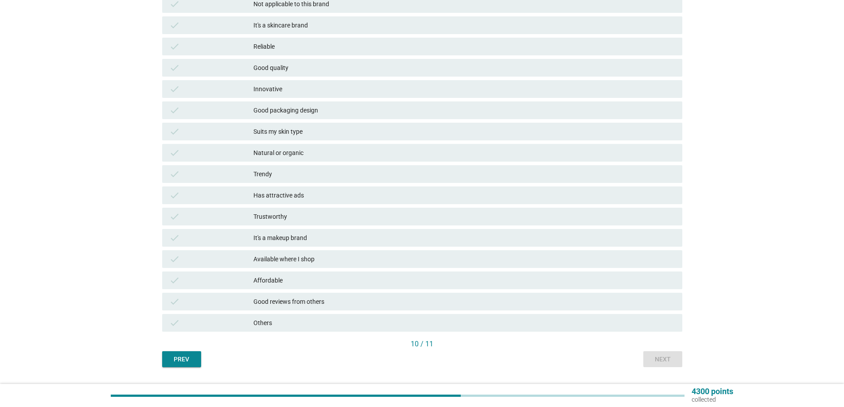
click at [307, 237] on div "It's a makeup brand" at bounding box center [464, 238] width 422 height 11
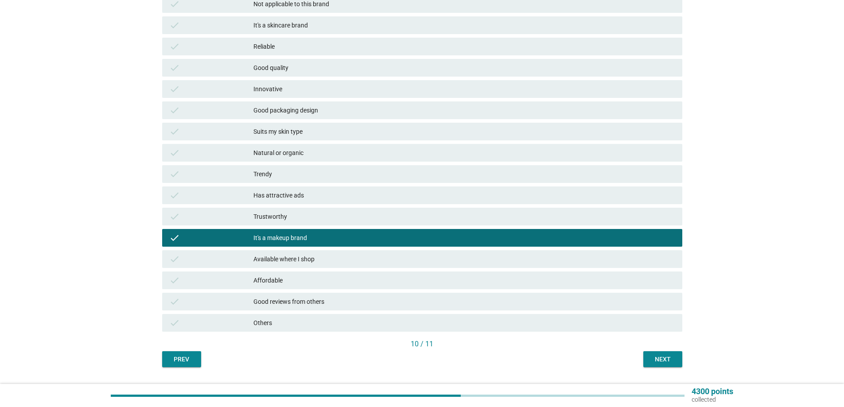
click at [305, 260] on div "Available where I shop" at bounding box center [464, 259] width 422 height 11
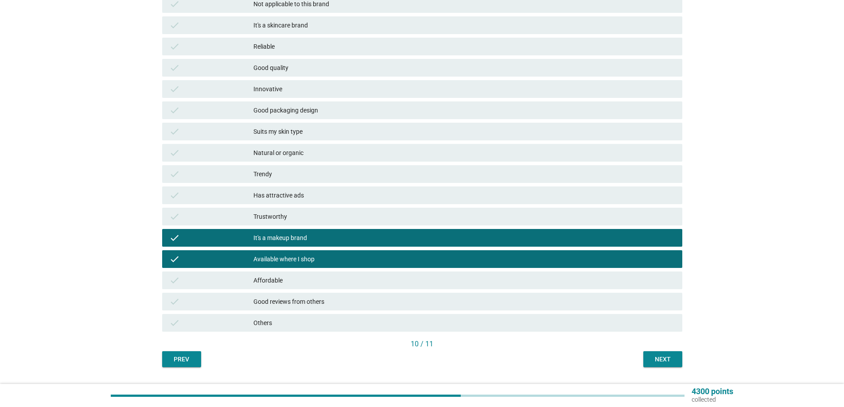
click at [306, 115] on div "Good packaging design" at bounding box center [464, 110] width 422 height 11
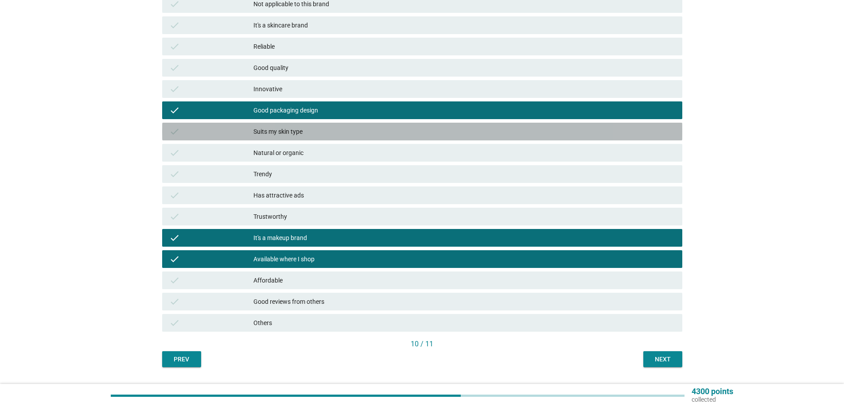
click at [303, 138] on div "check Suits my skin type" at bounding box center [422, 132] width 520 height 18
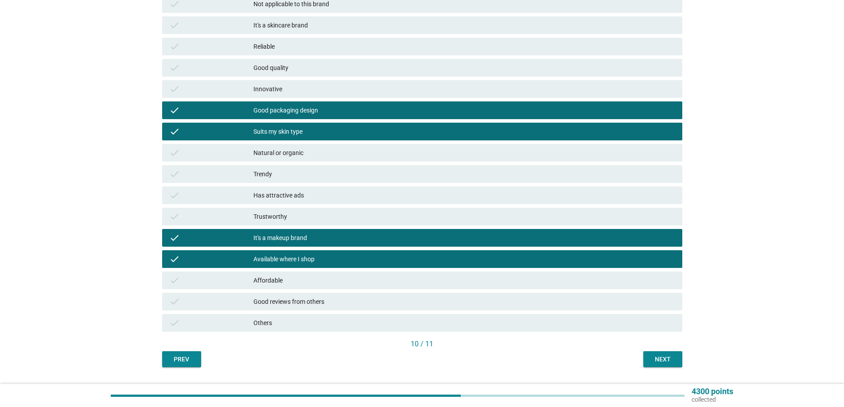
click at [298, 55] on div "check Reliable" at bounding box center [422, 47] width 520 height 18
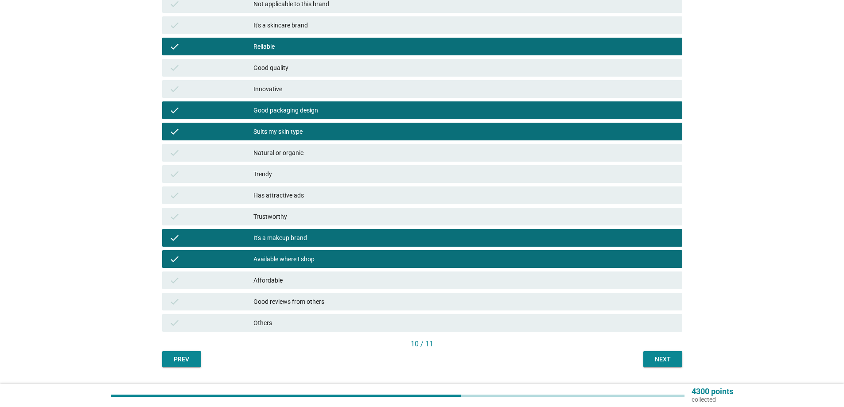
click at [655, 360] on div "Next" at bounding box center [662, 359] width 25 height 9
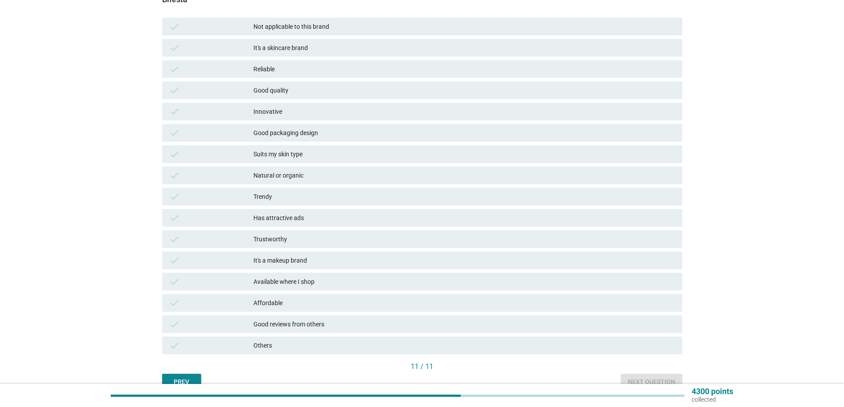
scroll to position [89, 0]
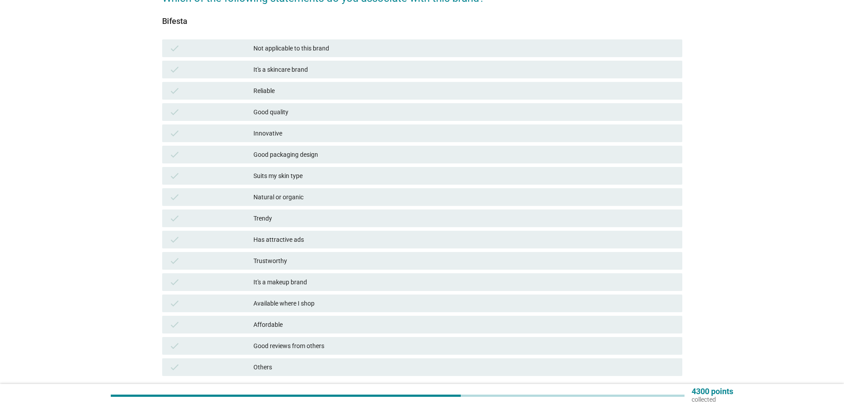
click at [268, 73] on div "It's a skincare brand" at bounding box center [464, 69] width 422 height 11
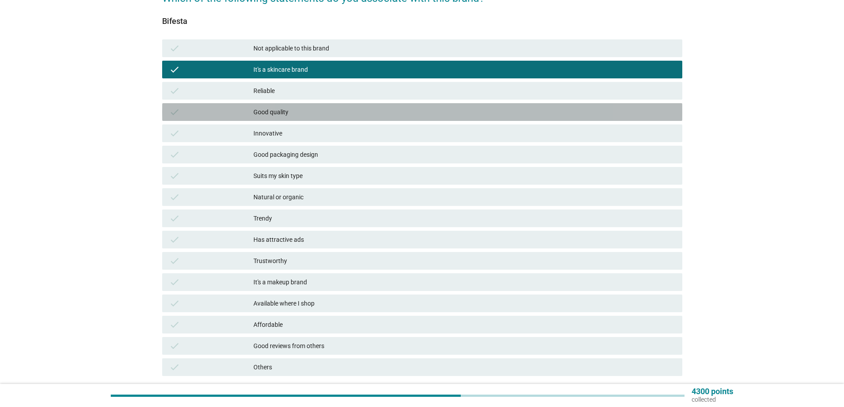
click at [280, 118] on div "check Good quality" at bounding box center [422, 112] width 520 height 18
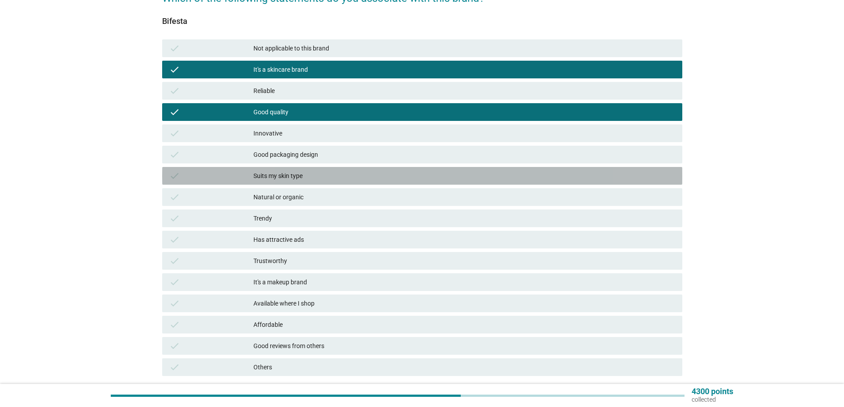
click at [266, 178] on div "Suits my skin type" at bounding box center [464, 176] width 422 height 11
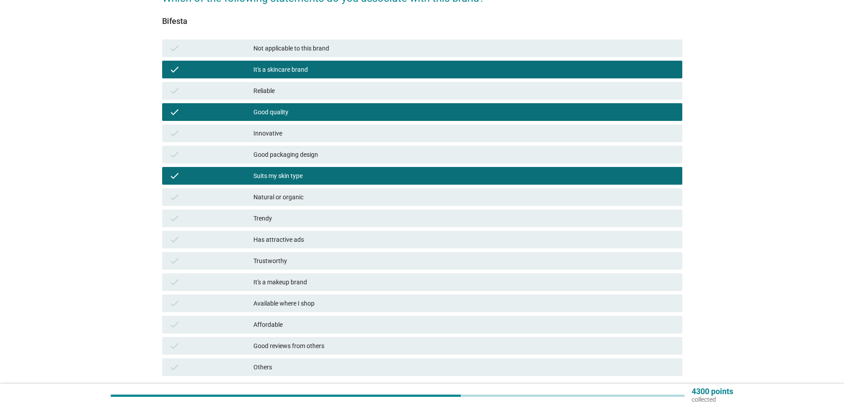
click at [307, 158] on div "Good packaging design" at bounding box center [464, 154] width 422 height 11
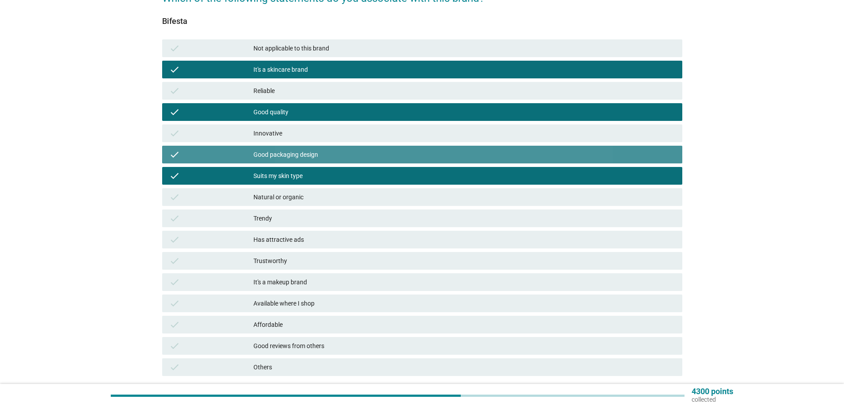
click at [304, 196] on div "Natural or organic" at bounding box center [464, 197] width 422 height 11
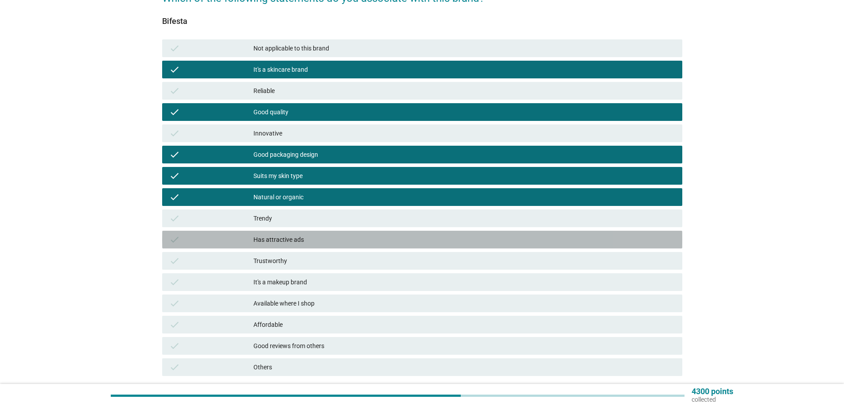
click at [294, 240] on div "Has attractive ads" at bounding box center [464, 239] width 422 height 11
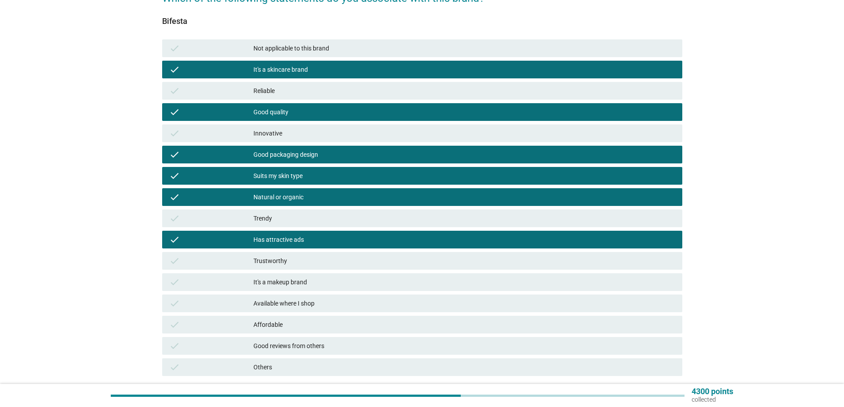
click at [311, 265] on div "Trustworthy" at bounding box center [464, 261] width 422 height 11
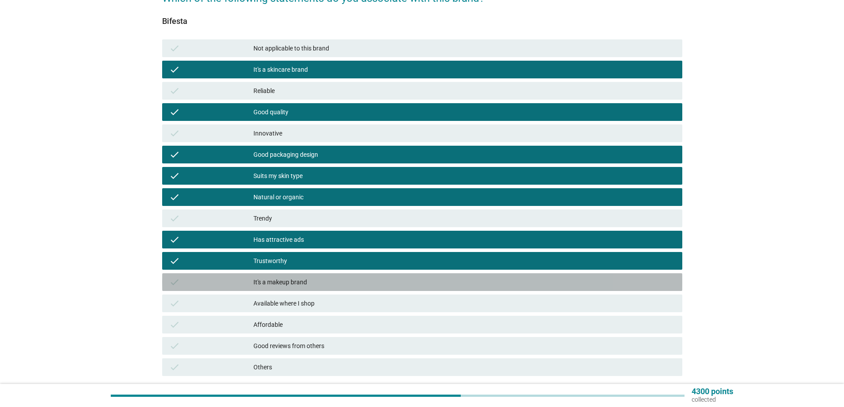
click at [303, 289] on div "check It's a makeup brand" at bounding box center [422, 282] width 520 height 18
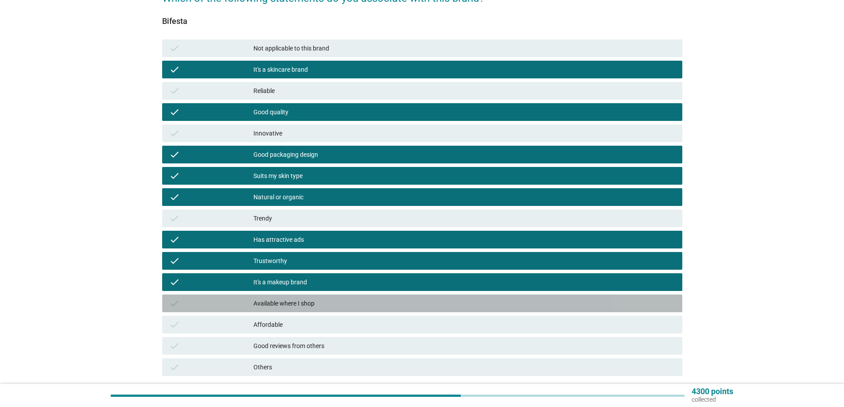
click at [309, 302] on div "Available where I shop" at bounding box center [464, 303] width 422 height 11
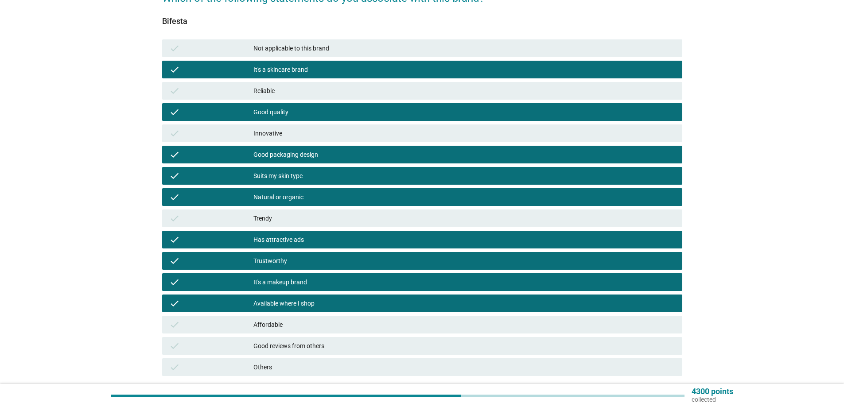
click at [316, 320] on div "Affordable" at bounding box center [464, 324] width 422 height 11
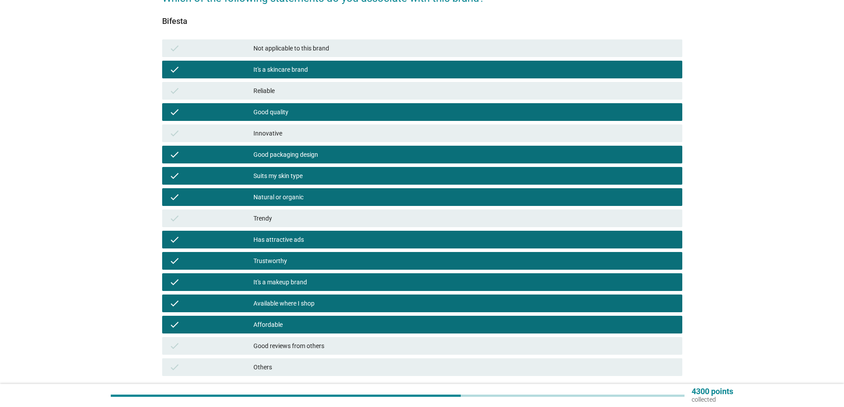
scroll to position [156, 0]
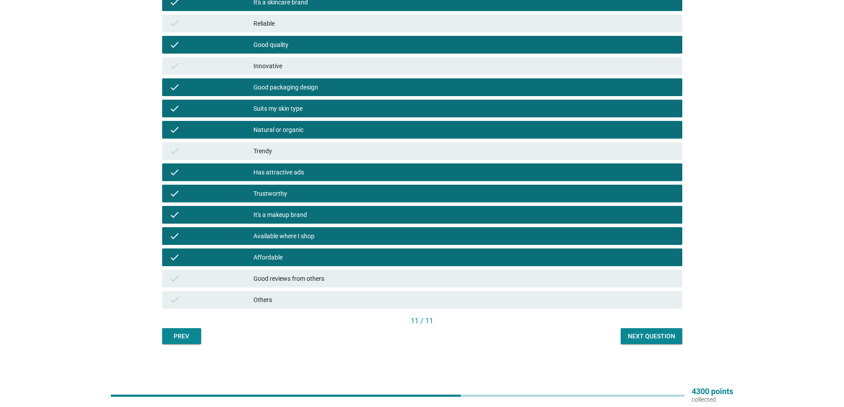
click at [647, 340] on div "Next question" at bounding box center [651, 336] width 47 height 9
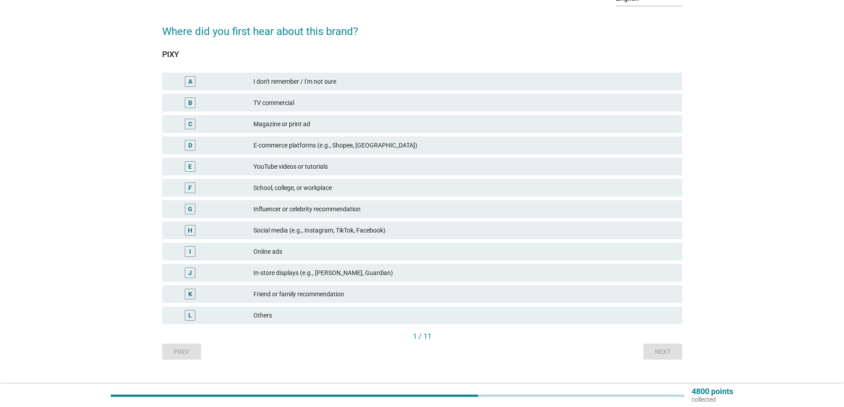
scroll to position [71, 0]
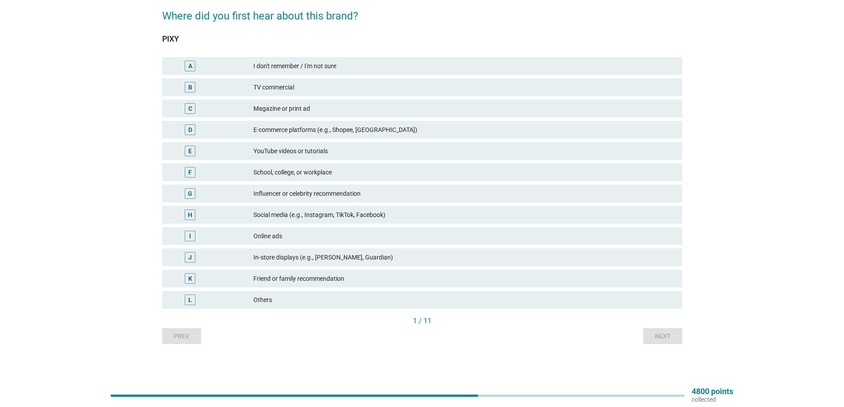
click at [382, 248] on div "J In-store displays (e.g., [PERSON_NAME], Guardian)" at bounding box center [422, 257] width 520 height 18
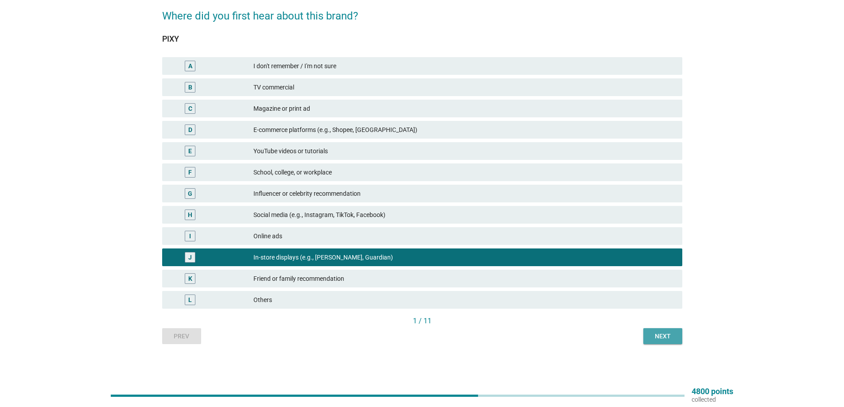
click at [675, 335] on button "Next" at bounding box center [662, 336] width 39 height 16
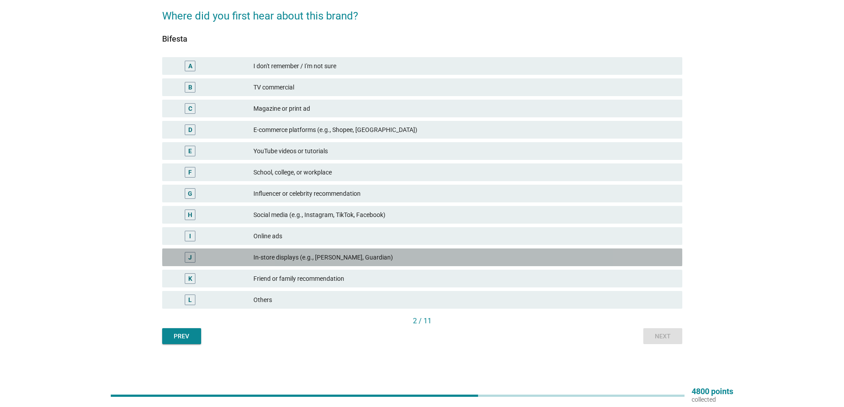
click at [344, 256] on div "In-store displays (e.g., [PERSON_NAME], Guardian)" at bounding box center [464, 257] width 422 height 11
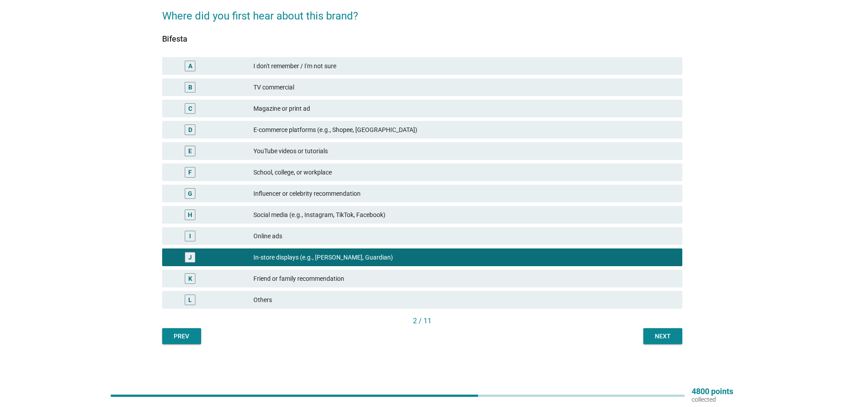
click at [638, 335] on div "Prev Next" at bounding box center [422, 336] width 520 height 16
click at [652, 338] on div "Next" at bounding box center [662, 336] width 25 height 9
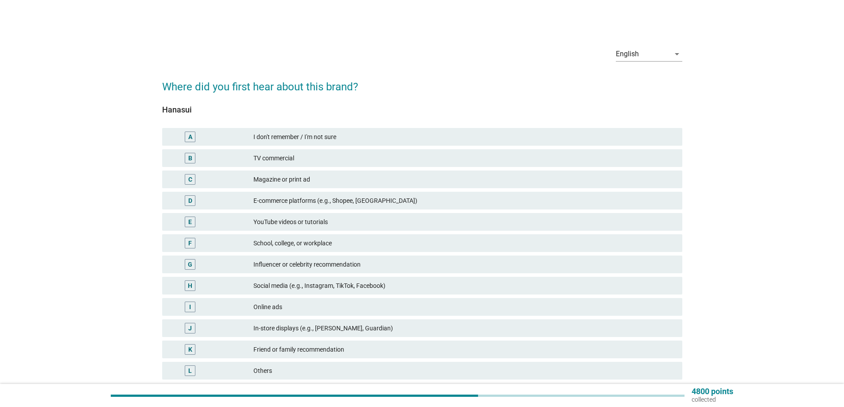
scroll to position [44, 0]
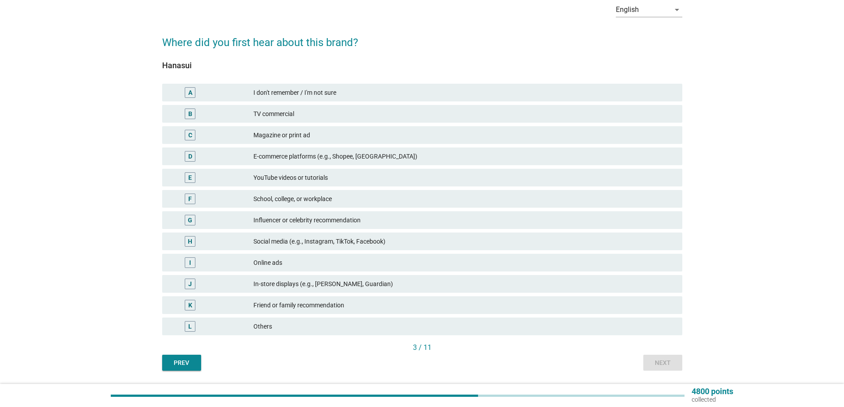
click at [367, 276] on div "J In-store displays (e.g., [PERSON_NAME], Guardian)" at bounding box center [422, 284] width 520 height 18
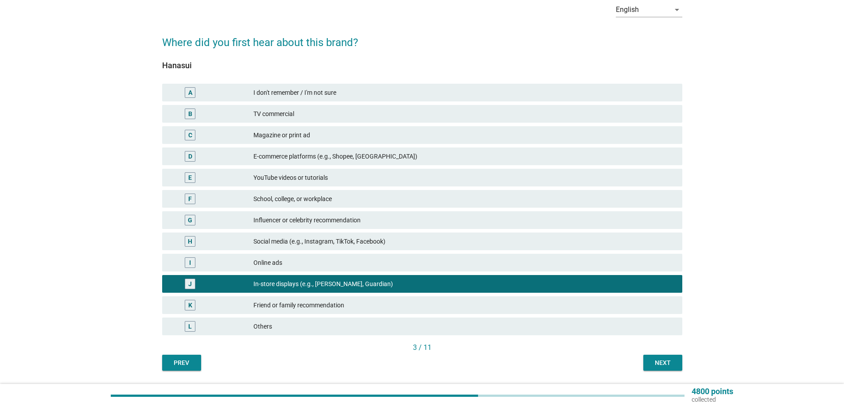
click at [674, 360] on div "Next" at bounding box center [662, 362] width 25 height 9
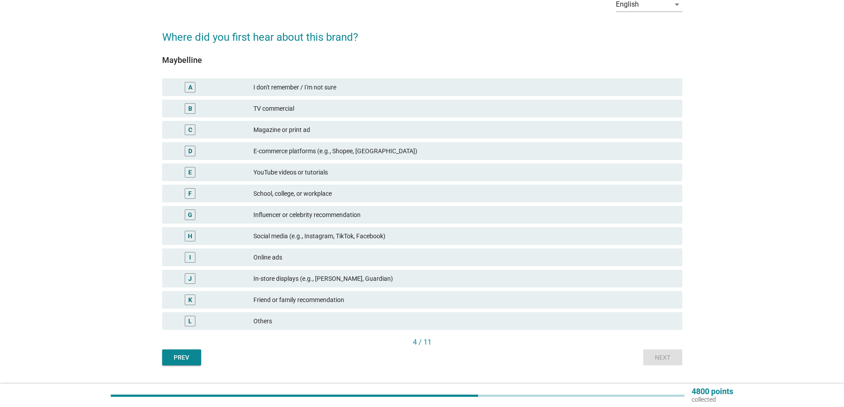
scroll to position [71, 0]
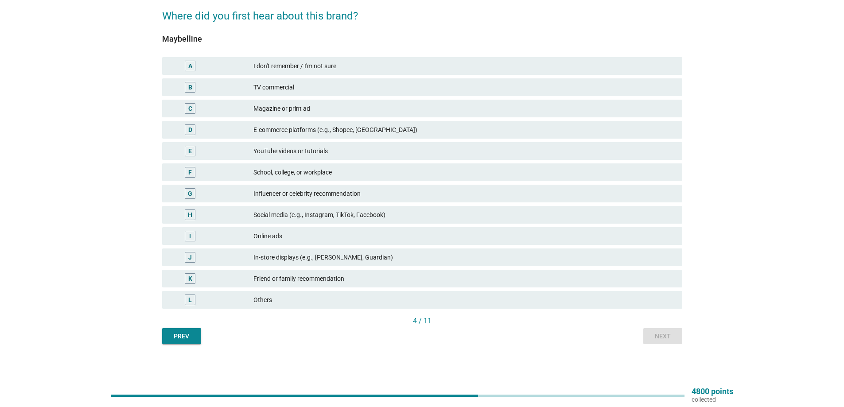
click at [364, 263] on div "J In-store displays (e.g., [PERSON_NAME], Guardian)" at bounding box center [422, 257] width 520 height 18
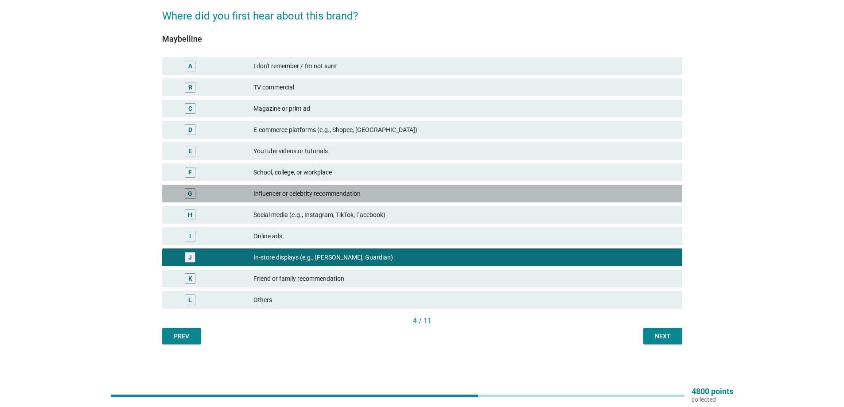
click at [305, 191] on div "Influencer or celebrity recommendation" at bounding box center [464, 193] width 422 height 11
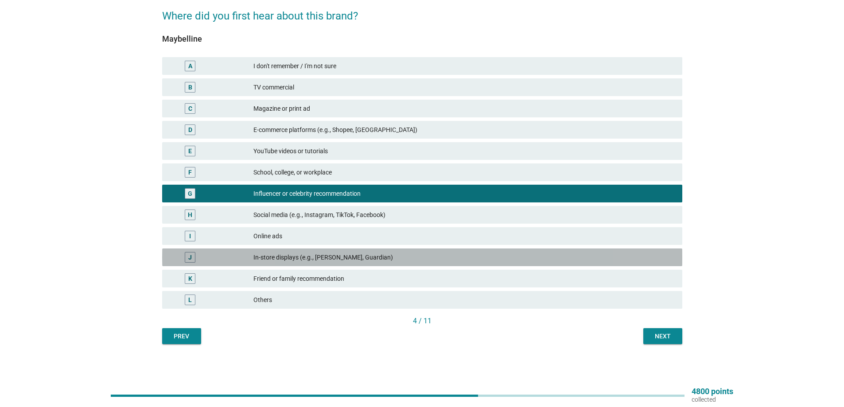
click at [362, 252] on div "In-store displays (e.g., [PERSON_NAME], Guardian)" at bounding box center [464, 257] width 422 height 11
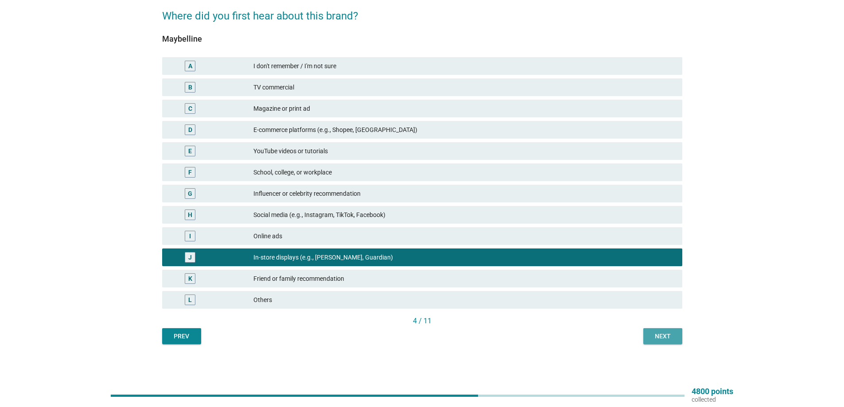
click at [662, 334] on div "Next" at bounding box center [662, 336] width 25 height 9
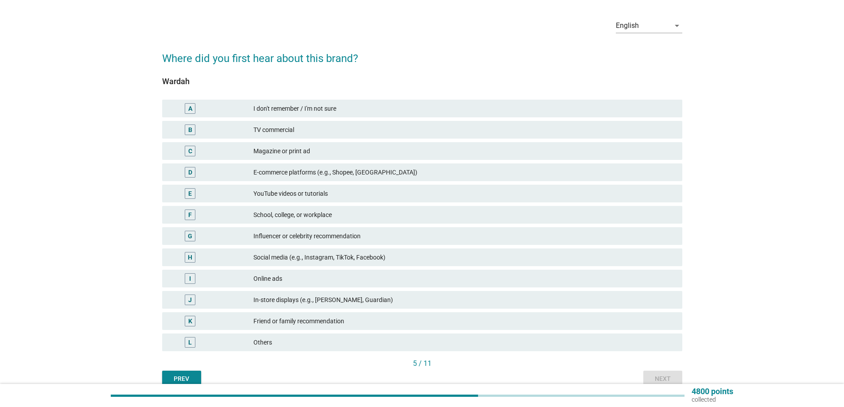
scroll to position [44, 0]
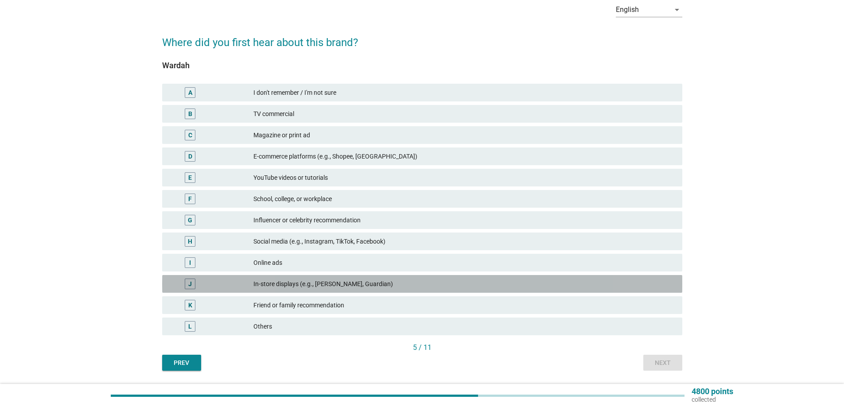
click at [344, 282] on div "In-store displays (e.g., [PERSON_NAME], Guardian)" at bounding box center [464, 284] width 422 height 11
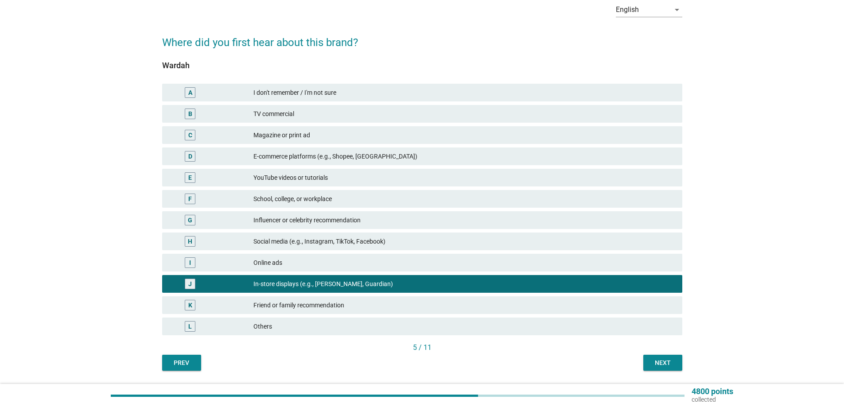
click at [658, 364] on div "Next" at bounding box center [662, 362] width 25 height 9
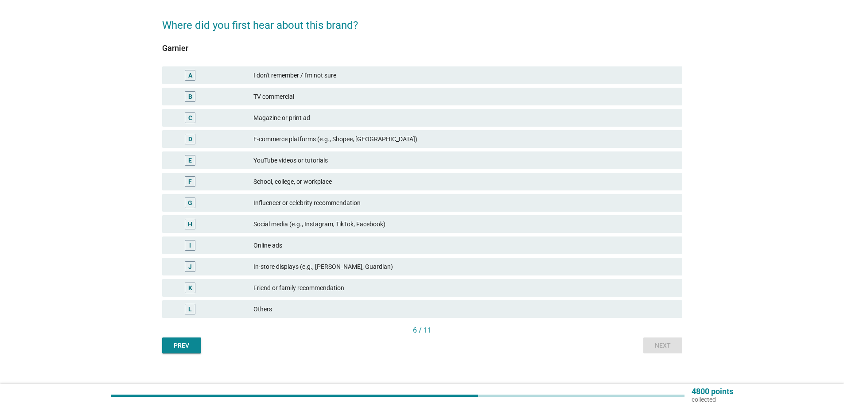
scroll to position [71, 0]
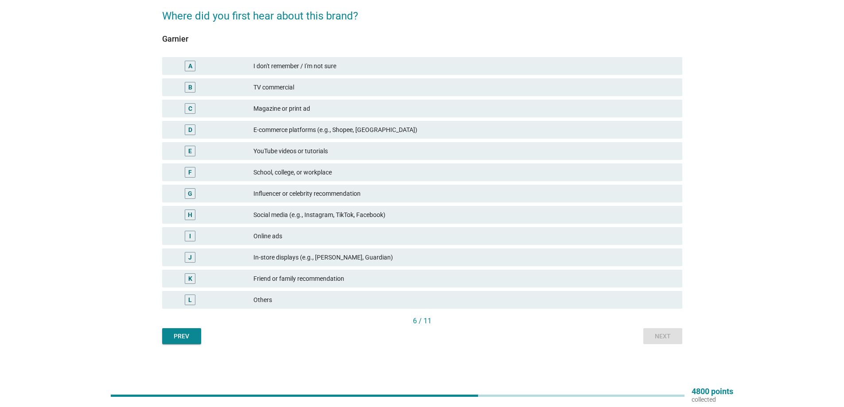
click at [408, 265] on div "J In-store displays (e.g., [PERSON_NAME], Guardian)" at bounding box center [422, 257] width 520 height 18
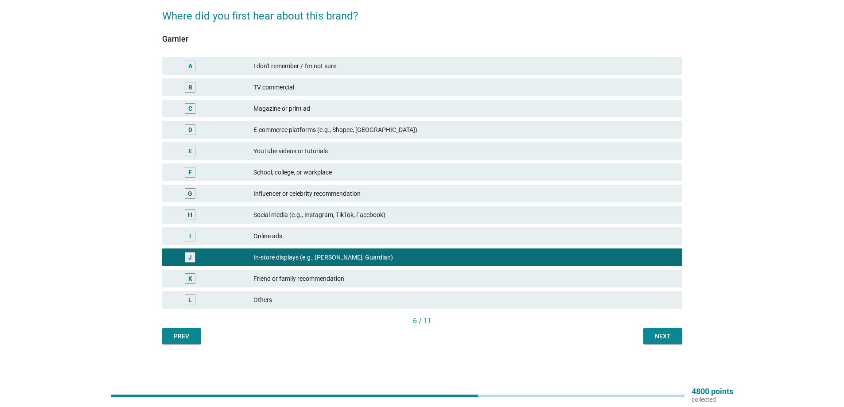
click at [661, 336] on div "Next" at bounding box center [662, 336] width 25 height 9
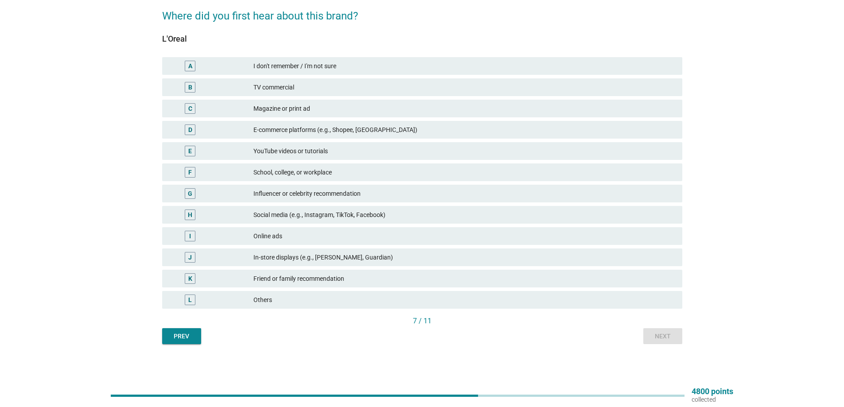
click at [331, 262] on div "In-store displays (e.g., [PERSON_NAME], Guardian)" at bounding box center [464, 257] width 422 height 11
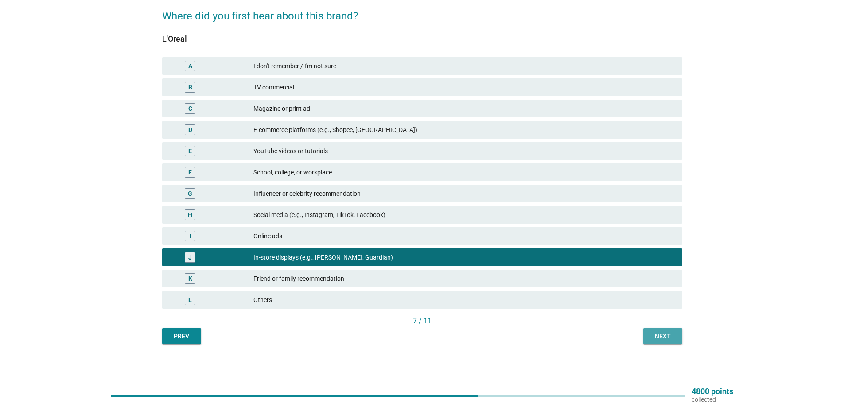
click at [665, 340] on div "Next" at bounding box center [662, 336] width 25 height 9
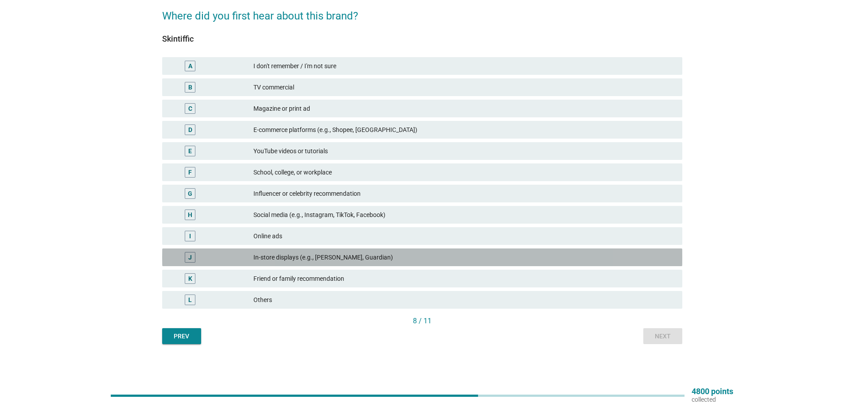
drag, startPoint x: 353, startPoint y: 257, endPoint x: 439, endPoint y: 278, distance: 88.0
click at [353, 258] on div "In-store displays (e.g., [PERSON_NAME], Guardian)" at bounding box center [464, 257] width 422 height 11
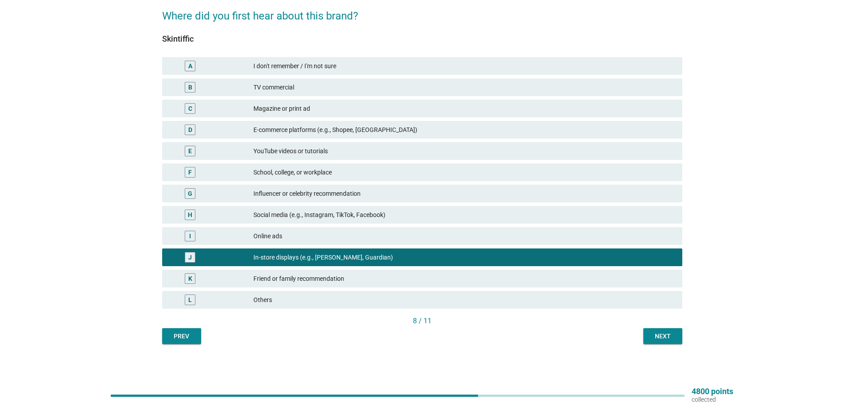
click at [304, 199] on div "G Influencer or celebrity recommendation" at bounding box center [422, 194] width 520 height 18
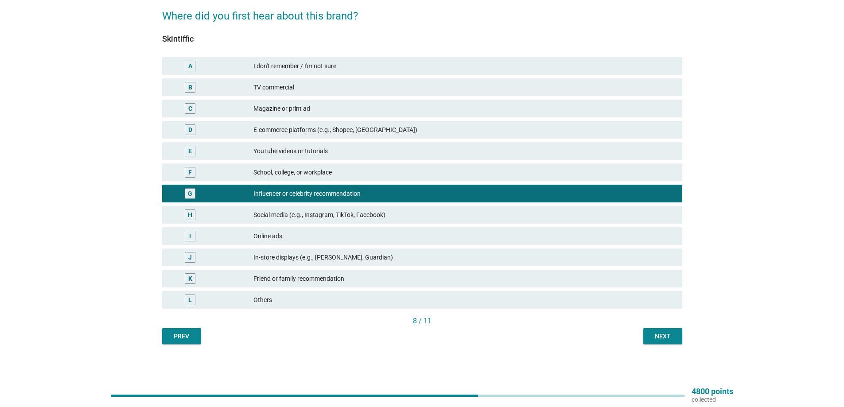
drag, startPoint x: 322, startPoint y: 209, endPoint x: 322, endPoint y: 215, distance: 5.8
click at [322, 212] on div "H Social media (e.g., Instagram, TikTok, Facebook)" at bounding box center [422, 215] width 520 height 18
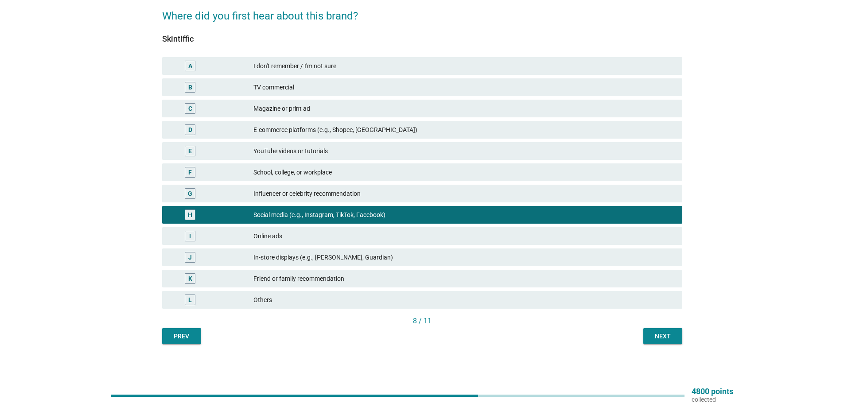
click at [686, 332] on div "English arrow_drop_down Where did you first hear about this brand? Skintiffic A…" at bounding box center [422, 156] width 534 height 389
click at [671, 338] on div "Next" at bounding box center [662, 336] width 25 height 9
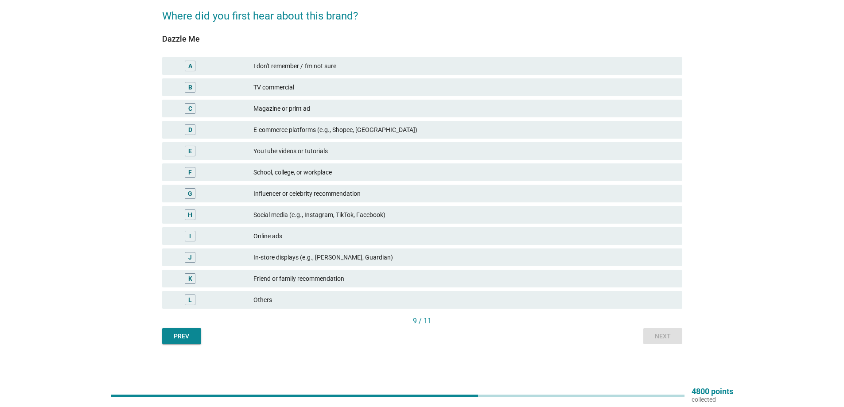
click at [349, 252] on div "J In-store displays (e.g., [PERSON_NAME], Guardian)" at bounding box center [422, 257] width 520 height 18
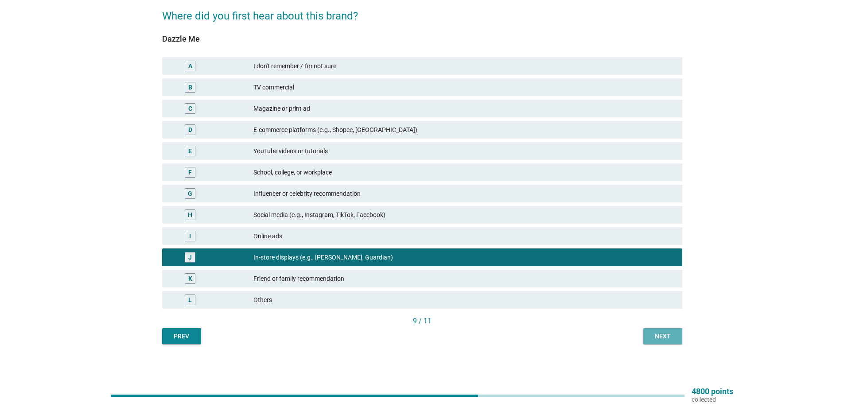
click at [654, 335] on div "Next" at bounding box center [662, 336] width 25 height 9
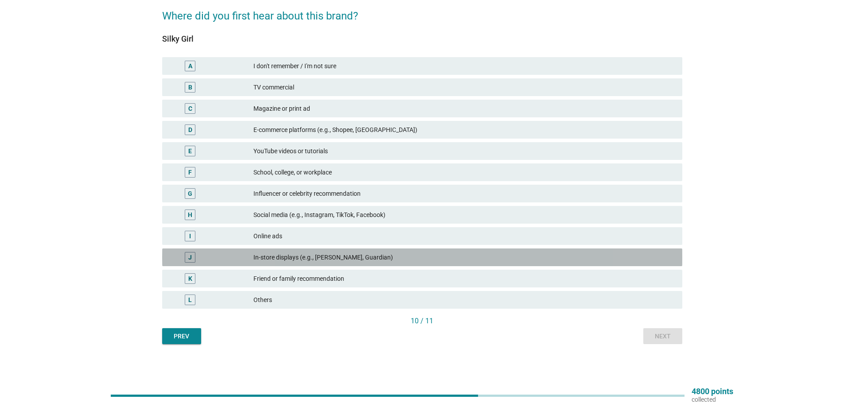
drag, startPoint x: 314, startPoint y: 255, endPoint x: 373, endPoint y: 271, distance: 61.0
click at [314, 255] on div "In-store displays (e.g., [PERSON_NAME], Guardian)" at bounding box center [464, 257] width 422 height 11
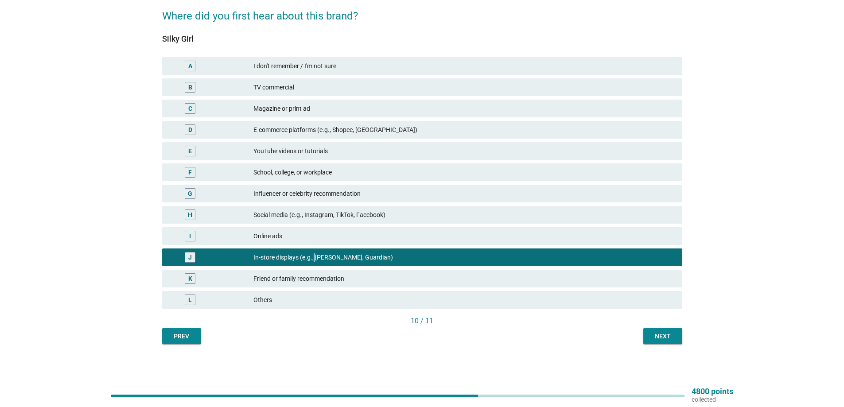
click at [651, 333] on div "Next" at bounding box center [662, 336] width 25 height 9
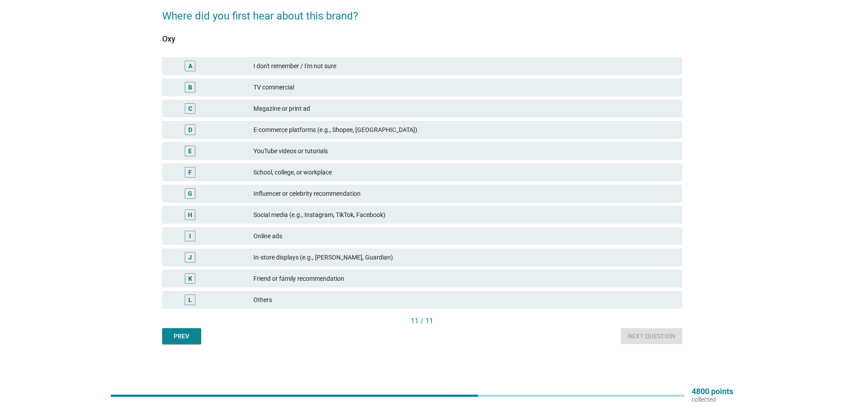
click at [358, 243] on div "I Online ads" at bounding box center [422, 236] width 520 height 18
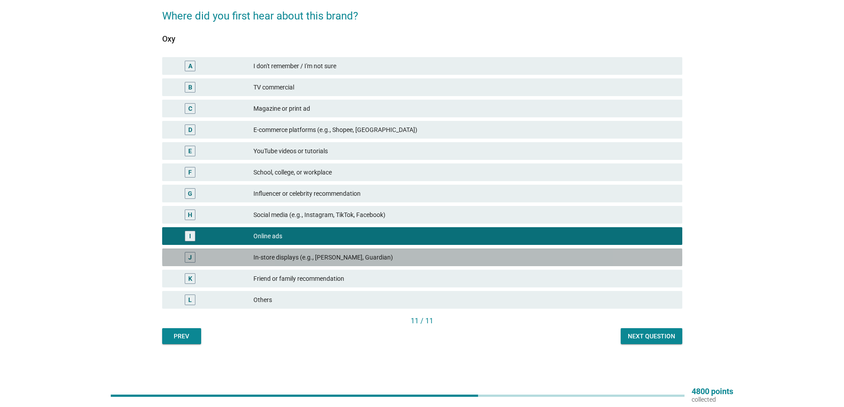
click at [357, 254] on div "In-store displays (e.g., [PERSON_NAME], Guardian)" at bounding box center [464, 257] width 422 height 11
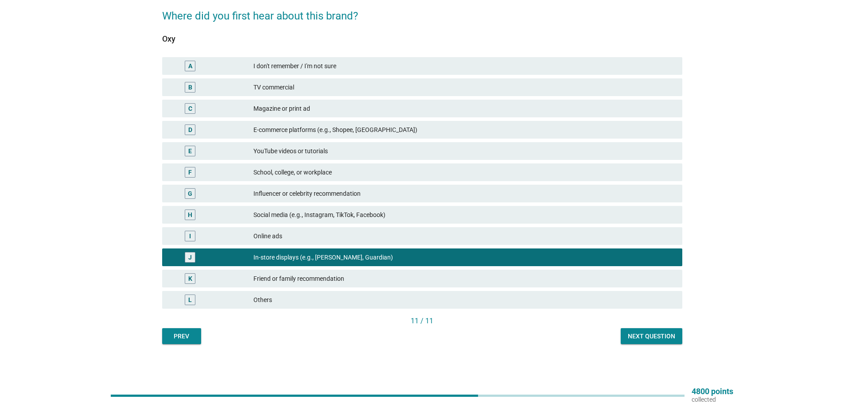
click at [649, 332] on div "Next question" at bounding box center [651, 336] width 47 height 9
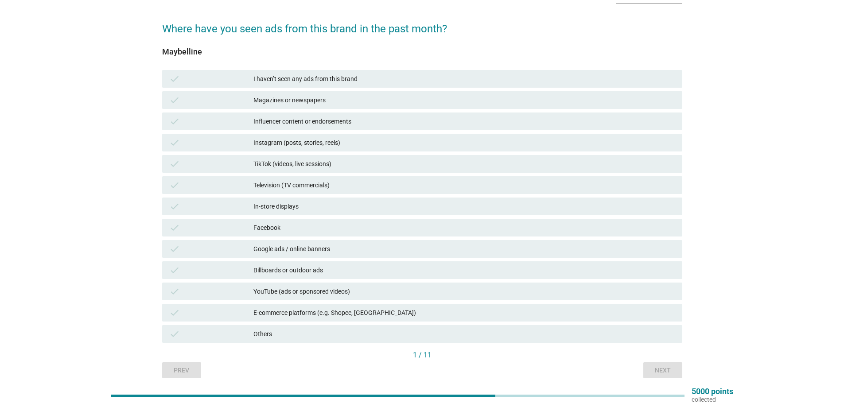
scroll to position [44, 0]
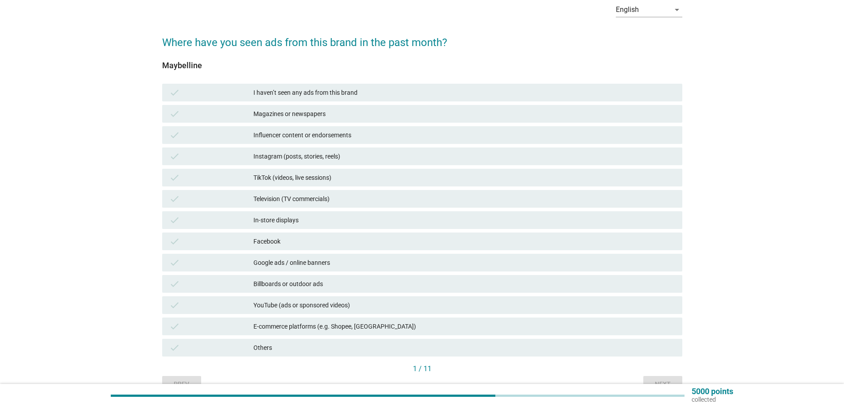
click at [323, 217] on div "In-store displays" at bounding box center [464, 220] width 422 height 11
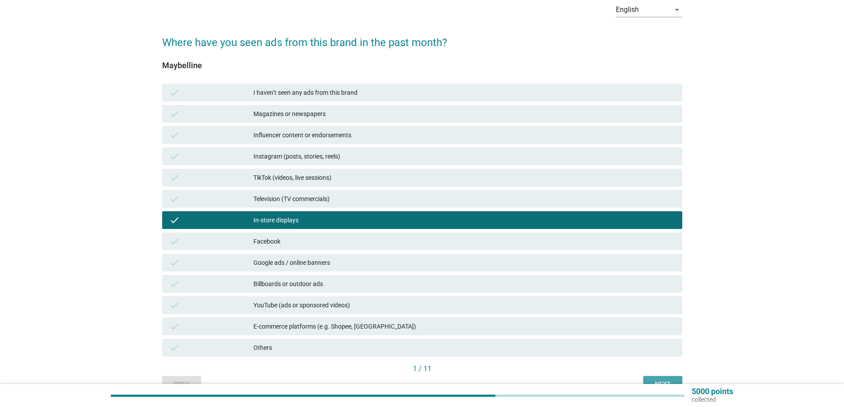
click at [659, 380] on div "Next" at bounding box center [662, 384] width 25 height 9
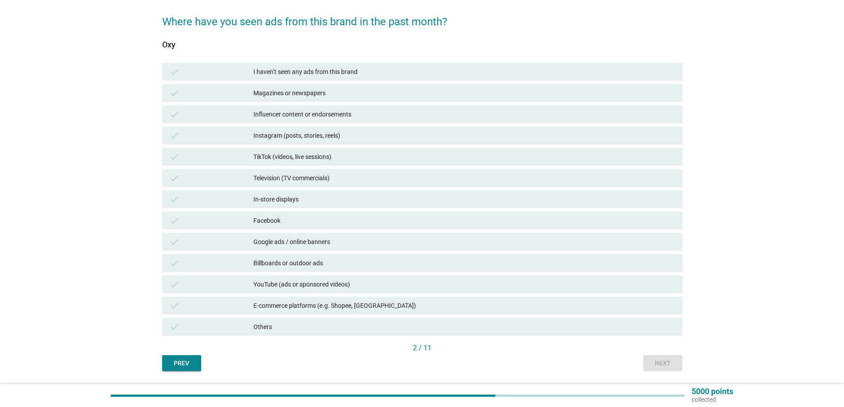
scroll to position [89, 0]
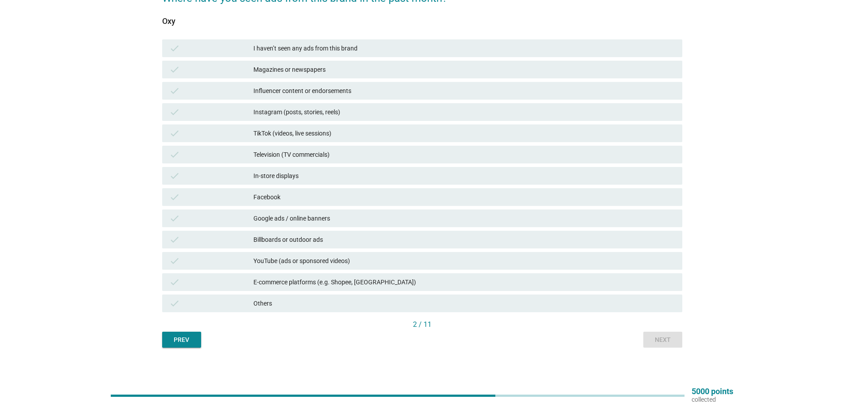
click at [363, 287] on div "E-commerce platforms (e.g. Shopee, [GEOGRAPHIC_DATA])" at bounding box center [464, 282] width 422 height 11
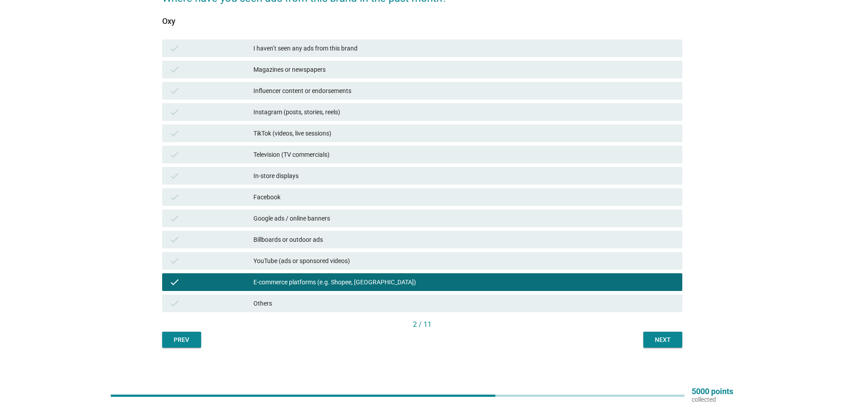
click at [340, 178] on div "In-store displays" at bounding box center [464, 176] width 422 height 11
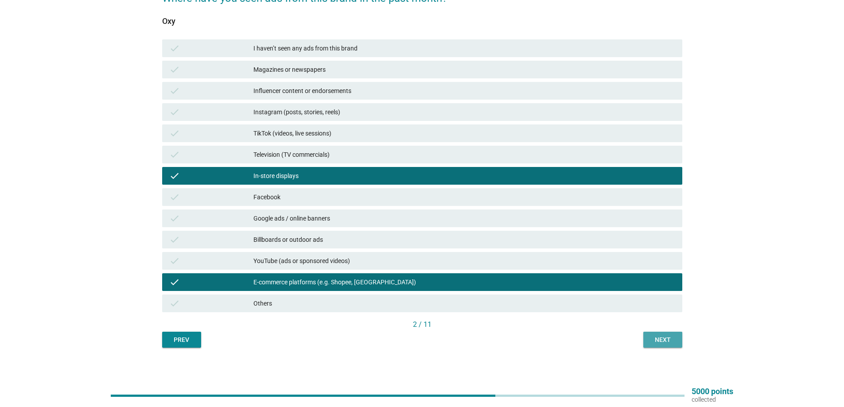
click at [657, 340] on div "Next" at bounding box center [662, 339] width 25 height 9
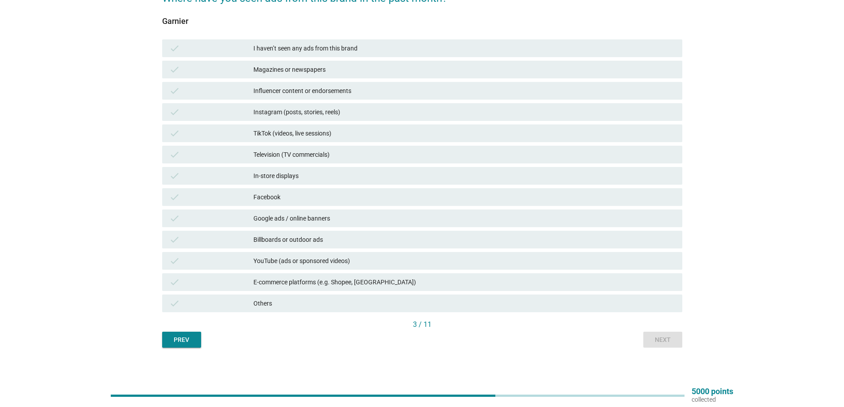
click at [330, 179] on div "In-store displays" at bounding box center [464, 176] width 422 height 11
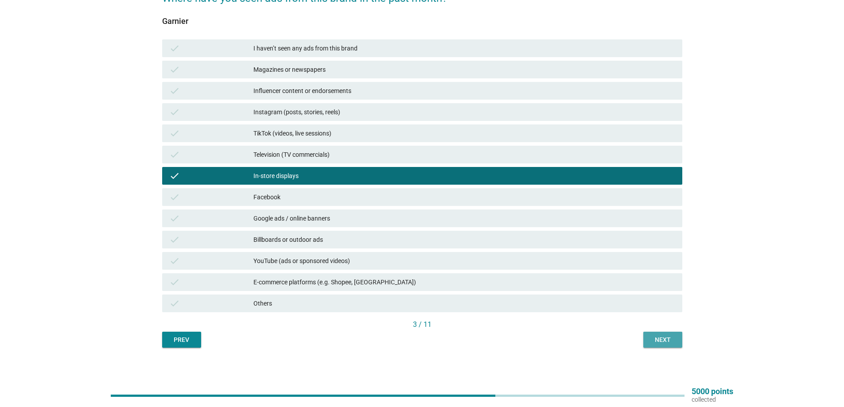
click at [656, 335] on div "Next" at bounding box center [662, 339] width 25 height 9
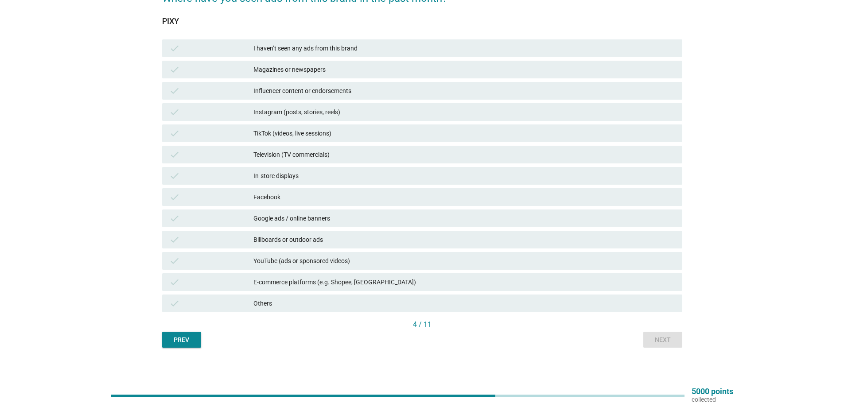
click at [336, 182] on div "check In-store displays" at bounding box center [422, 176] width 520 height 18
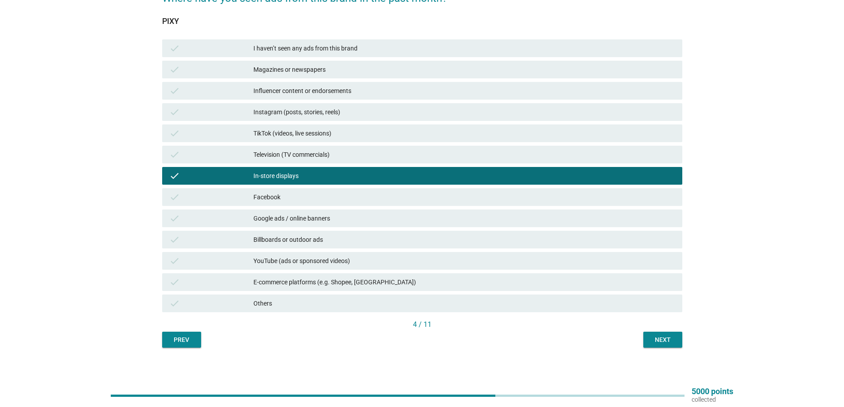
click at [653, 345] on button "Next" at bounding box center [662, 340] width 39 height 16
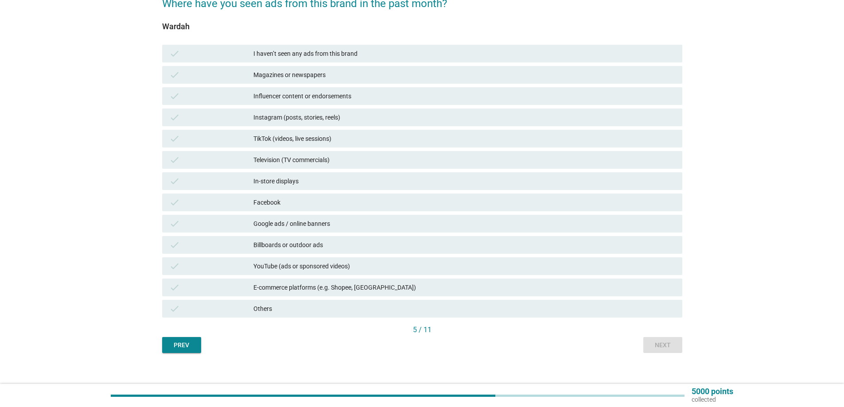
scroll to position [0, 0]
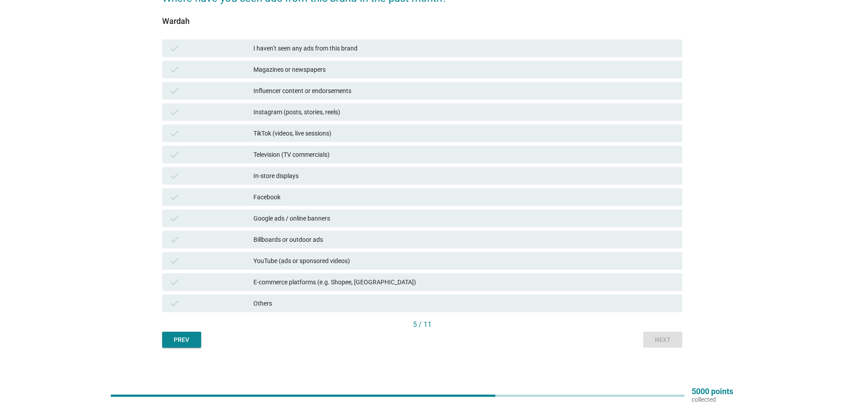
click at [317, 182] on div "check In-store displays" at bounding box center [422, 176] width 520 height 18
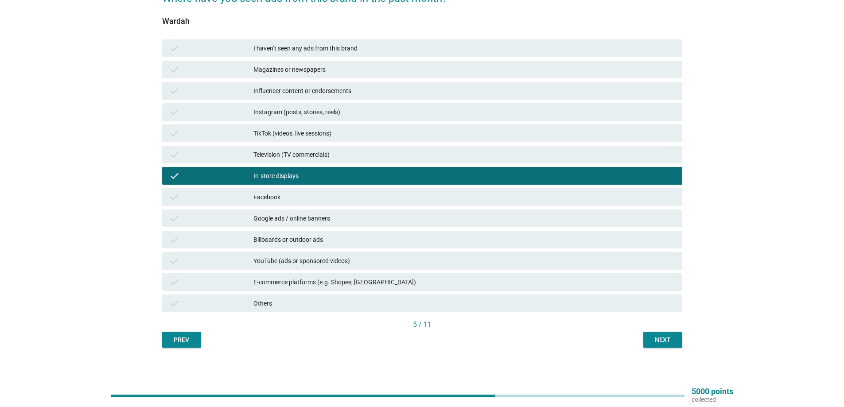
click at [660, 341] on div "Next" at bounding box center [662, 339] width 25 height 9
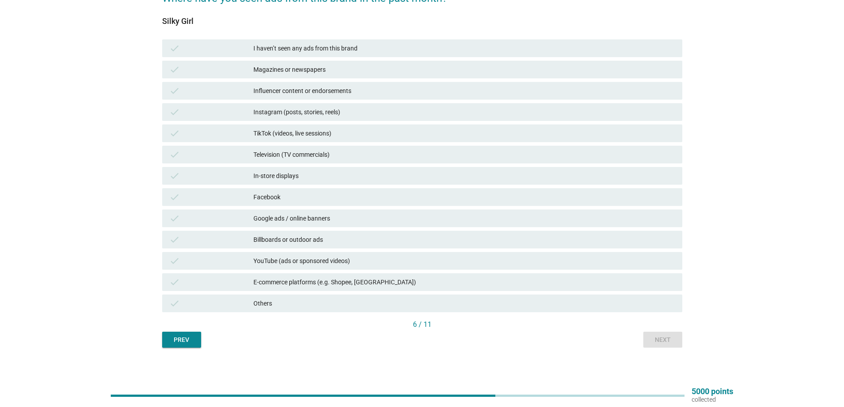
click at [310, 183] on div "check In-store displays" at bounding box center [422, 176] width 520 height 18
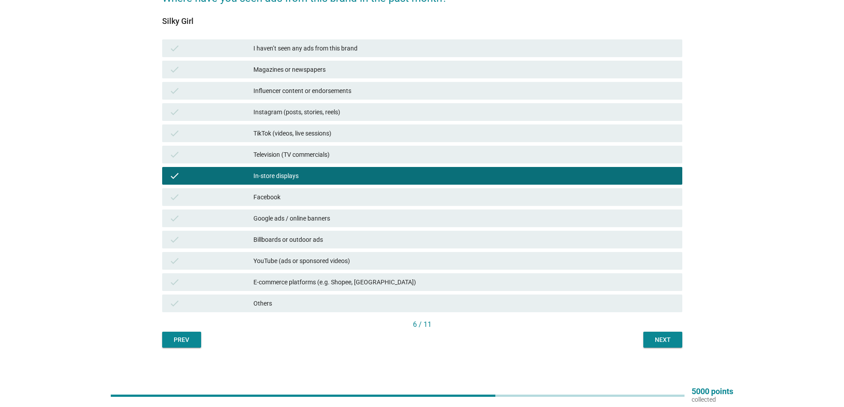
click at [660, 338] on div "Next" at bounding box center [662, 339] width 25 height 9
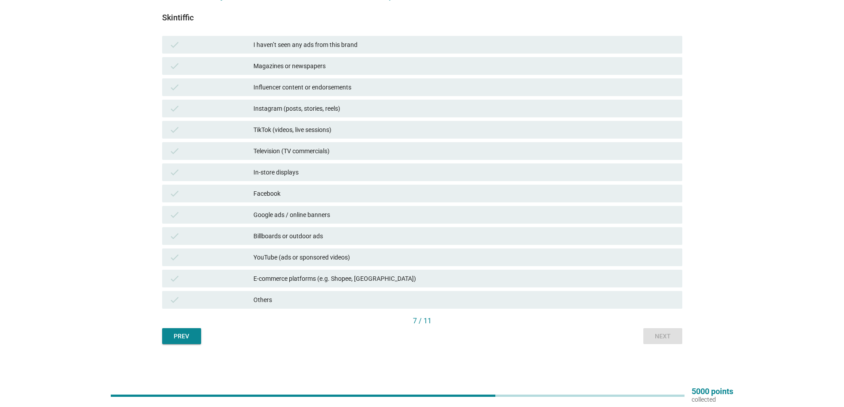
click at [291, 174] on div "In-store displays" at bounding box center [464, 172] width 422 height 11
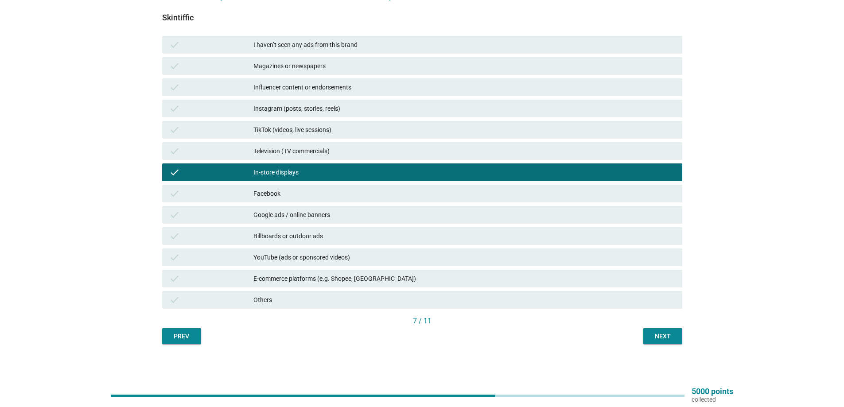
click at [652, 332] on div "Next" at bounding box center [662, 336] width 25 height 9
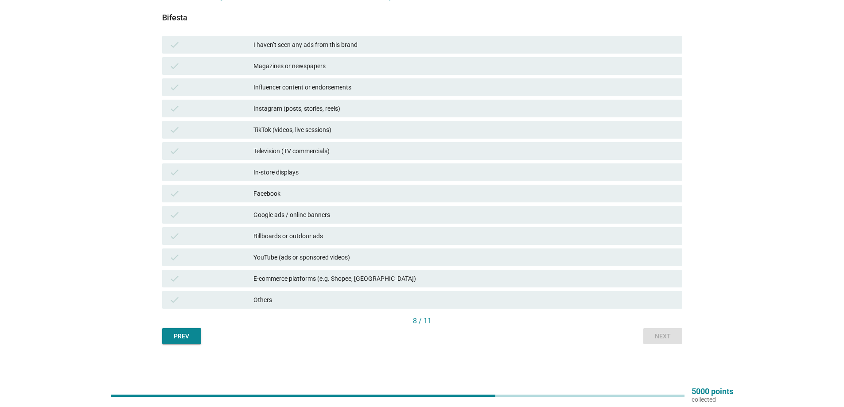
click at [314, 171] on div "In-store displays" at bounding box center [464, 172] width 422 height 11
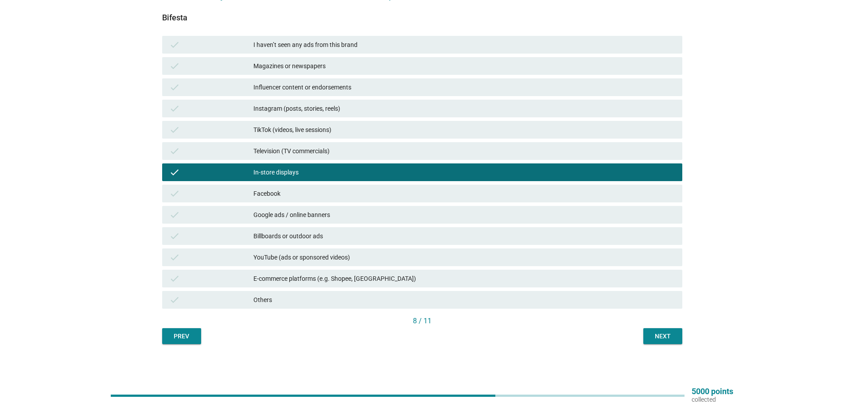
click at [660, 338] on div "Next" at bounding box center [662, 336] width 25 height 9
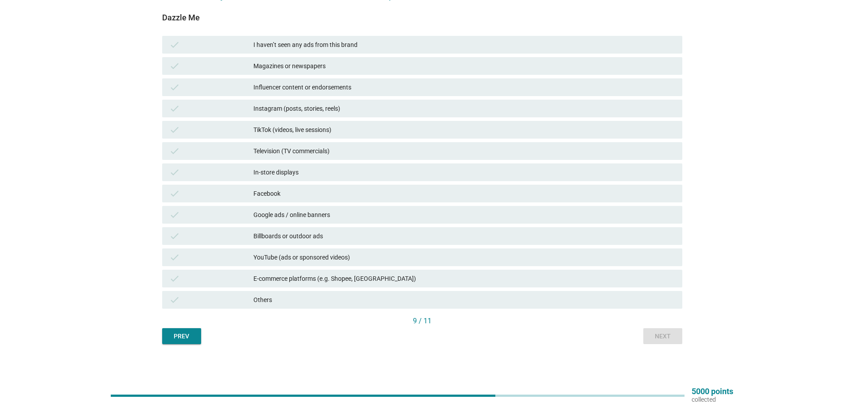
click at [318, 175] on div "In-store displays" at bounding box center [464, 172] width 422 height 11
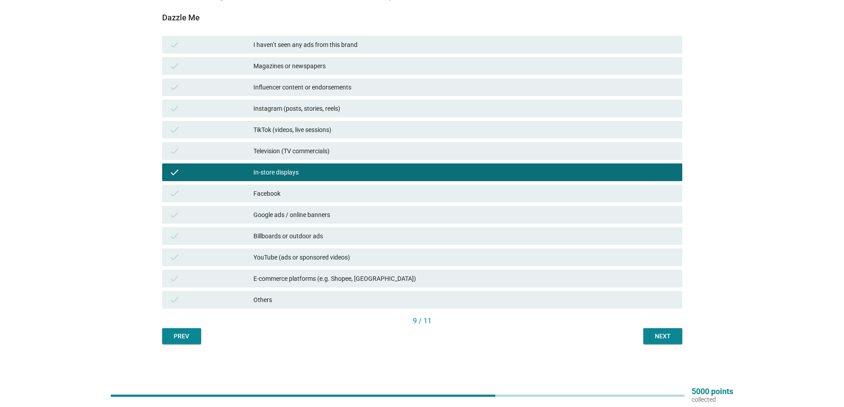
click at [644, 328] on div "9 / 11" at bounding box center [422, 322] width 520 height 12
click at [657, 332] on div "Next" at bounding box center [662, 336] width 25 height 9
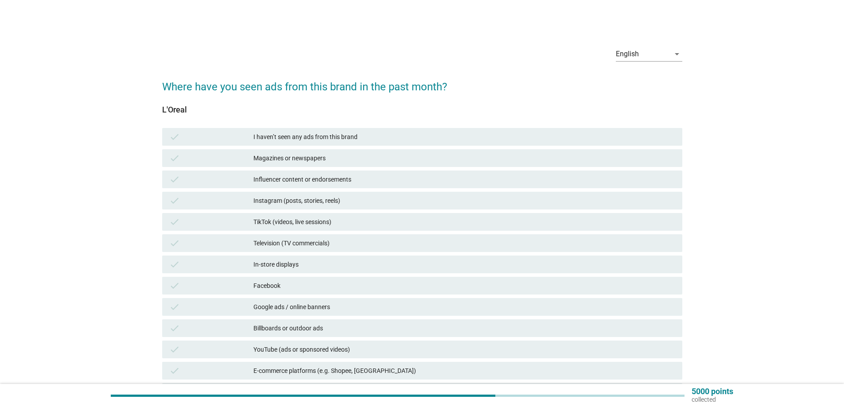
click at [299, 257] on div "check In-store displays" at bounding box center [422, 265] width 520 height 18
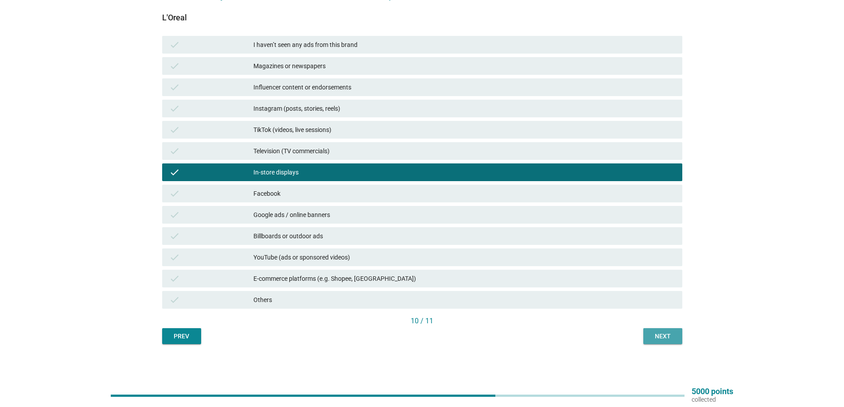
click at [652, 342] on button "Next" at bounding box center [662, 336] width 39 height 16
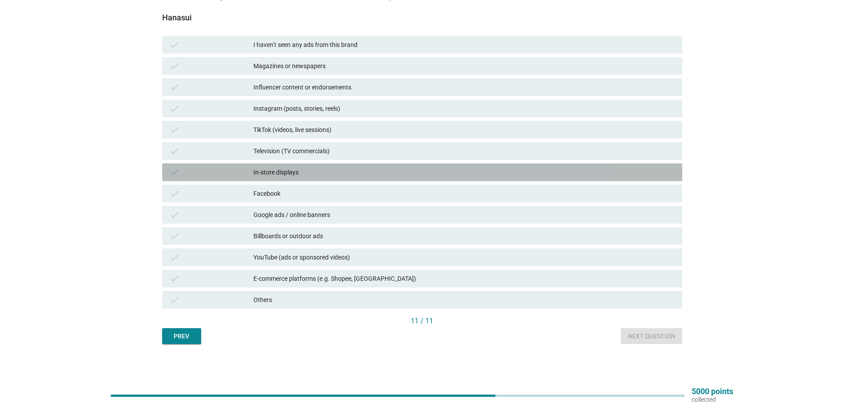
click at [320, 175] on div "In-store displays" at bounding box center [464, 172] width 422 height 11
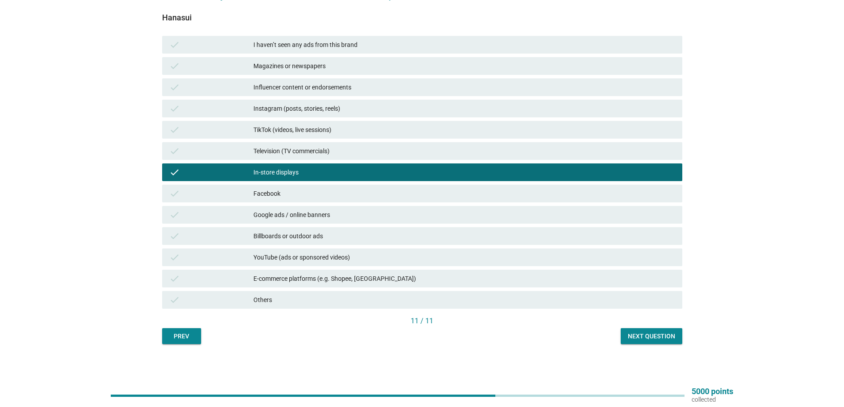
click at [641, 333] on div "Next question" at bounding box center [651, 336] width 47 height 9
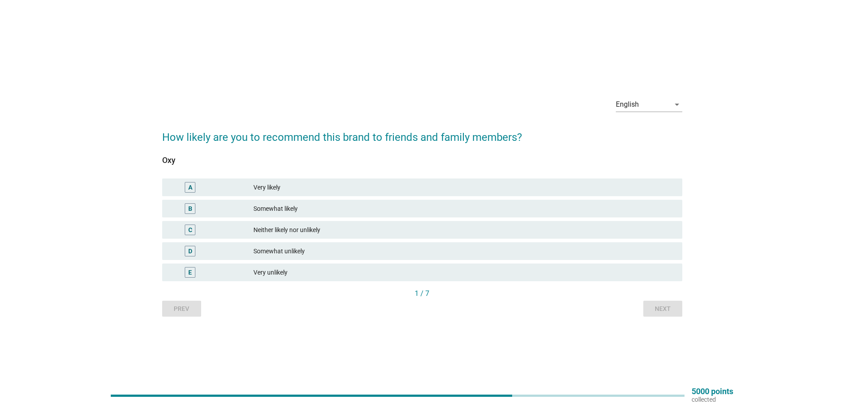
click at [299, 210] on div "Somewhat likely" at bounding box center [464, 208] width 422 height 11
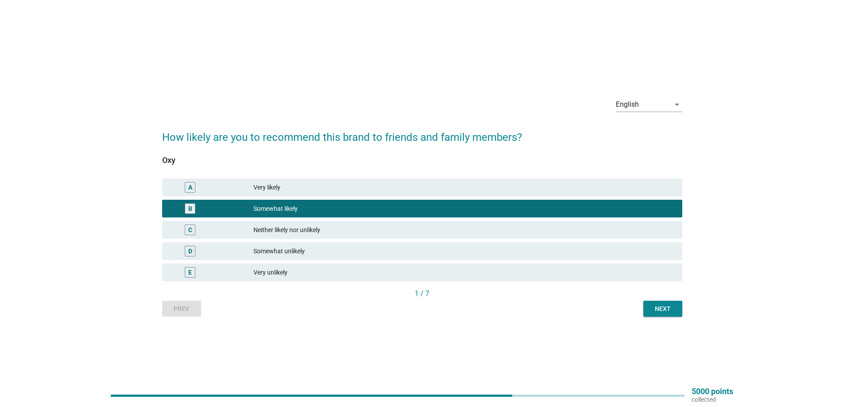
click at [644, 307] on button "Next" at bounding box center [662, 309] width 39 height 16
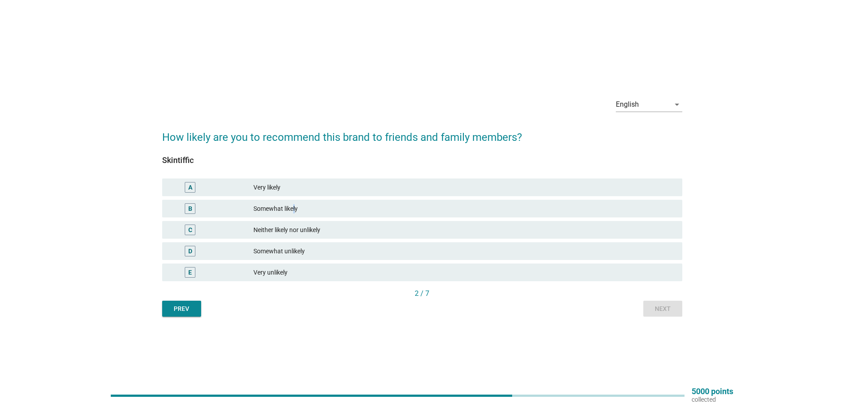
click at [296, 210] on div "Somewhat likely" at bounding box center [464, 208] width 422 height 11
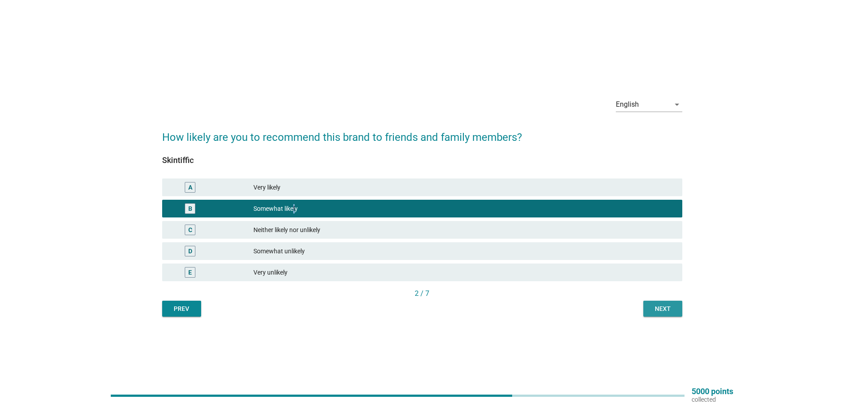
click at [658, 307] on div "Next" at bounding box center [662, 308] width 25 height 9
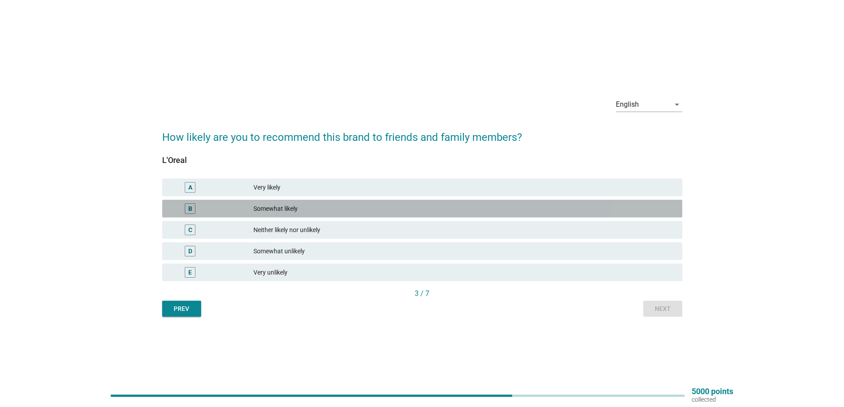
click at [367, 206] on div "Somewhat likely" at bounding box center [464, 208] width 422 height 11
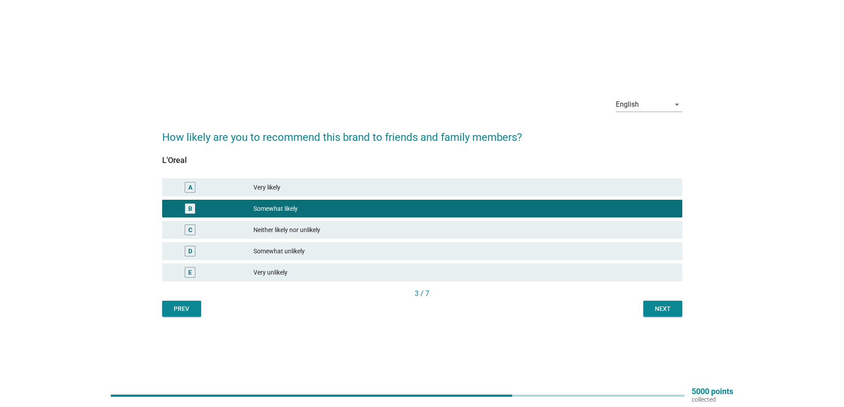
click at [661, 310] on div "Next" at bounding box center [662, 308] width 25 height 9
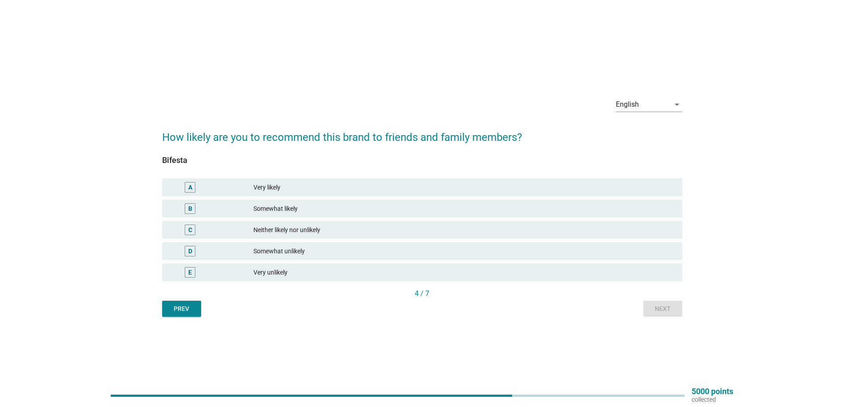
click at [346, 205] on div "Somewhat likely" at bounding box center [464, 208] width 422 height 11
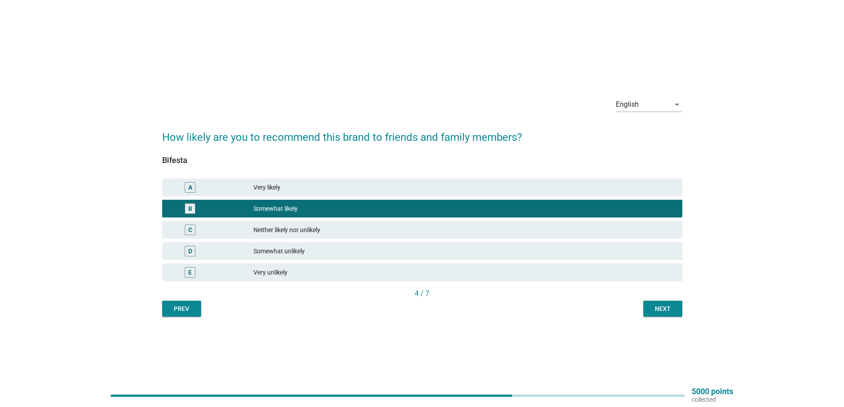
click at [672, 301] on button "Next" at bounding box center [662, 309] width 39 height 16
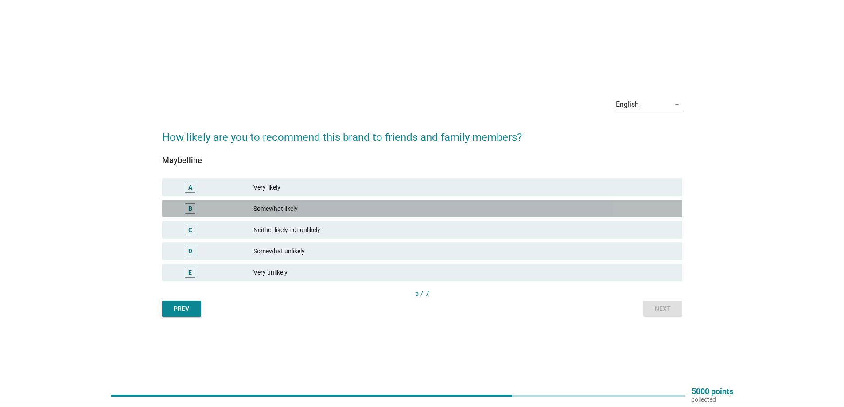
click at [267, 204] on div "Somewhat likely" at bounding box center [464, 208] width 422 height 11
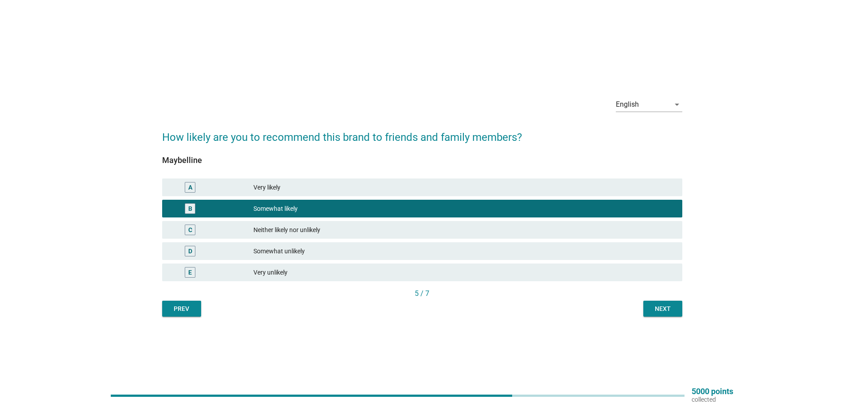
click at [352, 186] on div "Very likely" at bounding box center [464, 187] width 422 height 11
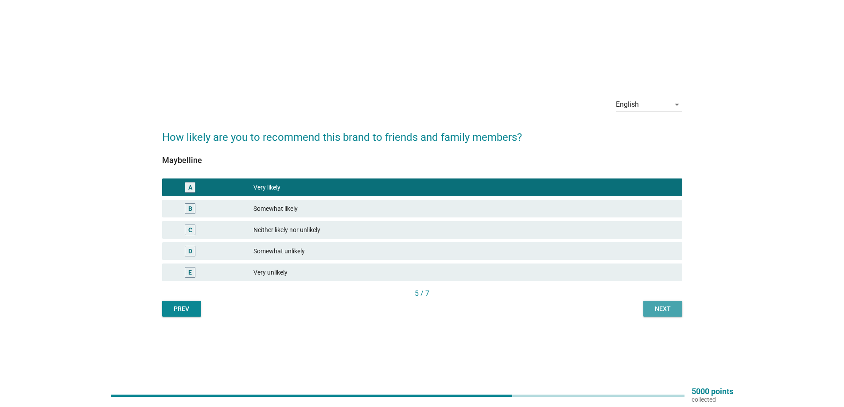
click at [663, 311] on div "Next" at bounding box center [662, 308] width 25 height 9
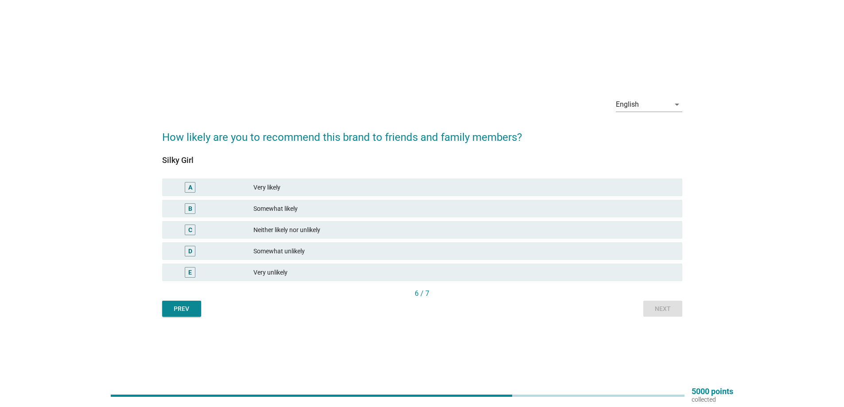
click at [287, 204] on div "Somewhat likely" at bounding box center [464, 208] width 422 height 11
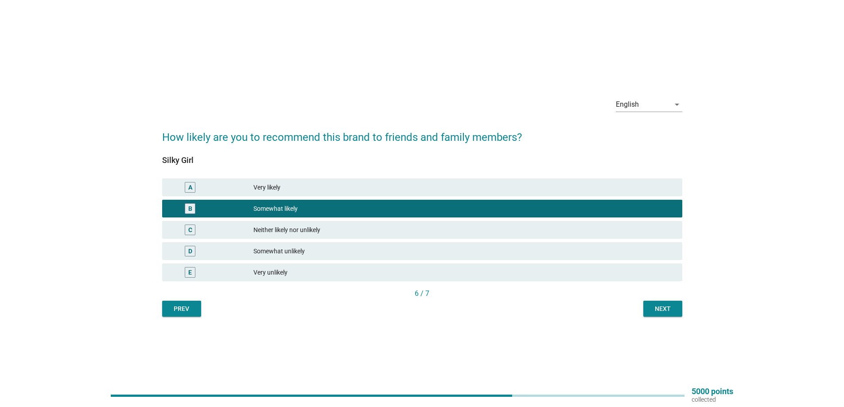
click at [647, 303] on button "Next" at bounding box center [662, 309] width 39 height 16
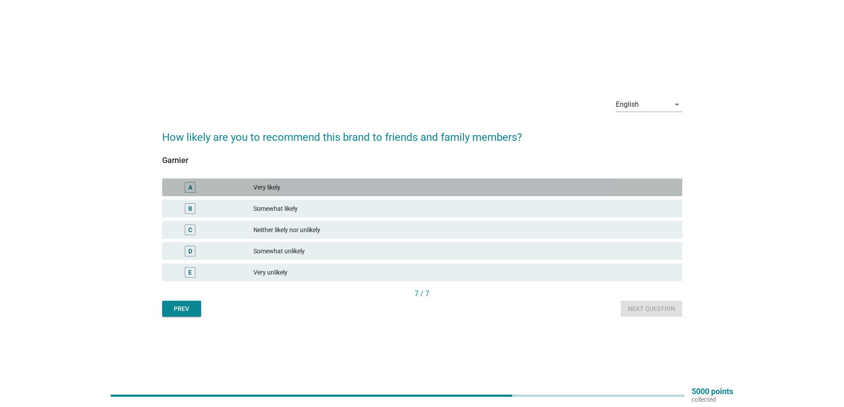
click at [297, 188] on div "Very likely" at bounding box center [464, 187] width 422 height 11
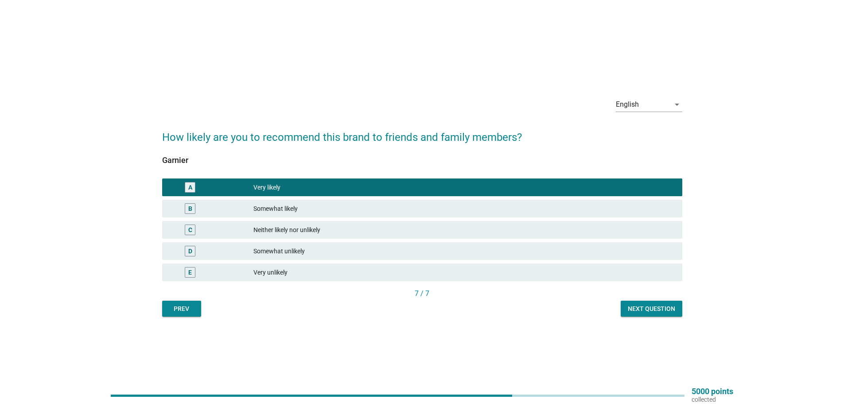
click at [631, 312] on div "Next question" at bounding box center [651, 308] width 47 height 9
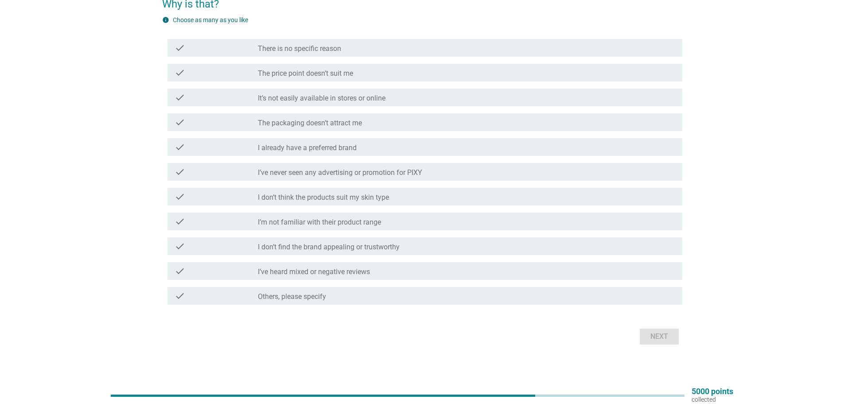
scroll to position [102, 0]
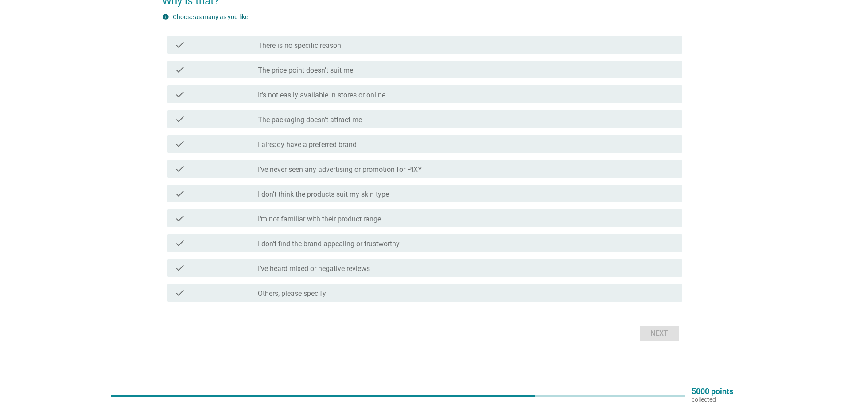
click at [327, 128] on div "check check_box_outline_blank The packaging doesn’t attract me" at bounding box center [422, 119] width 520 height 25
click at [396, 124] on div "check_box_outline_blank The packaging doesn’t attract me" at bounding box center [466, 119] width 417 height 11
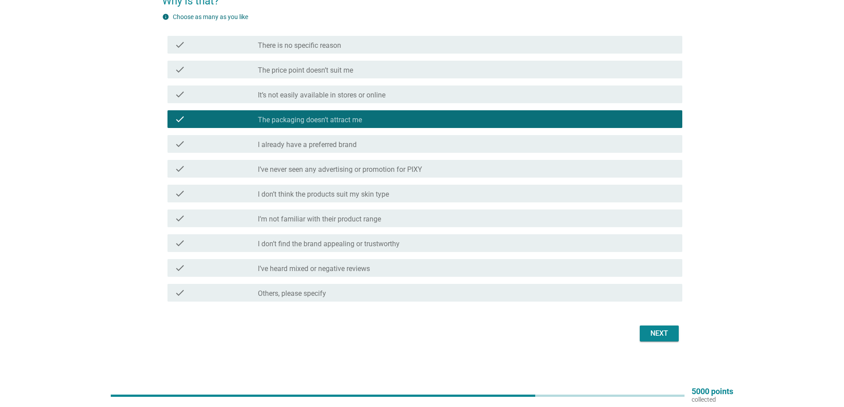
click at [691, 336] on div "English arrow_drop_down You mentioned you are aware of PIXY but have never used…" at bounding box center [421, 141] width 801 height 420
click at [667, 329] on div "Next" at bounding box center [659, 333] width 25 height 11
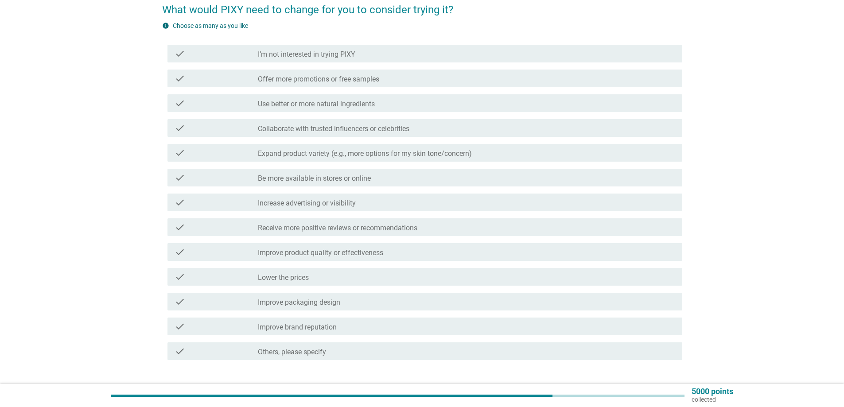
scroll to position [89, 0]
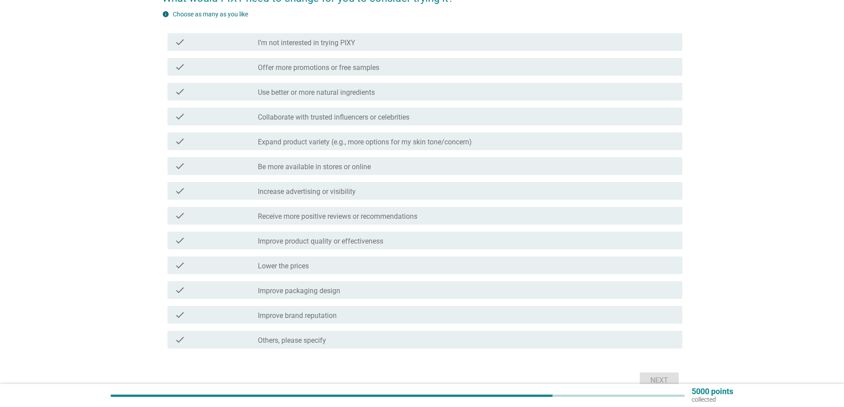
click at [341, 65] on label "Offer more promotions or free samples" at bounding box center [318, 67] width 121 height 9
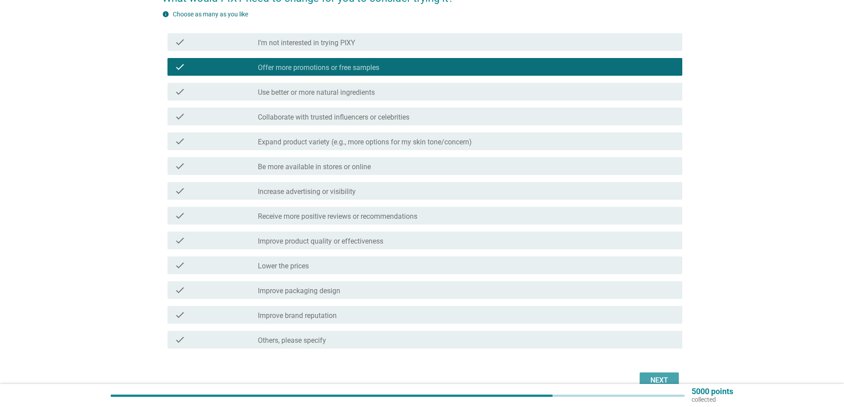
click at [658, 379] on div "Next" at bounding box center [659, 380] width 25 height 11
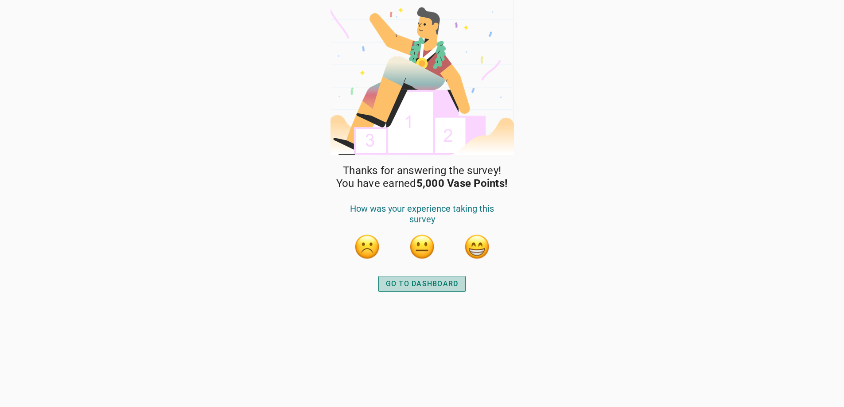
click at [427, 282] on div "GO TO DASHBOARD" at bounding box center [422, 284] width 73 height 11
